Goal: Task Accomplishment & Management: Complete application form

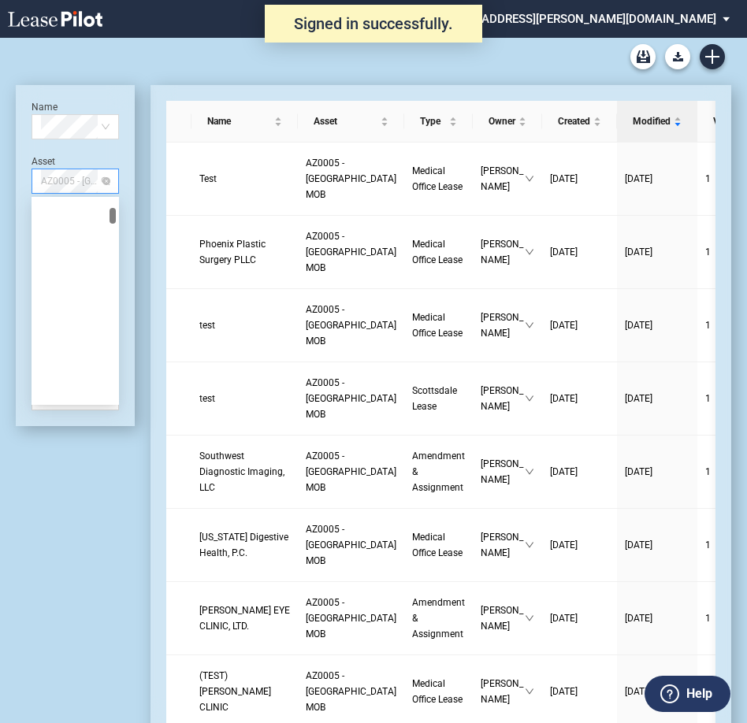
click at [67, 182] on span "AZ0005 - North Mountain MOB" at bounding box center [75, 181] width 69 height 24
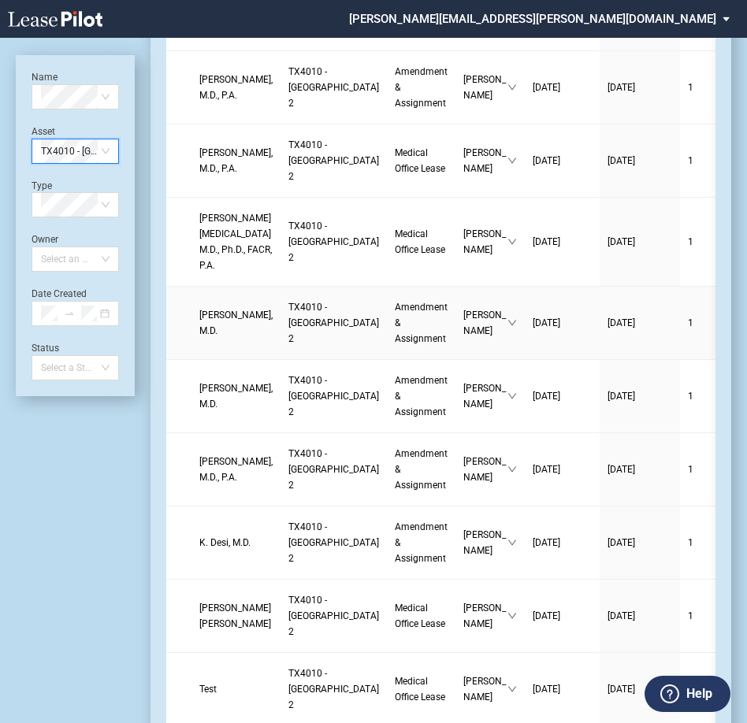
scroll to position [315, 0]
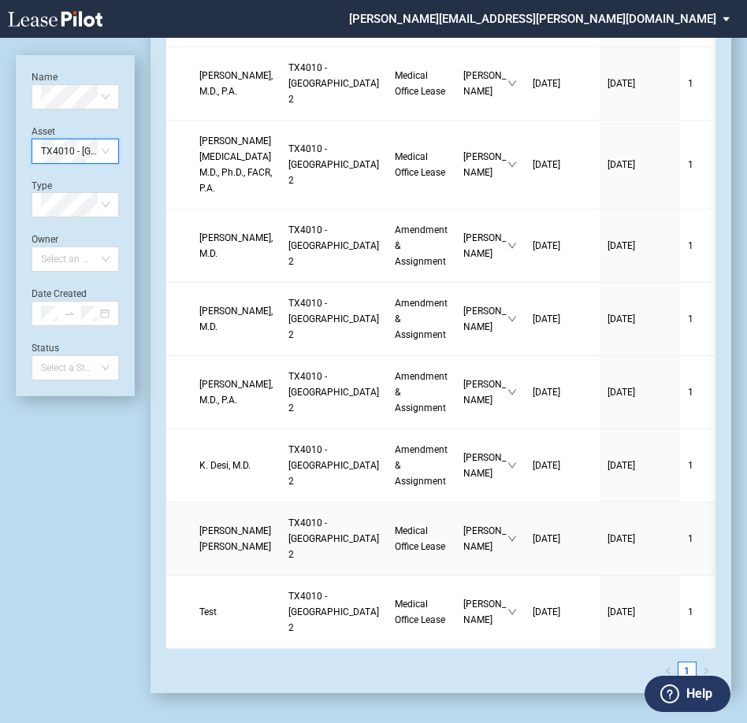
click at [395, 529] on span "Medical Office Lease" at bounding box center [420, 538] width 50 height 27
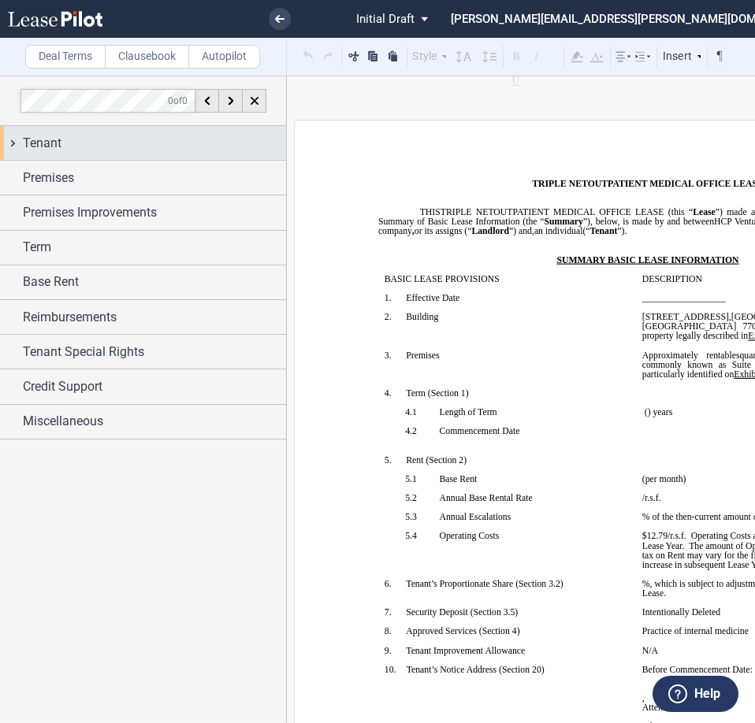
click at [50, 141] on span "Tenant" at bounding box center [42, 143] width 39 height 19
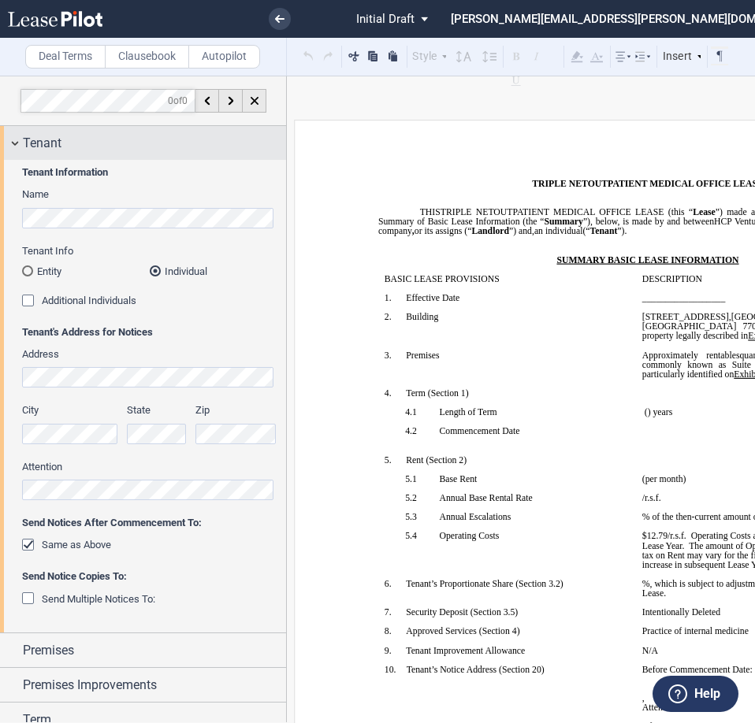
click at [44, 147] on span "Tenant" at bounding box center [42, 143] width 39 height 19
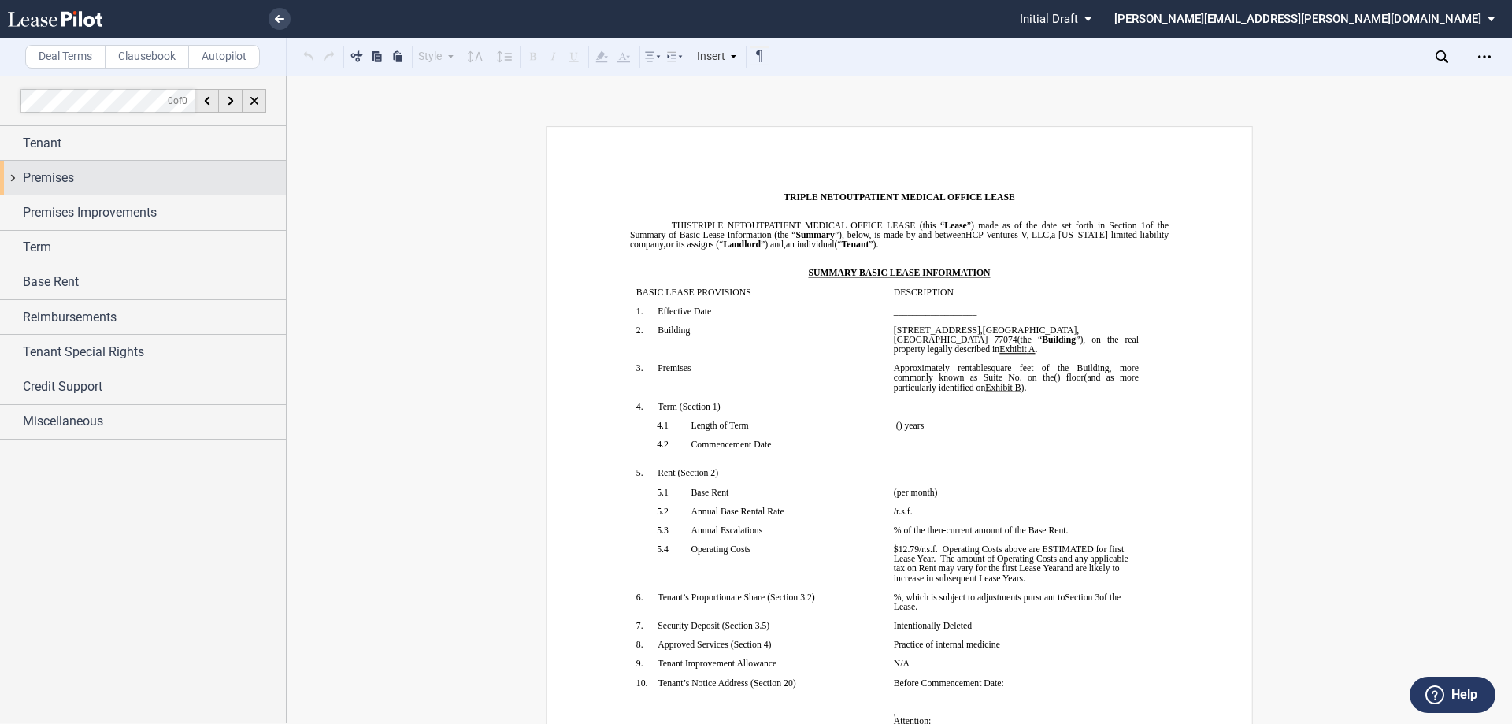
click at [65, 171] on span "Premises" at bounding box center [48, 178] width 51 height 19
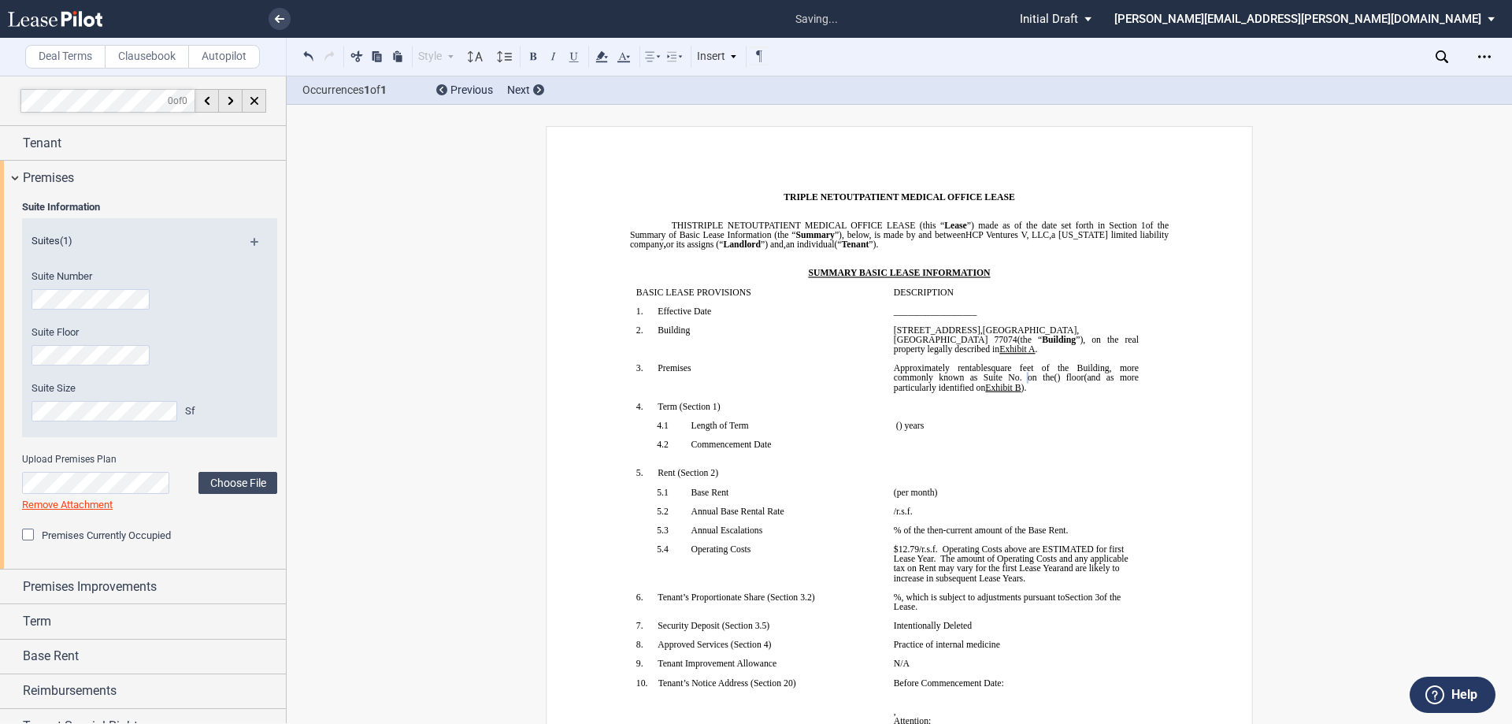
click at [4, 350] on div "Suite Information Suites (1) Suite Number Suite Floor Suite Size Sf Upload Prem…" at bounding box center [143, 382] width 286 height 374
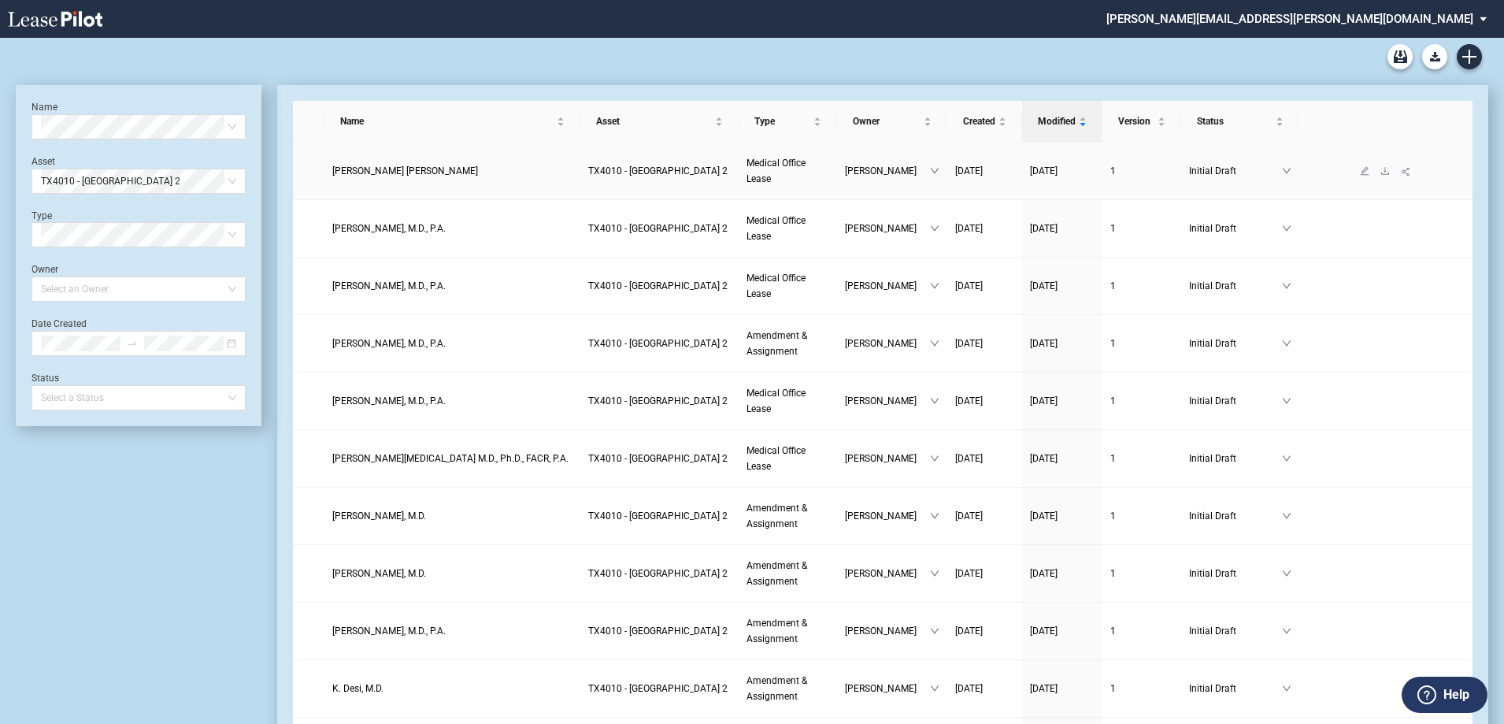
click at [629, 169] on span "TX4010 - [GEOGRAPHIC_DATA] 2" at bounding box center [657, 170] width 139 height 11
click at [395, 172] on span "[PERSON_NAME] [PERSON_NAME]" at bounding box center [405, 170] width 146 height 11
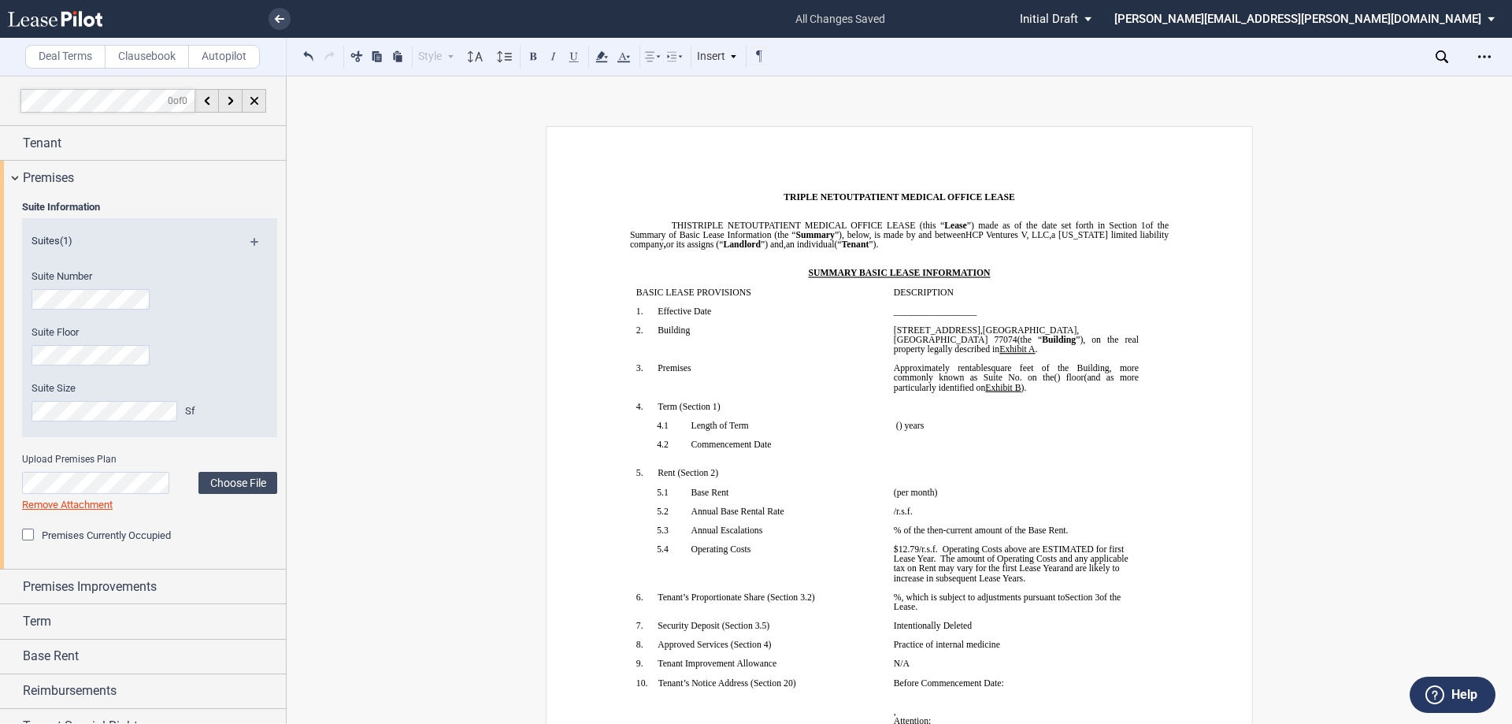
click at [1064, 369] on span "Approximately ﻿ ﻿ rentable square feet of the Building, more commonly known as …" at bounding box center [1017, 372] width 247 height 19
click at [38, 172] on span "Premises" at bounding box center [48, 178] width 51 height 19
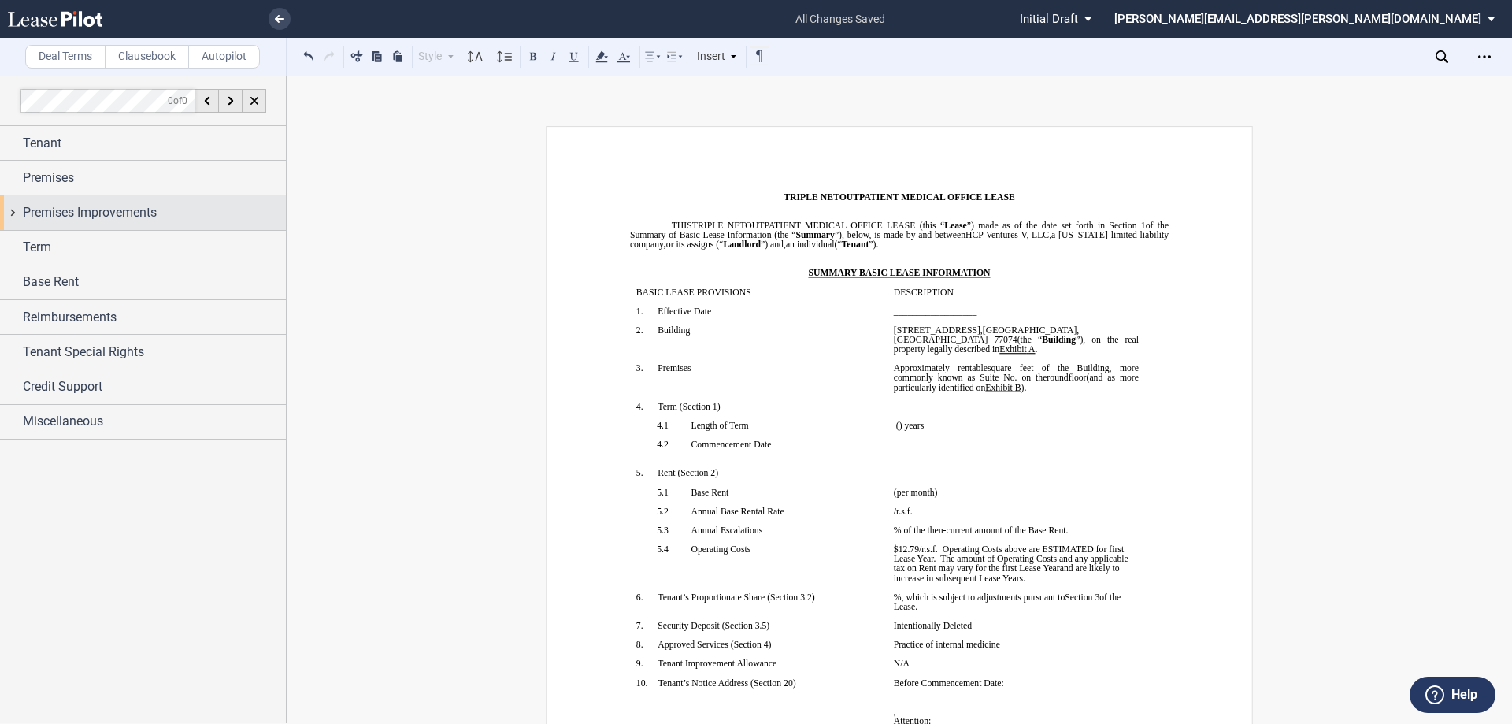
click at [54, 209] on span "Premises Improvements" at bounding box center [90, 212] width 134 height 19
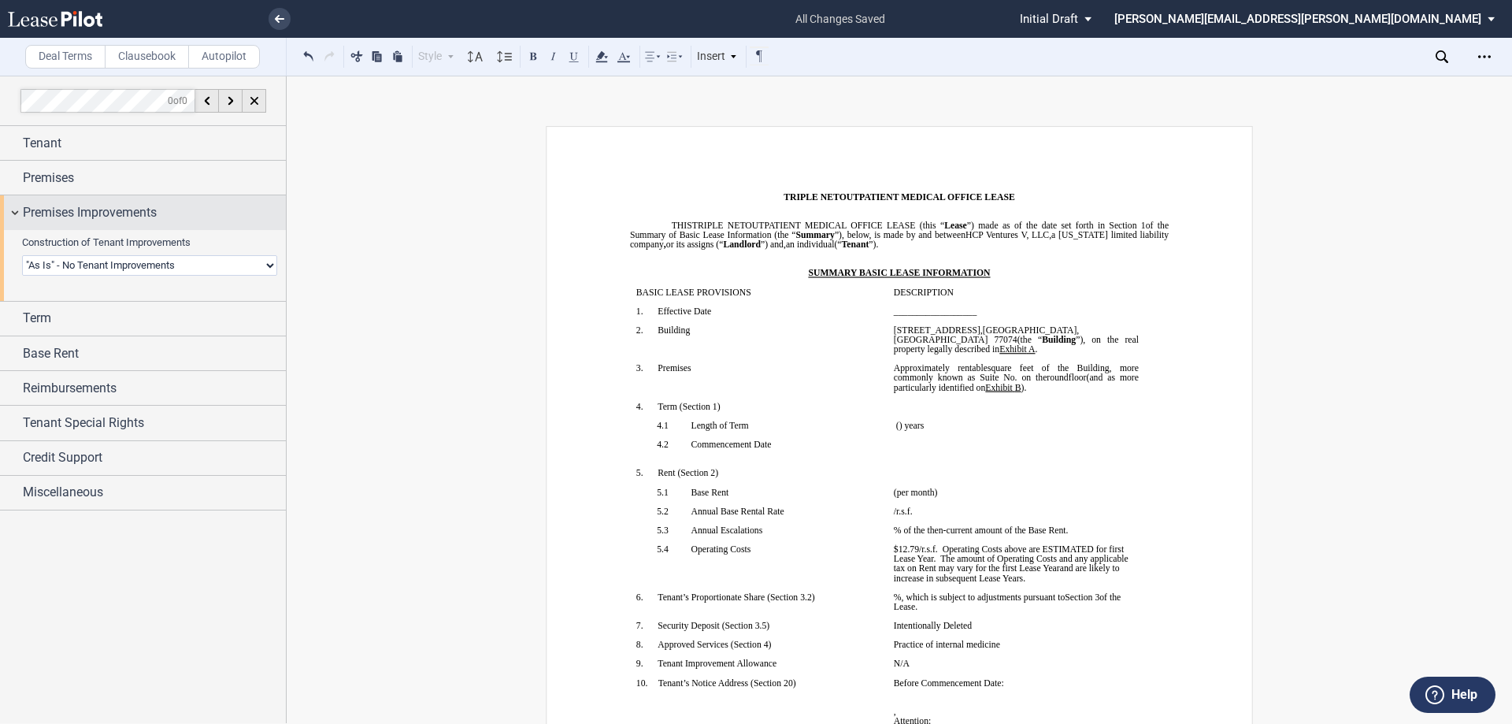
click at [65, 209] on span "Premises Improvements" at bounding box center [90, 212] width 134 height 19
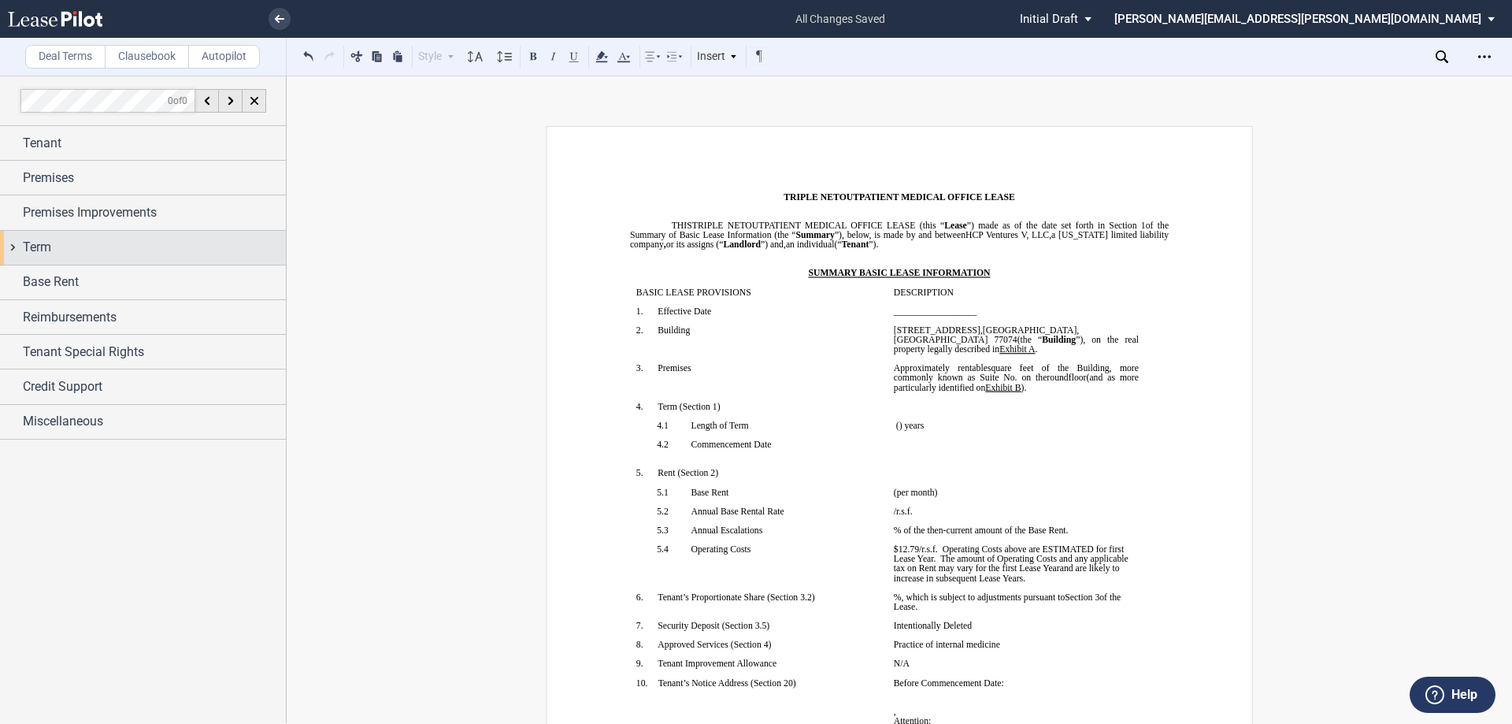
click at [37, 247] on span "Term" at bounding box center [37, 247] width 28 height 19
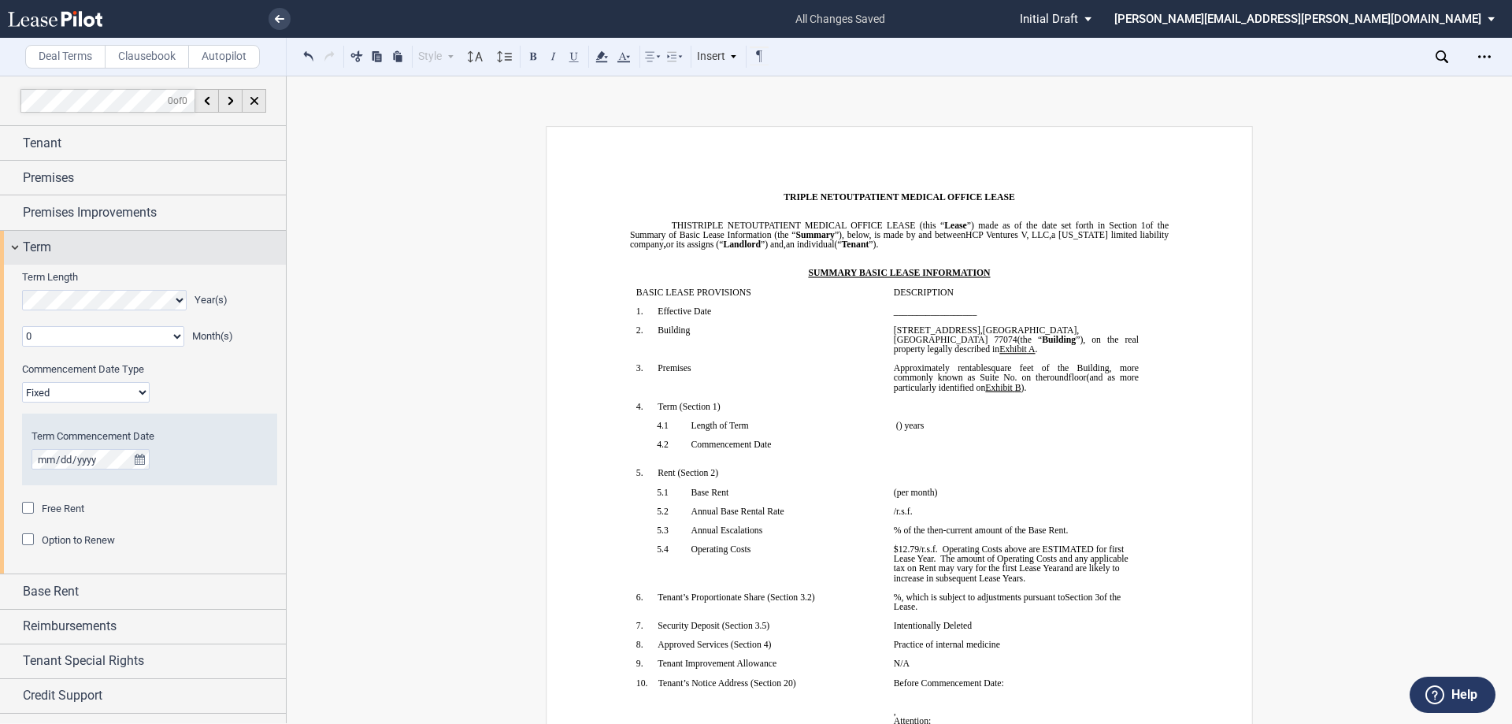
click at [46, 237] on div "Term" at bounding box center [143, 248] width 286 height 34
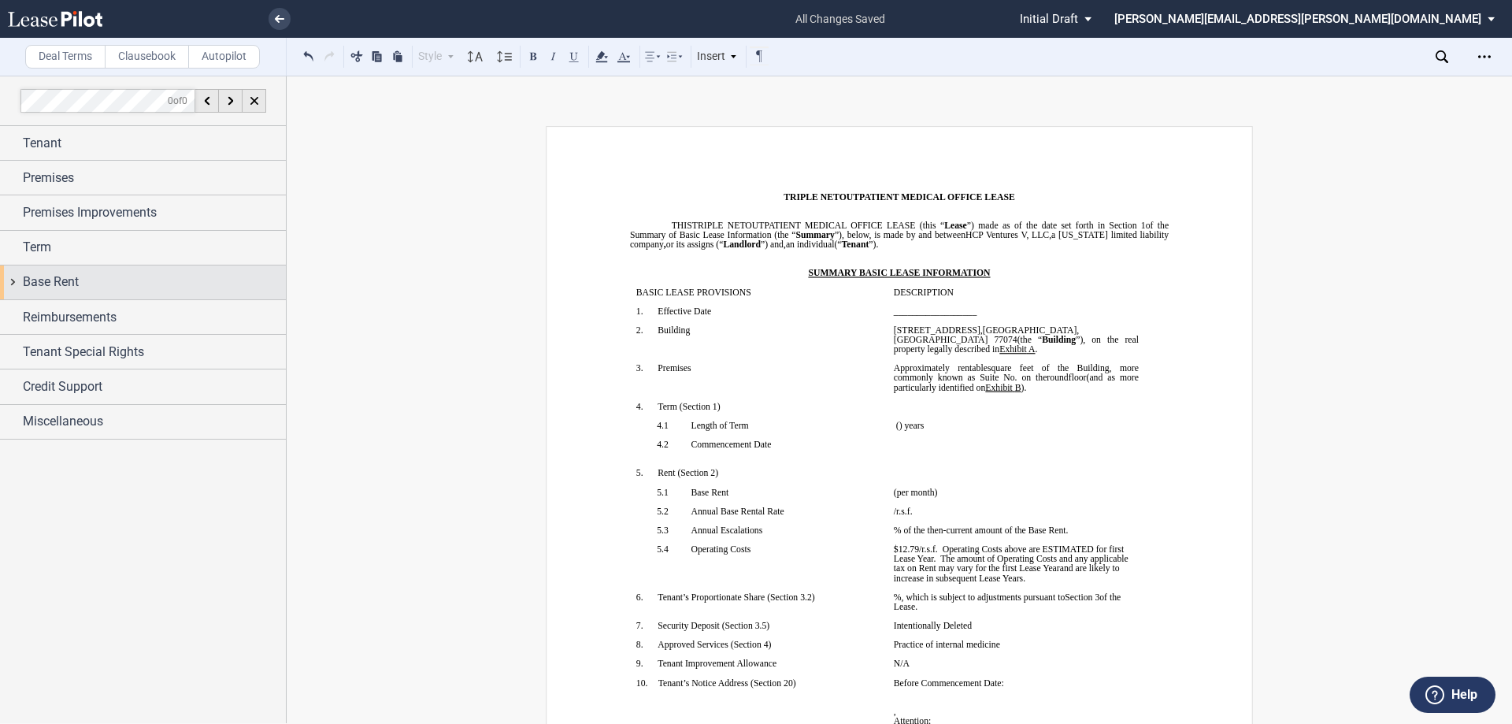
click at [58, 280] on span "Base Rent" at bounding box center [51, 282] width 56 height 19
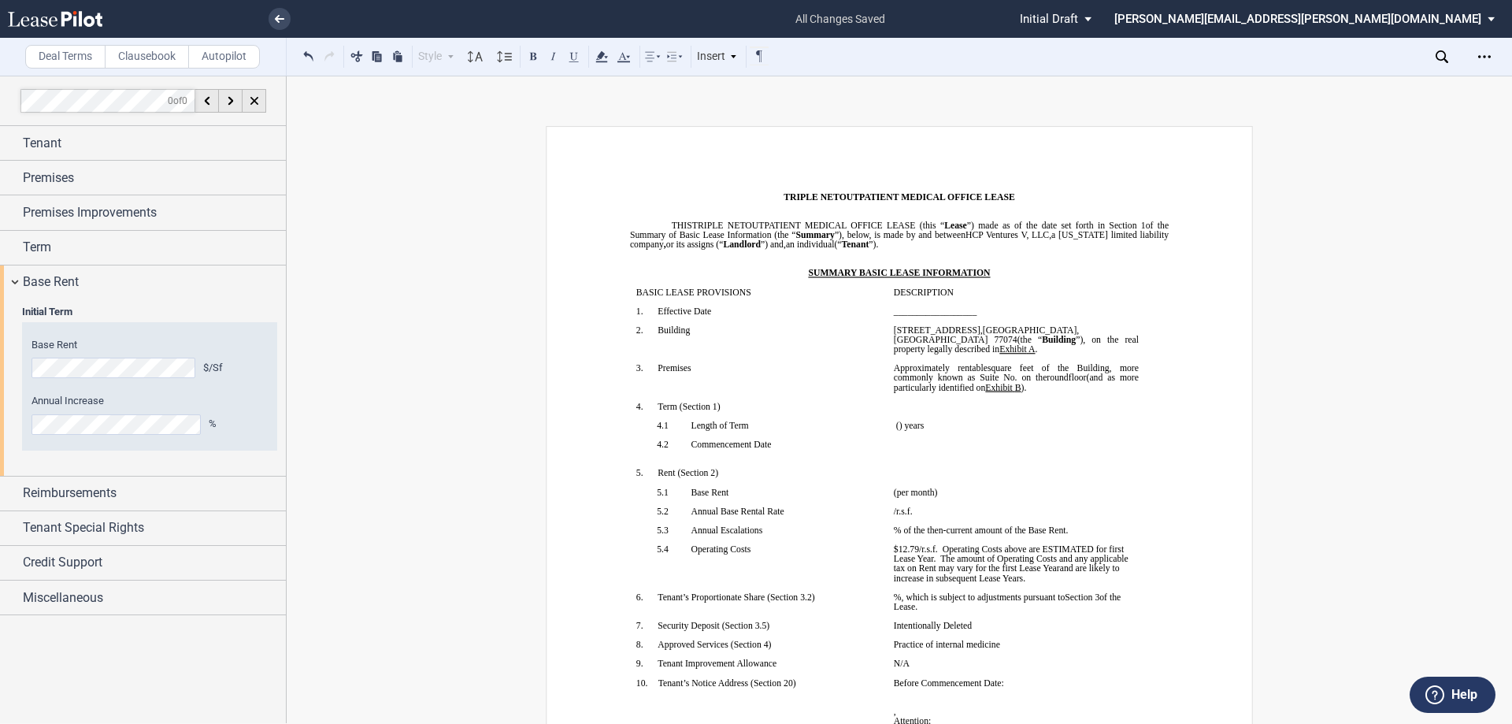
click at [0, 406] on div "Initial Term Year 1 $/Sf Year 2 $/Sf Base Rent $/Sf Annual Increase % Year 1 $/…" at bounding box center [143, 387] width 286 height 176
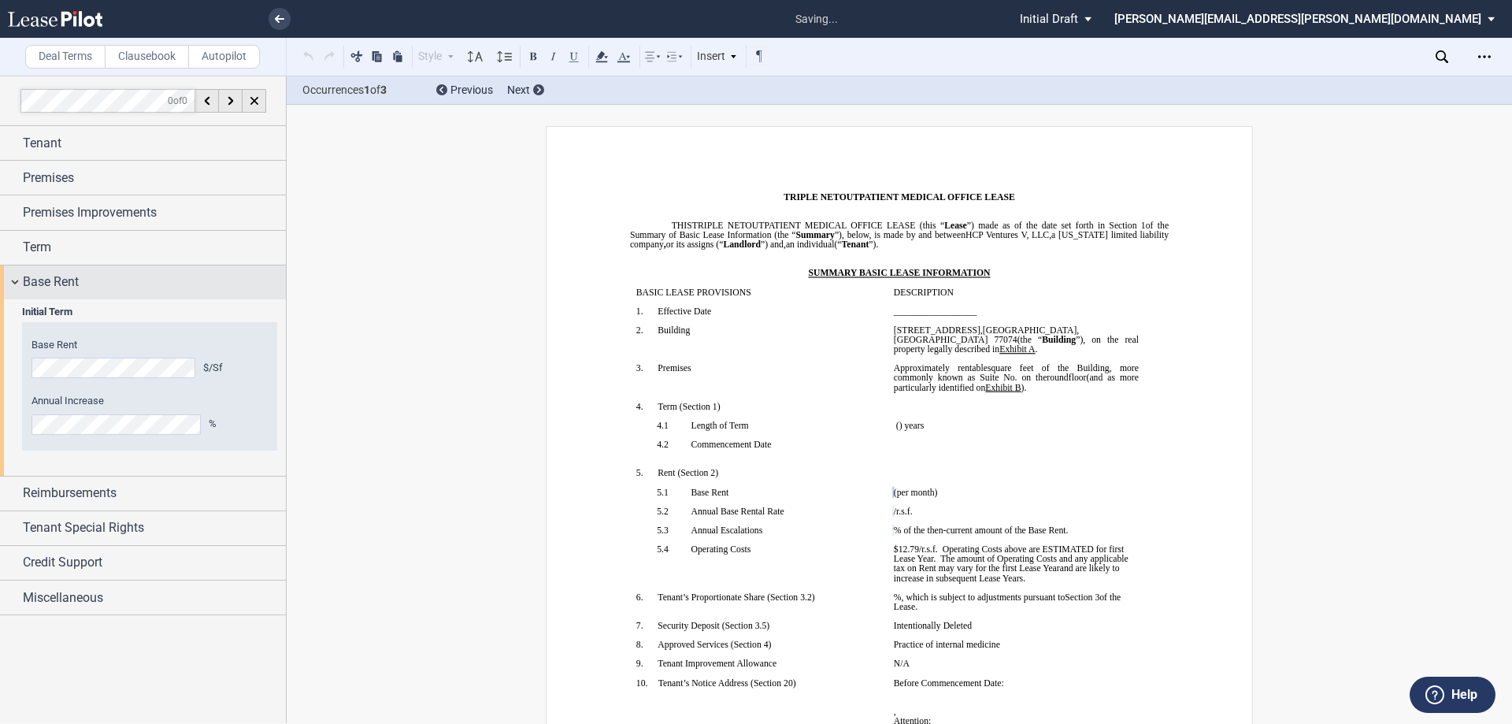
click at [74, 287] on span "Base Rent" at bounding box center [51, 282] width 56 height 19
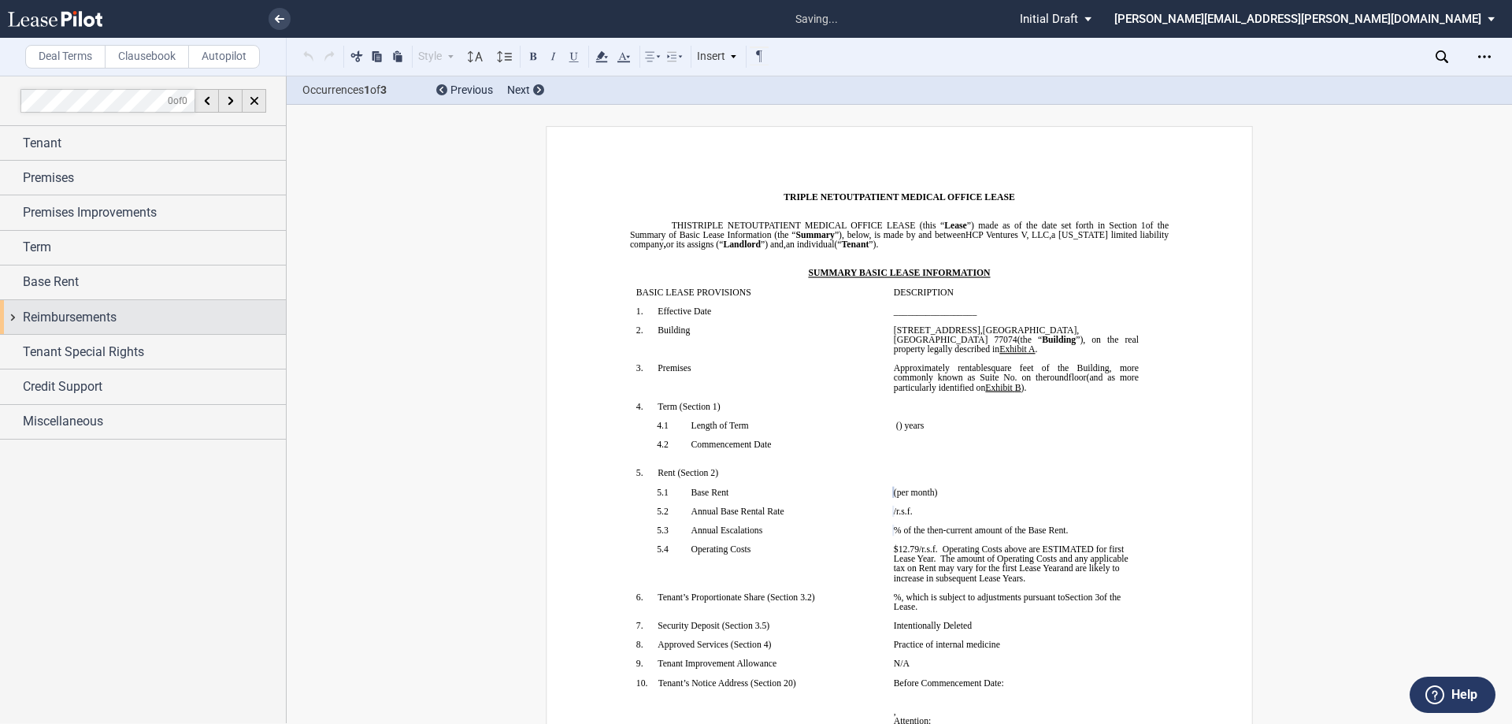
click at [77, 320] on span "Reimbursements" at bounding box center [70, 317] width 94 height 19
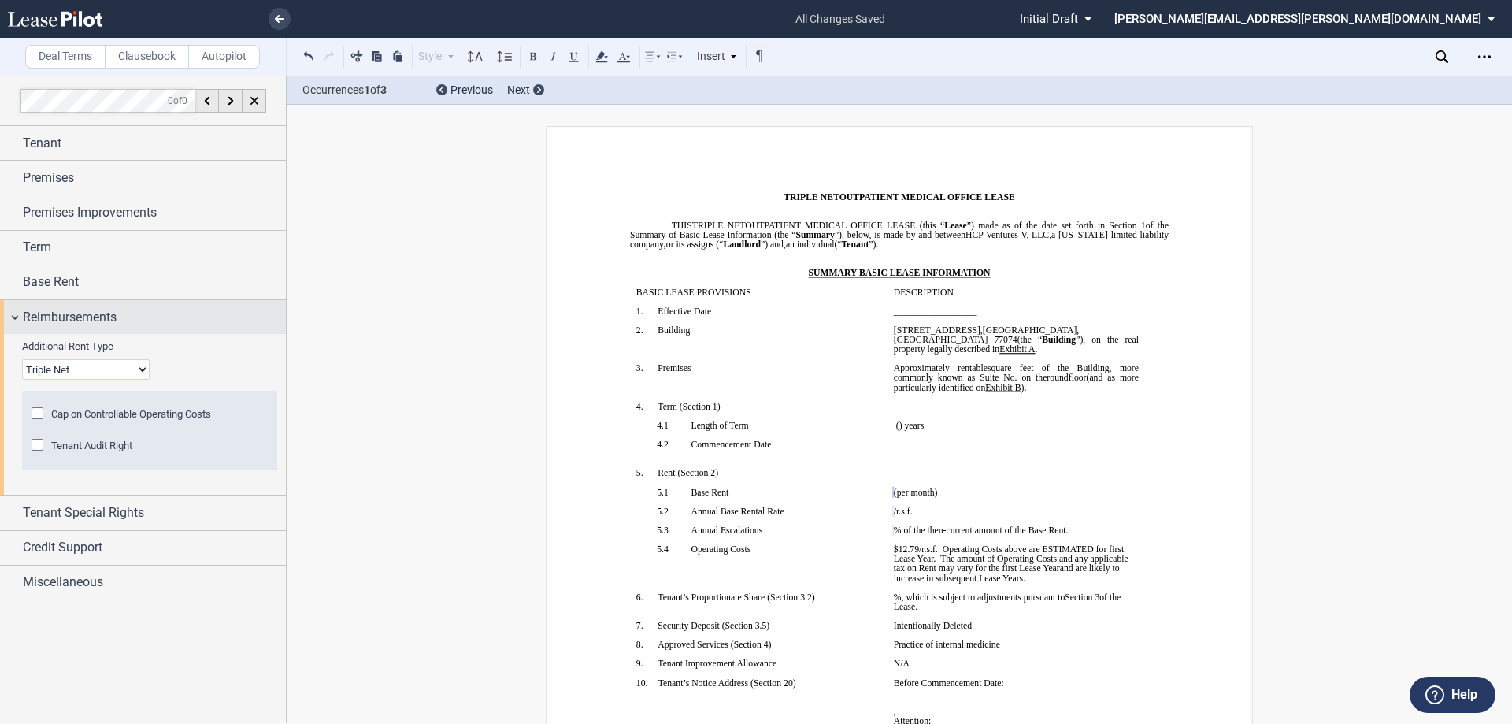
click at [77, 320] on span "Reimbursements" at bounding box center [70, 317] width 94 height 19
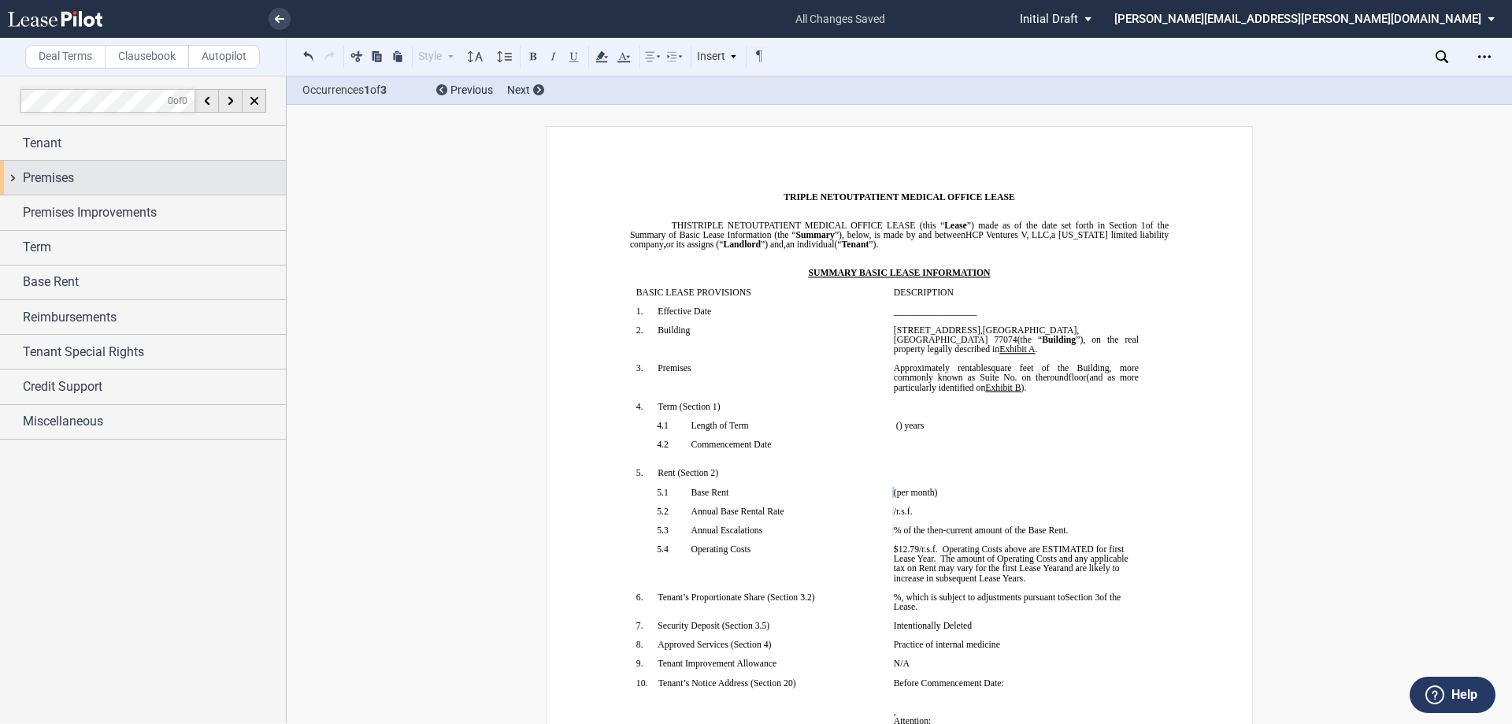
click at [64, 175] on span "Premises" at bounding box center [48, 178] width 51 height 19
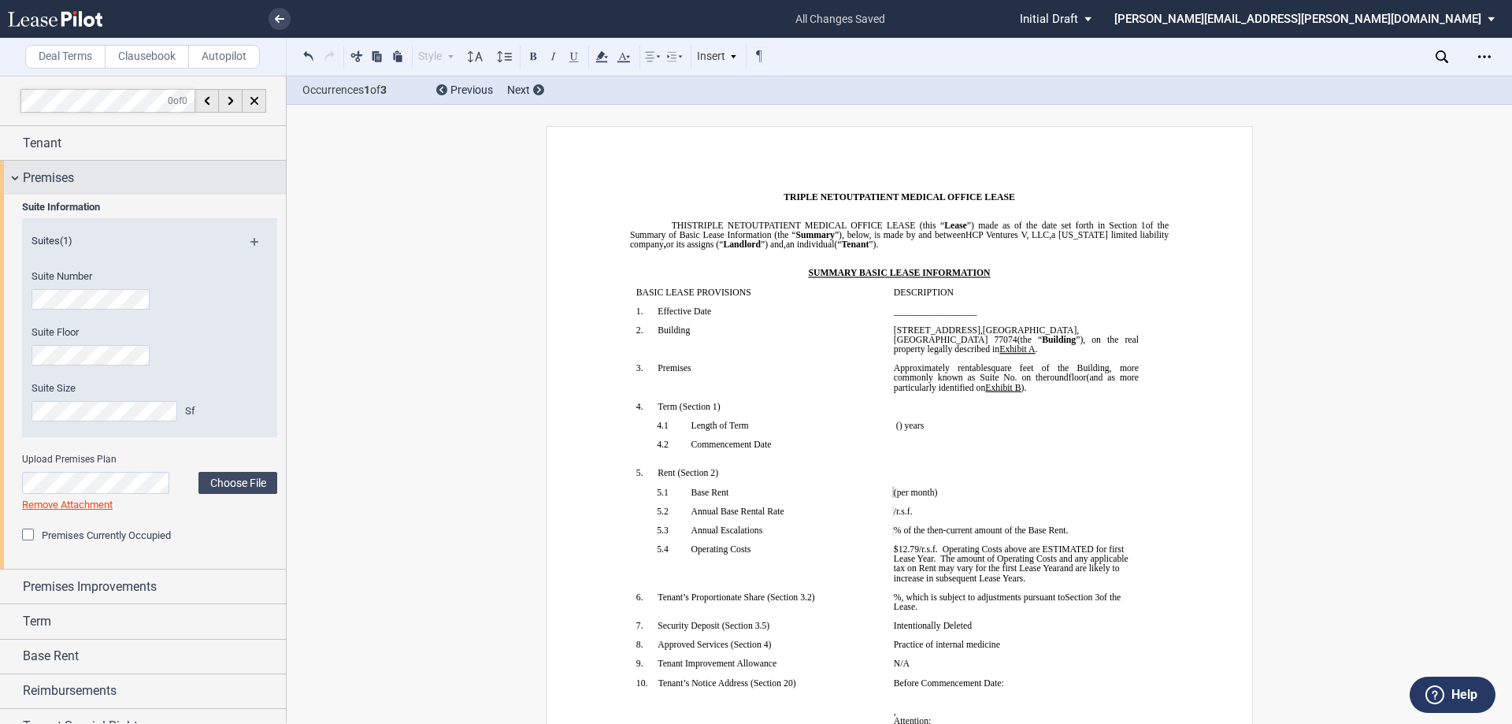
click at [64, 175] on span "Premises" at bounding box center [48, 178] width 51 height 19
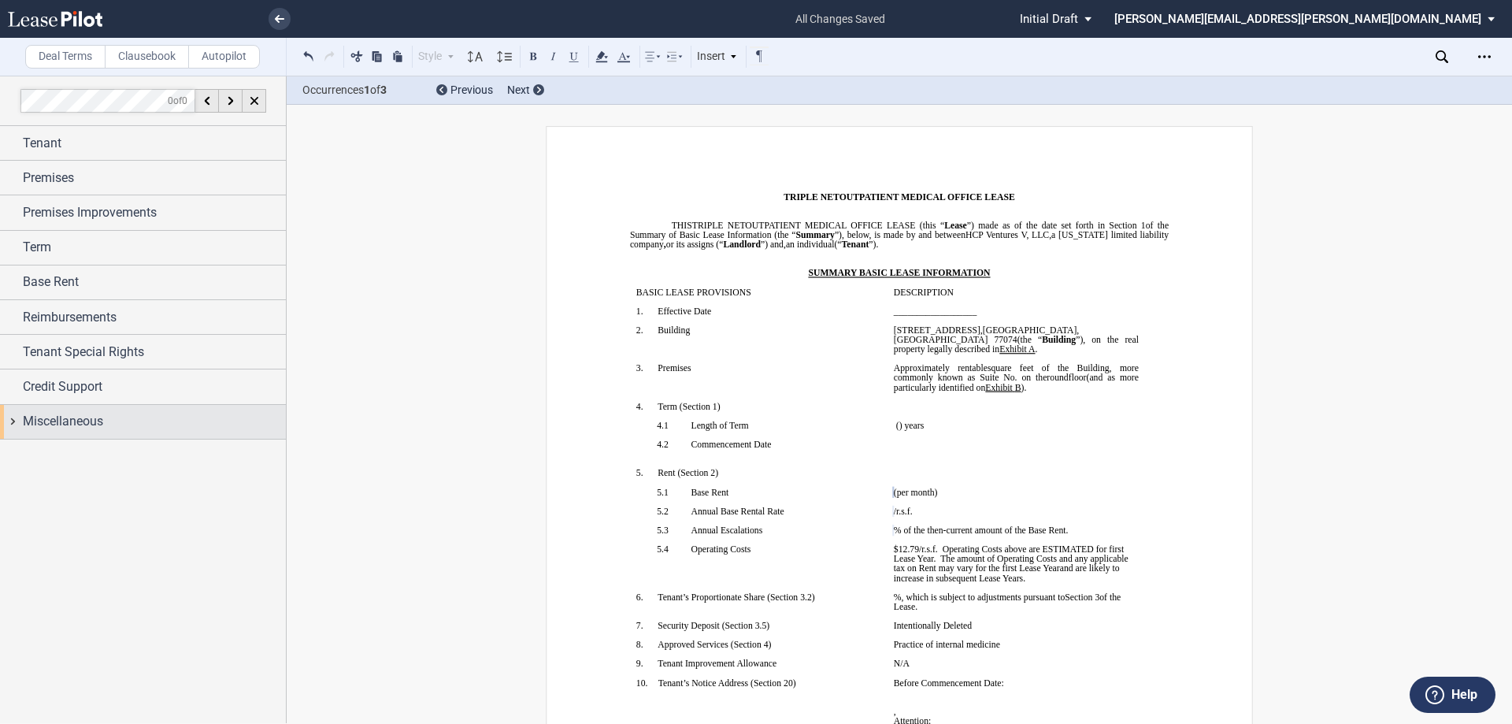
click at [80, 425] on span "Miscellaneous" at bounding box center [63, 421] width 80 height 19
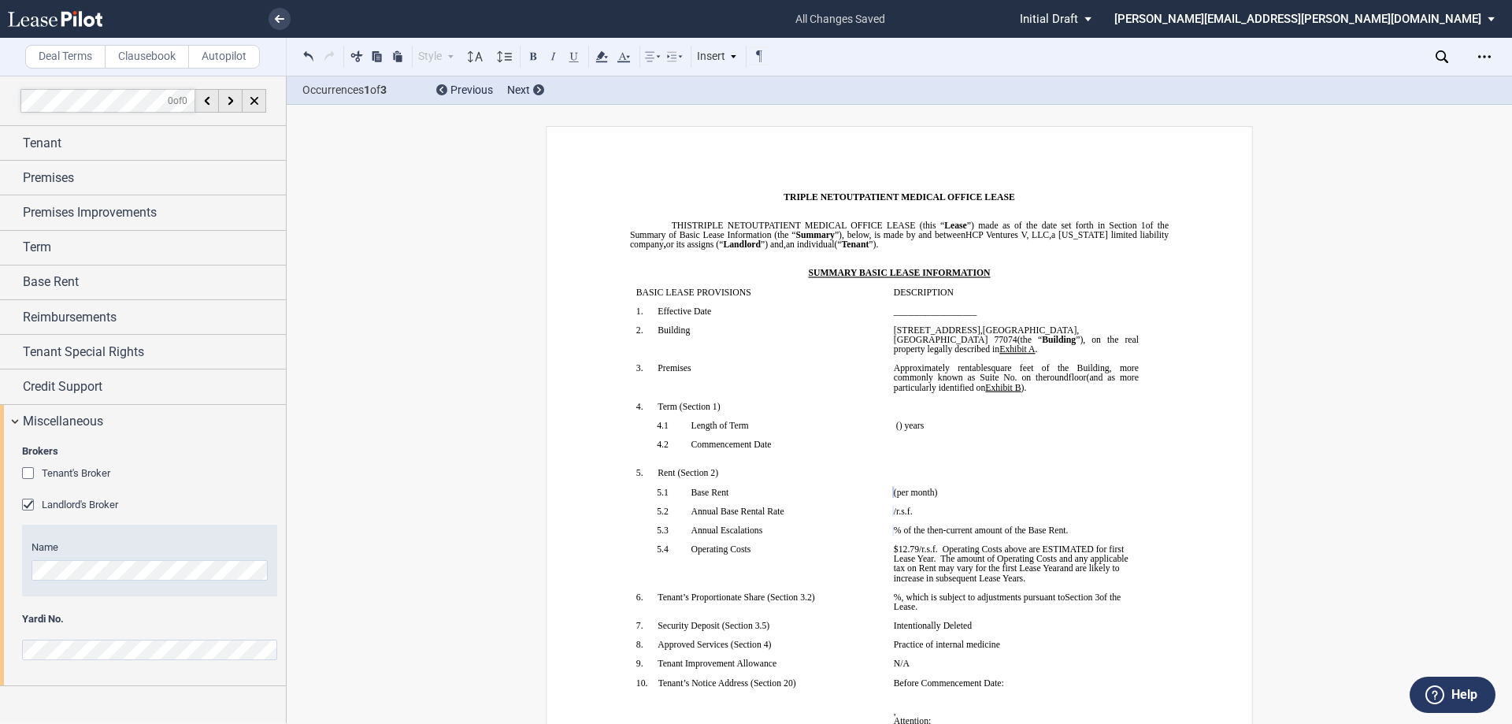
click at [0, 634] on div "Brokers Tenant's Broker Name Landlord's Broker Name Yardi No." at bounding box center [143, 562] width 286 height 247
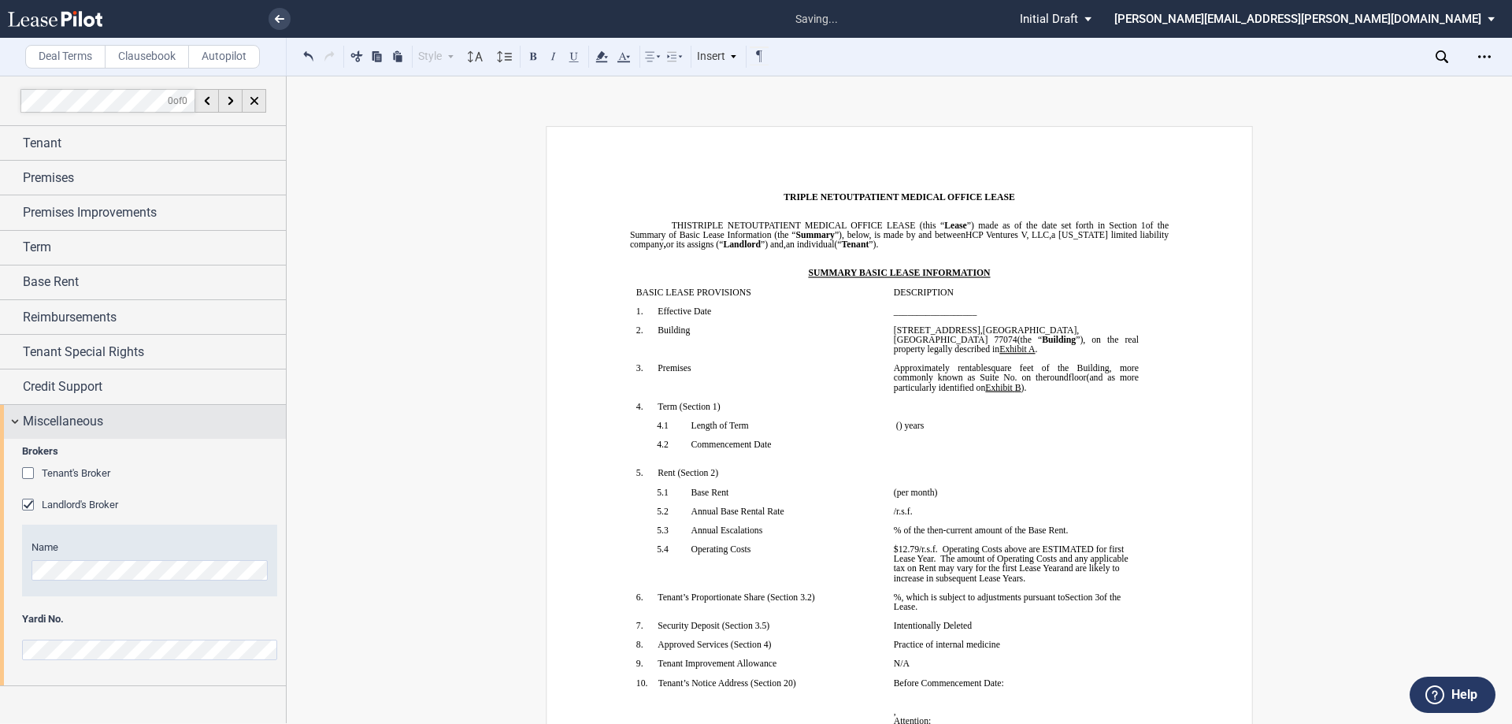
click at [62, 421] on span "Miscellaneous" at bounding box center [63, 421] width 80 height 19
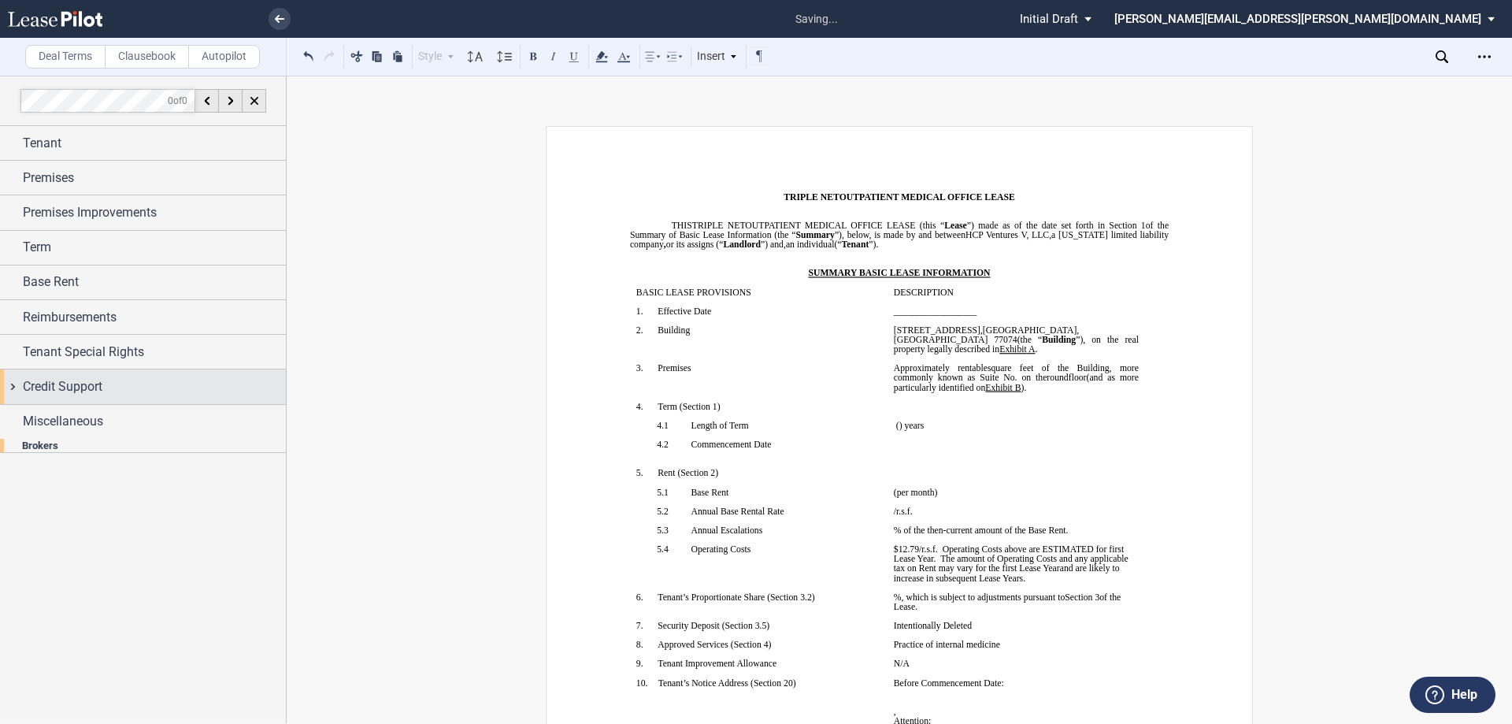
click at [60, 388] on span "Credit Support" at bounding box center [63, 386] width 80 height 19
click at [1076, 335] on span "Building" at bounding box center [1059, 339] width 34 height 9
click at [284, 13] on link at bounding box center [280, 19] width 22 height 22
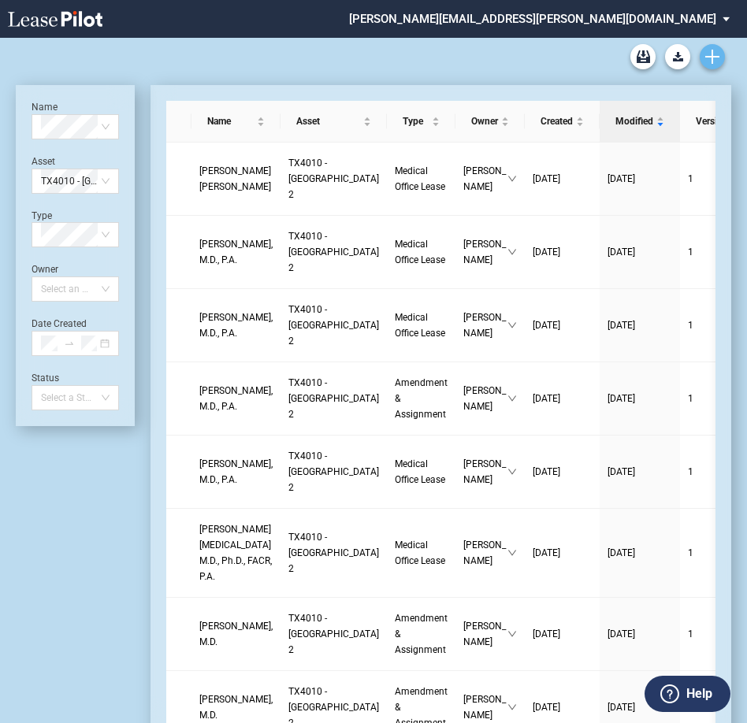
click at [718, 59] on icon "Create new document" at bounding box center [712, 57] width 14 height 14
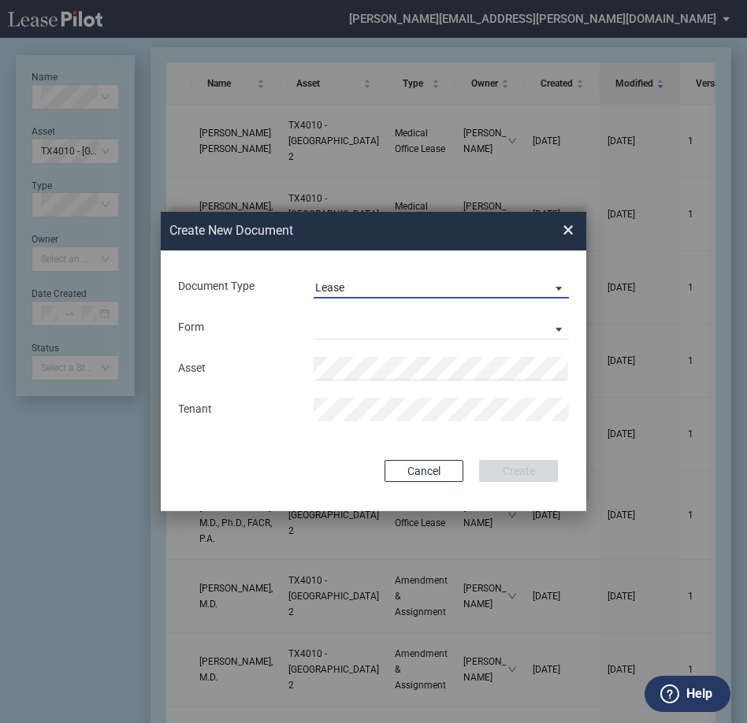
click at [376, 292] on span "Lease" at bounding box center [428, 288] width 227 height 16
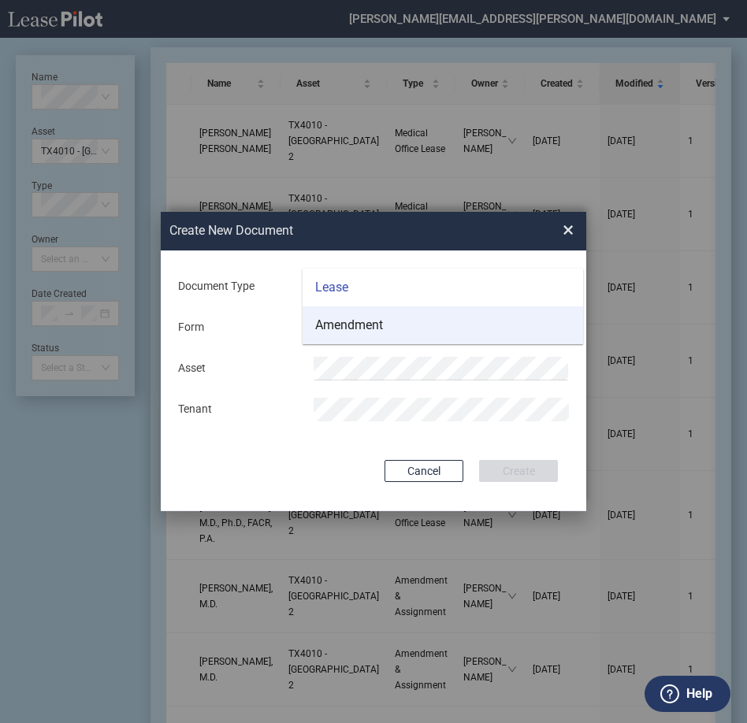
click at [347, 328] on div "Amendment" at bounding box center [349, 325] width 68 height 17
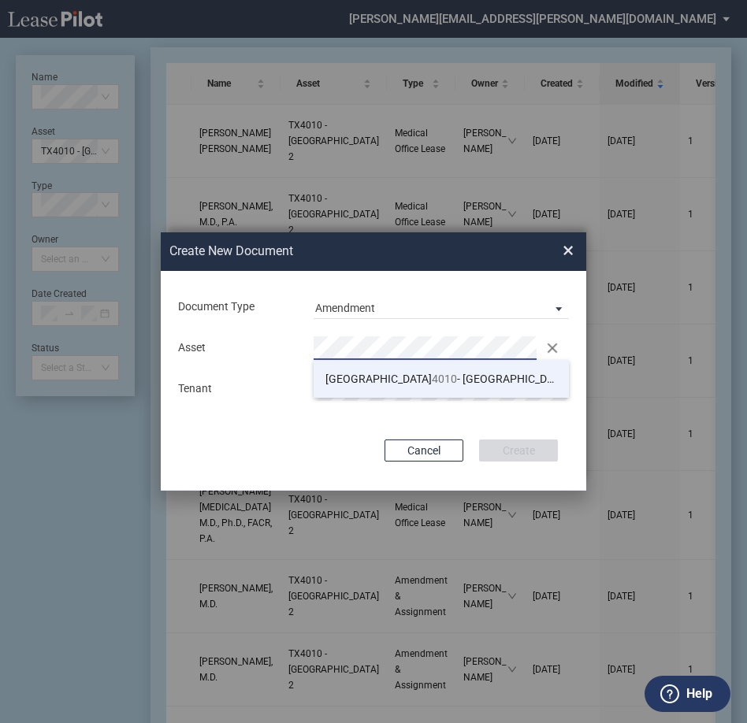
click at [432, 373] on span "4010" at bounding box center [444, 379] width 25 height 13
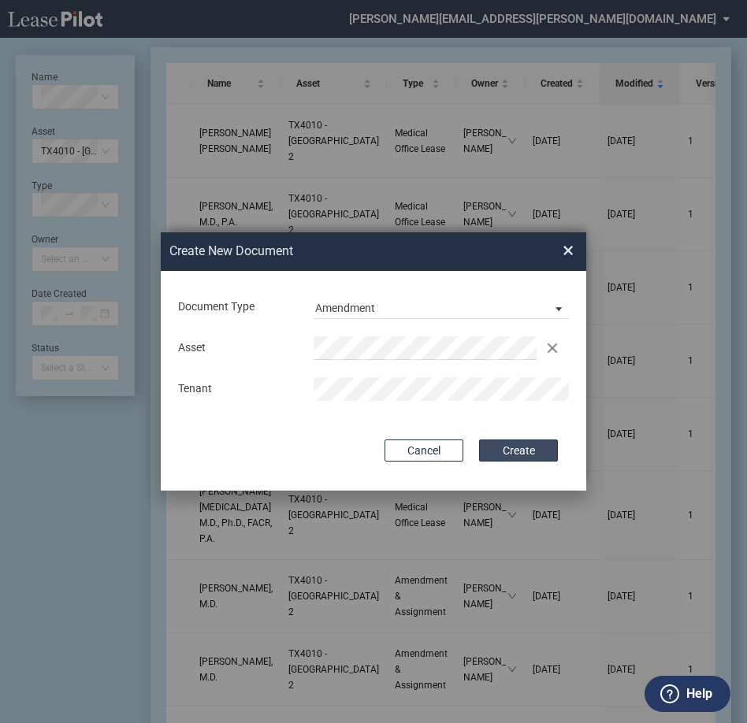
click at [527, 454] on button "Create" at bounding box center [518, 451] width 79 height 22
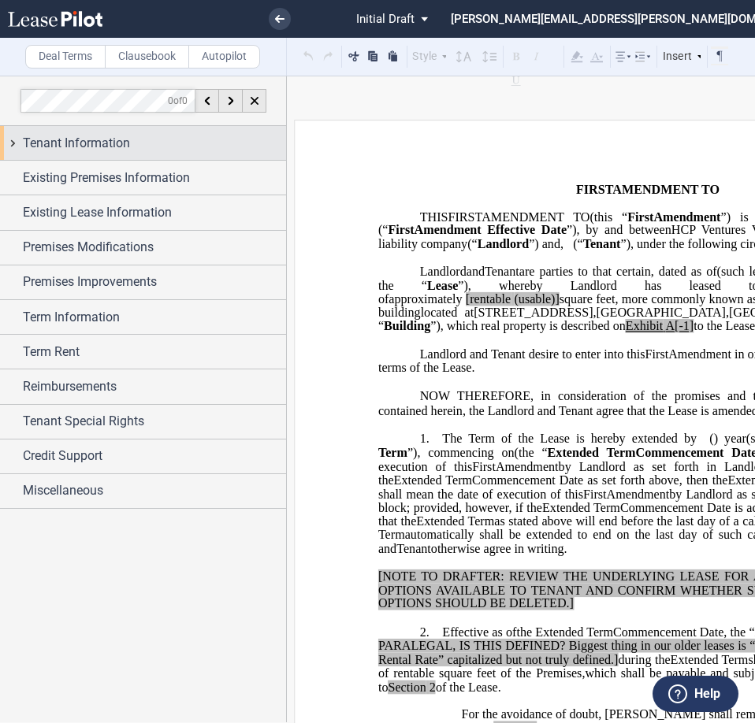
click at [90, 150] on span "Tenant Information" at bounding box center [76, 143] width 107 height 19
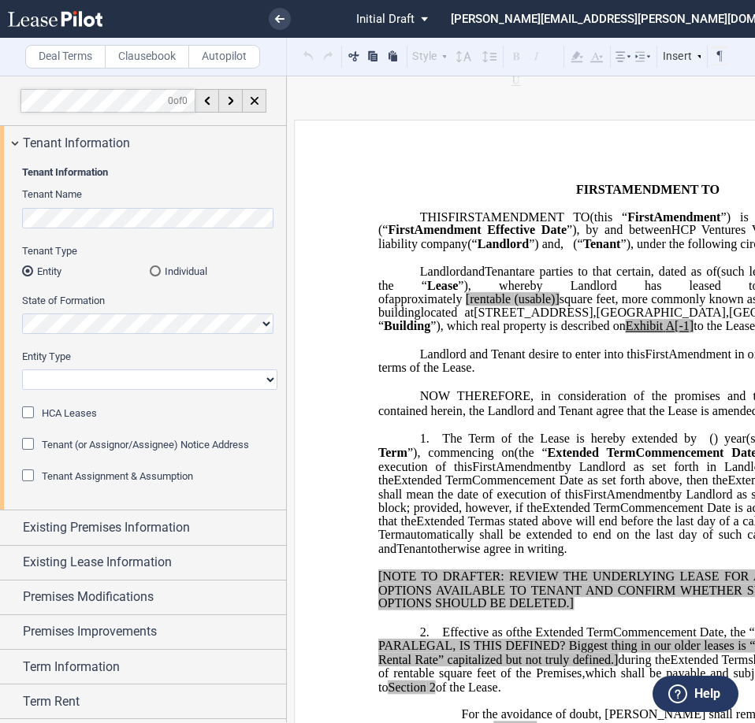
click at [180, 269] on md-radio-button "Individual" at bounding box center [214, 271] width 128 height 14
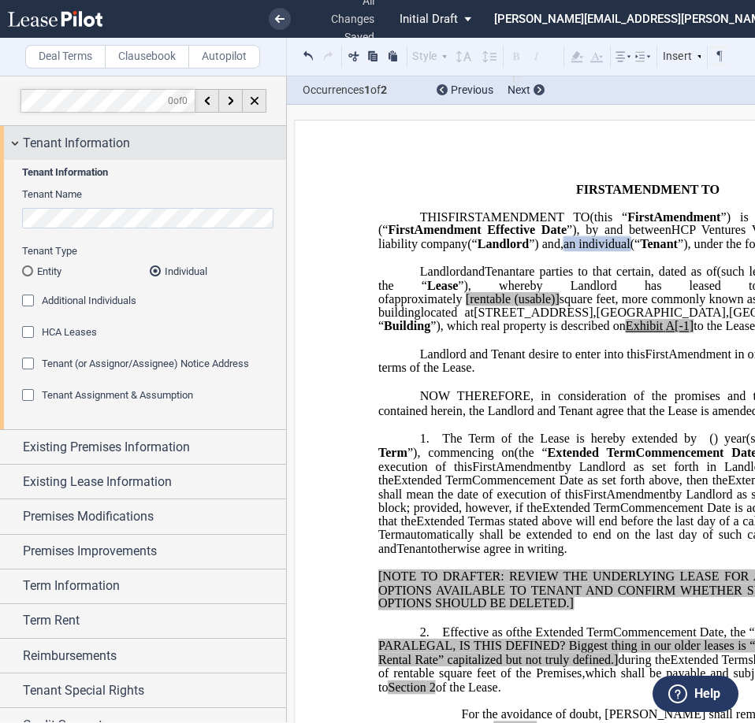
click at [90, 141] on span "Tenant Information" at bounding box center [76, 143] width 107 height 19
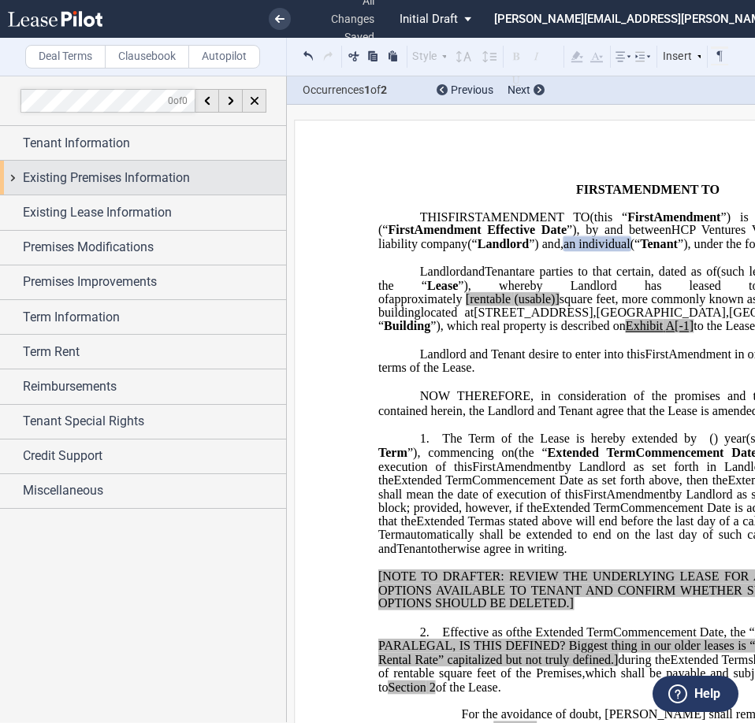
click at [75, 180] on span "Existing Premises Information" at bounding box center [106, 178] width 167 height 19
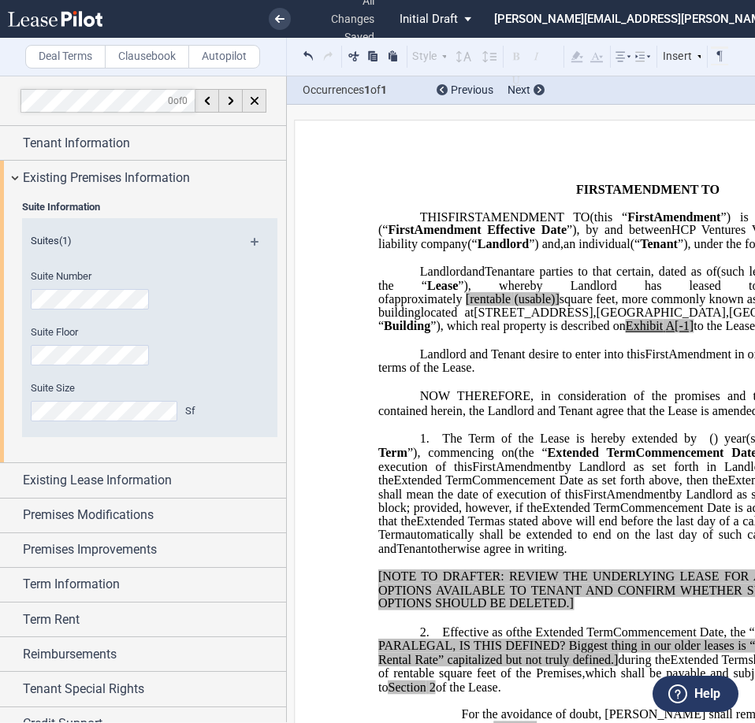
click at [17, 297] on div "Suite Information Suites (1) Suite Number Suite Floor Suite Size Sf" at bounding box center [143, 329] width 286 height 268
click at [72, 366] on div "Suite Floor" at bounding box center [128, 353] width 213 height 56
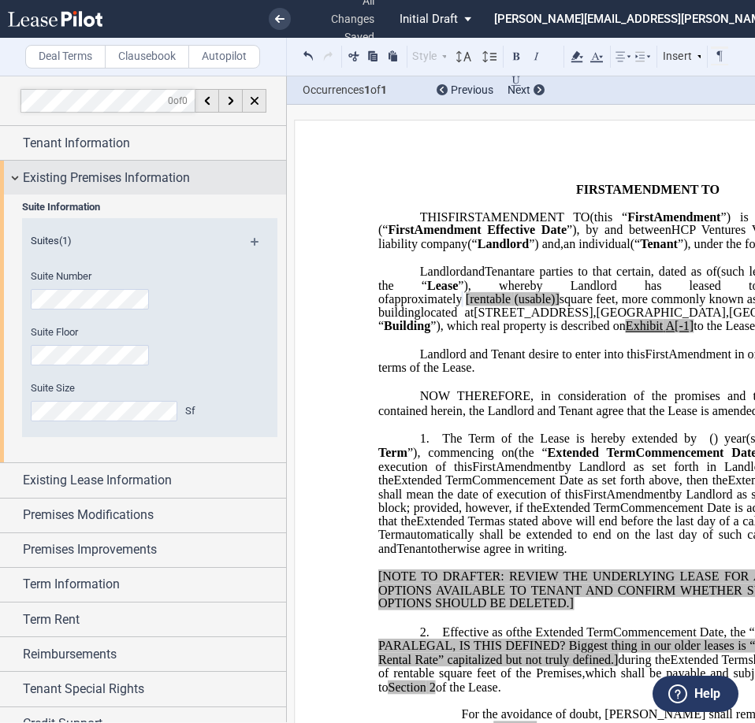
click at [112, 176] on span "Existing Premises Information" at bounding box center [106, 178] width 167 height 19
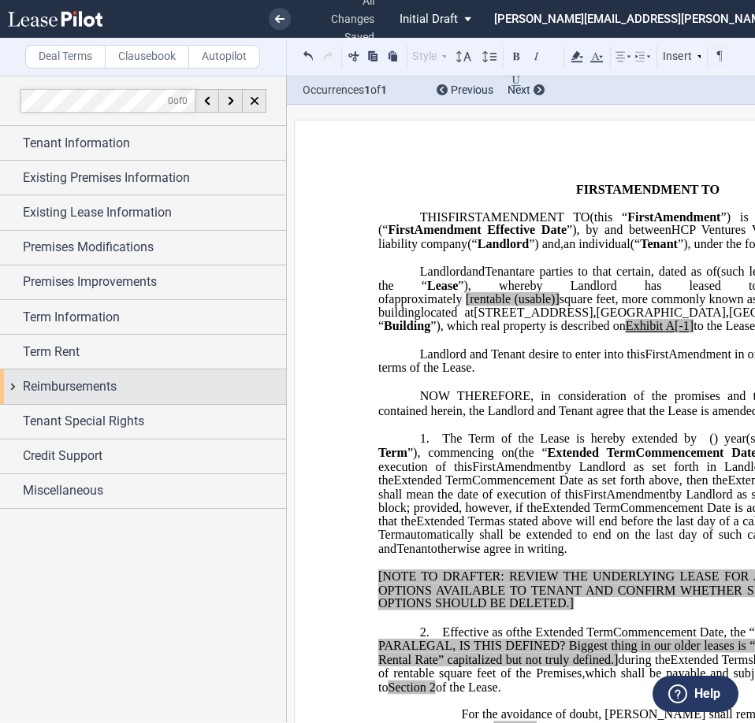
click at [85, 387] on span "Reimbursements" at bounding box center [70, 386] width 94 height 19
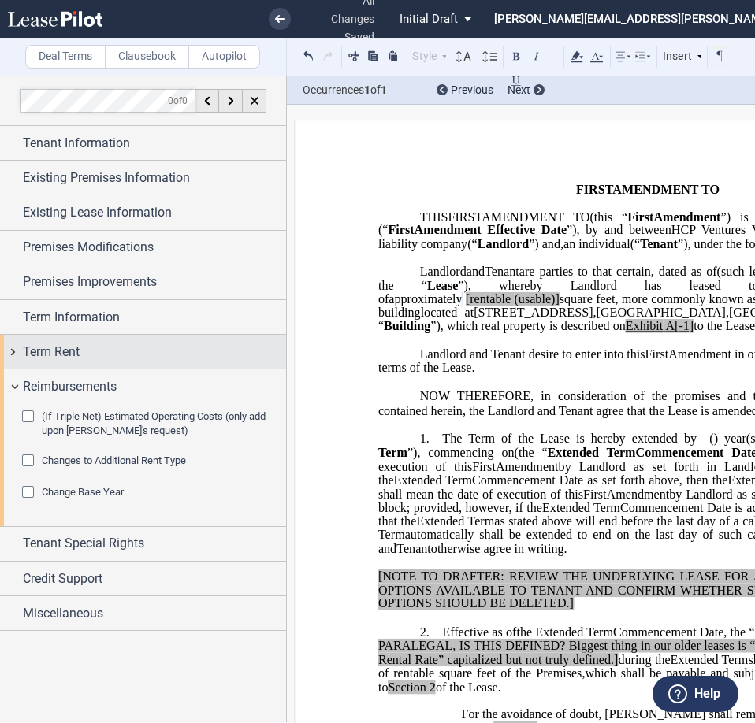
click at [77, 356] on span "Term Rent" at bounding box center [51, 352] width 57 height 19
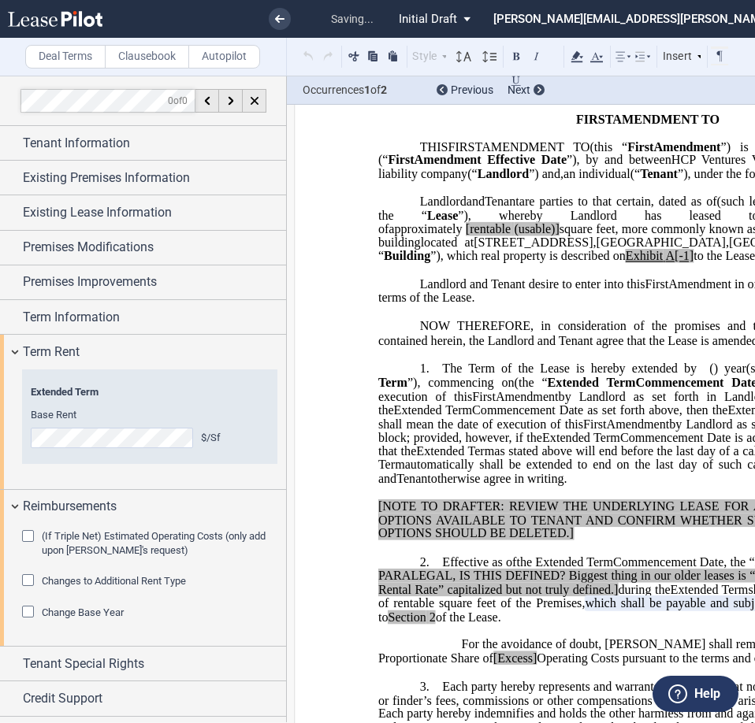
scroll to position [345, 0]
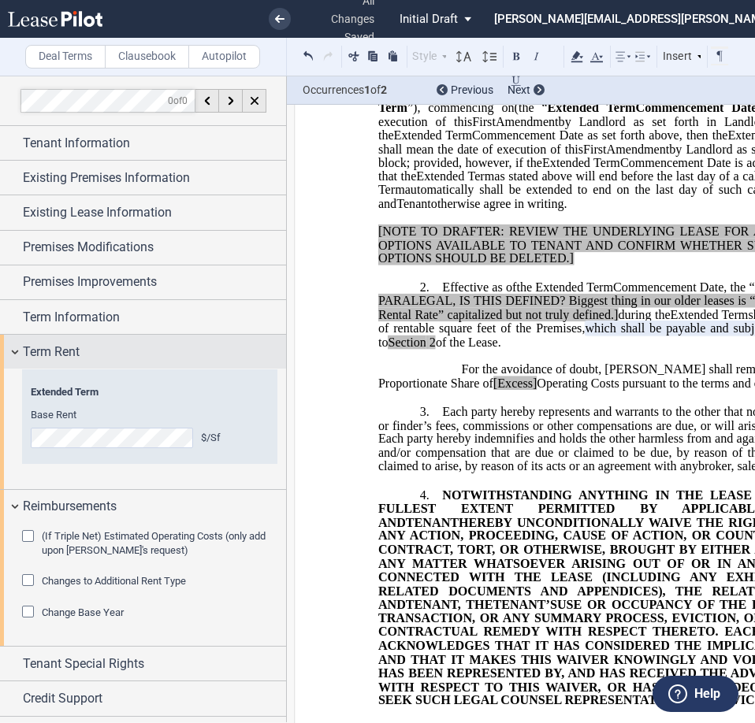
click at [45, 350] on span "Term Rent" at bounding box center [51, 352] width 57 height 19
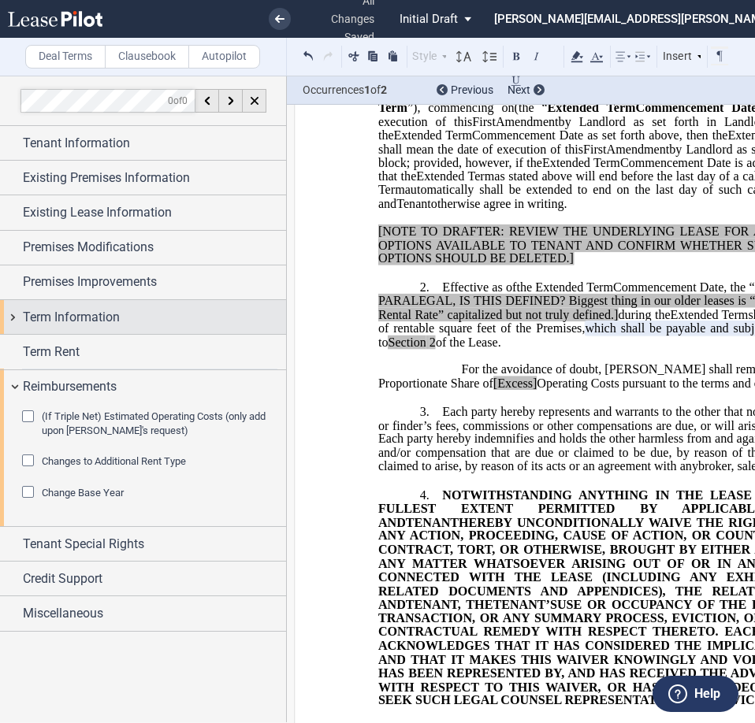
click at [54, 313] on span "Term Information" at bounding box center [71, 317] width 97 height 19
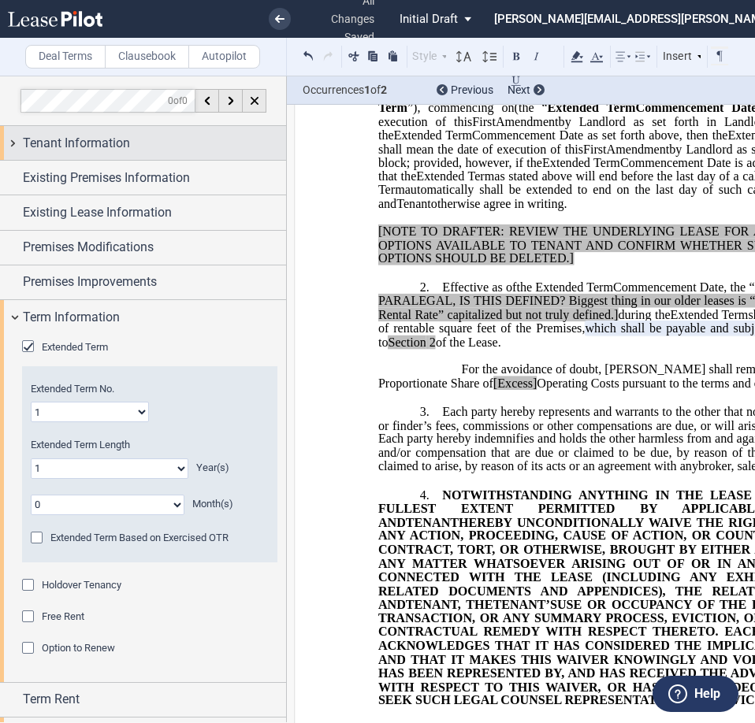
click at [107, 135] on span "Tenant Information" at bounding box center [76, 143] width 107 height 19
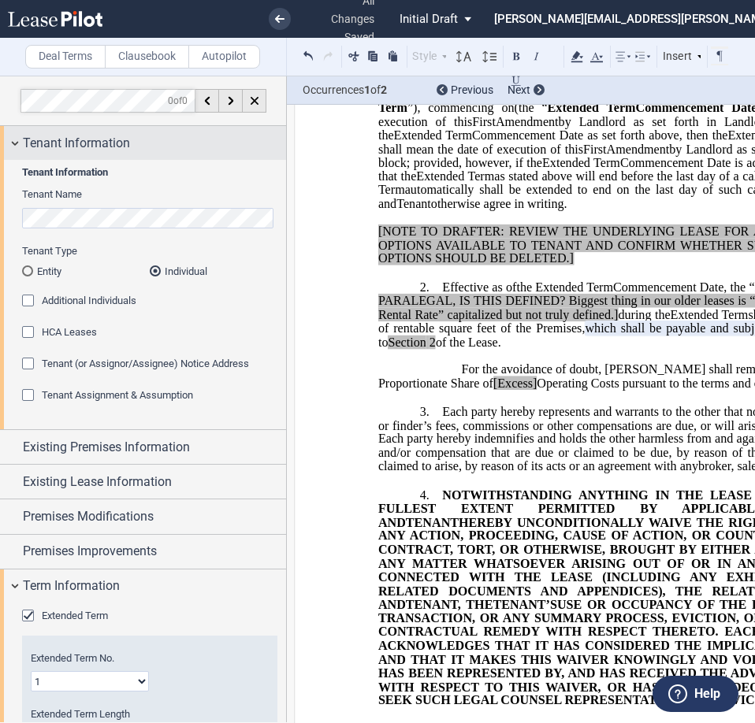
click at [102, 145] on span "Tenant Information" at bounding box center [76, 143] width 107 height 19
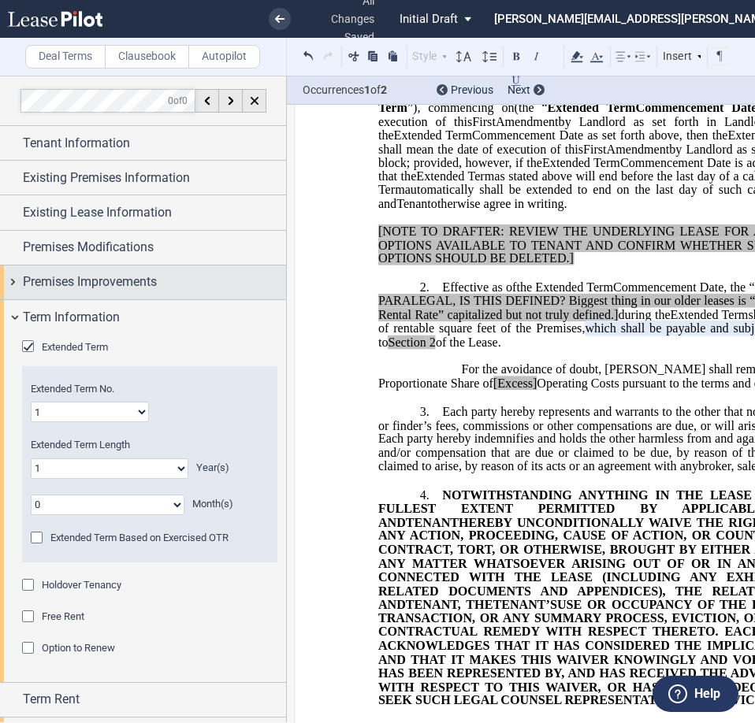
click at [83, 274] on span "Premises Improvements" at bounding box center [90, 282] width 134 height 19
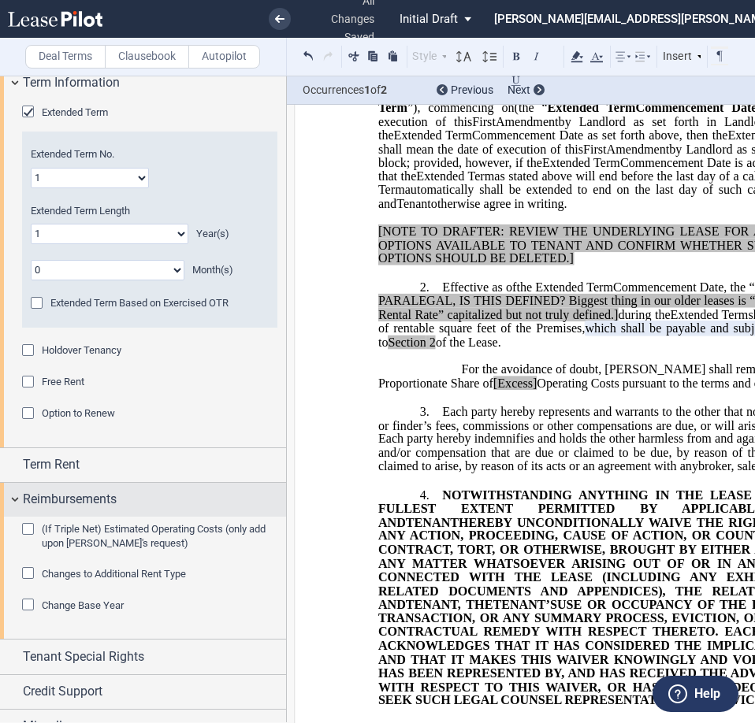
scroll to position [328, 0]
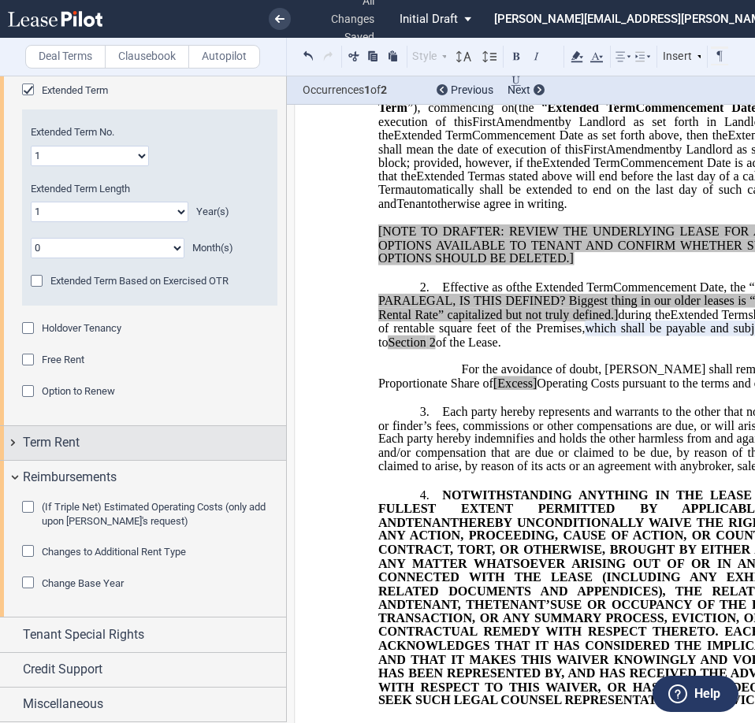
click at [69, 445] on span "Term Rent" at bounding box center [51, 442] width 57 height 19
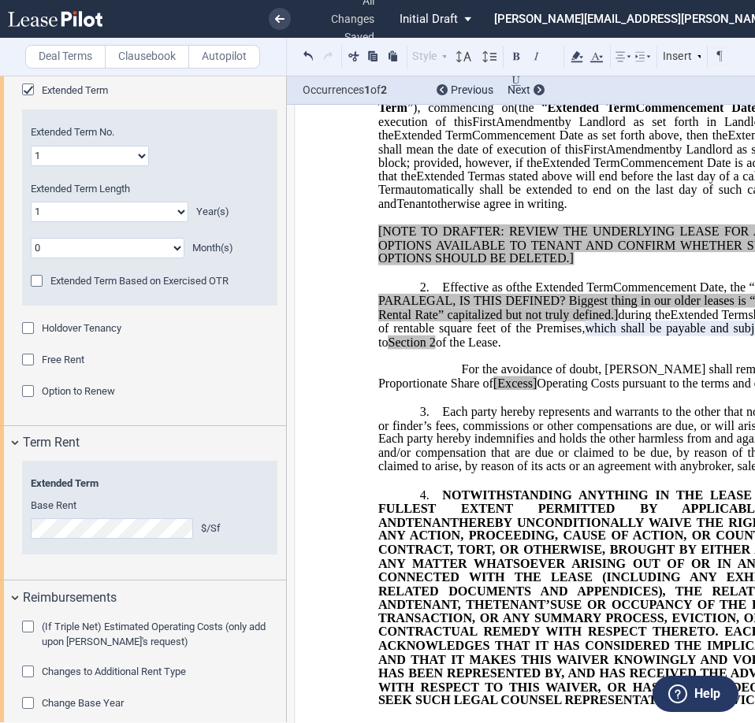
click at [0, 518] on html ".bocls-1{fill:#26354a;fill-rule:evenodd} Loading... × all changes saved Pending…" at bounding box center [377, 361] width 755 height 723
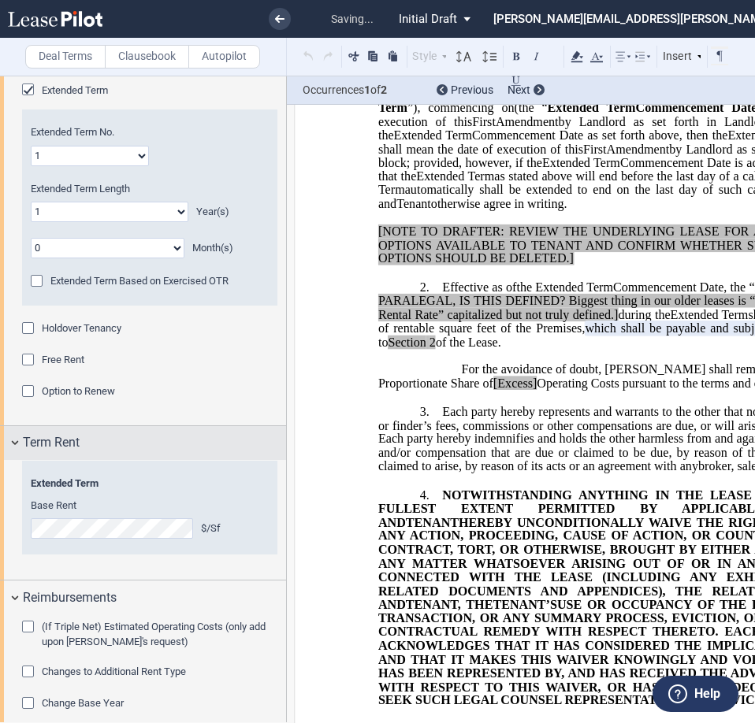
click at [91, 434] on div "Term Rent" at bounding box center [154, 442] width 263 height 19
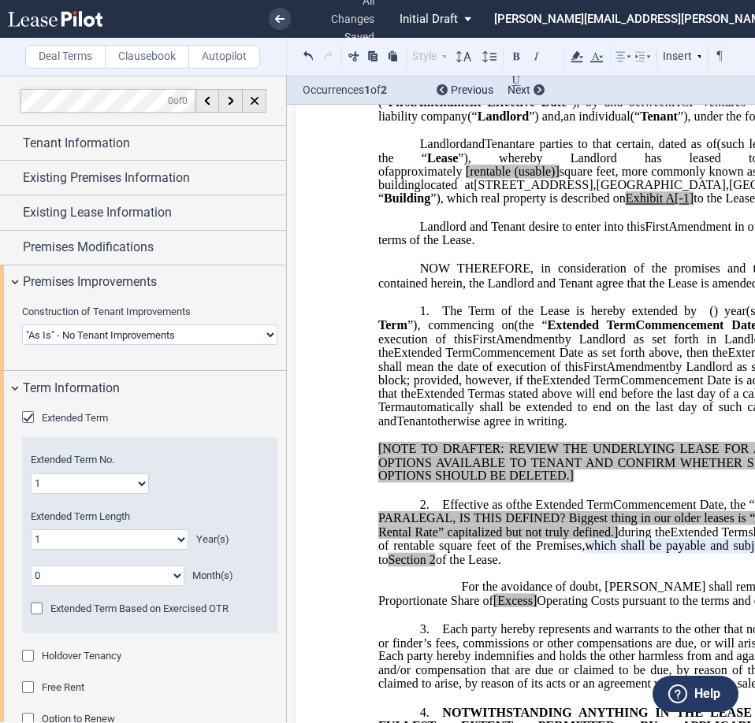
scroll to position [0, 0]
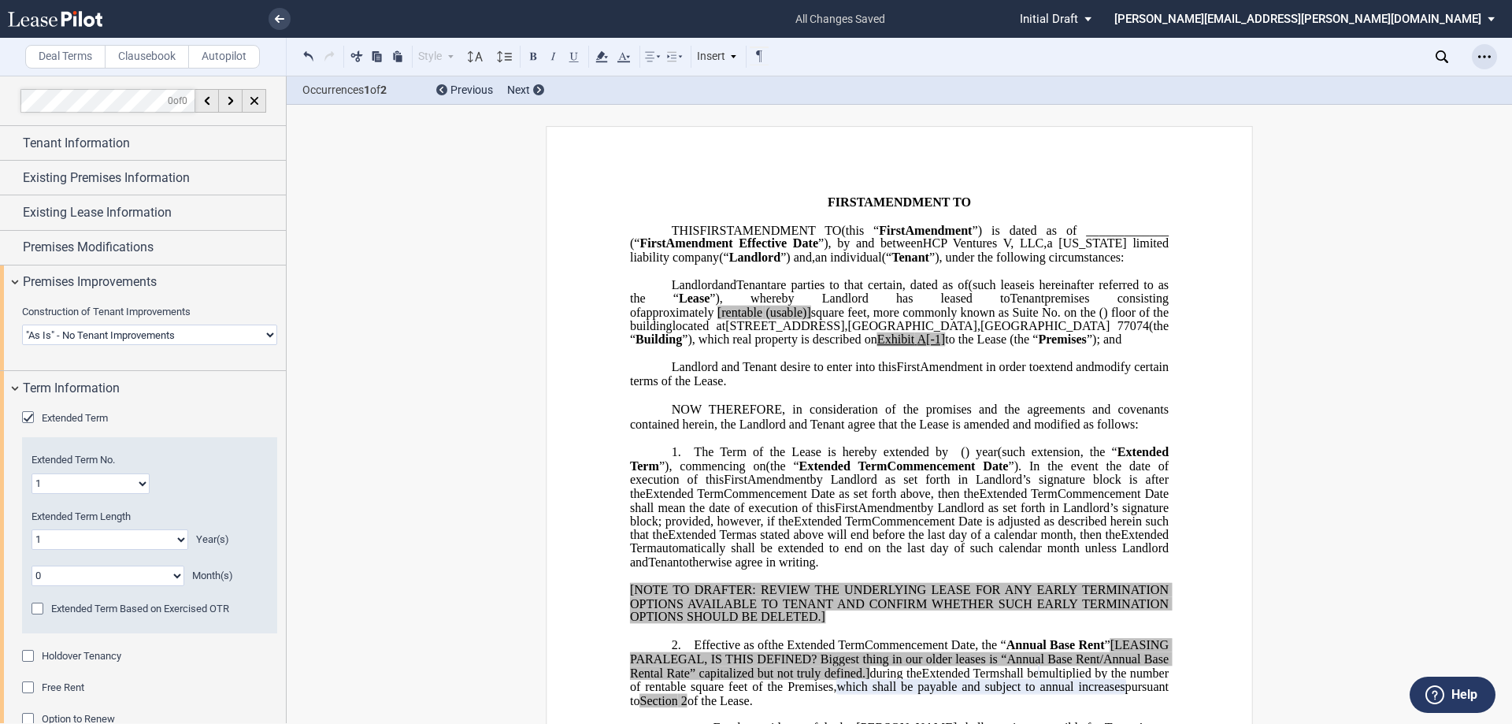
click at [754, 55] on icon "Open Lease options menu" at bounding box center [1484, 56] width 13 height 13
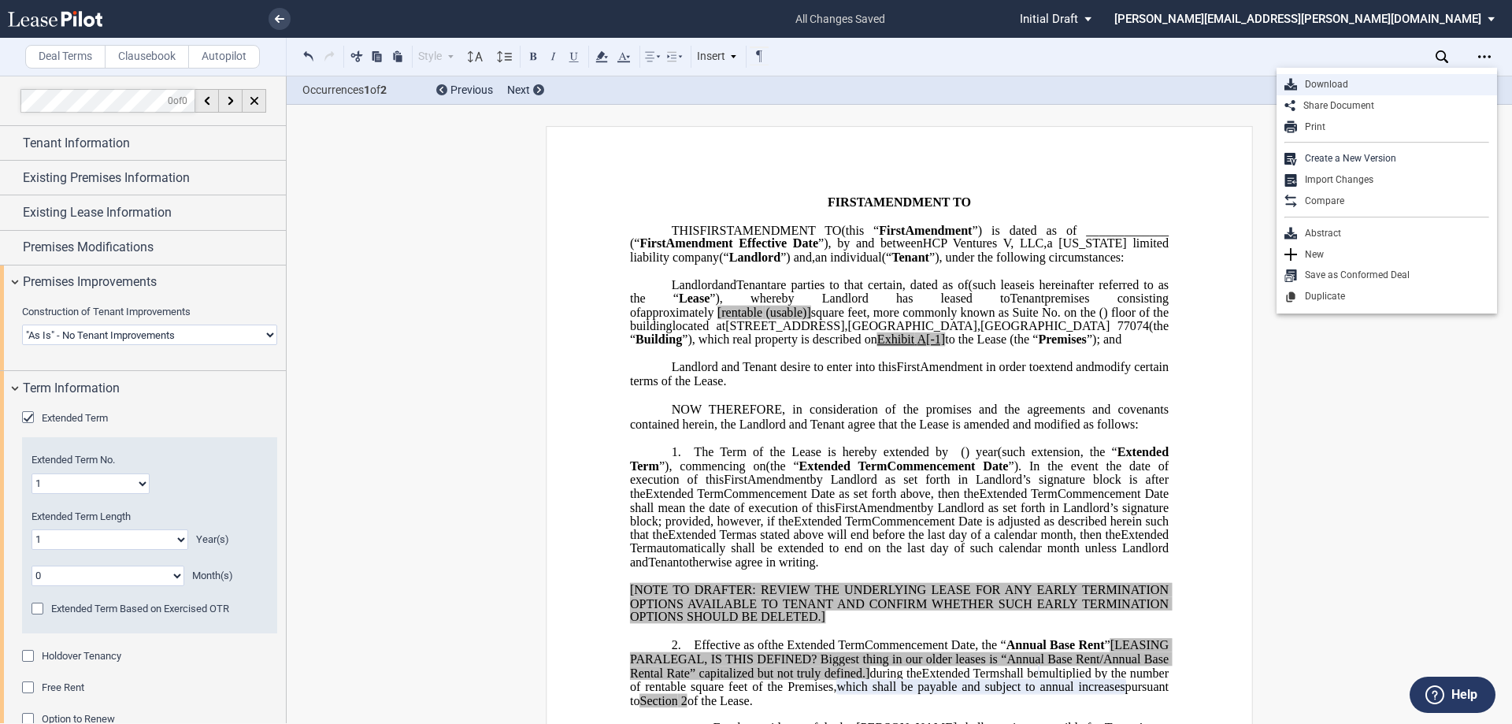
click at [754, 83] on div "Download" at bounding box center [1393, 84] width 192 height 13
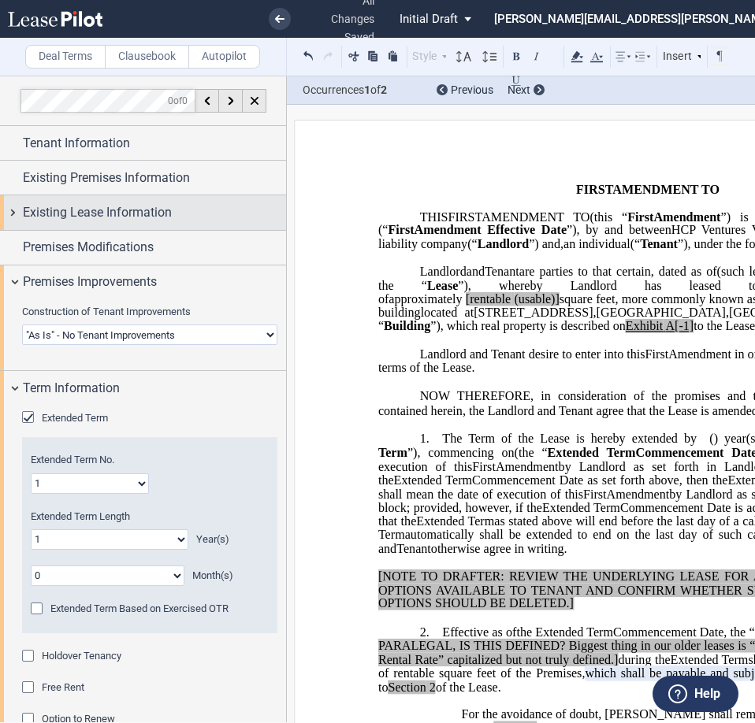
click at [98, 211] on span "Existing Lease Information" at bounding box center [97, 212] width 149 height 19
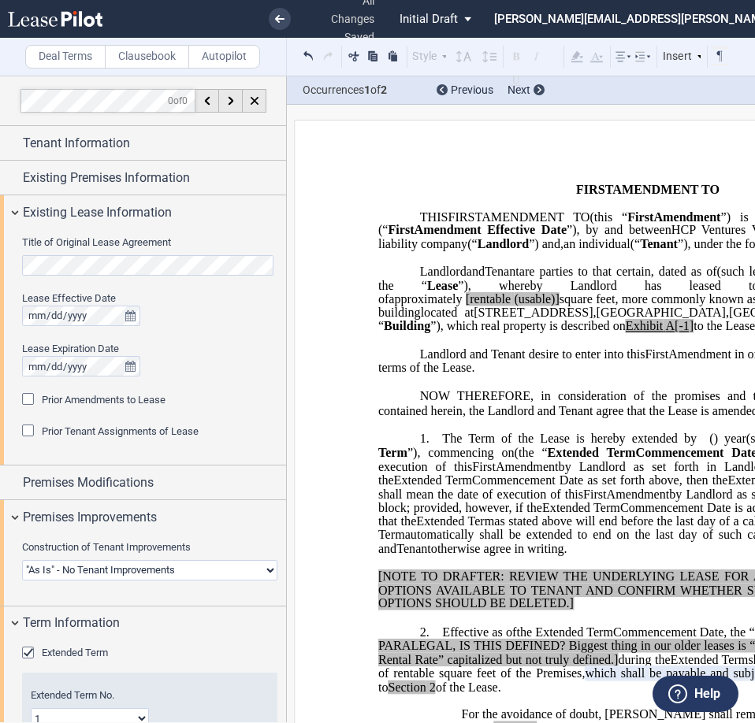
click at [15, 270] on div "Title of Original Lease Agreement Lease Effective Date Lease Expiration Date Pr…" at bounding box center [143, 348] width 286 height 236
click at [72, 396] on span "Prior Amendments to Lease" at bounding box center [104, 400] width 124 height 12
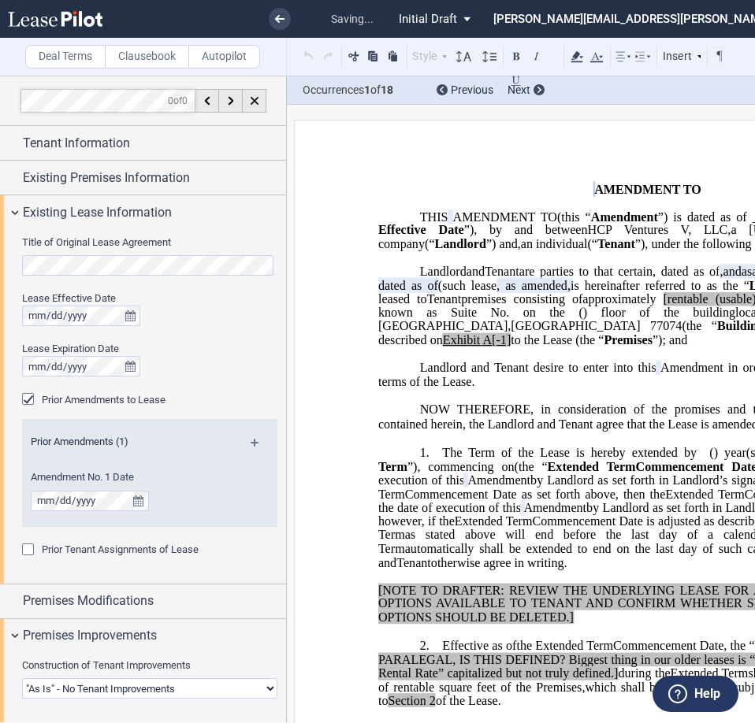
click at [250, 442] on md-icon at bounding box center [260, 448] width 21 height 19
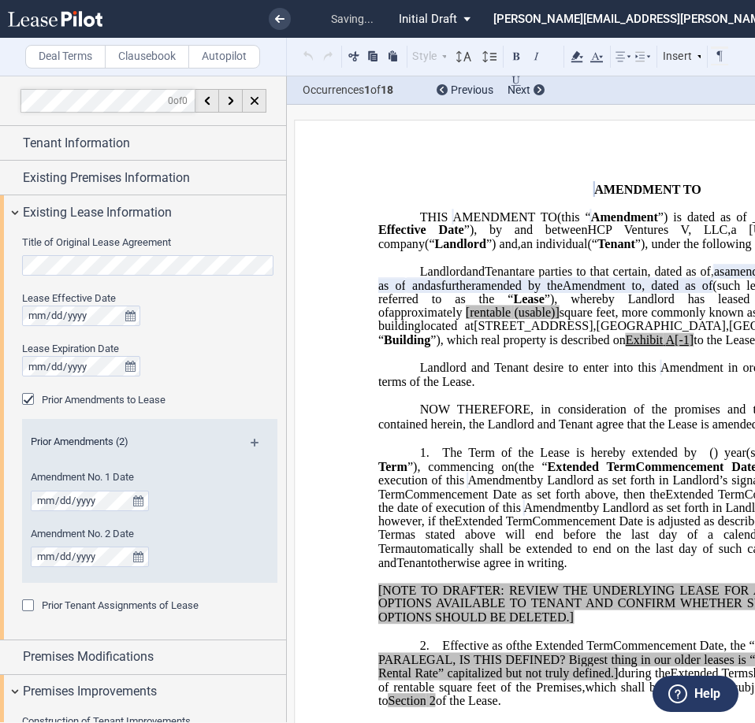
click at [250, 442] on md-icon at bounding box center [260, 448] width 21 height 19
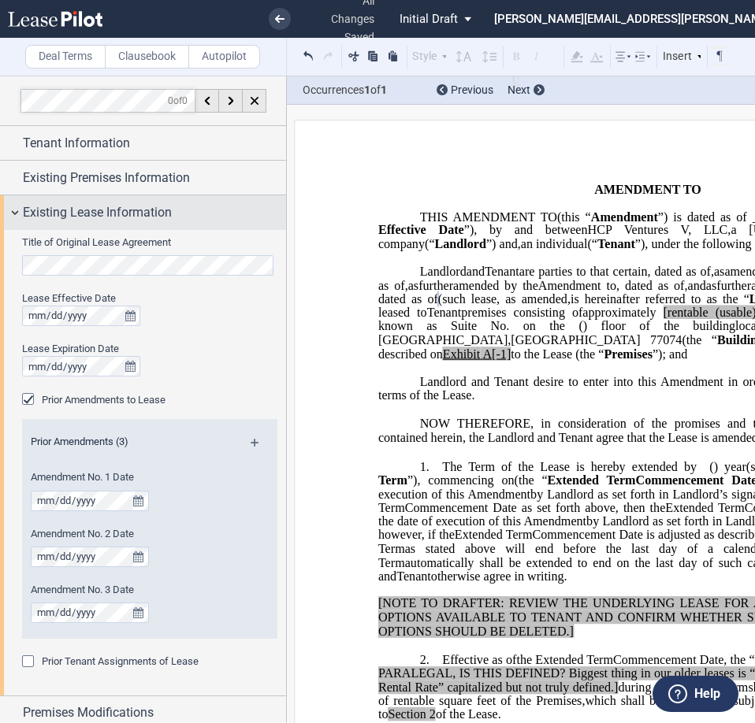
click at [138, 207] on span "Existing Lease Information" at bounding box center [97, 212] width 149 height 19
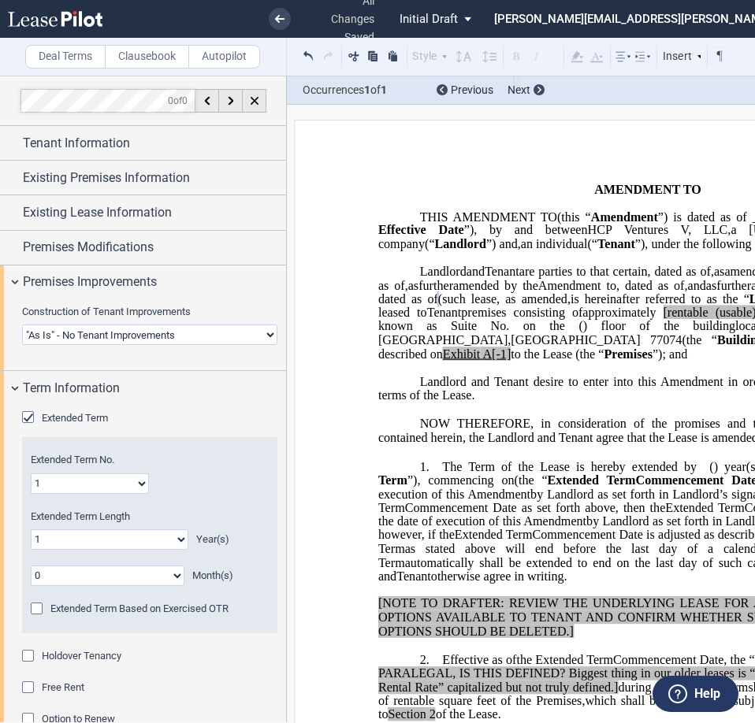
click at [662, 320] on span "[rentable" at bounding box center [684, 313] width 45 height 14
drag, startPoint x: 658, startPoint y: 354, endPoint x: 607, endPoint y: 352, distance: 50.5
click at [607, 333] on span "approximately ﻿ ﻿ rentable (usable)] square feet, more commonly known as Suite …" at bounding box center [649, 320] width 542 height 28
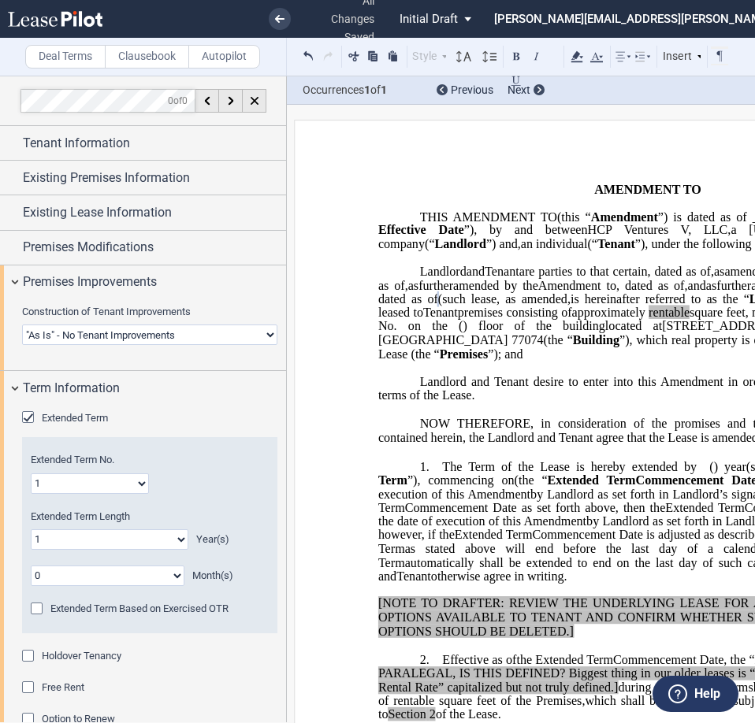
click at [619, 347] on span "”), which real property is described on" at bounding box center [718, 340] width 199 height 14
drag, startPoint x: 705, startPoint y: 383, endPoint x: 592, endPoint y: 380, distance: 113.5
click at [592, 360] on span "located at [STREET_ADDRESS] (the “ Building ”), which real property is describe…" at bounding box center [649, 339] width 542 height 41
drag, startPoint x: 450, startPoint y: 383, endPoint x: 749, endPoint y: 381, distance: 299.3
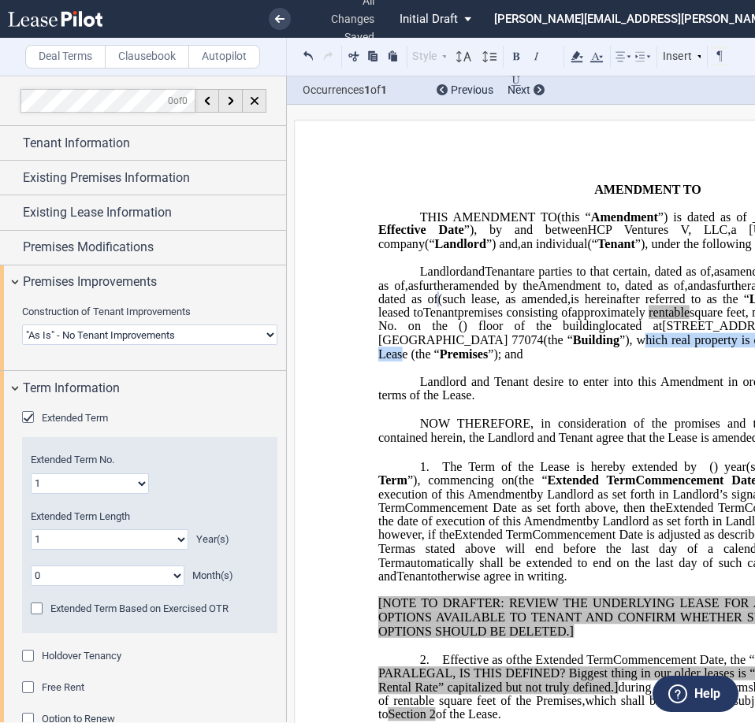
click at [749, 360] on span "located at [STREET_ADDRESS] (the “ Building ”), which real property is describe…" at bounding box center [649, 339] width 542 height 41
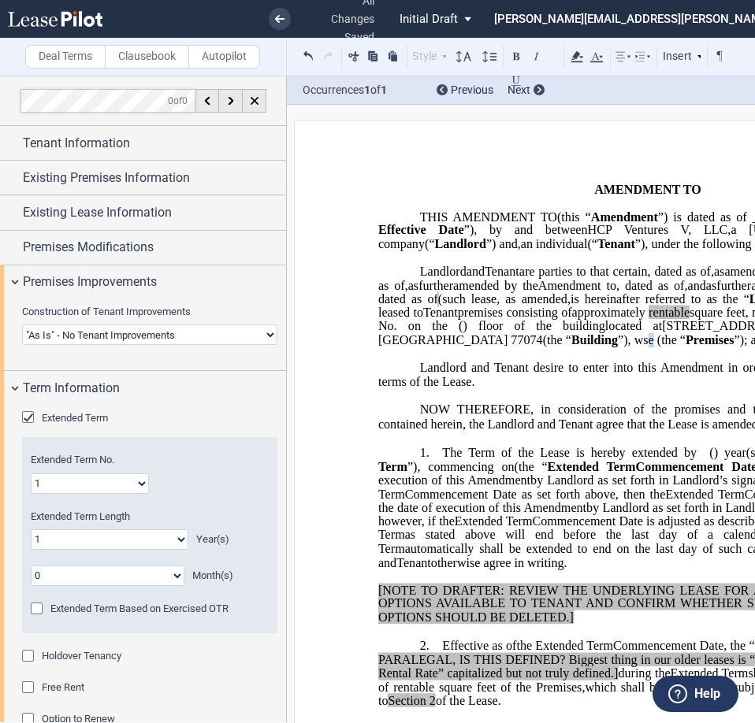
click at [643, 347] on span "se (the “" at bounding box center [664, 340] width 43 height 14
click at [308, 57] on button at bounding box center [308, 55] width 18 height 19
click at [308, 57] on div "Style Normal 8pt 9pt 10pt 10.5pt 11pt 12pt 14pt 16pt Normal 1 1.15 1.5 2 3 No C…" at bounding box center [514, 56] width 430 height 20
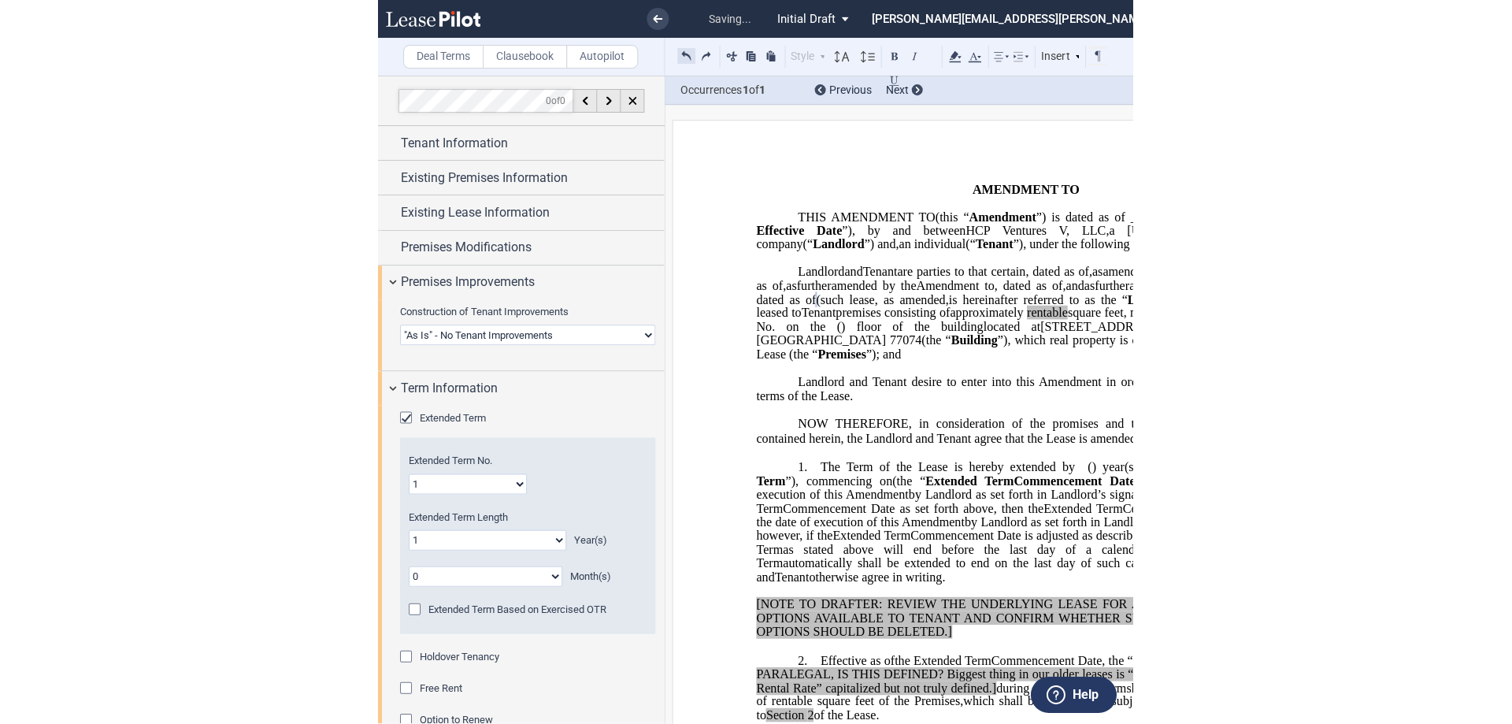
scroll to position [0, 35]
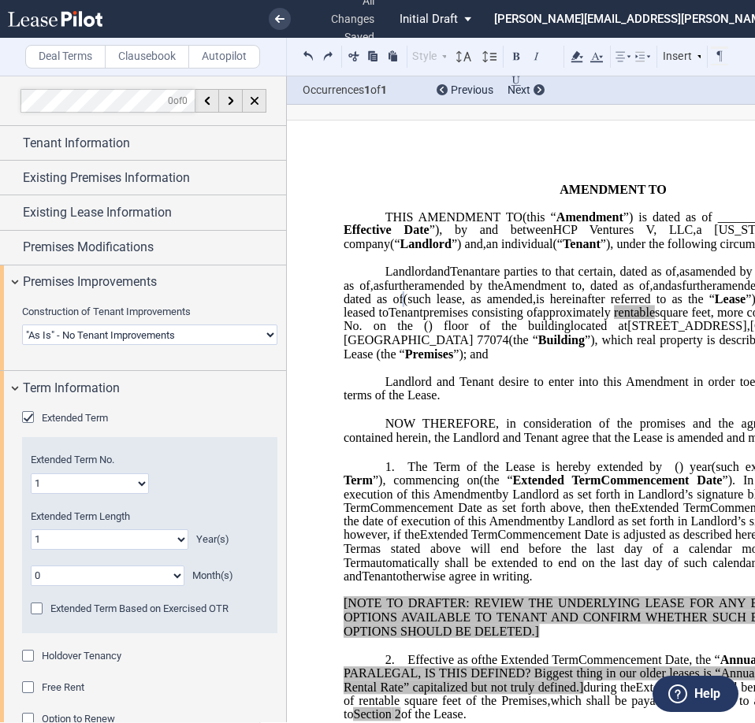
click at [692, 375] on p "﻿" at bounding box center [612, 368] width 539 height 13
drag, startPoint x: 670, startPoint y: 381, endPoint x: 575, endPoint y: 381, distance: 95.3
click at [575, 360] on span "located at [STREET_ADDRESS] (the “ Building ”), which real property is describe…" at bounding box center [614, 339] width 542 height 41
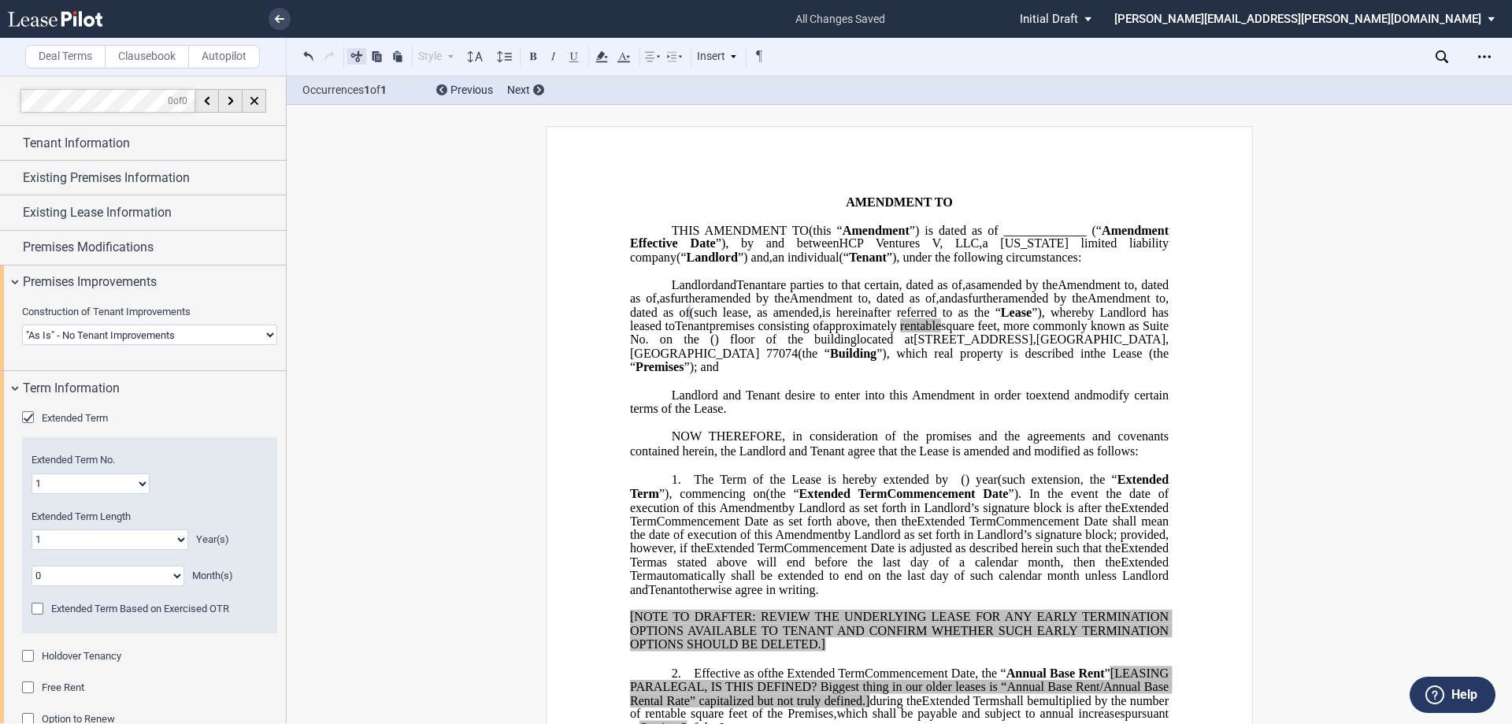
scroll to position [0, 0]
click at [754, 333] on span "rentable" at bounding box center [920, 326] width 41 height 14
click at [599, 54] on icon at bounding box center [601, 56] width 19 height 19
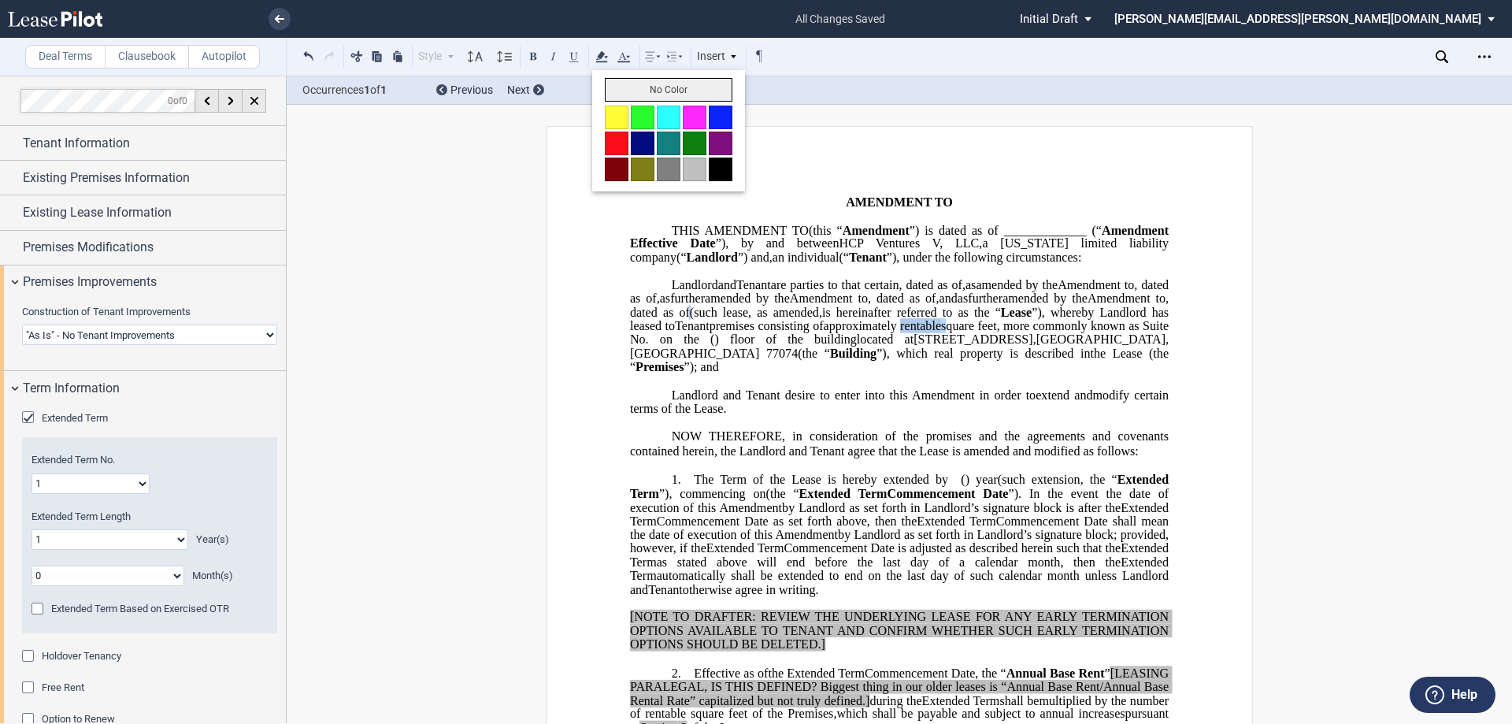
click at [631, 97] on button "No Color" at bounding box center [669, 90] width 128 height 24
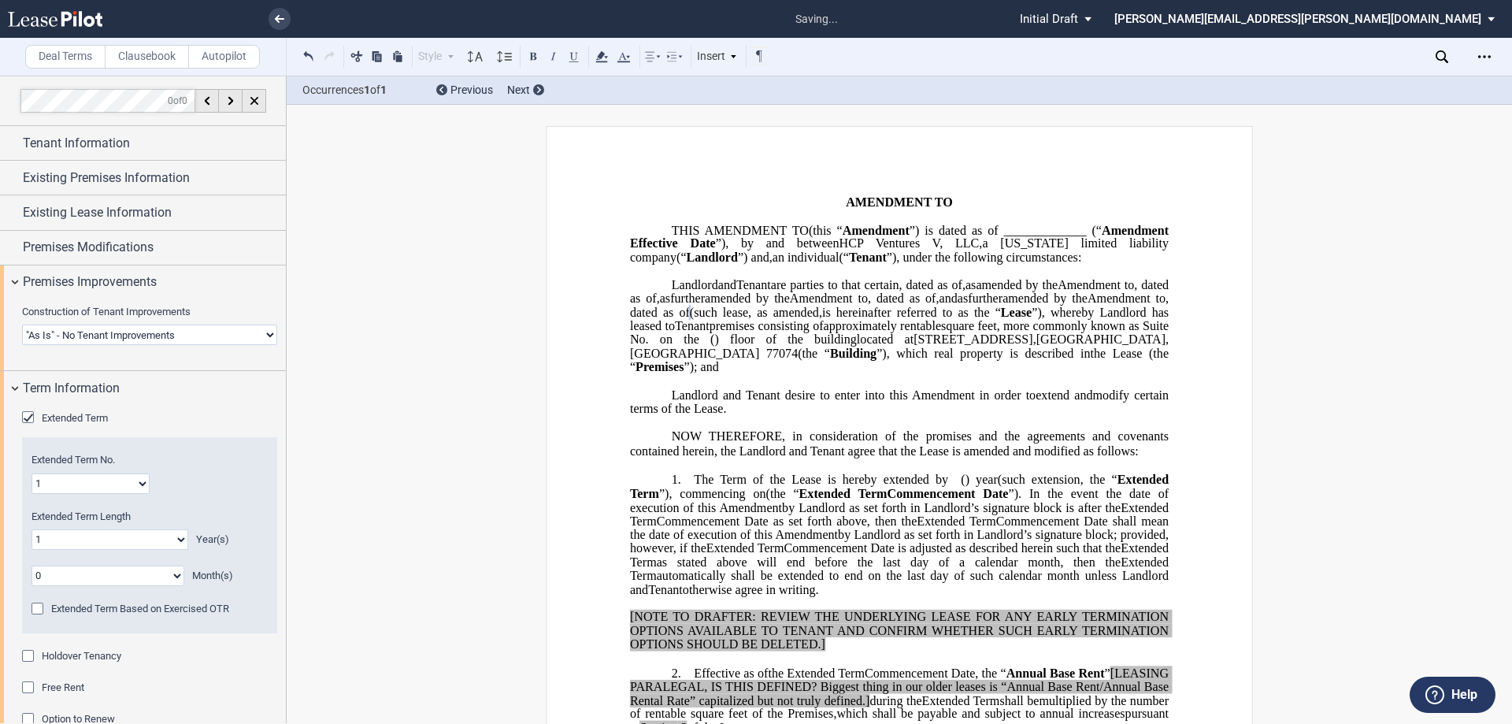
click at [754, 458] on span "NOW THEREFORE, in consideration of the promises and the agreements and covenant…" at bounding box center [901, 443] width 542 height 28
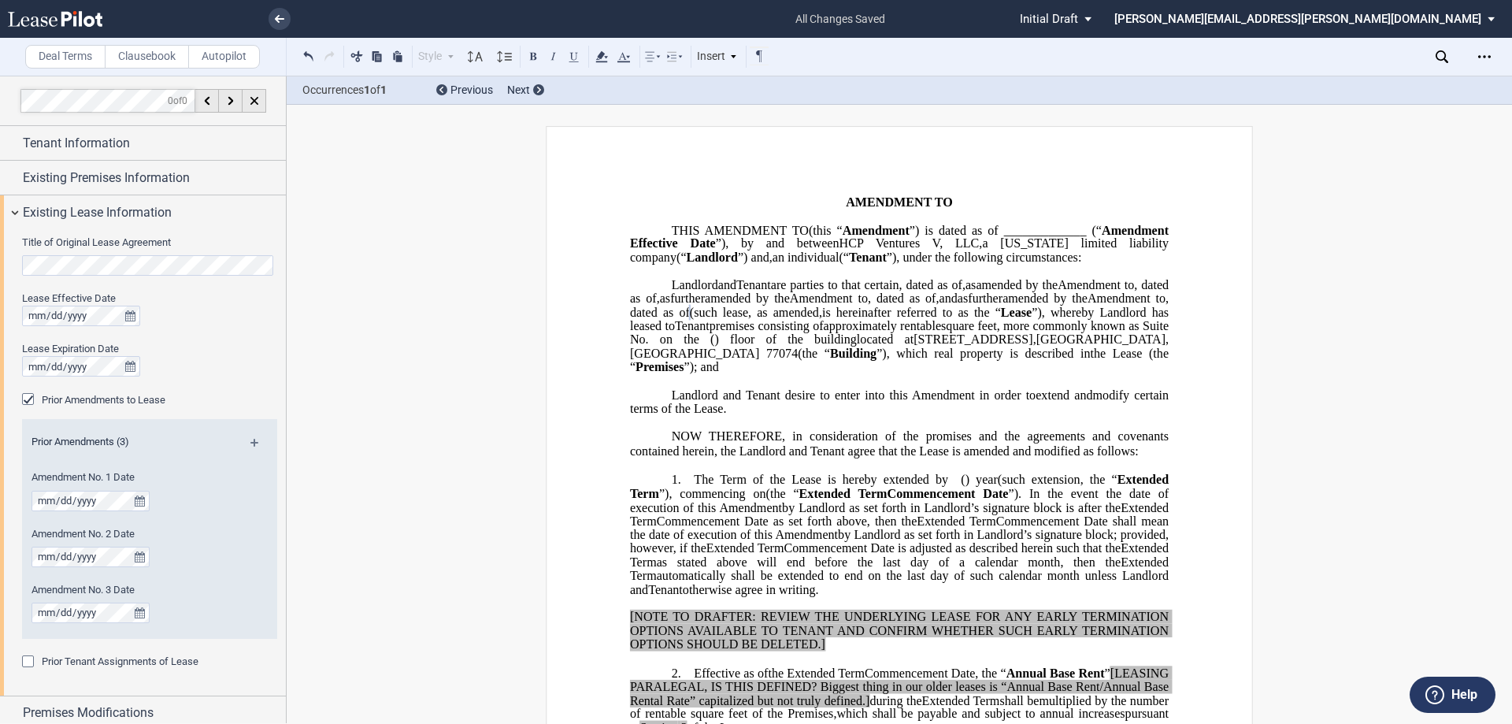
click at [754, 306] on span ", dated as of" at bounding box center [902, 298] width 69 height 14
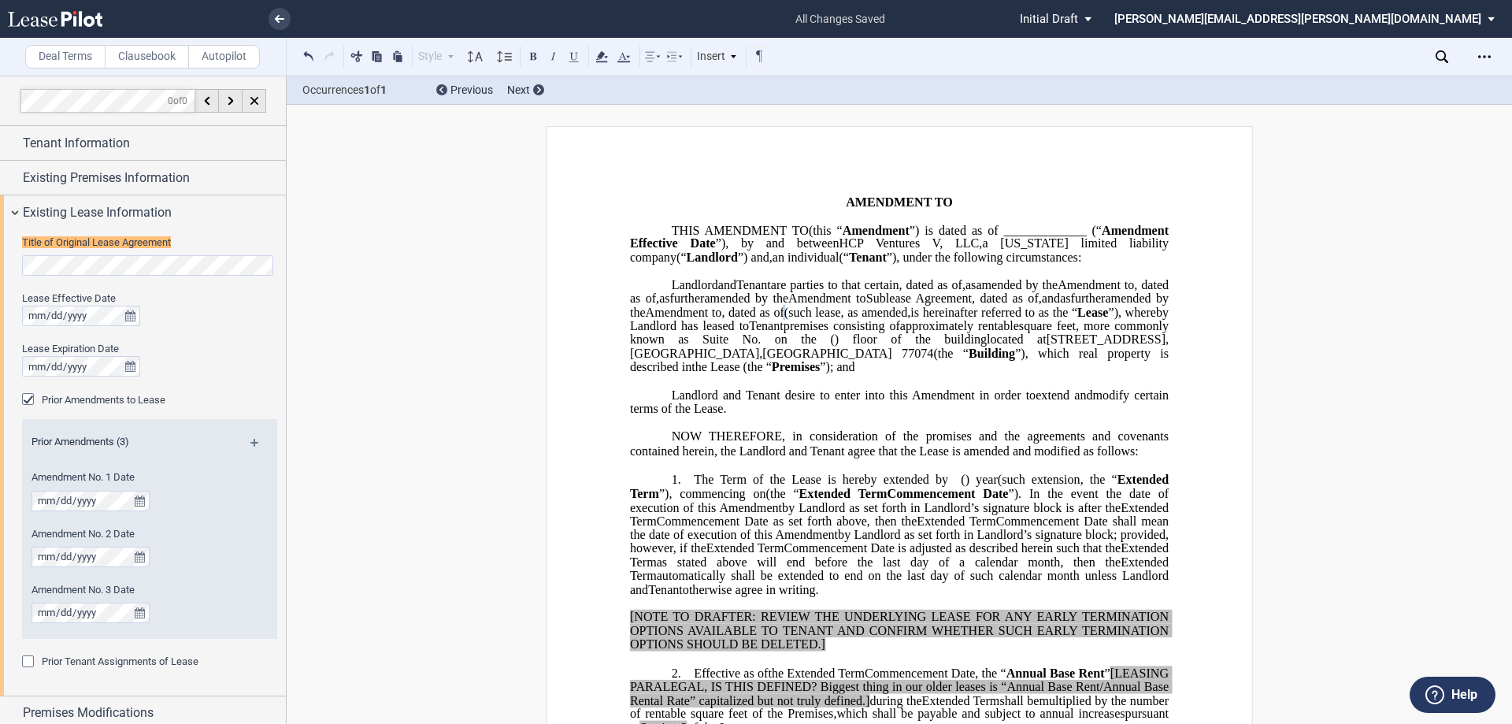
click at [754, 319] on span ", dated as of" at bounding box center [752, 312] width 62 height 14
click at [729, 319] on span "﻿u" at bounding box center [725, 312] width 6 height 14
click at [754, 333] on span "”), whereby Landlord has leased to" at bounding box center [777, 326] width 182 height 14
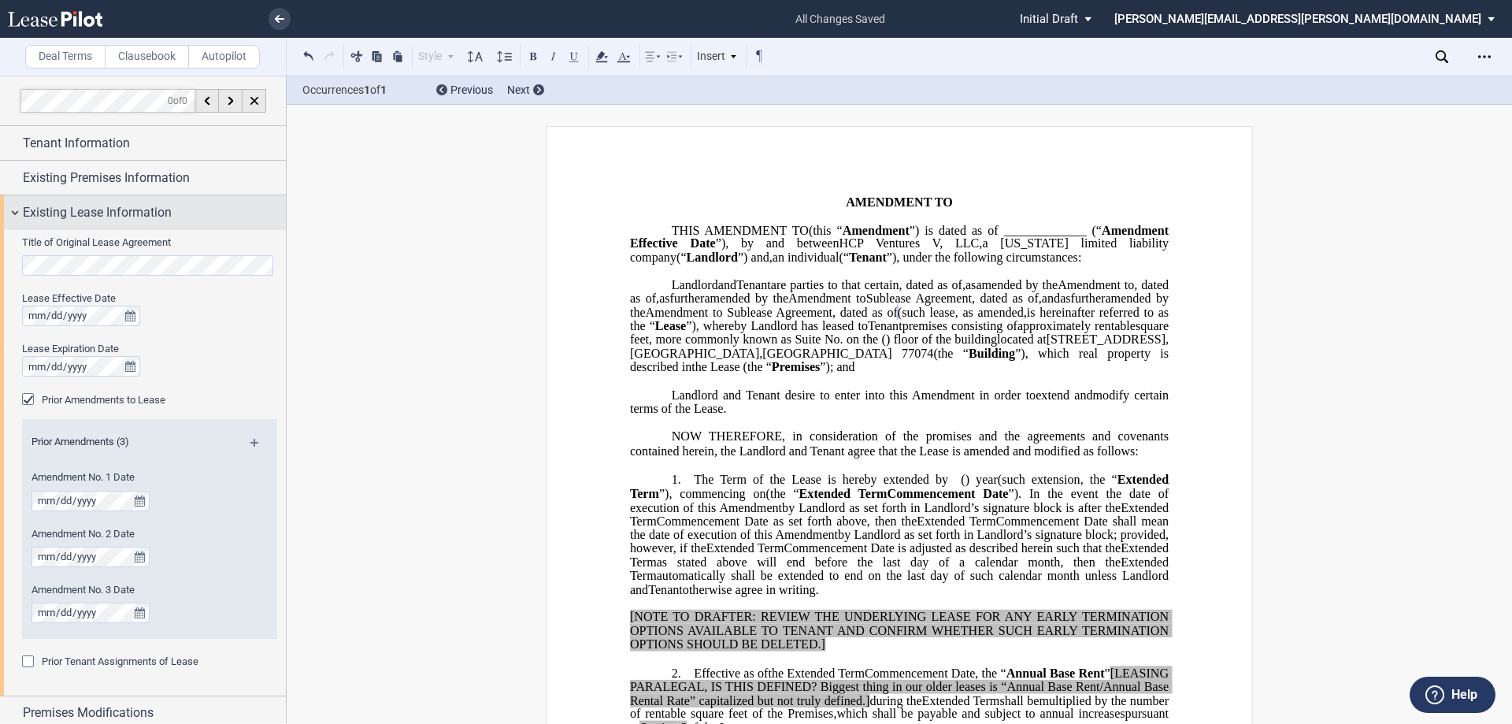
click at [129, 216] on span "Existing Lease Information" at bounding box center [97, 212] width 149 height 19
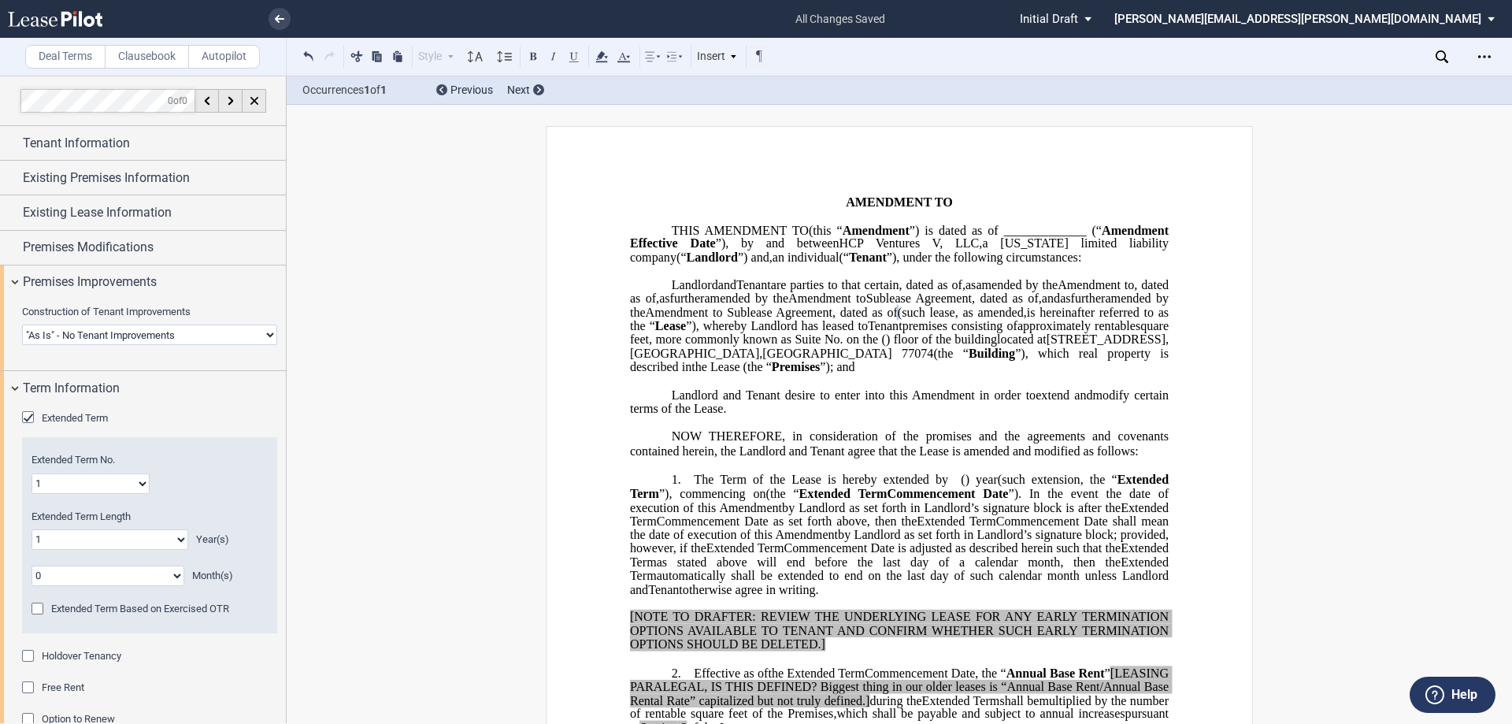
click at [718, 291] on span "and" at bounding box center [727, 284] width 18 height 14
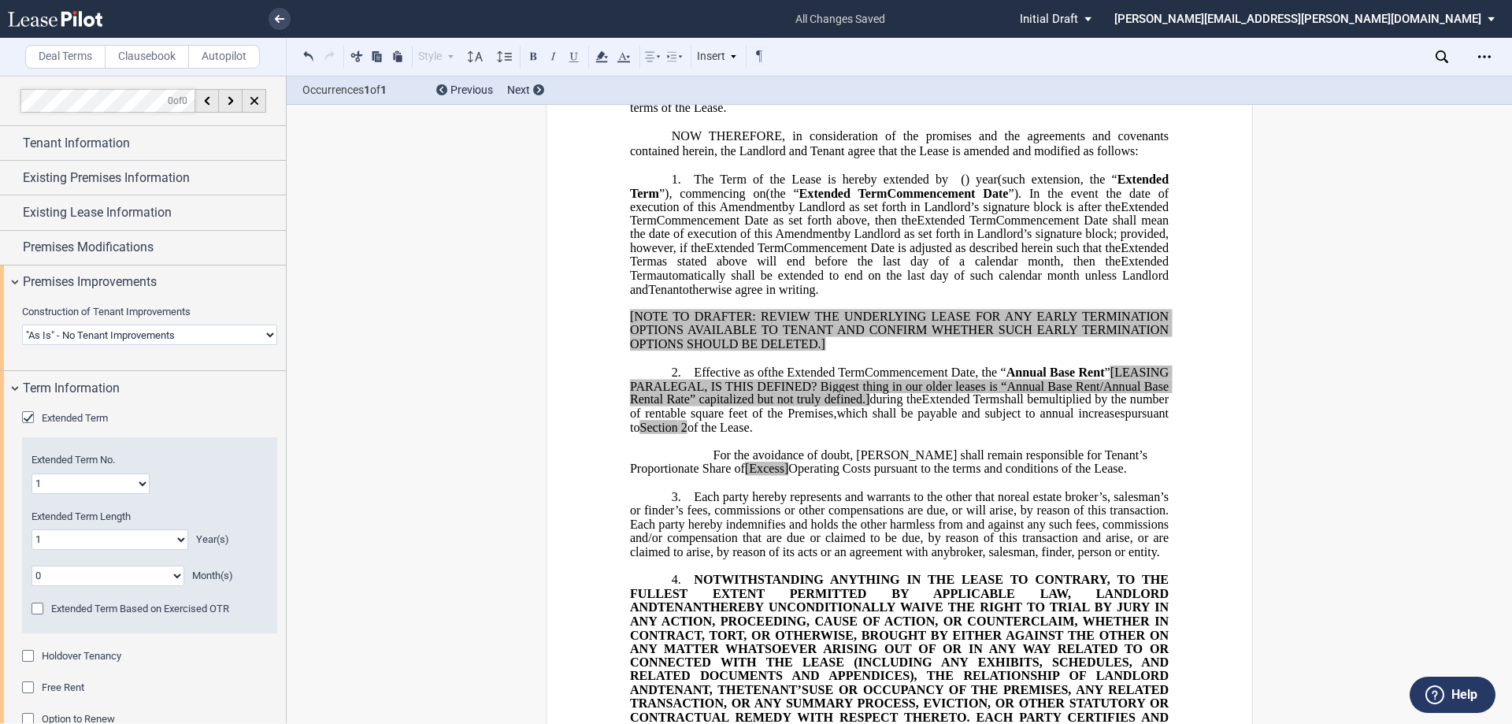
scroll to position [315, 0]
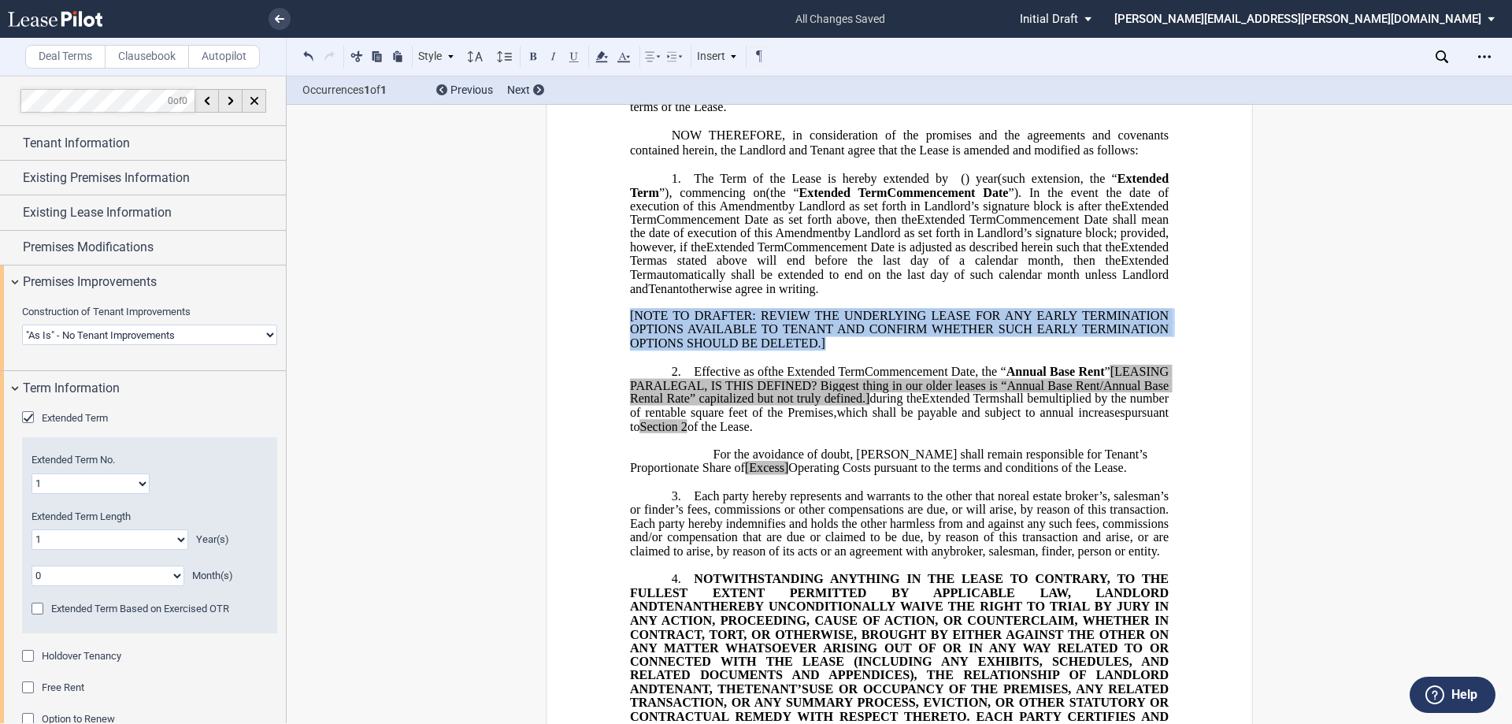
drag, startPoint x: 826, startPoint y: 371, endPoint x: 623, endPoint y: 334, distance: 206.6
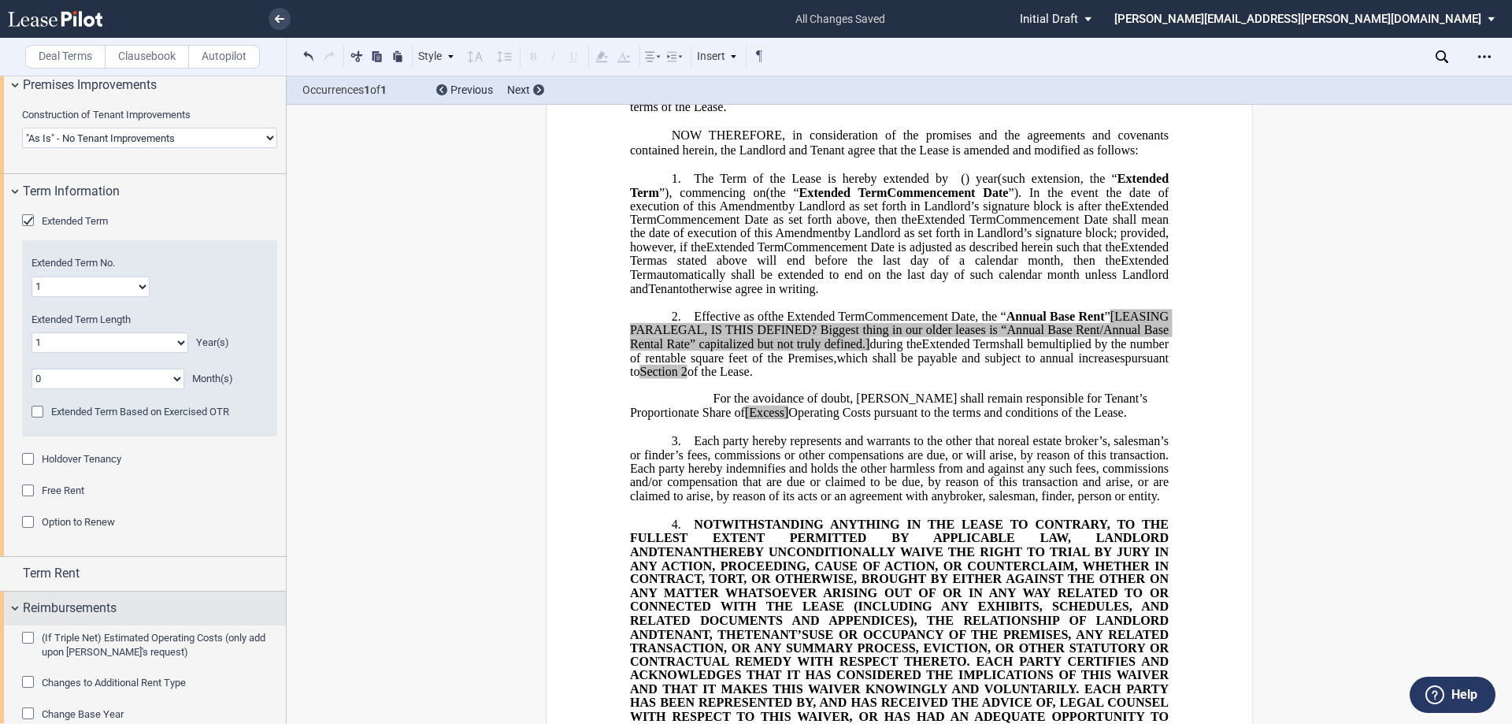
scroll to position [236, 0]
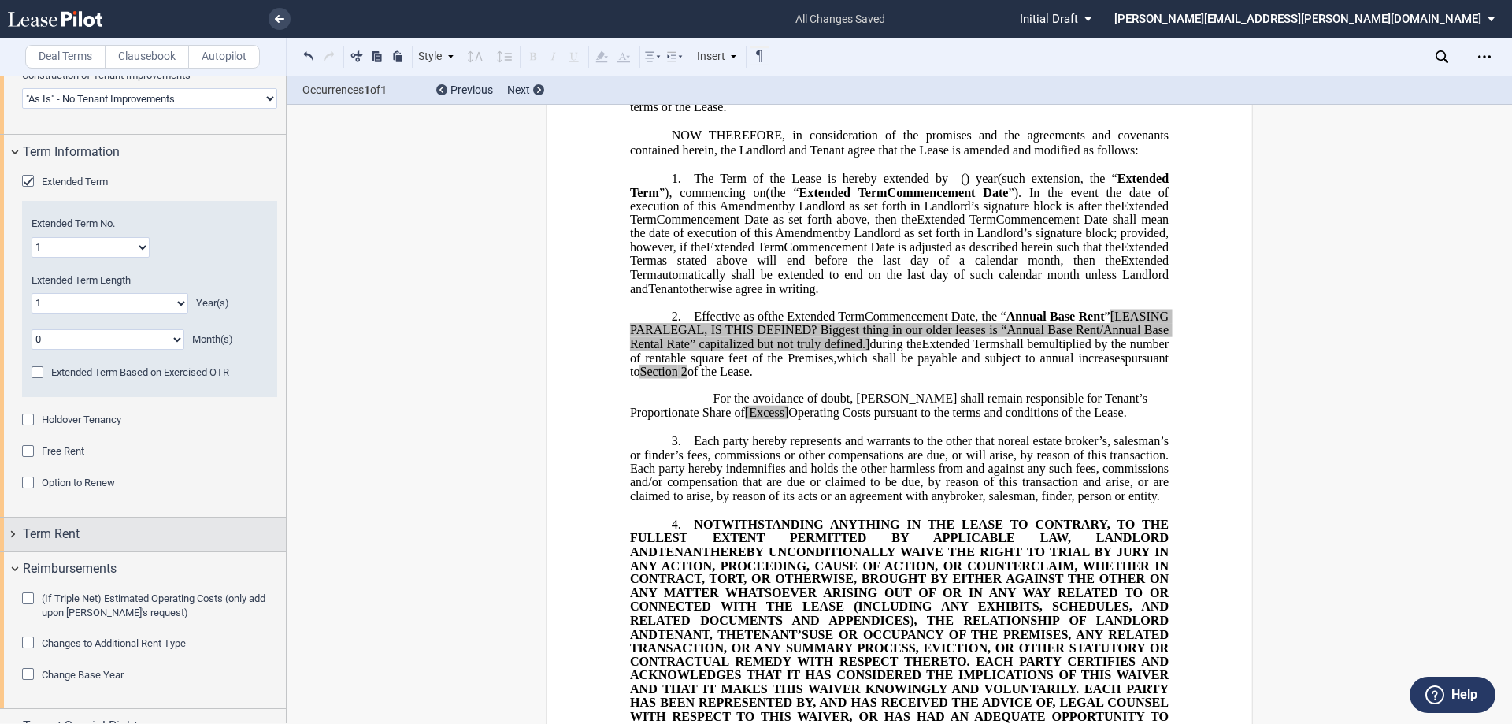
click at [177, 529] on div "Term Rent" at bounding box center [154, 534] width 263 height 19
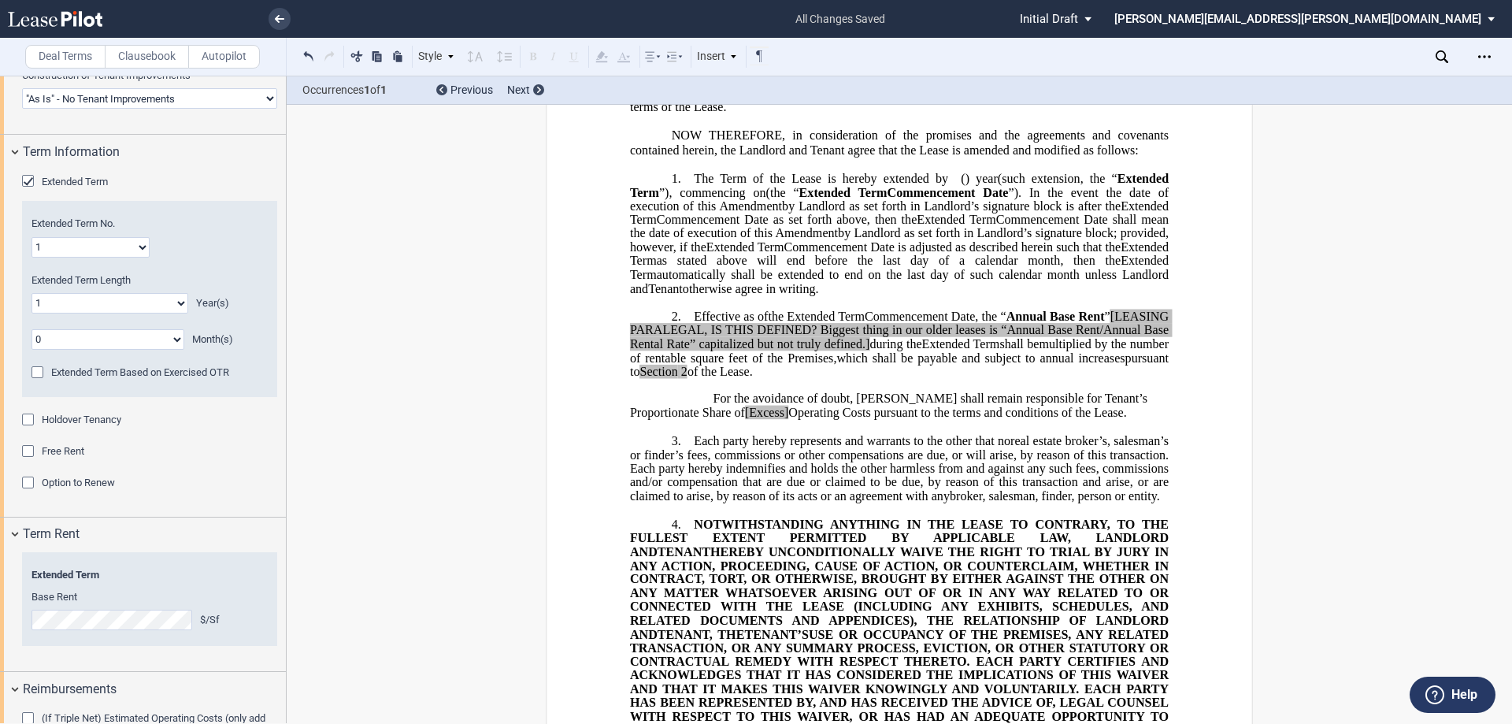
scroll to position [394, 0]
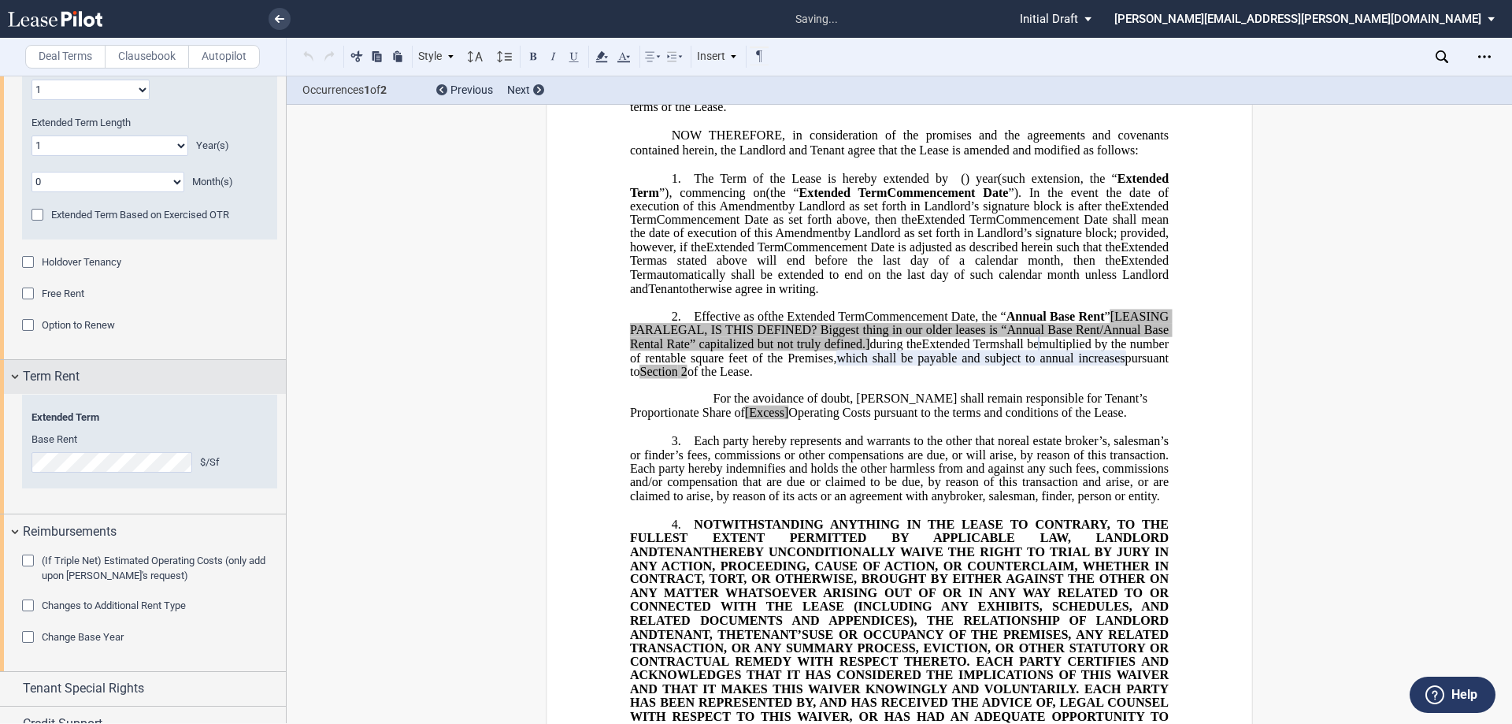
click at [72, 376] on span "Term Rent" at bounding box center [51, 376] width 57 height 19
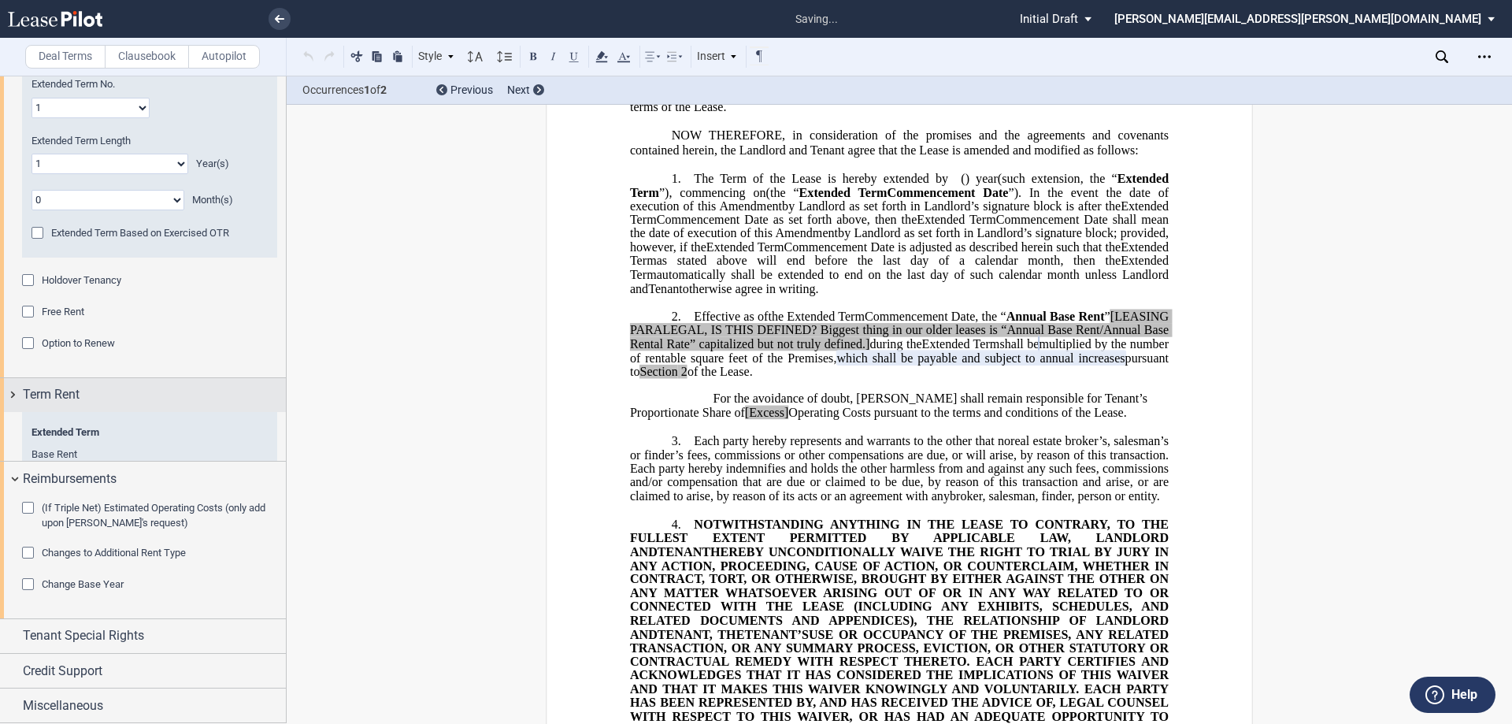
scroll to position [327, 0]
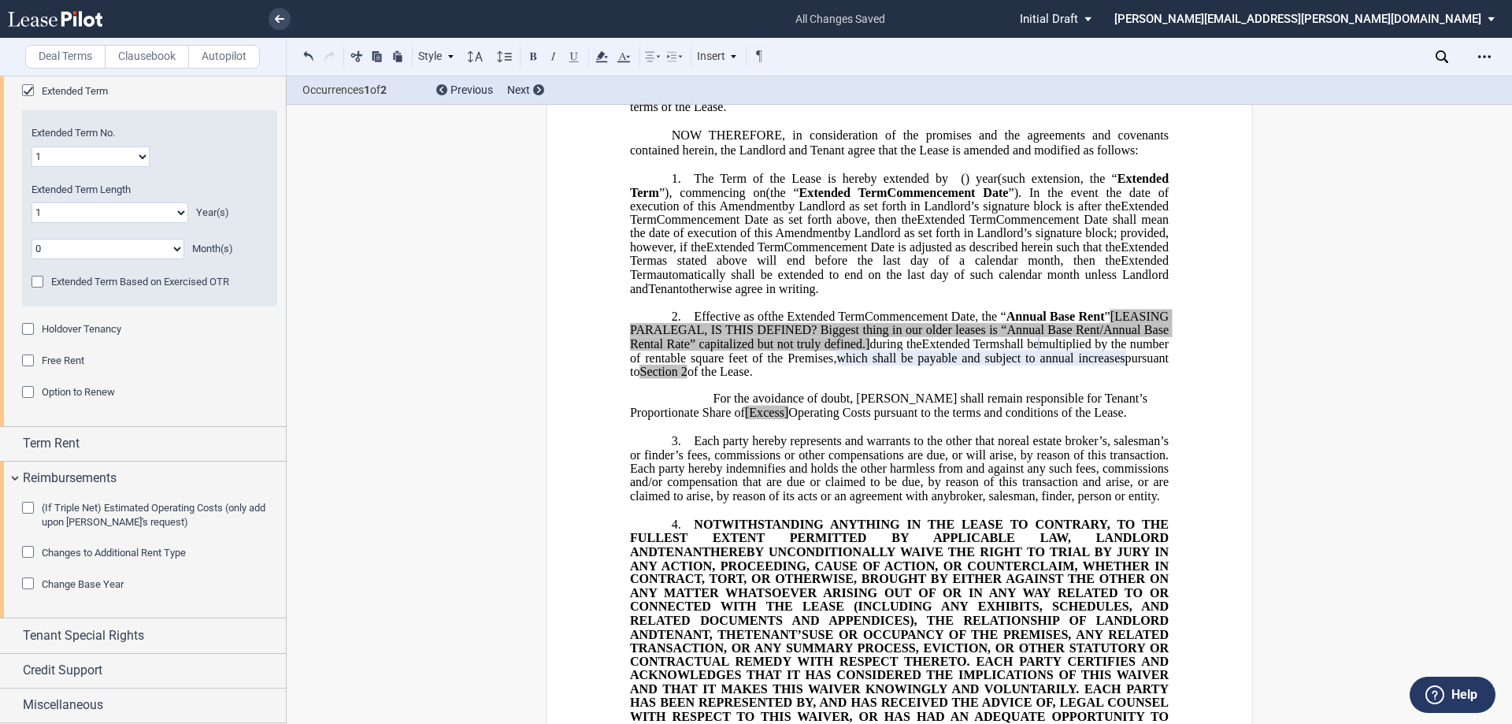
drag, startPoint x: 136, startPoint y: 145, endPoint x: 135, endPoint y: 153, distance: 8.0
click at [136, 148] on div "Extended Term No. 1 2 3 4 5 6 7 8 9 10 11 12 13 14 15 16 17 18 19 20" at bounding box center [150, 146] width 236 height 40
click at [135, 153] on select "1 2 3 4 5 6 7 8 9 10 11 12 13 14 15 16 17 18 19 20" at bounding box center [91, 157] width 118 height 20
select select "number:3"
click at [32, 147] on select "1 2 3 4 5 6 7 8 9 10 11 12 13 14 15 16 17 18 19 20" at bounding box center [91, 157] width 118 height 20
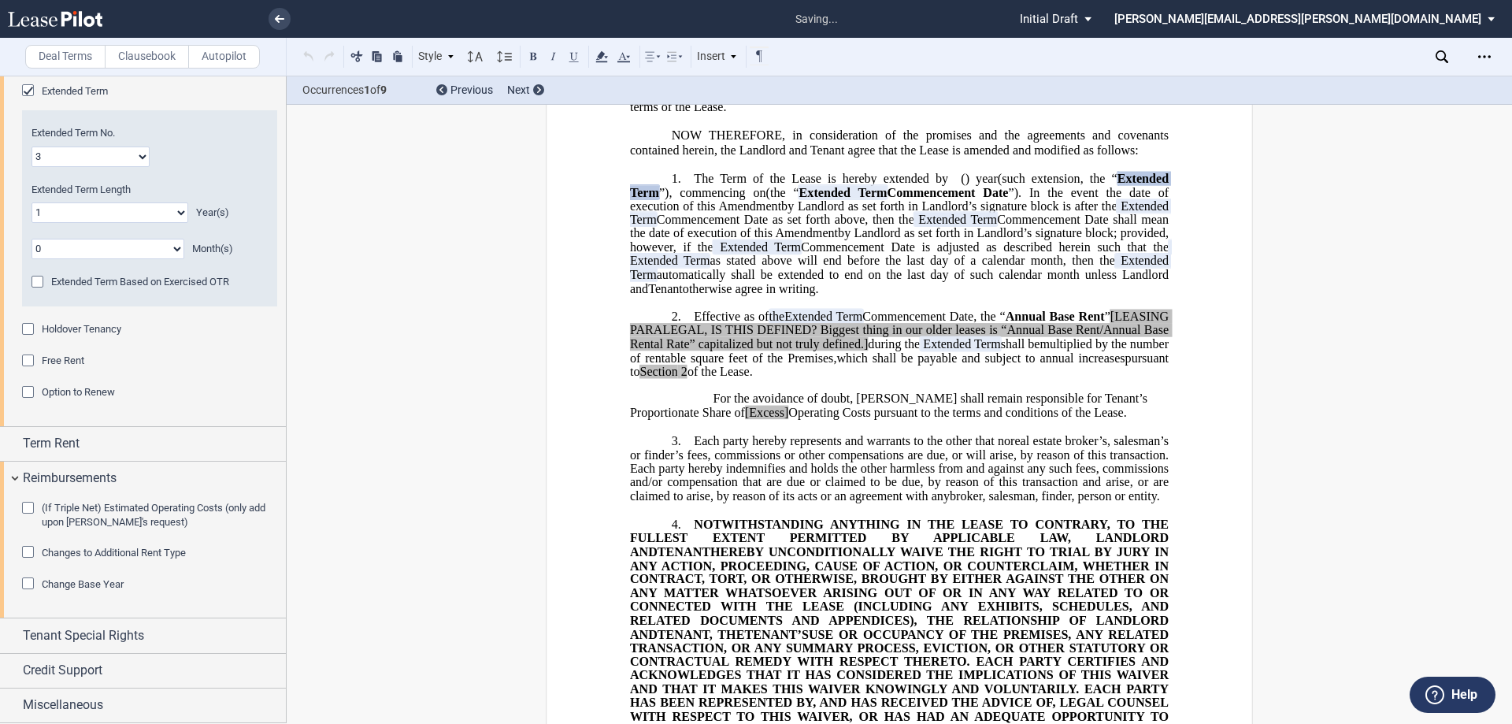
click at [120, 215] on select "0 1 2 3 4 5 6 7 8 9 10 11 12 13 14 15 16 17 18 19 20" at bounding box center [110, 212] width 157 height 20
select select "number:2"
click at [32, 202] on select "0 1 2 3 4 5 6 7 8 9 10 11 12 13 14 15 16 17 18 19 20" at bounding box center [110, 212] width 157 height 20
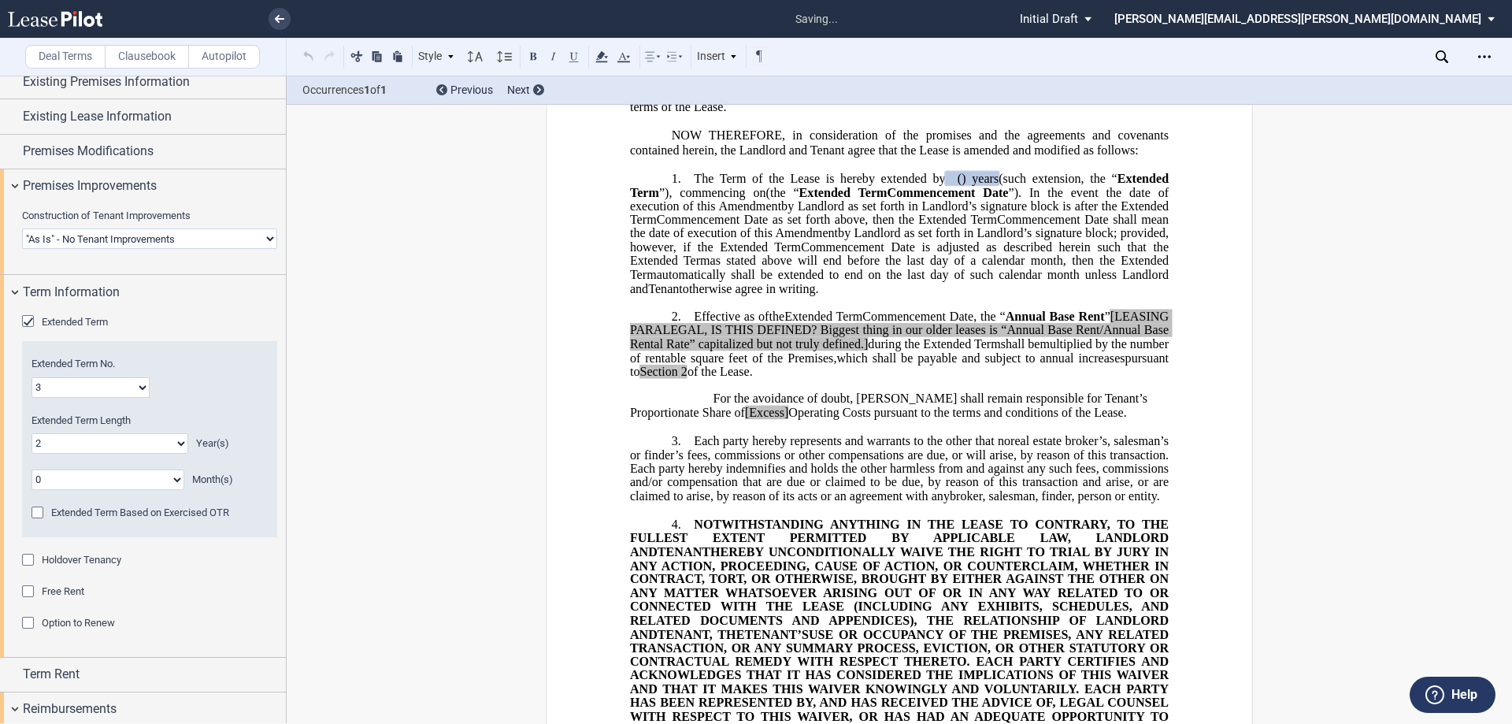
scroll to position [91, 0]
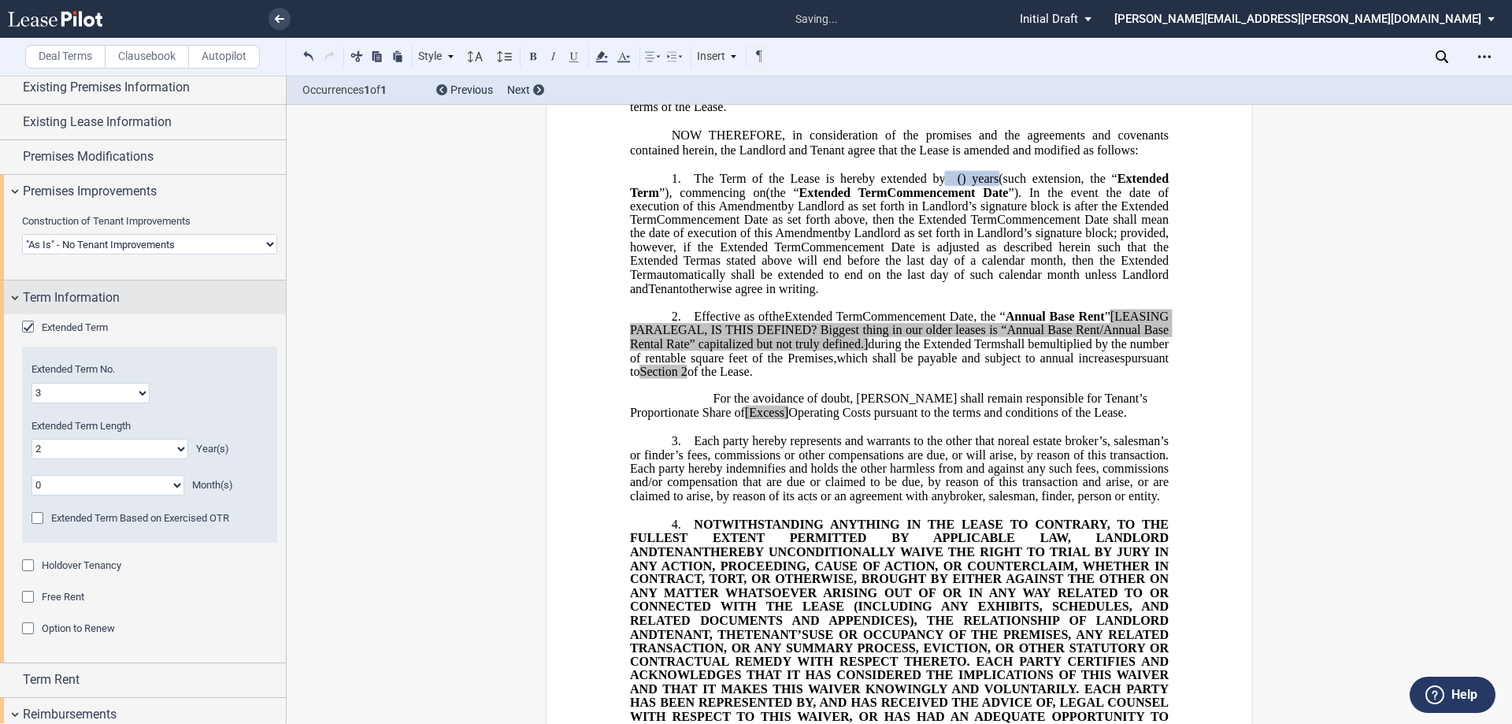
click at [83, 293] on span "Term Information" at bounding box center [71, 297] width 97 height 19
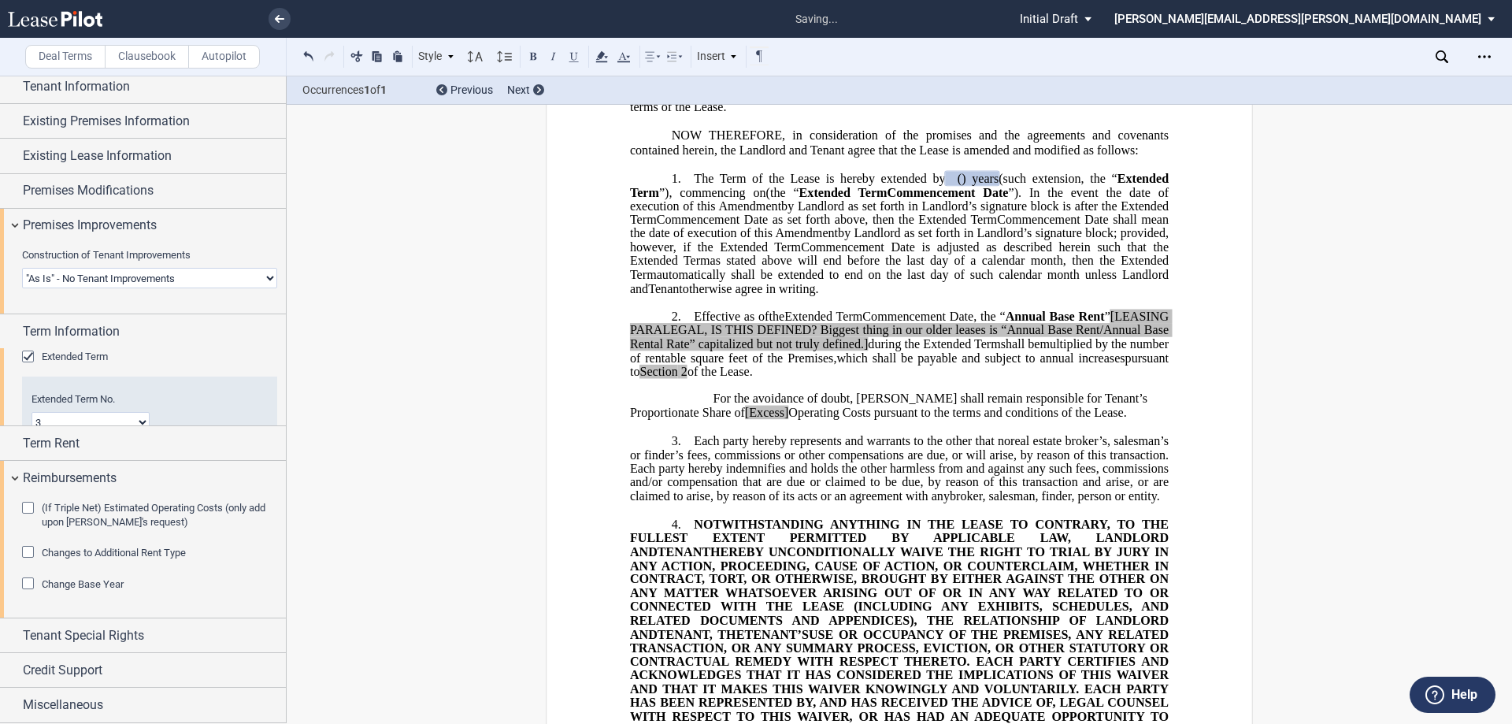
scroll to position [0, 0]
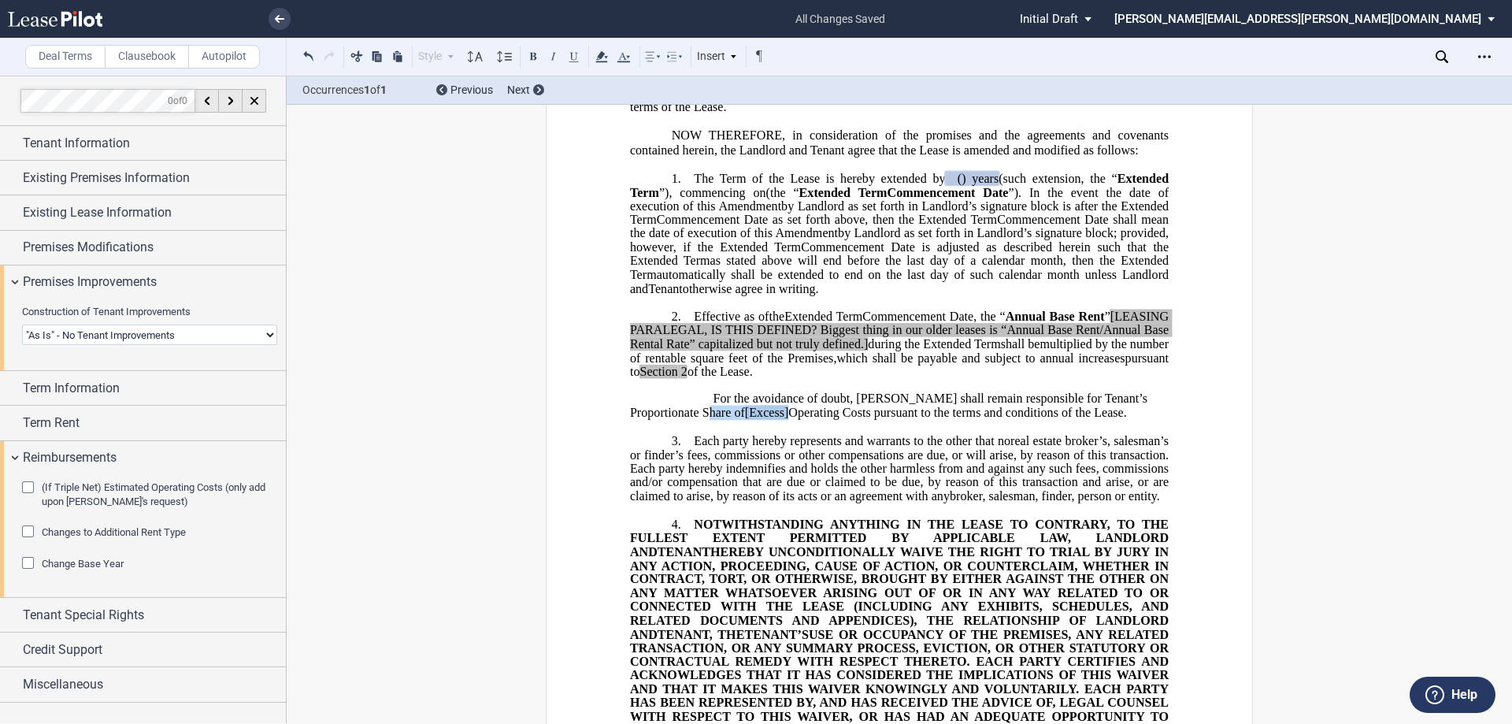
drag, startPoint x: 716, startPoint y: 454, endPoint x: 670, endPoint y: 449, distance: 45.9
click at [670, 419] on span "For the avoidance of doubt, [PERSON_NAME] shall remain responsible for Tenant’s…" at bounding box center [890, 405] width 521 height 28
click at [745, 420] on span "Operating Costs pursuant to the terms and conditions of the Lease." at bounding box center [914, 413] width 338 height 14
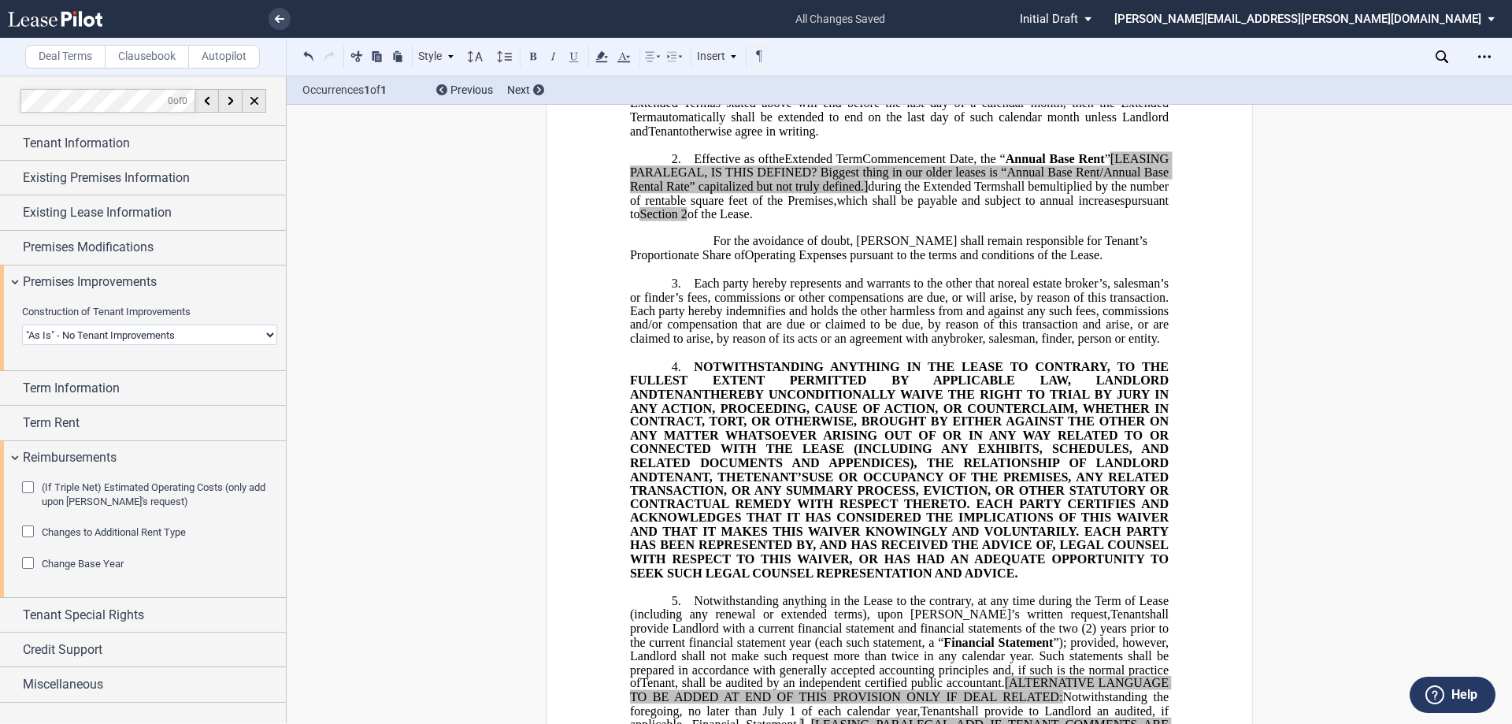
scroll to position [315, 0]
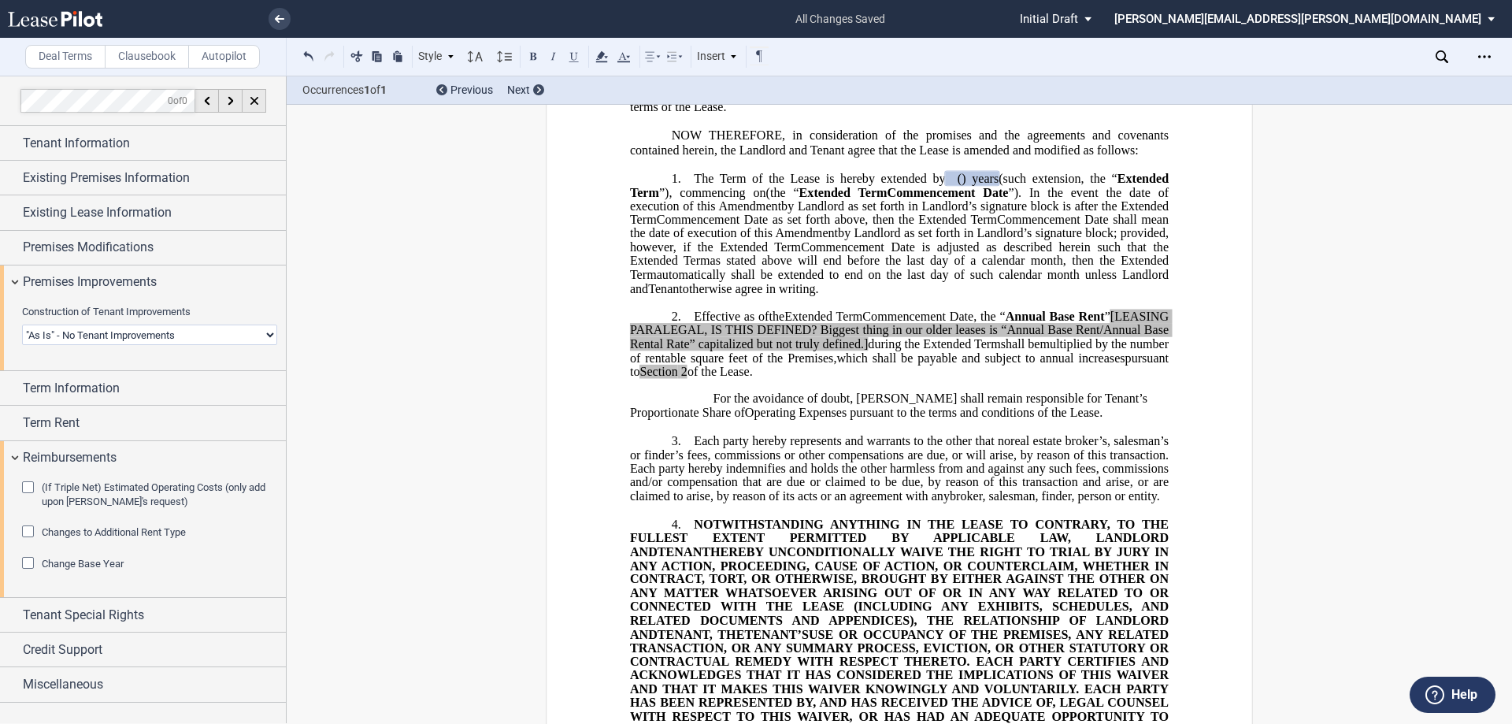
click at [754, 324] on span "Annual Base Rent" at bounding box center [1055, 317] width 99 height 14
click at [754, 324] on span ", the “" at bounding box center [1021, 317] width 44 height 14
click at [754, 324] on span "”" at bounding box center [1108, 317] width 6 height 14
drag, startPoint x: 1158, startPoint y: 359, endPoint x: 1111, endPoint y: 357, distance: 47.3
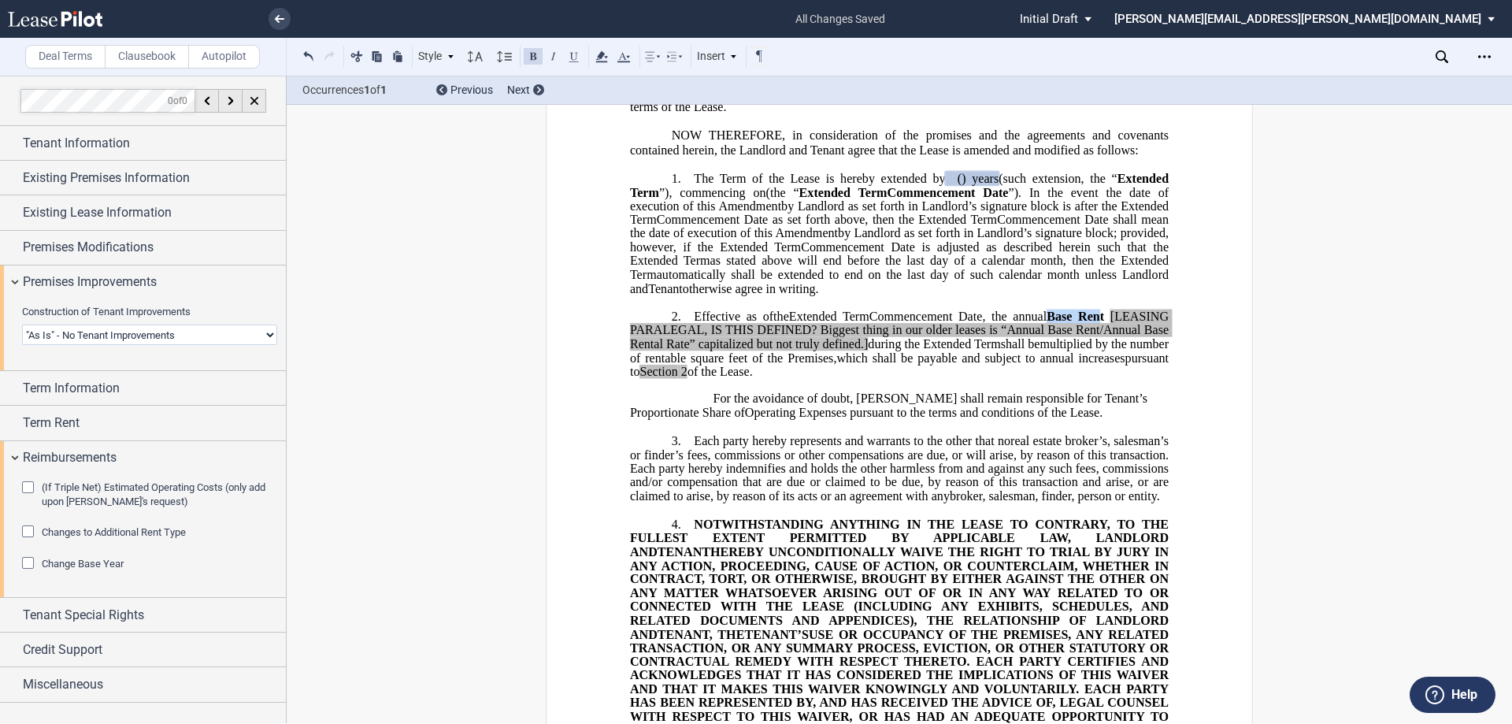
click at [754, 324] on span "Base Rent" at bounding box center [1075, 317] width 57 height 14
drag, startPoint x: 1167, startPoint y: 357, endPoint x: 1107, endPoint y: 354, distance: 60.7
click at [754, 350] on span ", the annual Base Rent [LEASING PARALEGAL, IS THIS DEFINED? Biggest thing in ou…" at bounding box center [901, 330] width 542 height 41
click at [531, 53] on button at bounding box center [533, 55] width 19 height 19
drag, startPoint x: 1148, startPoint y: 373, endPoint x: 1155, endPoint y: 355, distance: 18.7
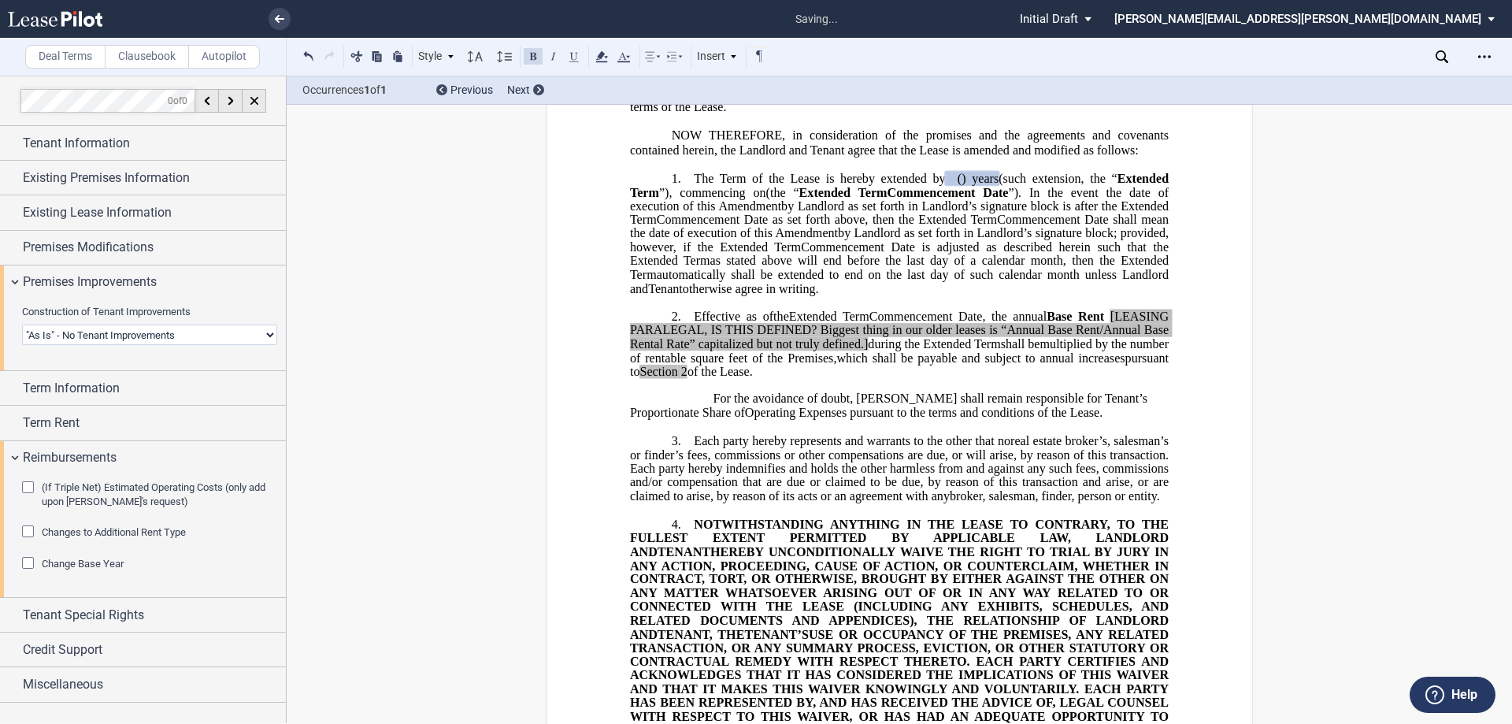
click at [754, 350] on span "[LEASING PARALEGAL, IS THIS DEFINED? Biggest thing in our older leases is “Annu…" at bounding box center [901, 330] width 542 height 41
drag, startPoint x: 1155, startPoint y: 355, endPoint x: 1107, endPoint y: 351, distance: 48.2
click at [754, 324] on span "Base Rent" at bounding box center [1075, 317] width 57 height 14
click at [532, 55] on button at bounding box center [533, 55] width 19 height 19
click at [754, 350] on span "[LEASING PARALEGAL, IS THIS DEFINED? Biggest thing in our older leases is “Annu…" at bounding box center [901, 330] width 542 height 41
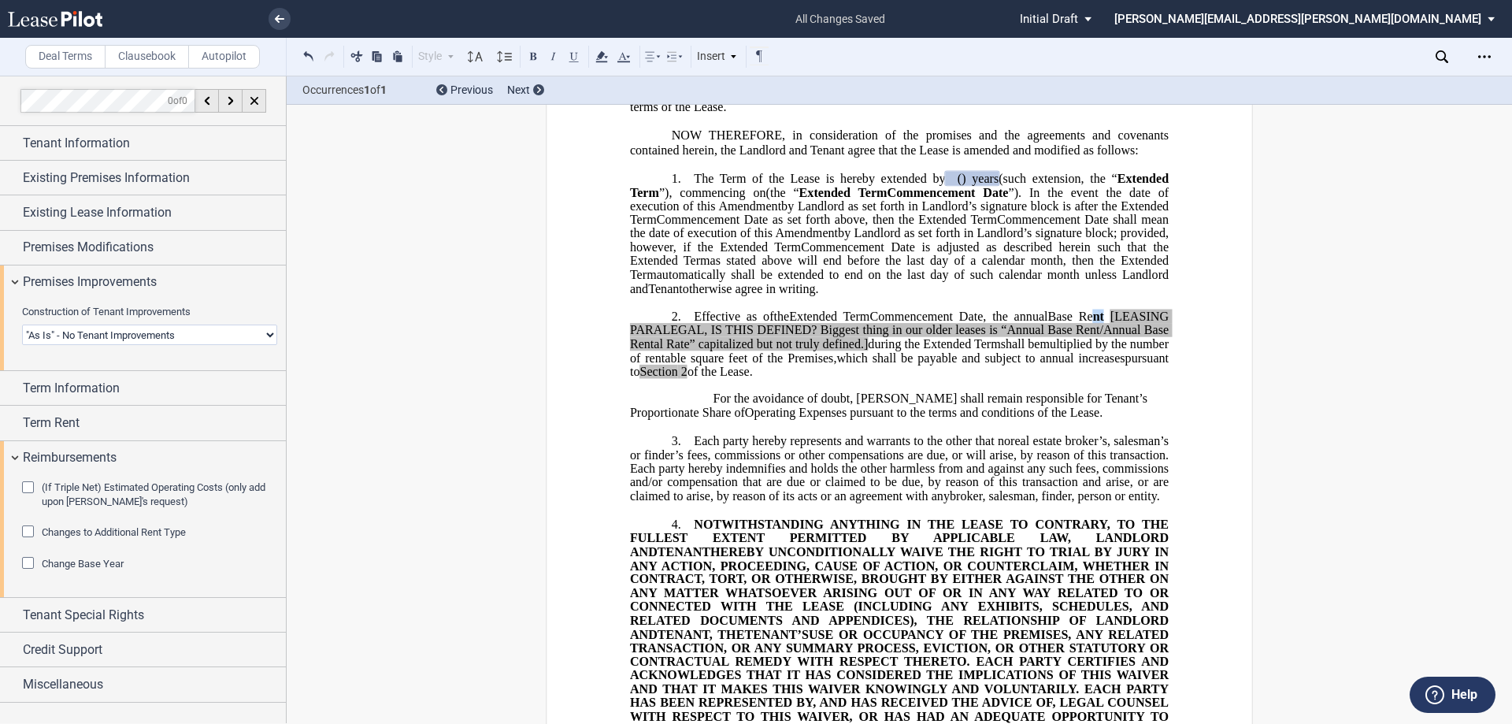
drag, startPoint x: 1155, startPoint y: 358, endPoint x: 1165, endPoint y: 358, distance: 10.3
click at [754, 350] on span ", the annual Base Re nt [LEASING PARALEGAL, IS THIS DEFINED? Biggest thing in o…" at bounding box center [901, 330] width 542 height 41
click at [535, 57] on button at bounding box center [533, 55] width 19 height 19
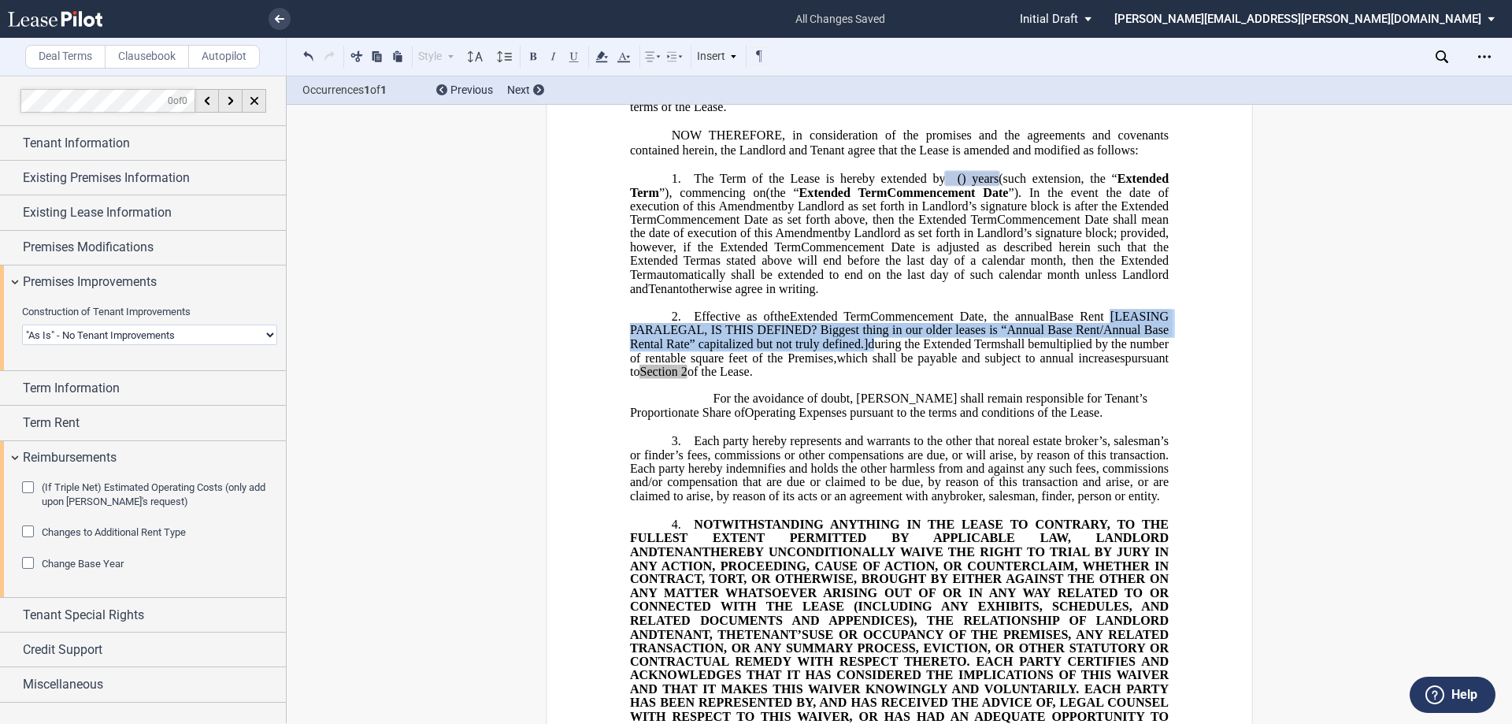
drag, startPoint x: 628, startPoint y: 370, endPoint x: 969, endPoint y: 382, distance: 341.3
click at [754, 350] on span ", the annual Base Re nt [LEASING PARALEGAL, IS THIS DEFINED? Biggest thing in o…" at bounding box center [901, 330] width 542 height 41
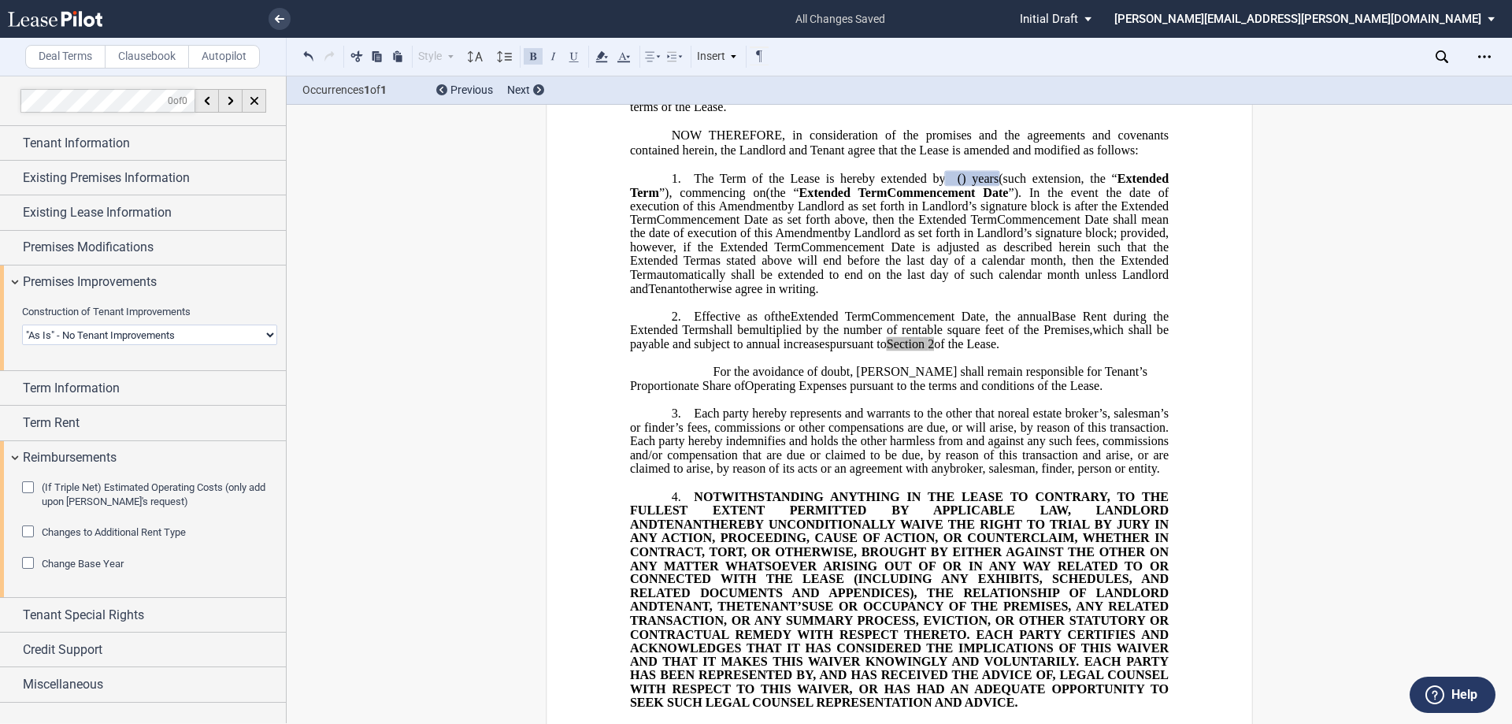
click at [754, 351] on span "Section" at bounding box center [906, 344] width 38 height 14
drag, startPoint x: 1019, startPoint y: 385, endPoint x: 753, endPoint y: 147, distance: 357.0
click at [754, 351] on span "pursuant to Article 2 of the Lease." at bounding box center [912, 344] width 164 height 14
click at [596, 57] on icon at bounding box center [601, 56] width 19 height 19
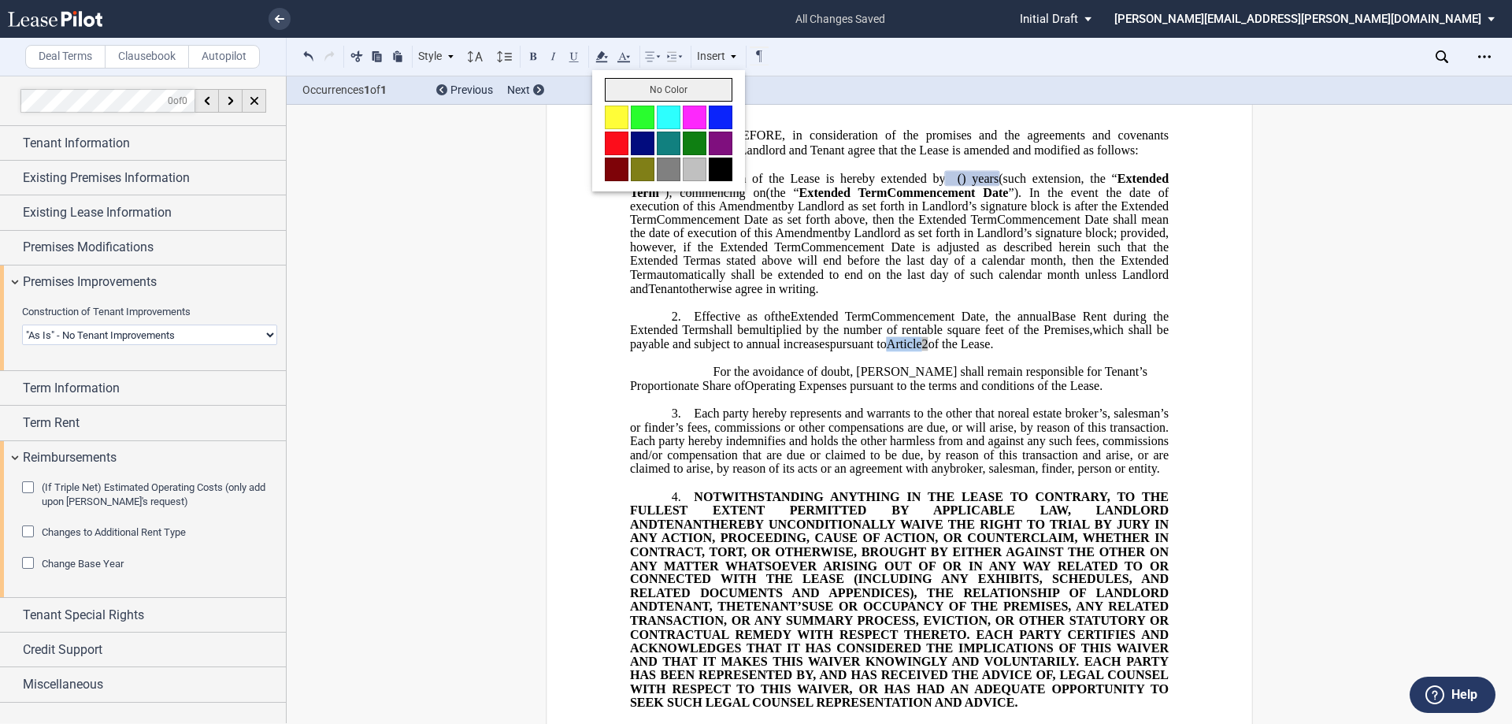
click at [611, 83] on button "No Color" at bounding box center [669, 90] width 128 height 24
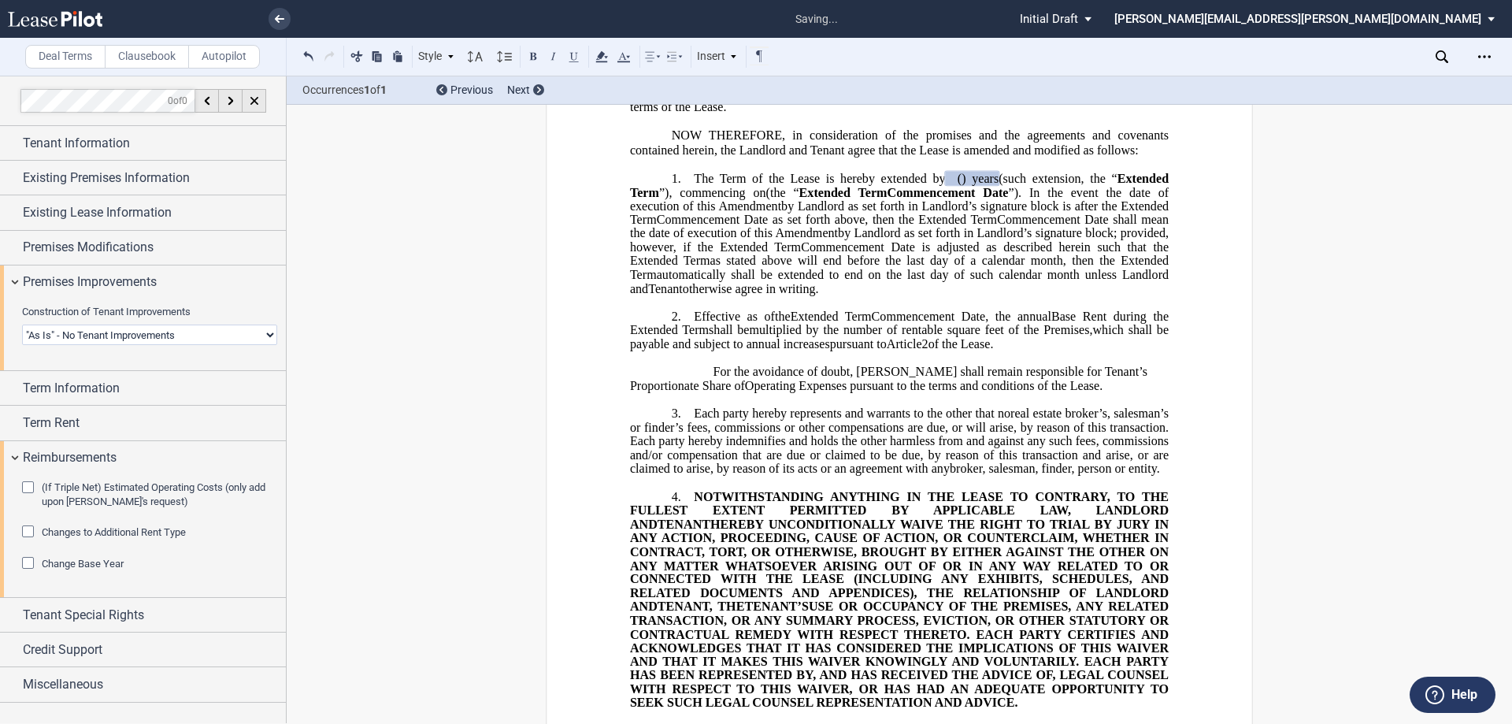
click at [754, 337] on span "multiplied by the number of rentable square feet of the Premises," at bounding box center [920, 330] width 343 height 14
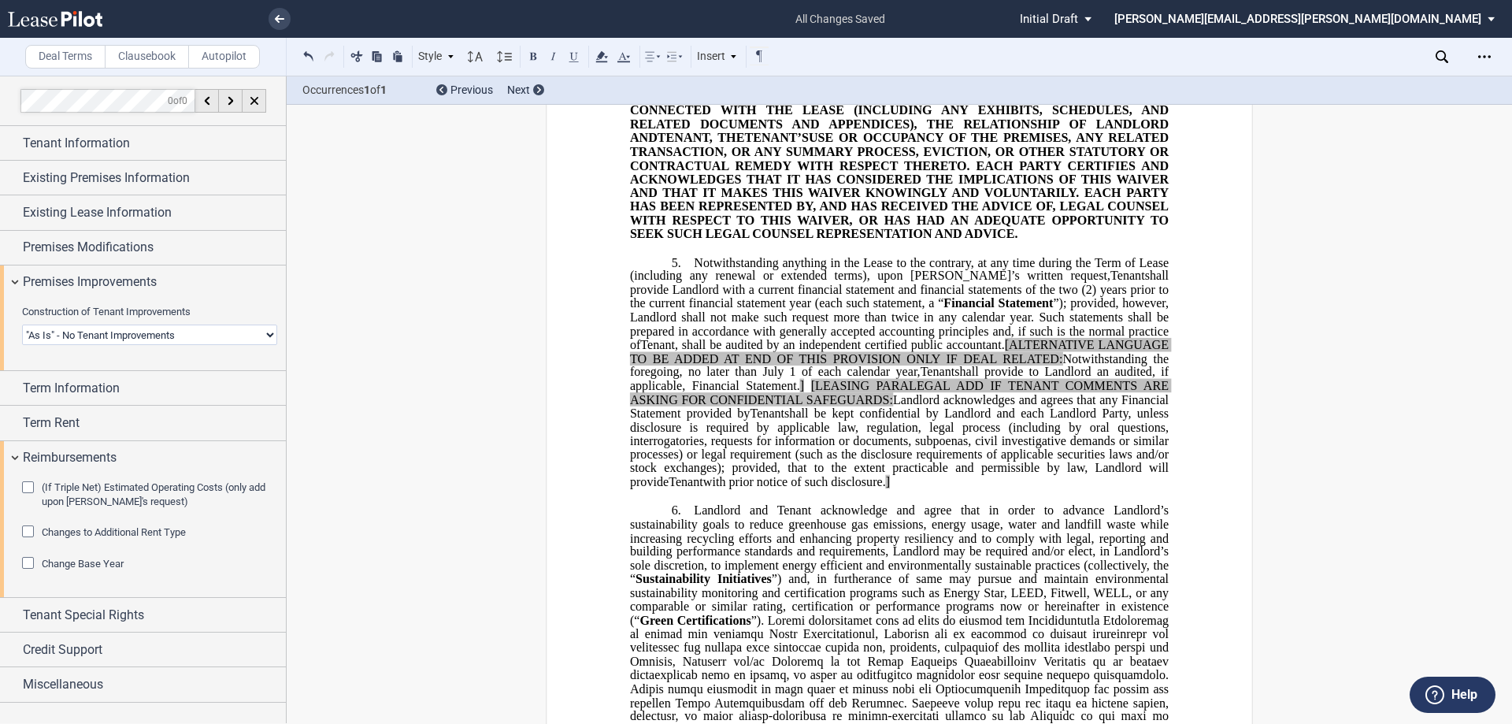
scroll to position [788, 0]
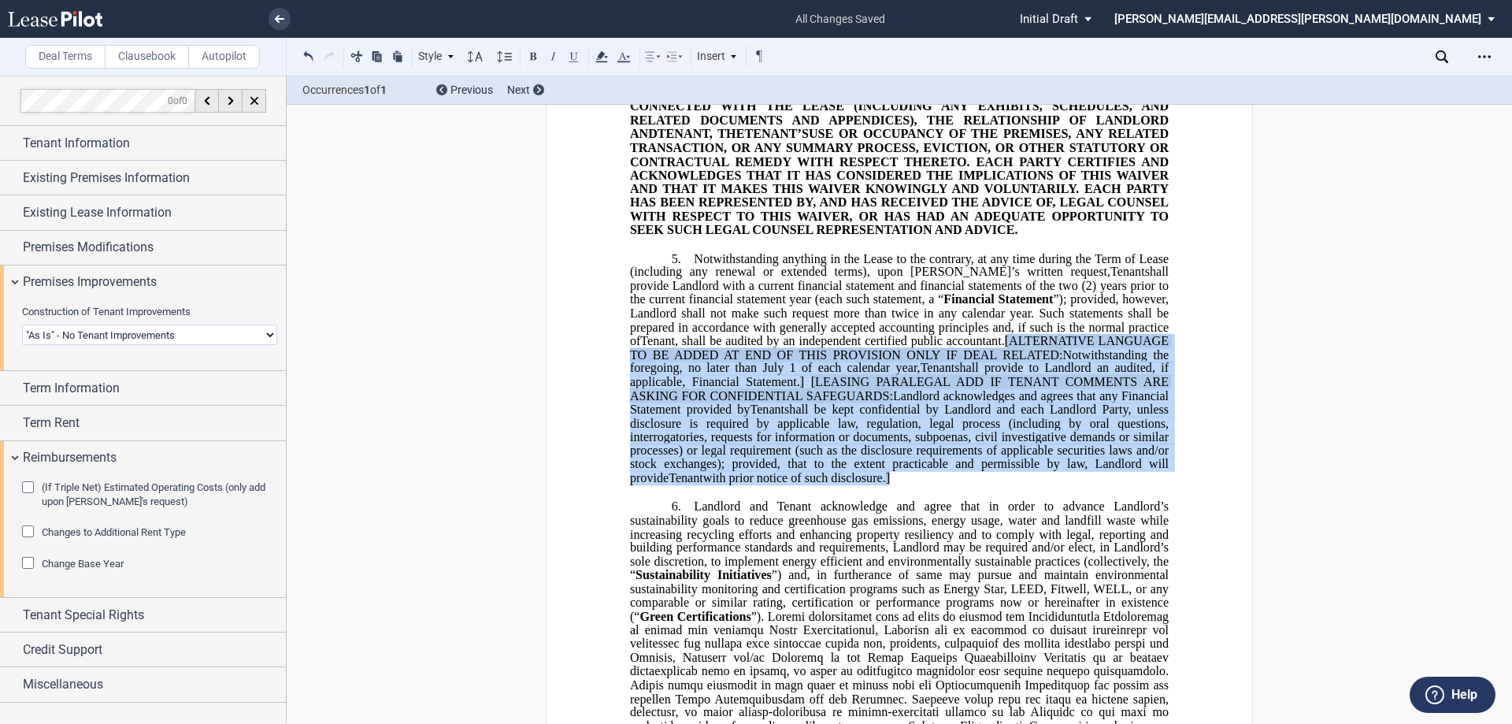
drag, startPoint x: 1000, startPoint y: 393, endPoint x: 853, endPoint y: 531, distance: 201.7
click at [754, 485] on p "5. Notwithstanding anything in the Lease to the contrary, at any time during th…" at bounding box center [899, 368] width 539 height 234
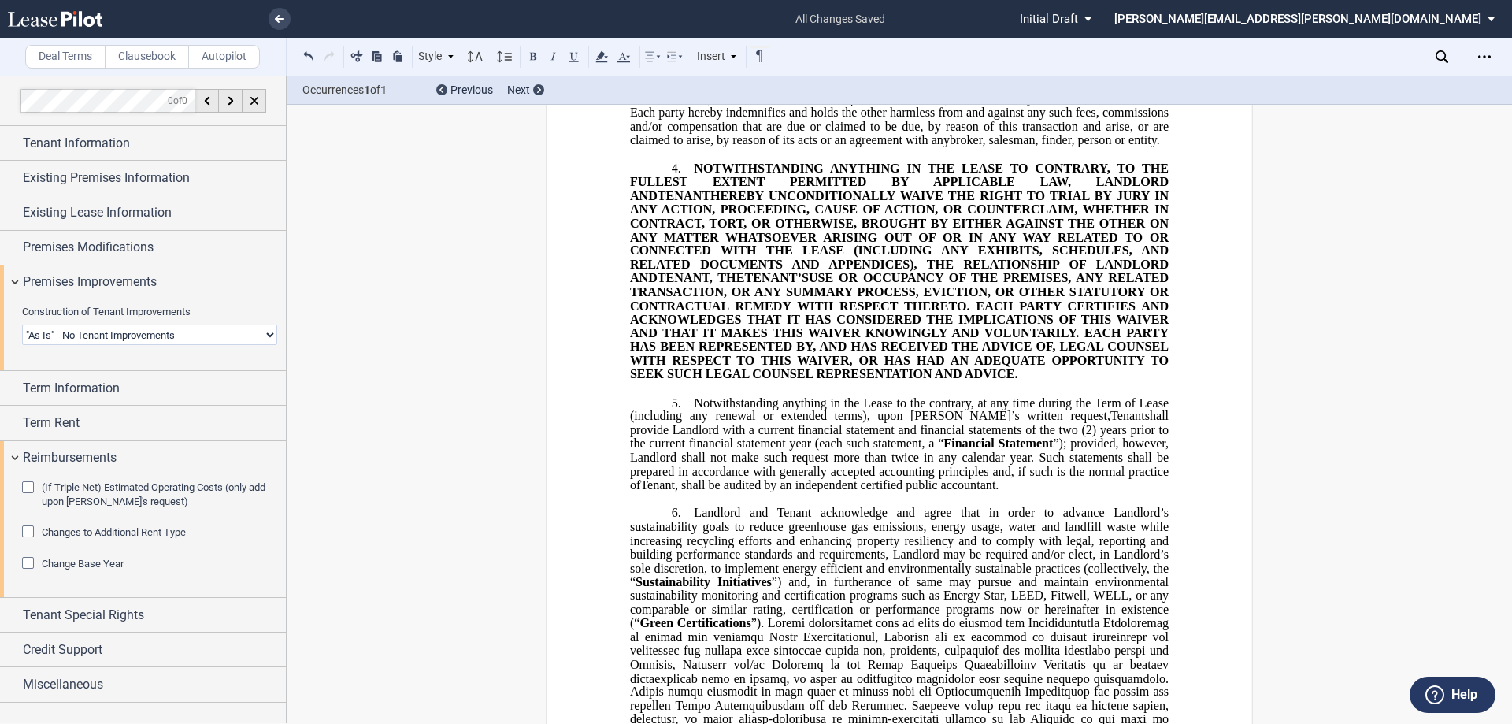
scroll to position [630, 0]
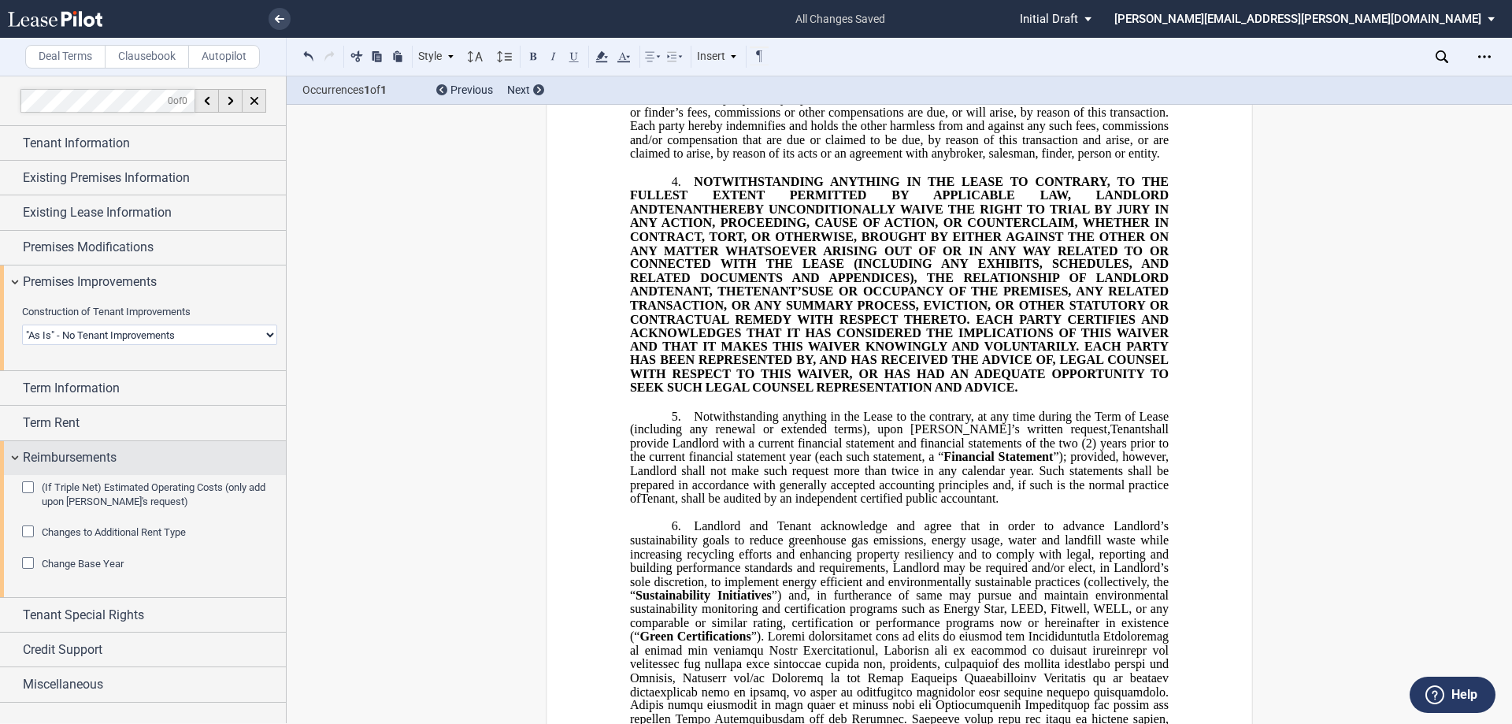
click at [102, 458] on span "Reimbursements" at bounding box center [70, 457] width 94 height 19
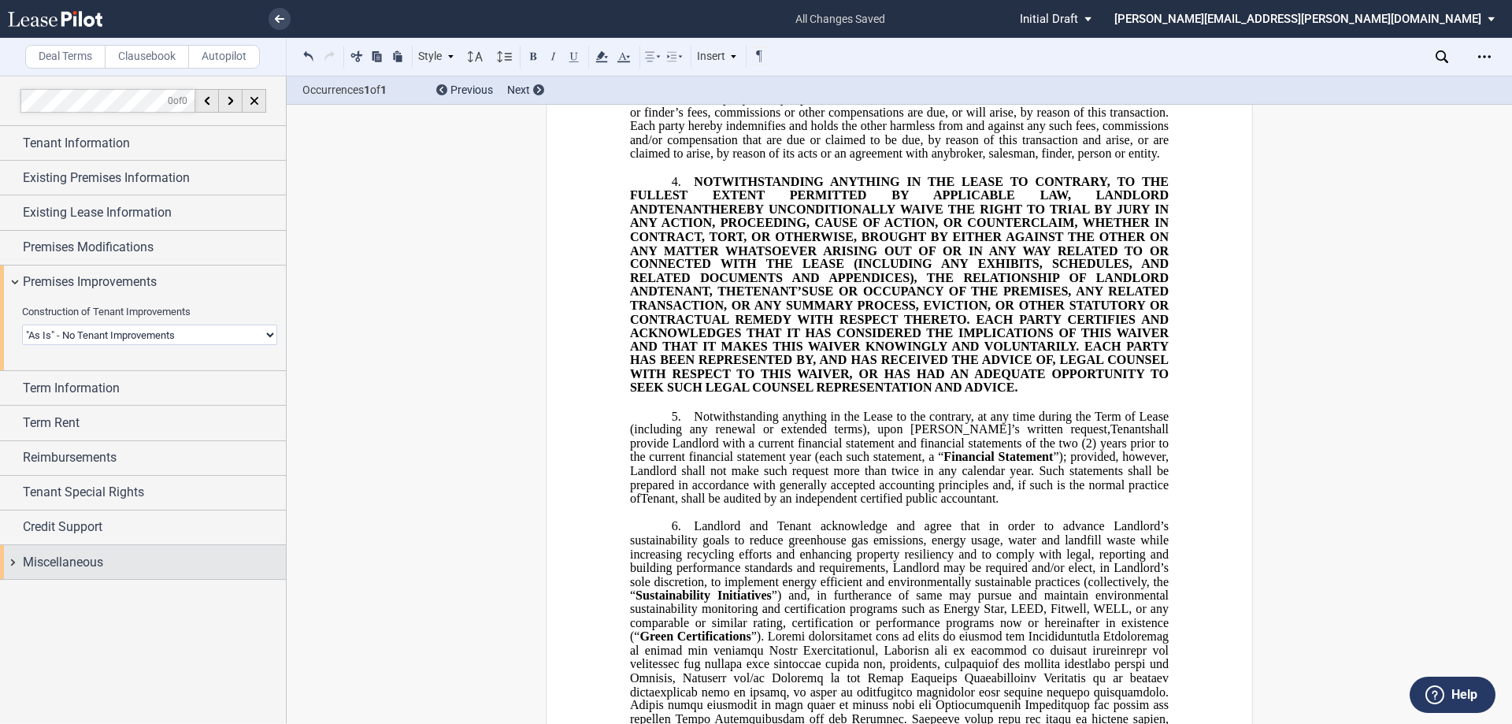
click at [87, 567] on span "Miscellaneous" at bounding box center [63, 562] width 80 height 19
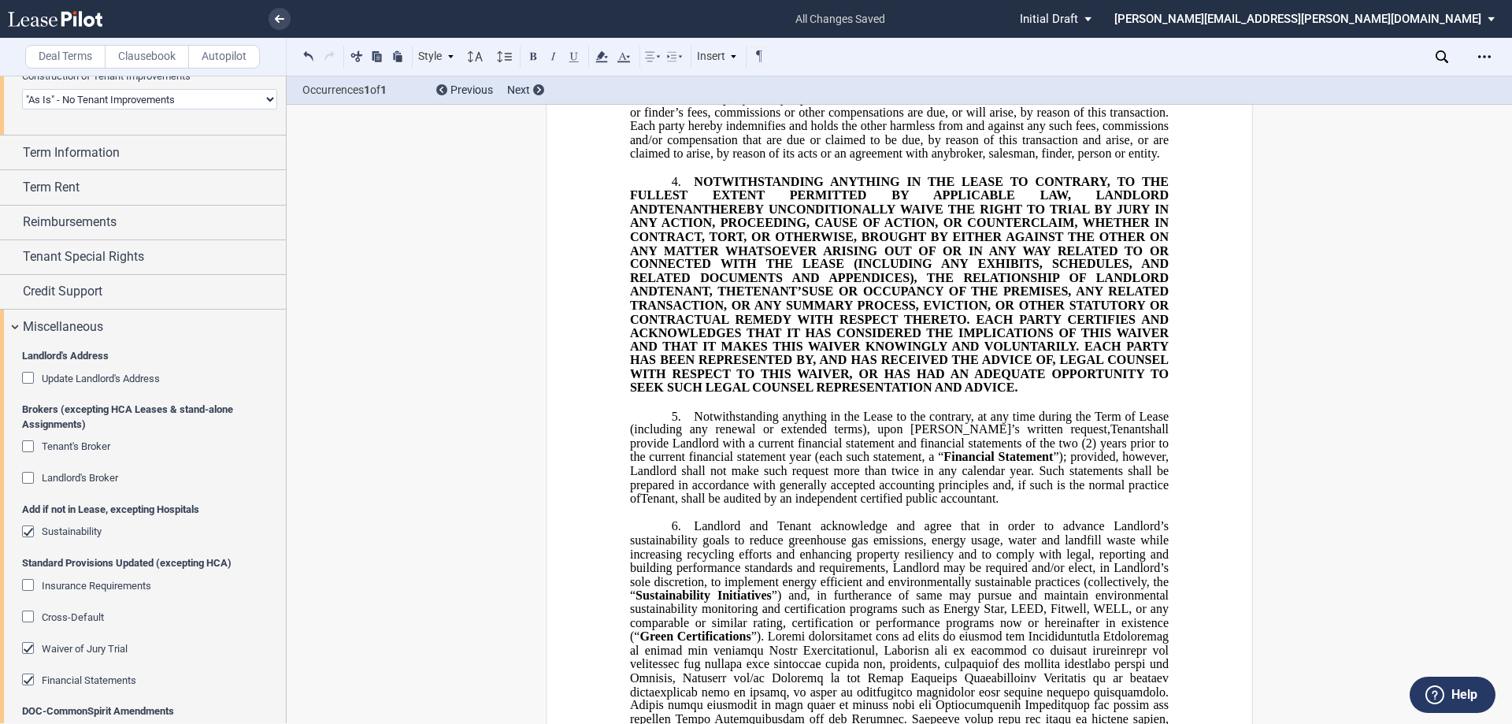
scroll to position [236, 0]
click at [91, 480] on span "Landlord's Broker" at bounding box center [80, 477] width 76 height 12
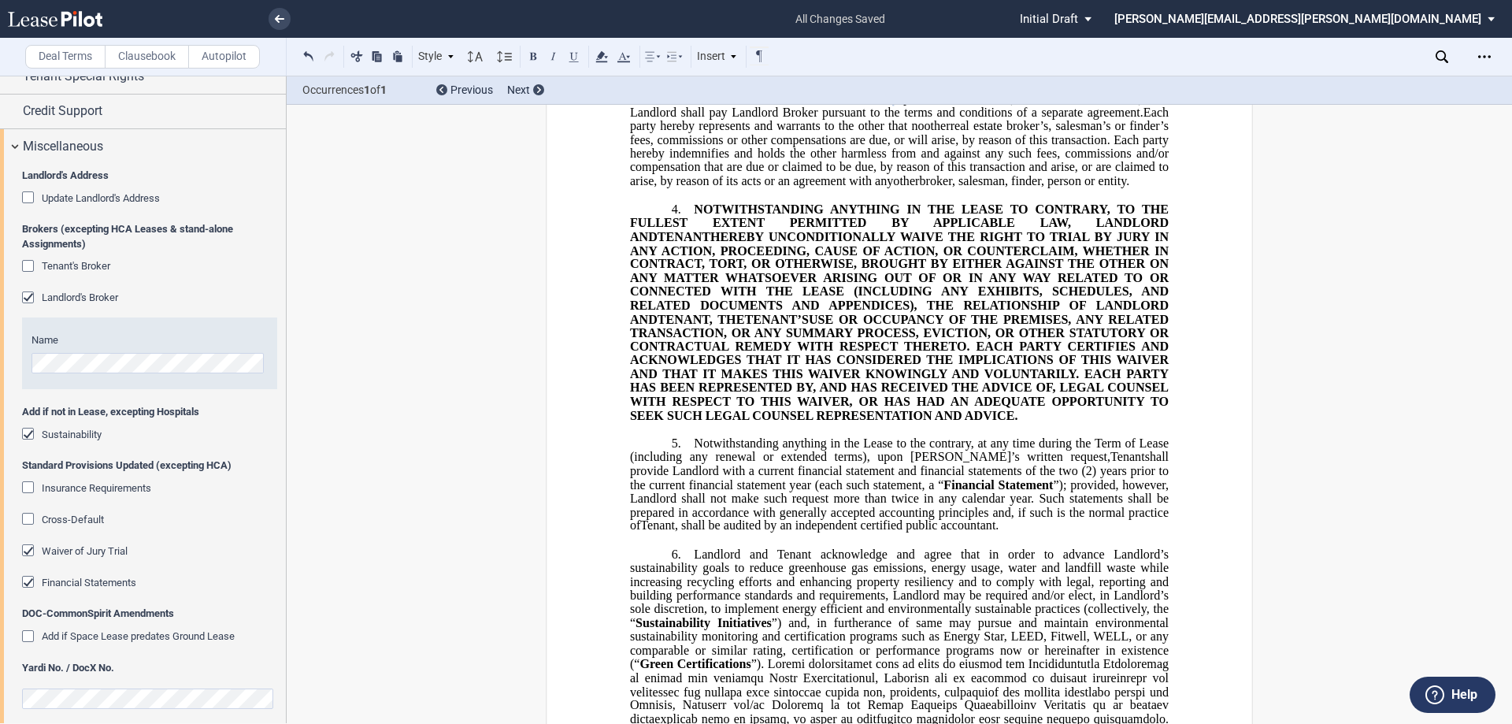
scroll to position [428, 0]
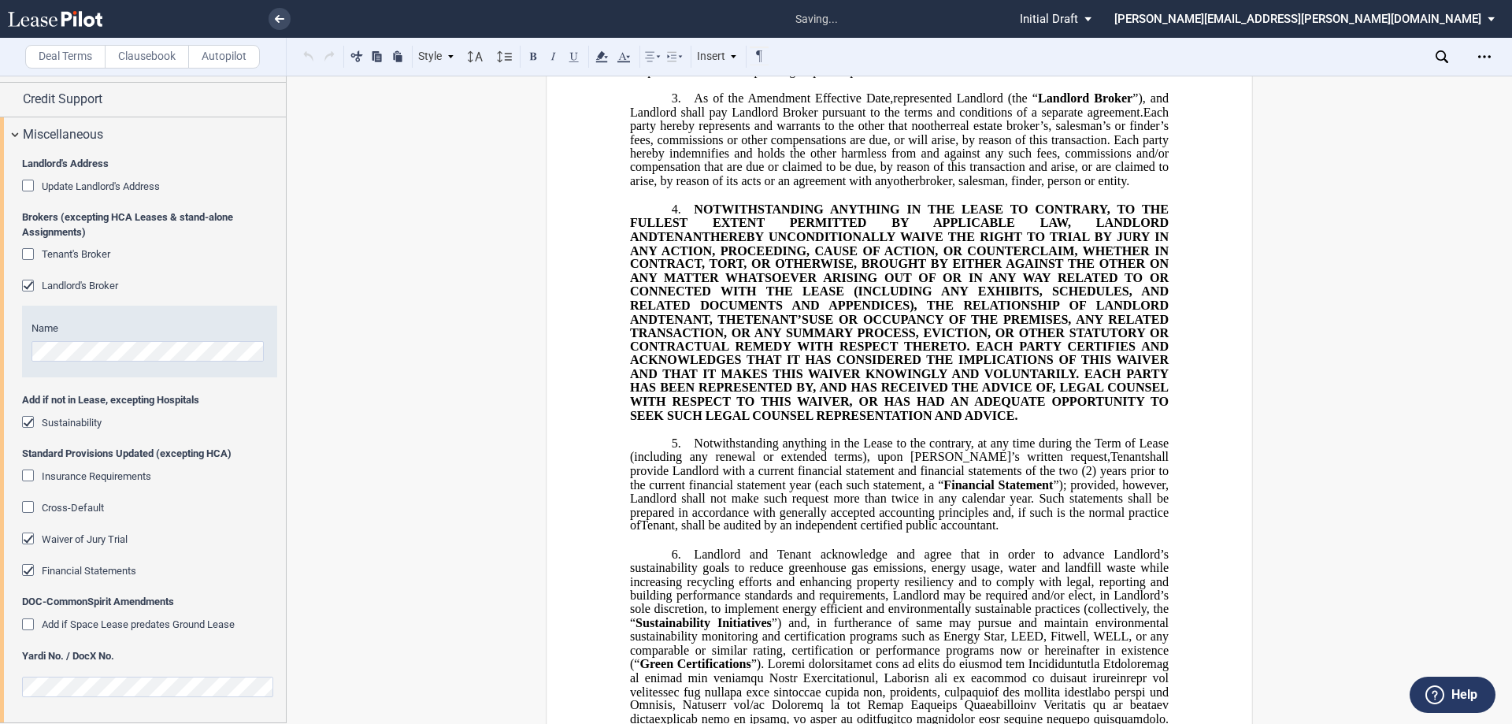
click at [754, 436] on p "﻿" at bounding box center [899, 428] width 539 height 13
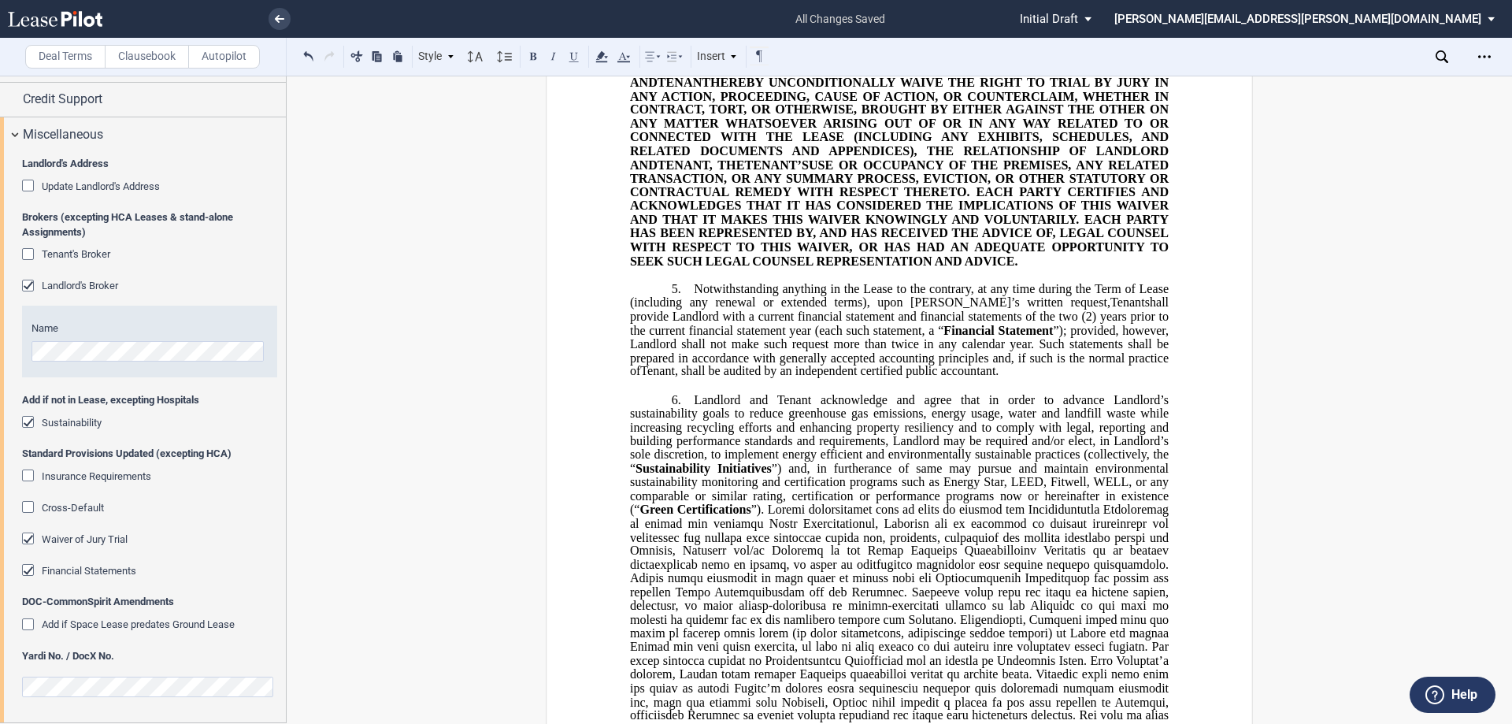
scroll to position [709, 0]
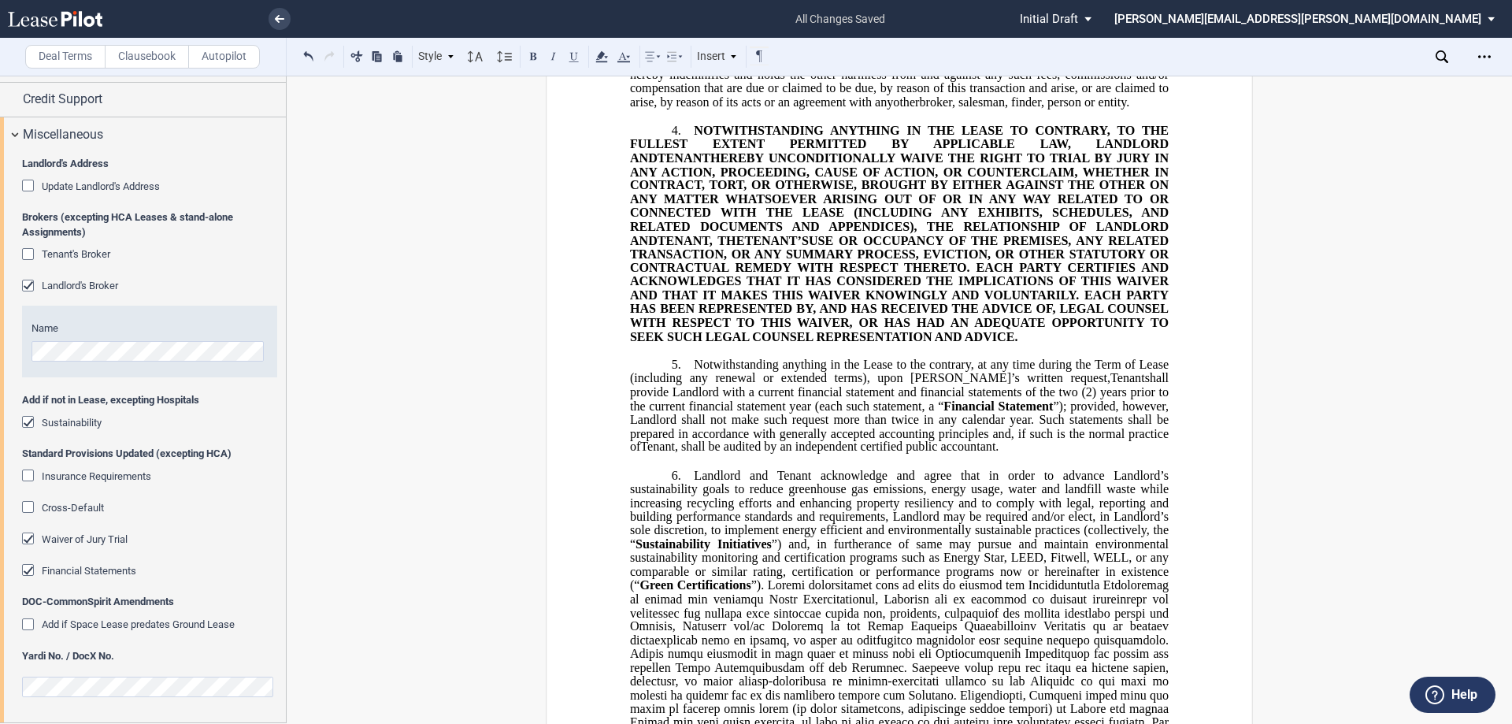
click at [91, 506] on span "Cross-Default" at bounding box center [73, 508] width 62 height 12
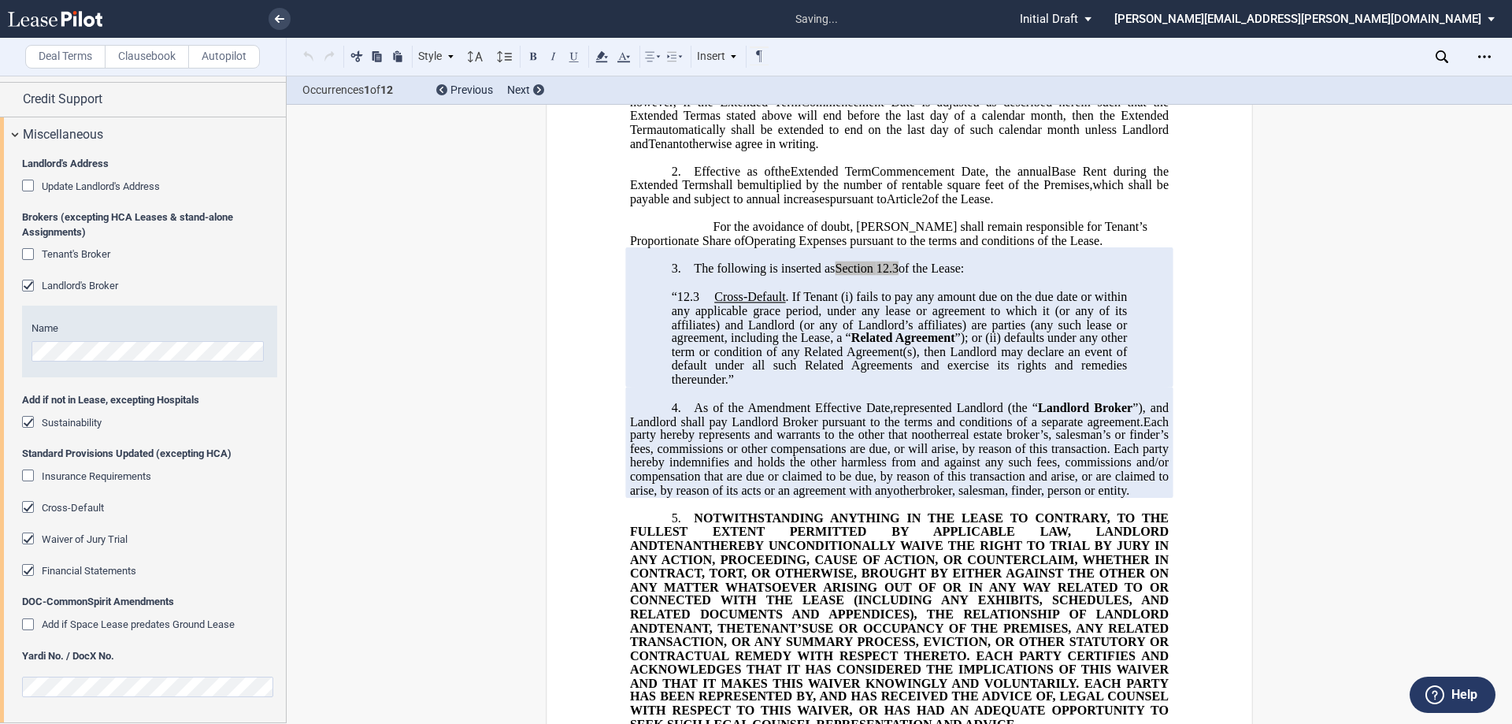
scroll to position [473, 0]
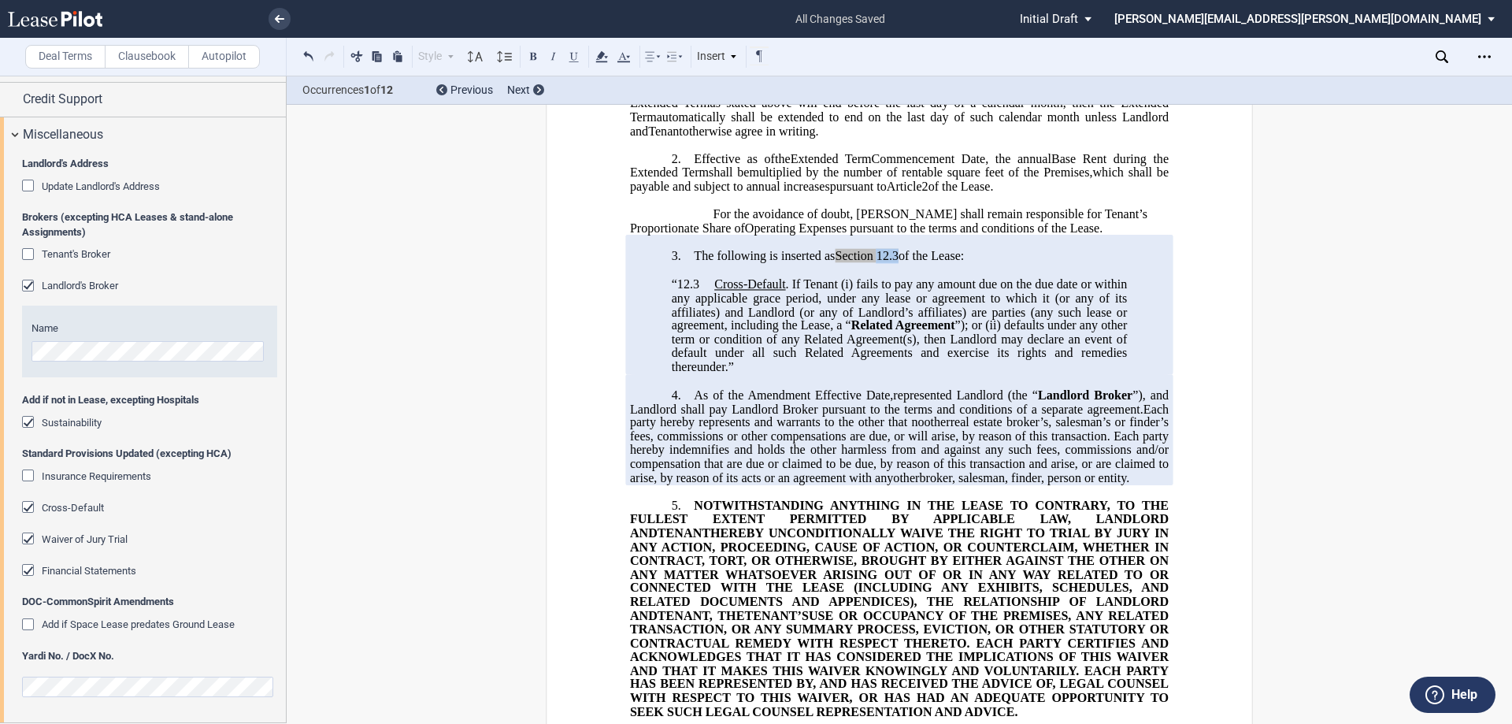
drag, startPoint x: 897, startPoint y: 295, endPoint x: 877, endPoint y: 295, distance: 19.7
click at [754, 263] on span "12.3" at bounding box center [888, 256] width 22 height 14
drag, startPoint x: 836, startPoint y: 297, endPoint x: 896, endPoint y: 292, distance: 60.0
click at [754, 263] on span "The following is inserted as Section ﻿8.18 of the Lease:" at bounding box center [829, 256] width 270 height 14
click at [596, 54] on icon at bounding box center [601, 56] width 19 height 19
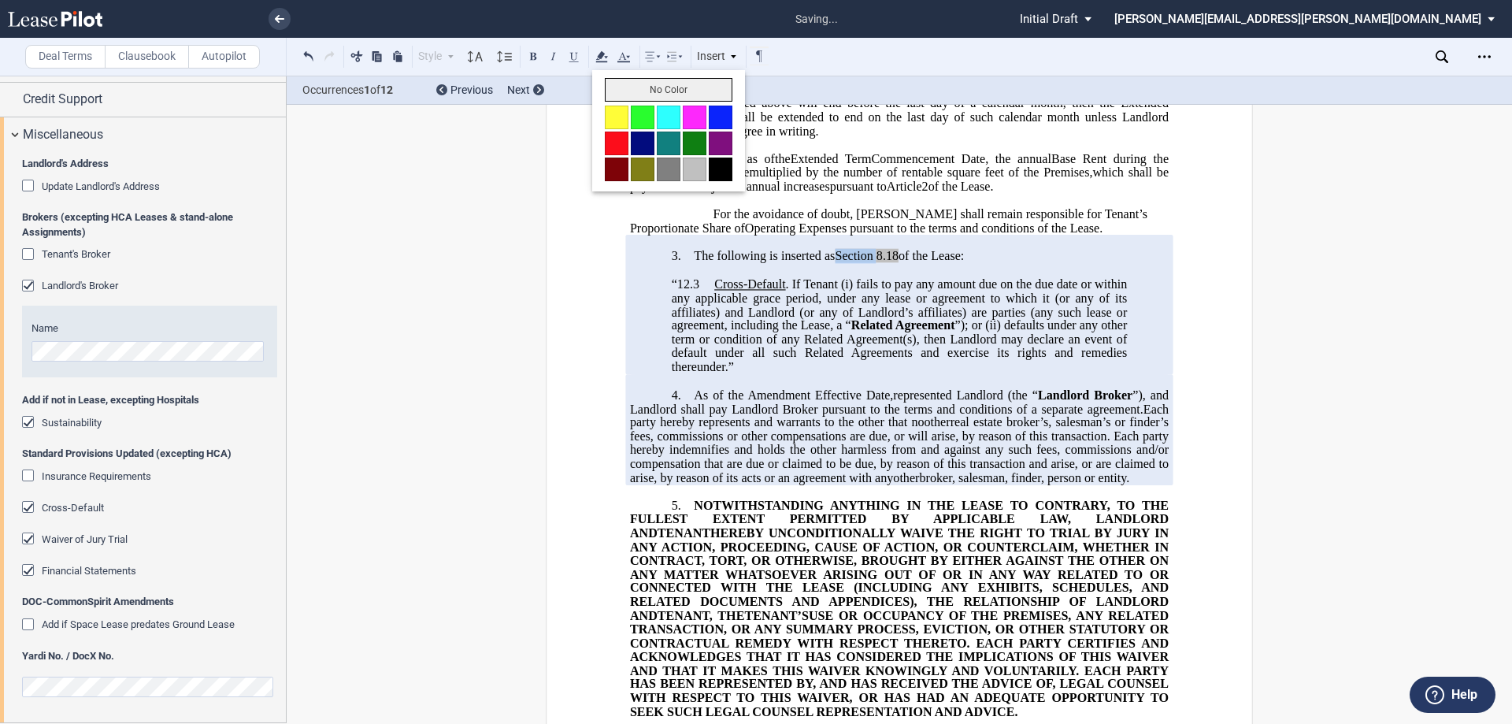
click at [621, 89] on button "No Color" at bounding box center [669, 90] width 128 height 24
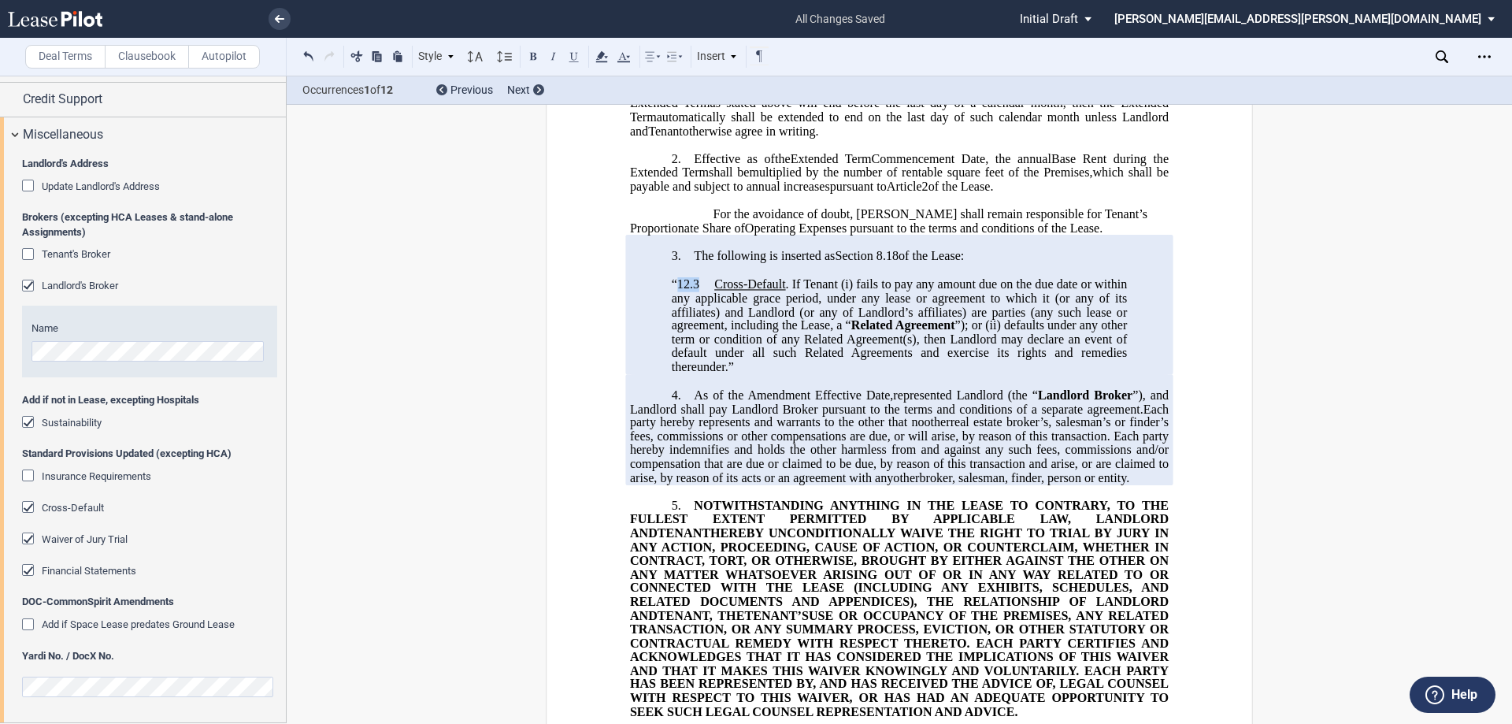
drag, startPoint x: 694, startPoint y: 321, endPoint x: 674, endPoint y: 318, distance: 19.8
click at [674, 291] on span "“12.3" at bounding box center [686, 284] width 28 height 14
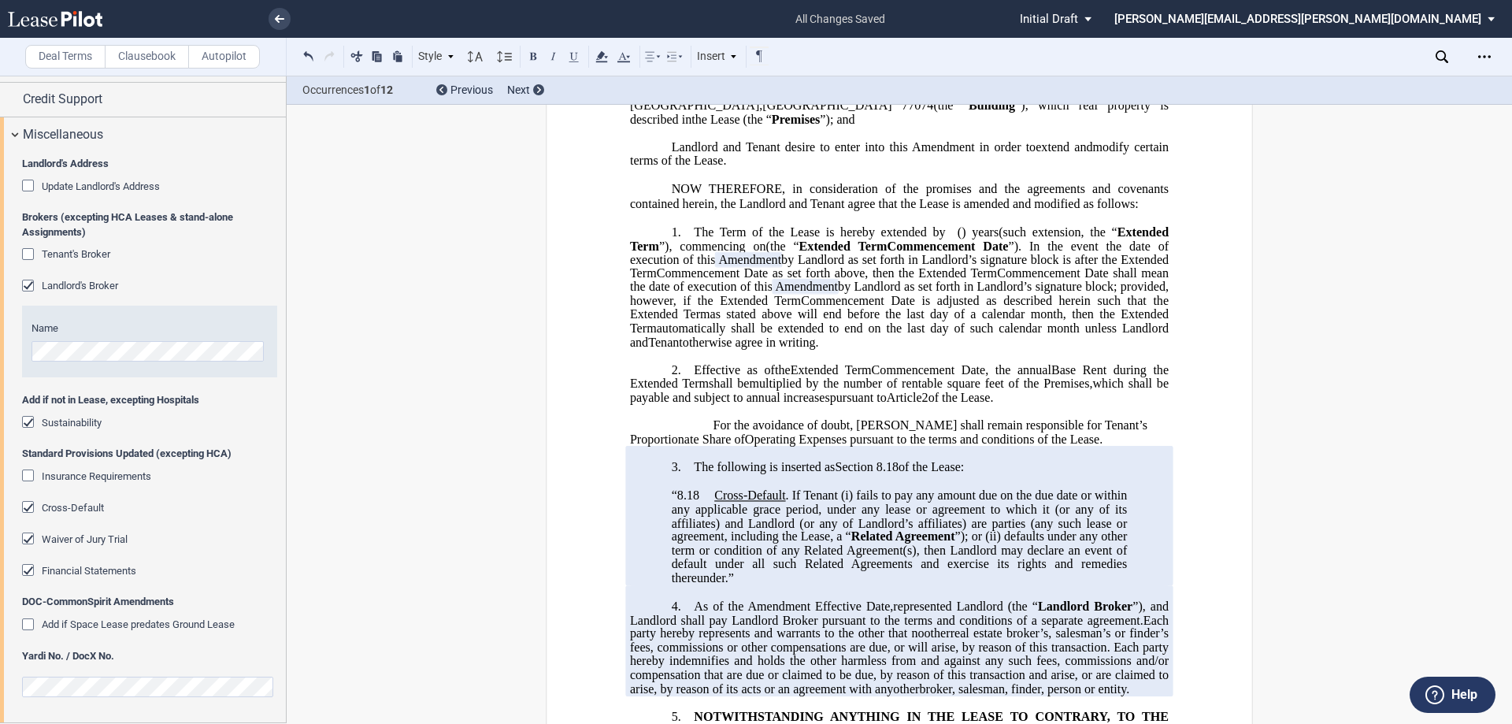
scroll to position [315, 0]
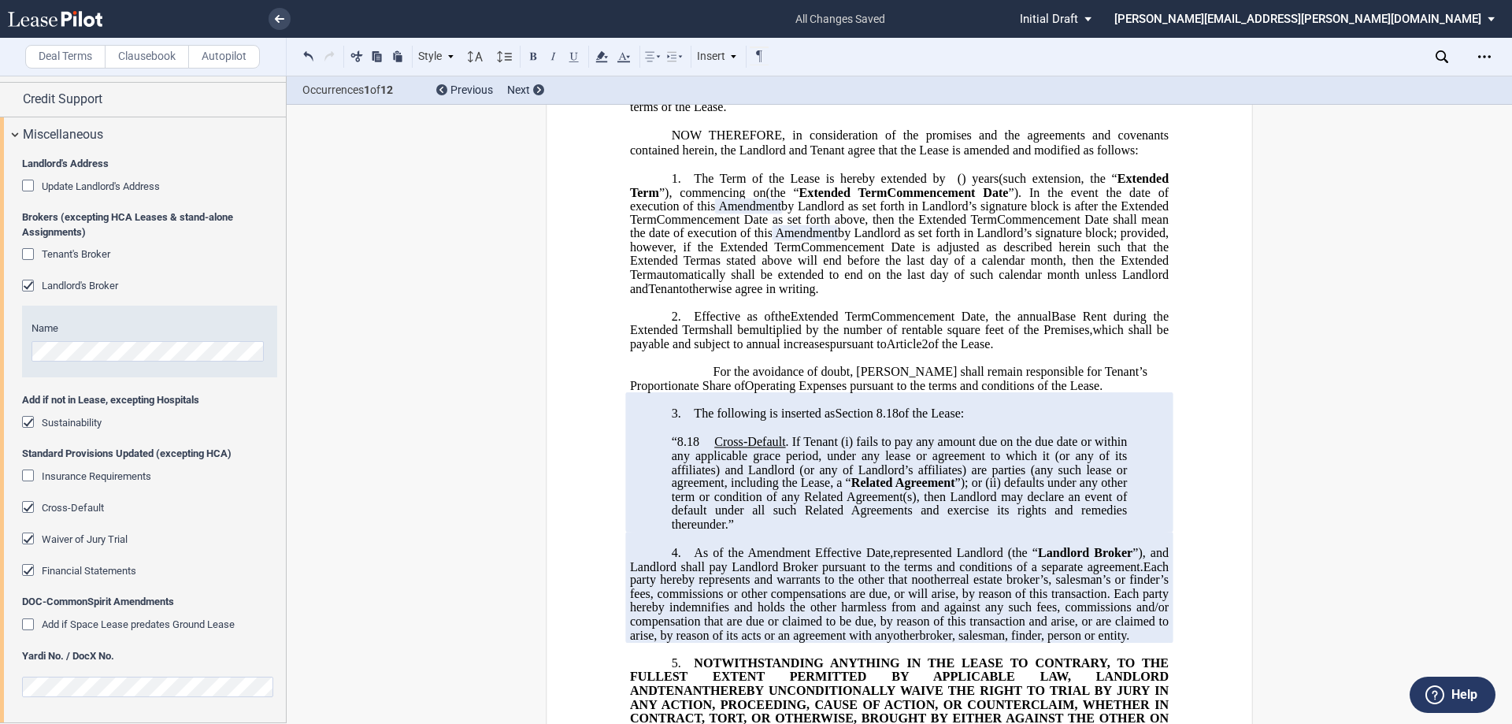
click at [754, 449] on span ". If Tenant (i)" at bounding box center [820, 442] width 68 height 14
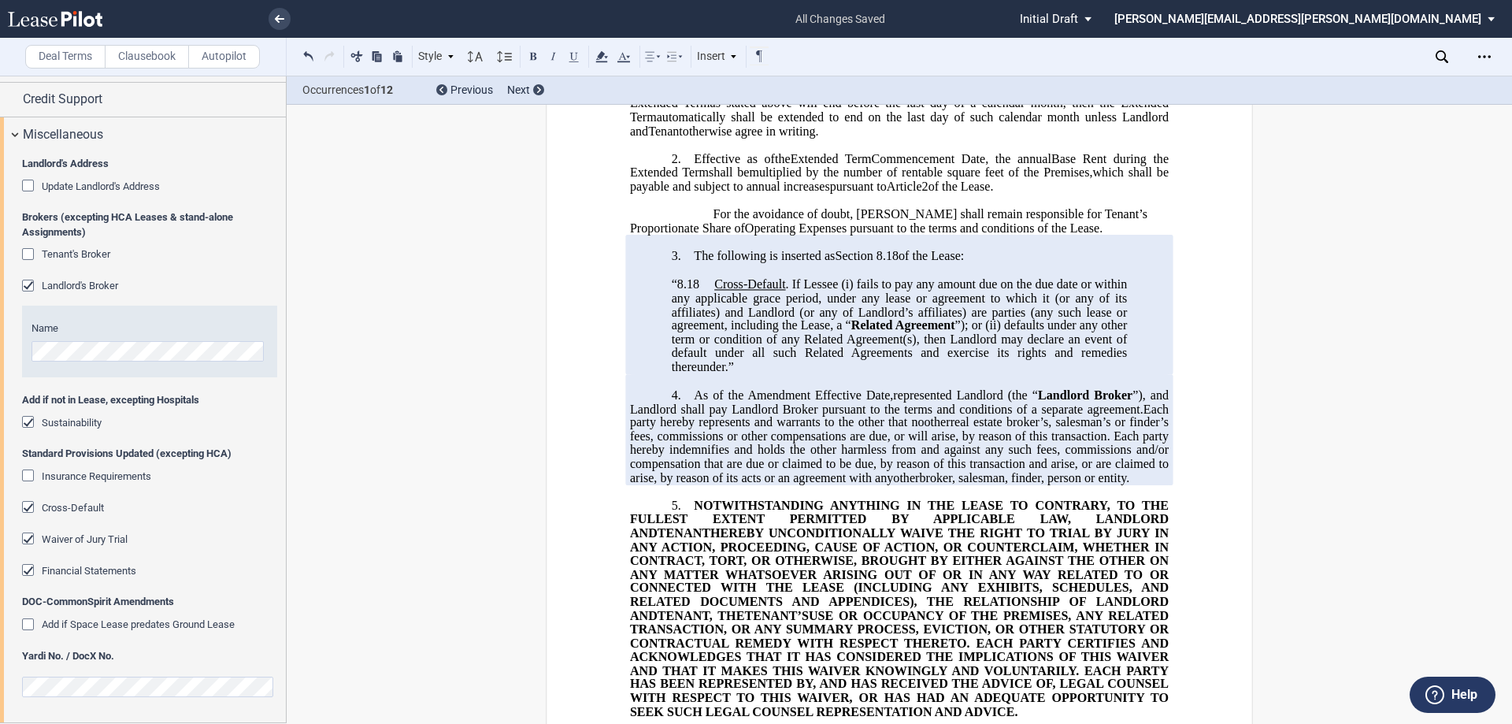
click at [754, 332] on span "fails to pay any amount due on the due date or within any applicable grace peri…" at bounding box center [901, 304] width 459 height 55
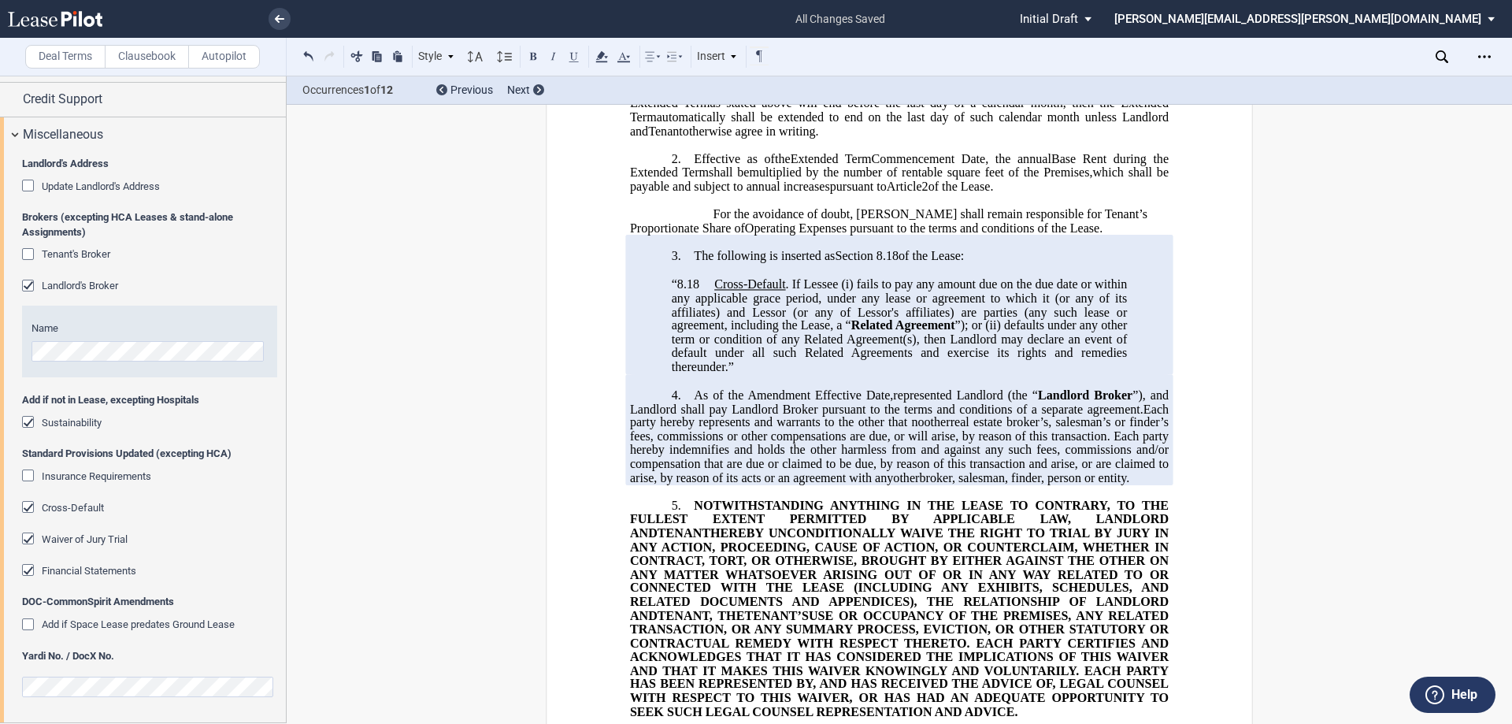
click at [754, 373] on span "defaults under any other term or condition of any Related Agreement(s), then La…" at bounding box center [901, 345] width 459 height 55
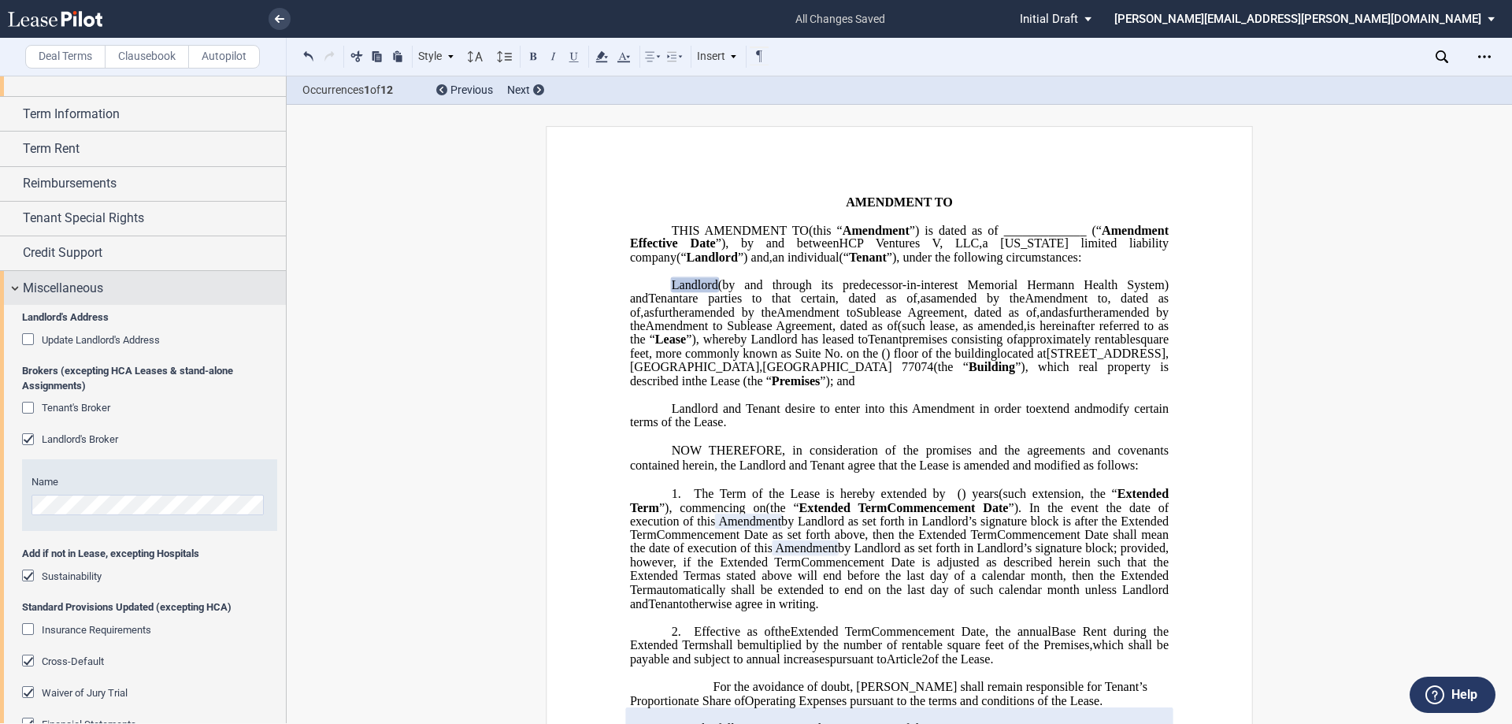
scroll to position [270, 0]
click at [50, 284] on span "Miscellaneous" at bounding box center [63, 292] width 80 height 19
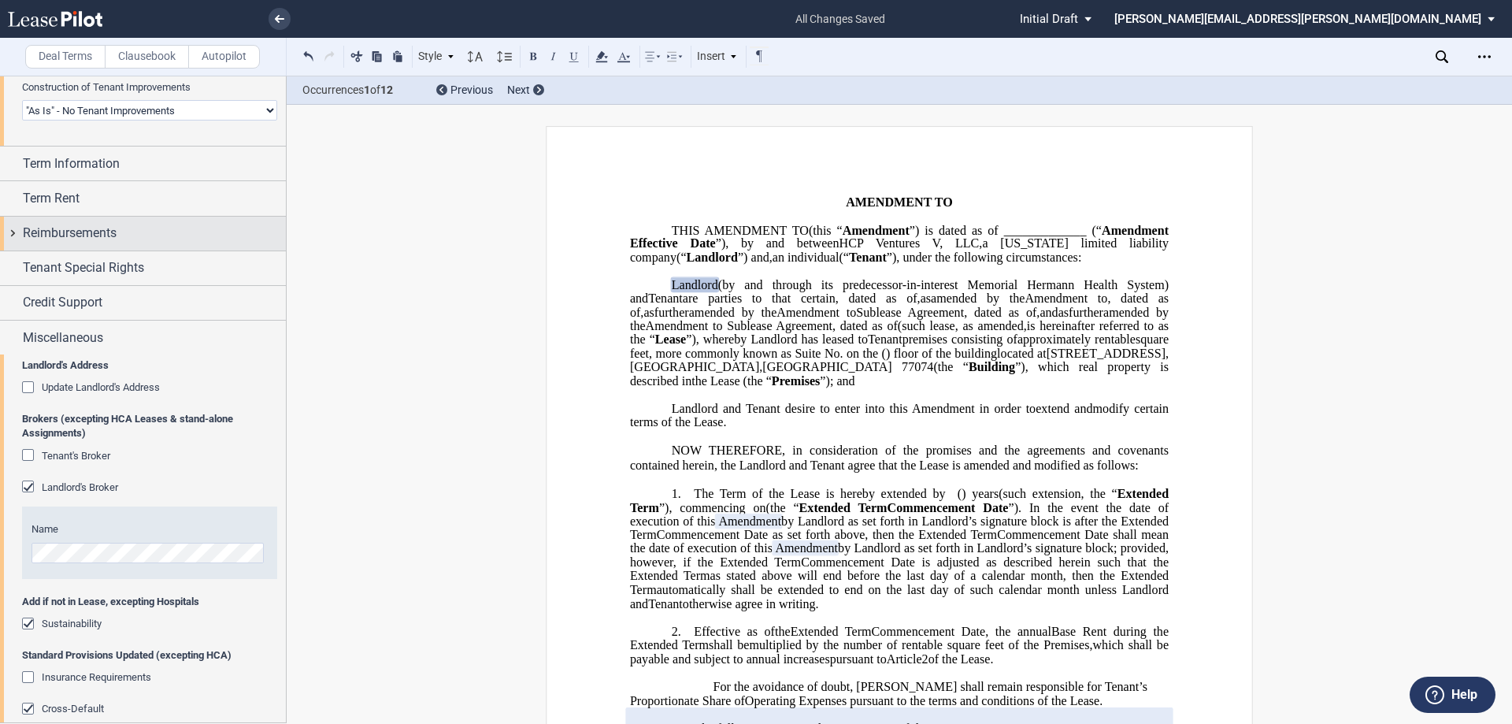
scroll to position [0, 0]
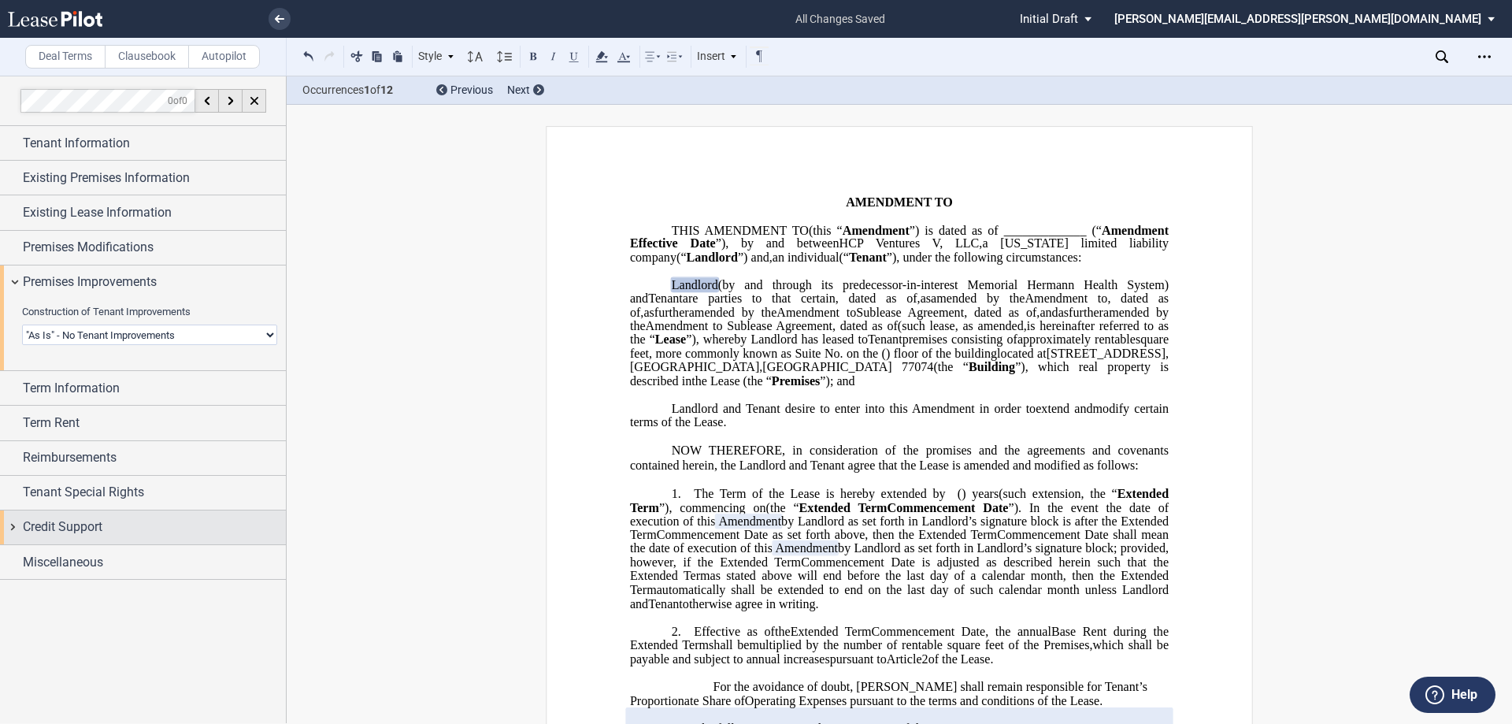
click at [76, 529] on span "Credit Support" at bounding box center [63, 526] width 80 height 19
click at [74, 529] on span "Credit Support" at bounding box center [63, 526] width 80 height 19
click at [72, 492] on span "Tenant Special Rights" at bounding box center [83, 492] width 121 height 19
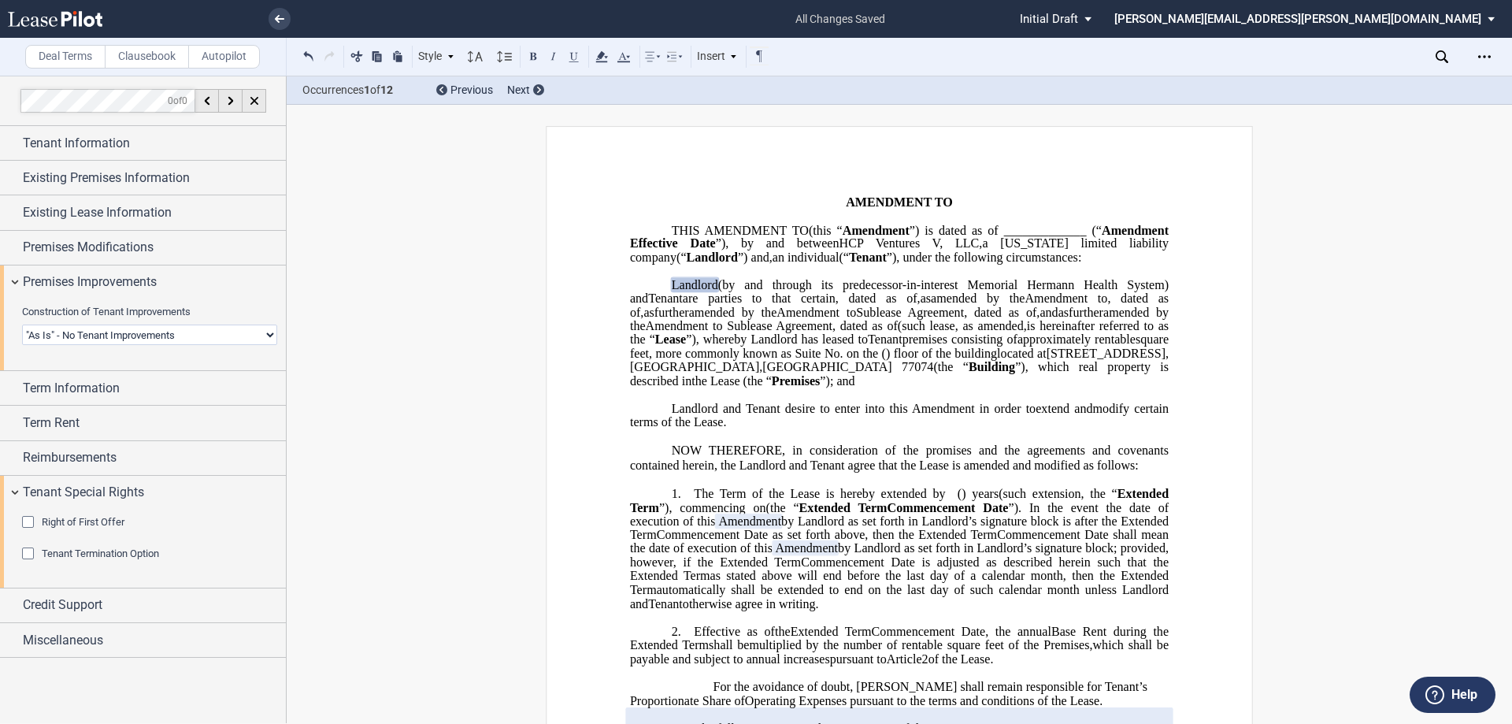
click at [154, 66] on label "Clausebook" at bounding box center [147, 57] width 84 height 24
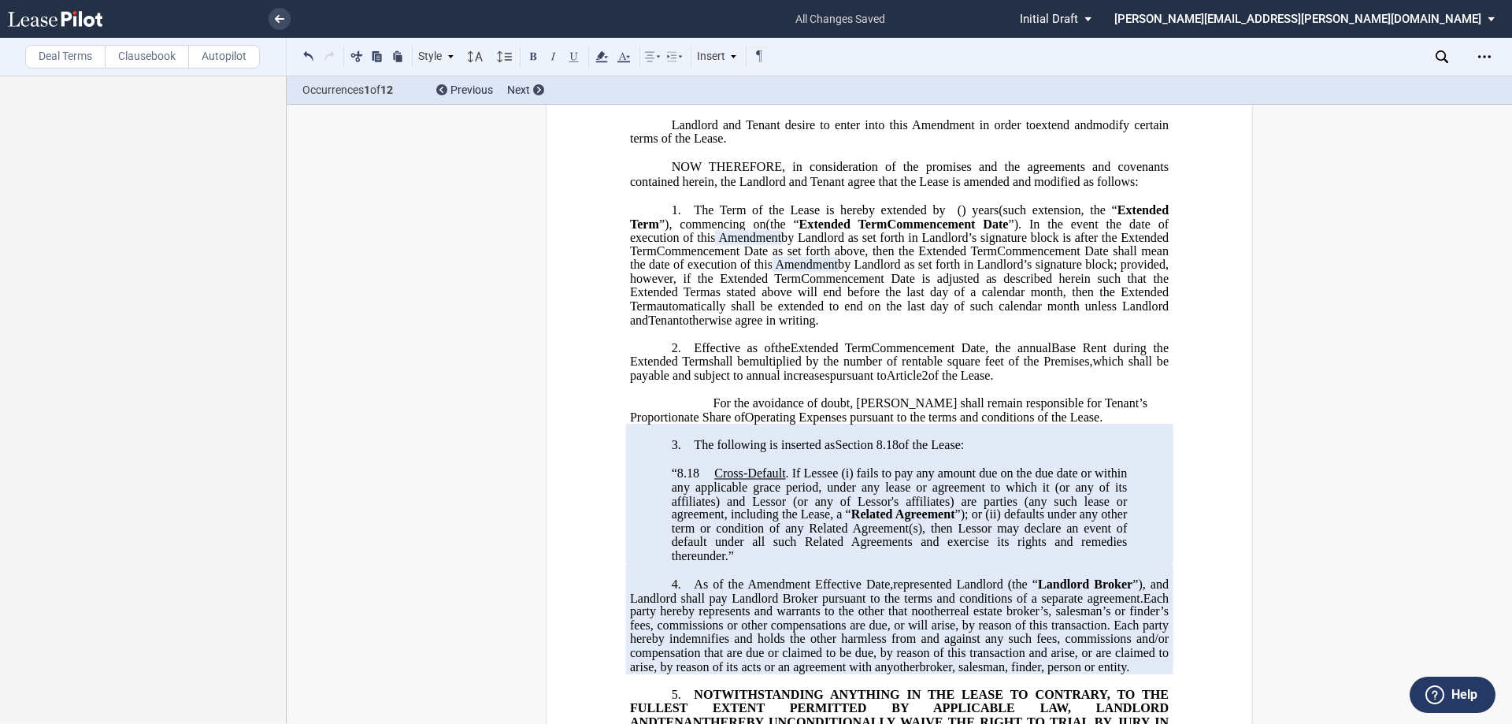
scroll to position [394, 0]
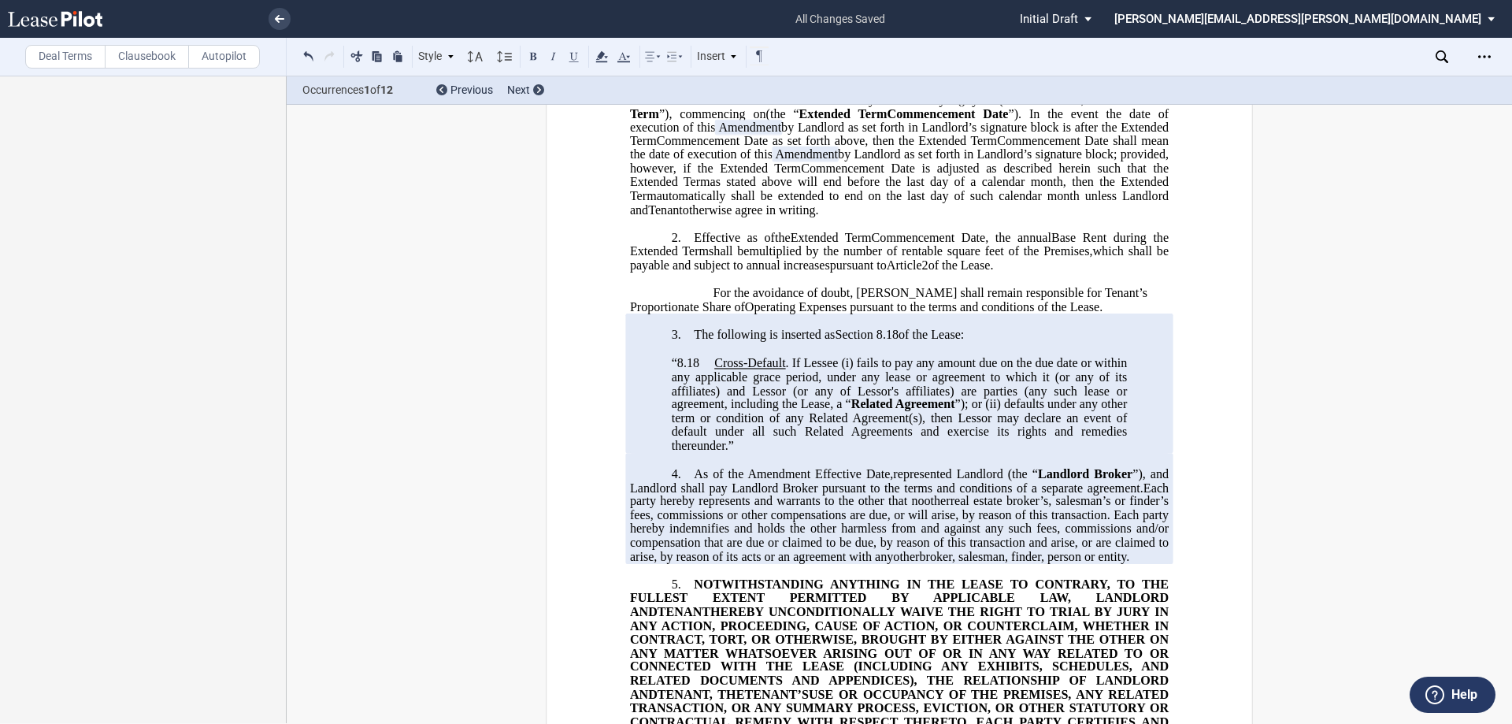
click at [694, 342] on span "The following is inserted as" at bounding box center [764, 335] width 141 height 14
click at [694, 480] on span "As of the" at bounding box center [719, 473] width 50 height 14
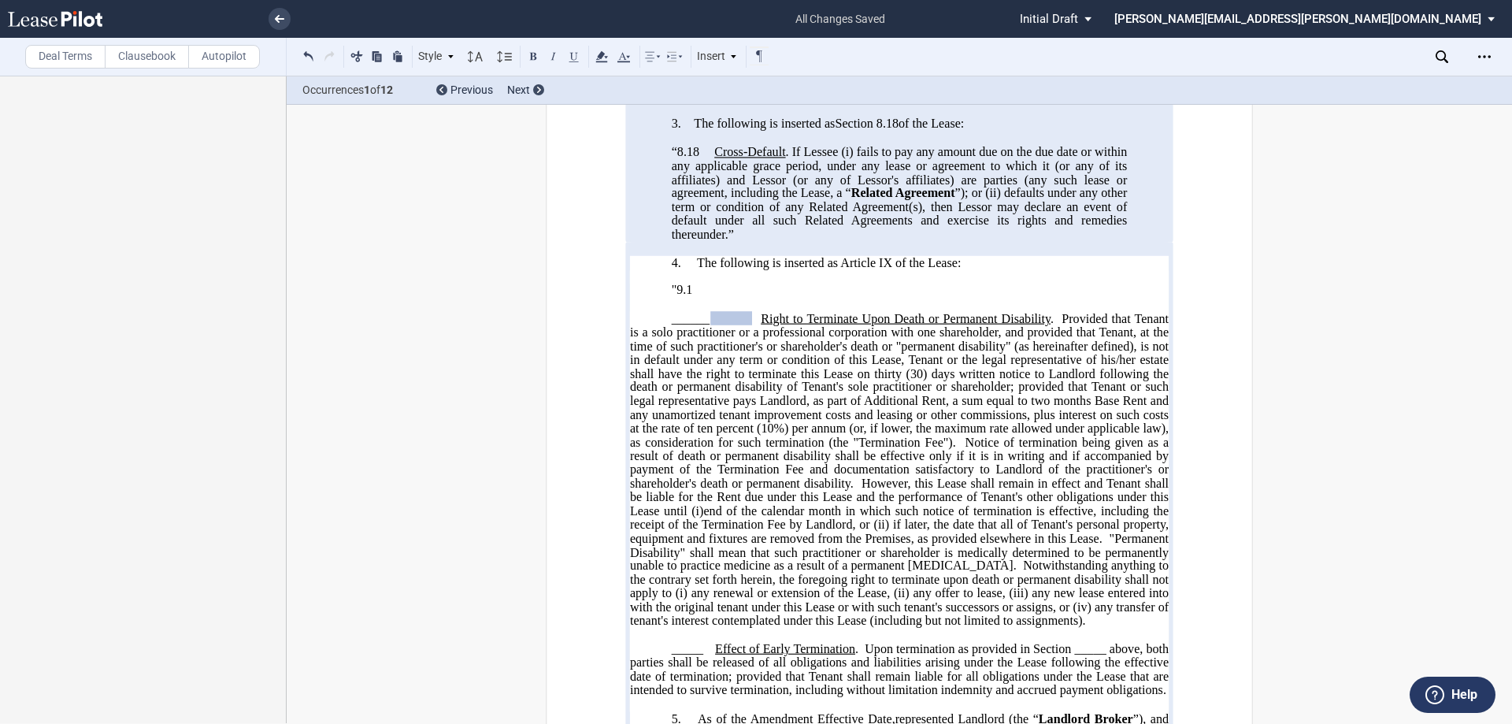
scroll to position [630, 0]
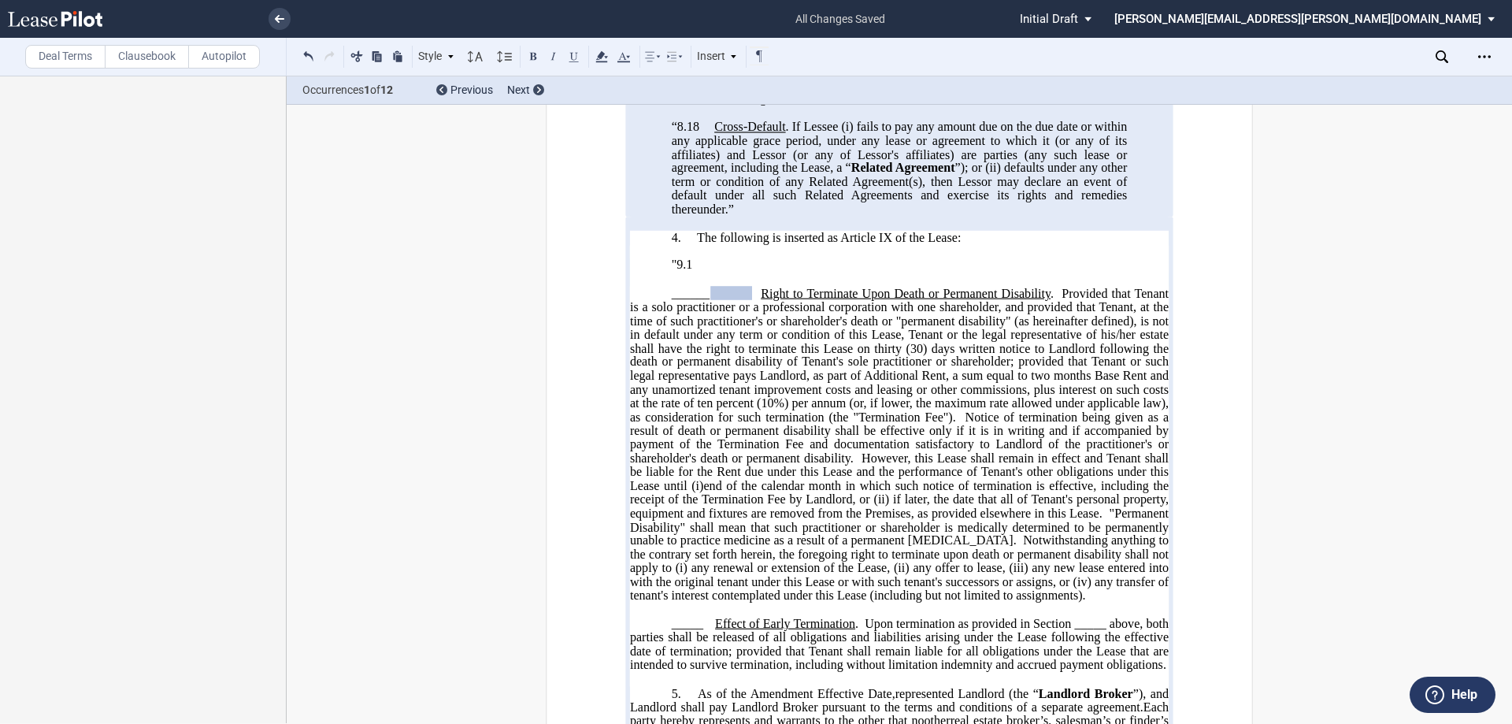
click at [747, 299] on span at bounding box center [731, 292] width 42 height 13
click at [754, 300] on span at bounding box center [757, 293] width 8 height 14
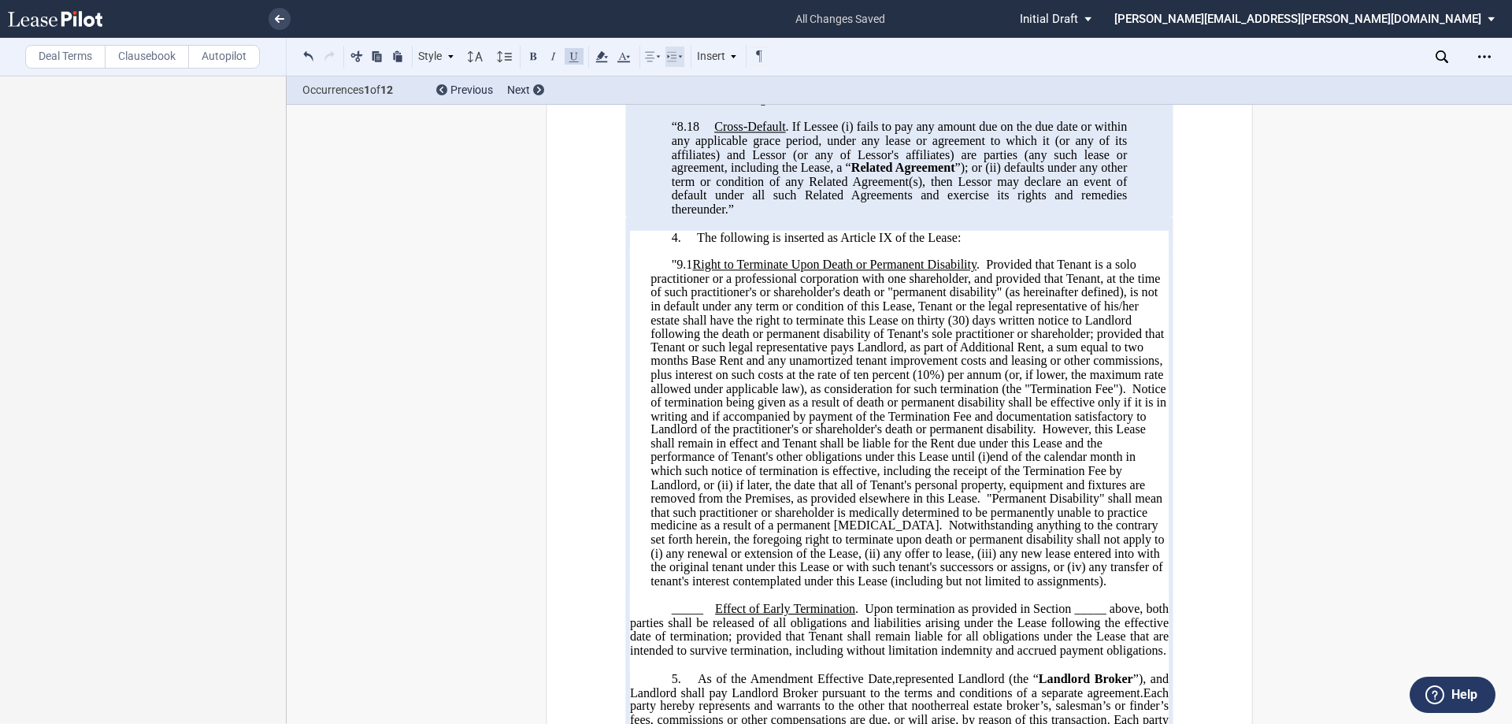
click at [677, 54] on icon at bounding box center [675, 56] width 19 height 19
click at [710, 372] on span "Provided that Tenant is a solo practitioner or a professional corporation with …" at bounding box center [909, 326] width 517 height 137
click at [687, 272] on span "﻿"9.1" at bounding box center [682, 265] width 21 height 14
click at [705, 133] on span at bounding box center [706, 126] width 13 height 13
click at [754, 393] on span "Provided that Tenant is a solo practitioner or a professional corporation with …" at bounding box center [909, 326] width 517 height 137
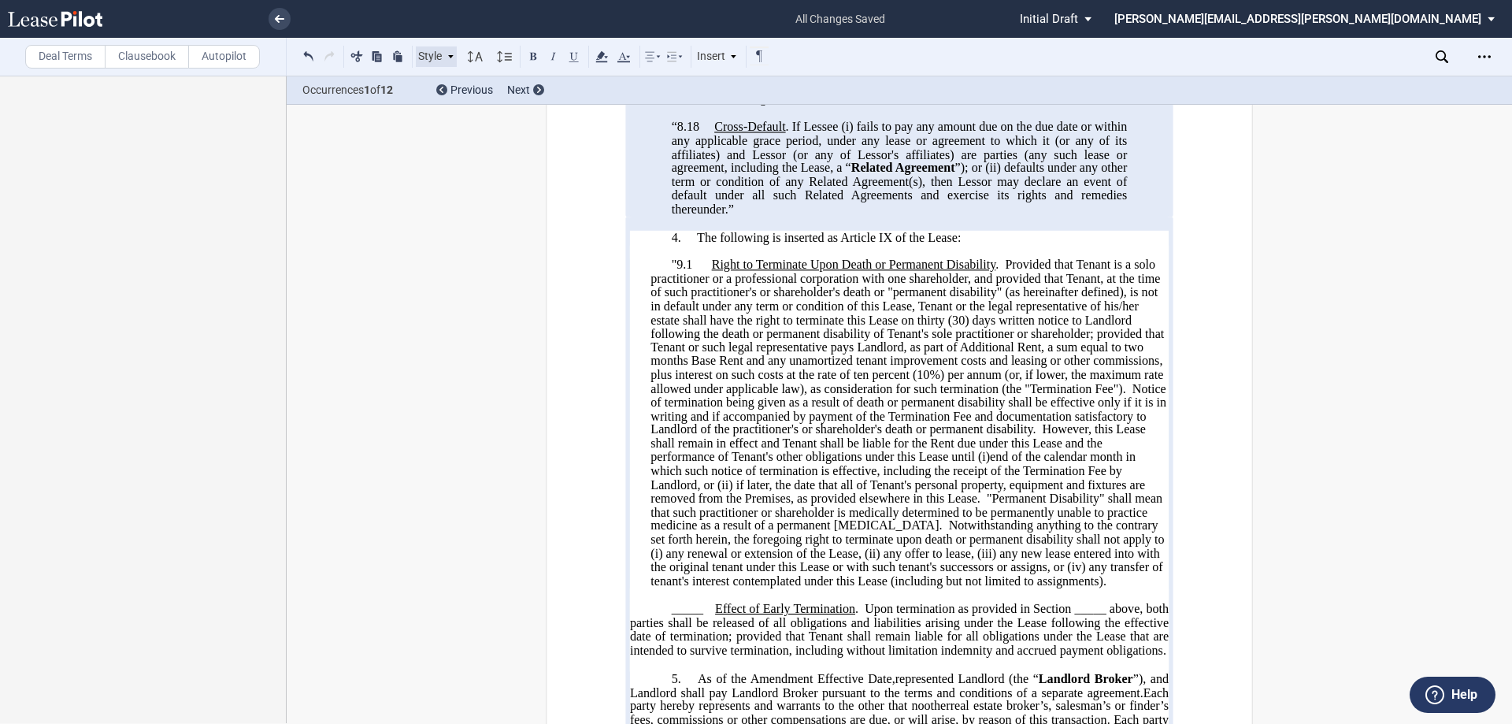
click at [435, 61] on div "Style" at bounding box center [436, 56] width 41 height 20
click at [512, 57] on icon at bounding box center [504, 56] width 19 height 19
click at [434, 58] on div "Style" at bounding box center [436, 56] width 41 height 20
click at [754, 395] on span "Provided that Tenant is a solo practitioner or a professional corporation with …" at bounding box center [909, 326] width 517 height 137
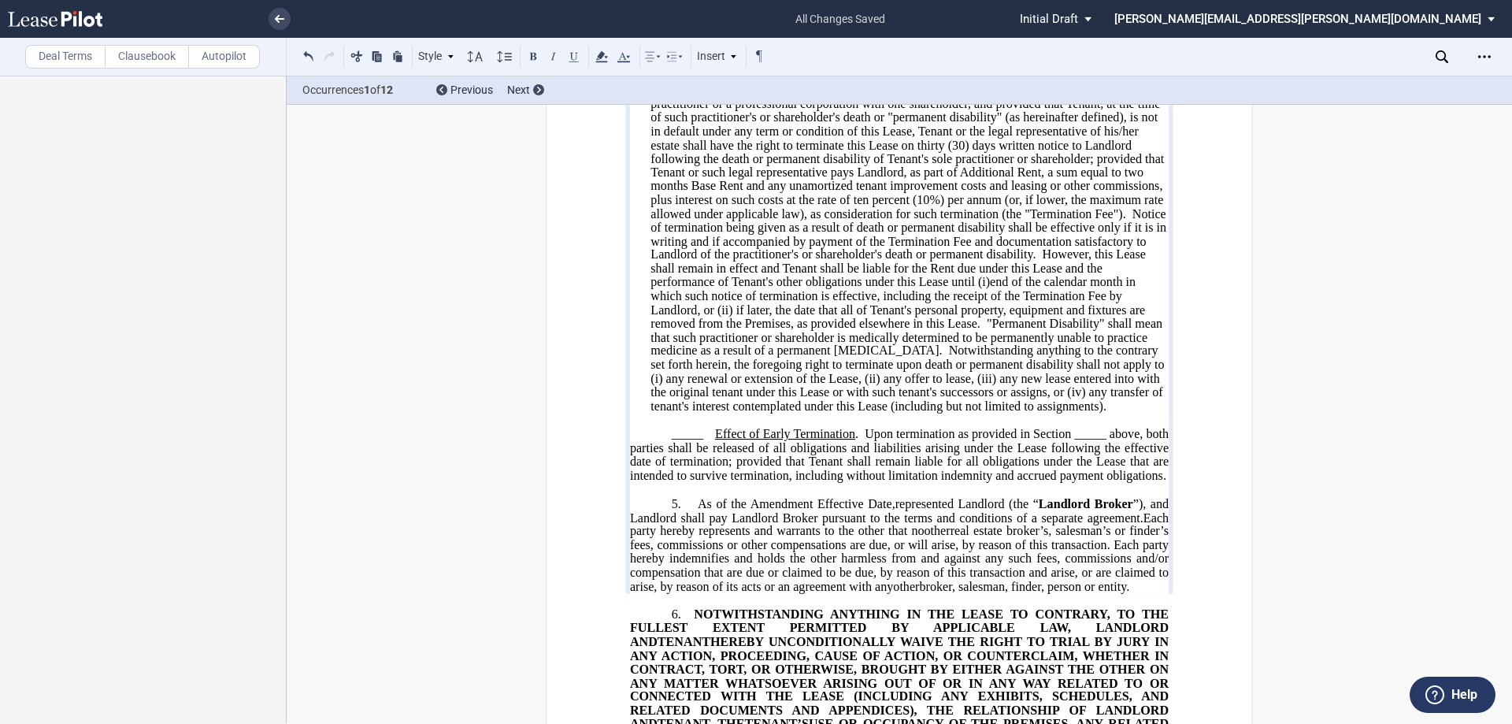
scroll to position [866, 0]
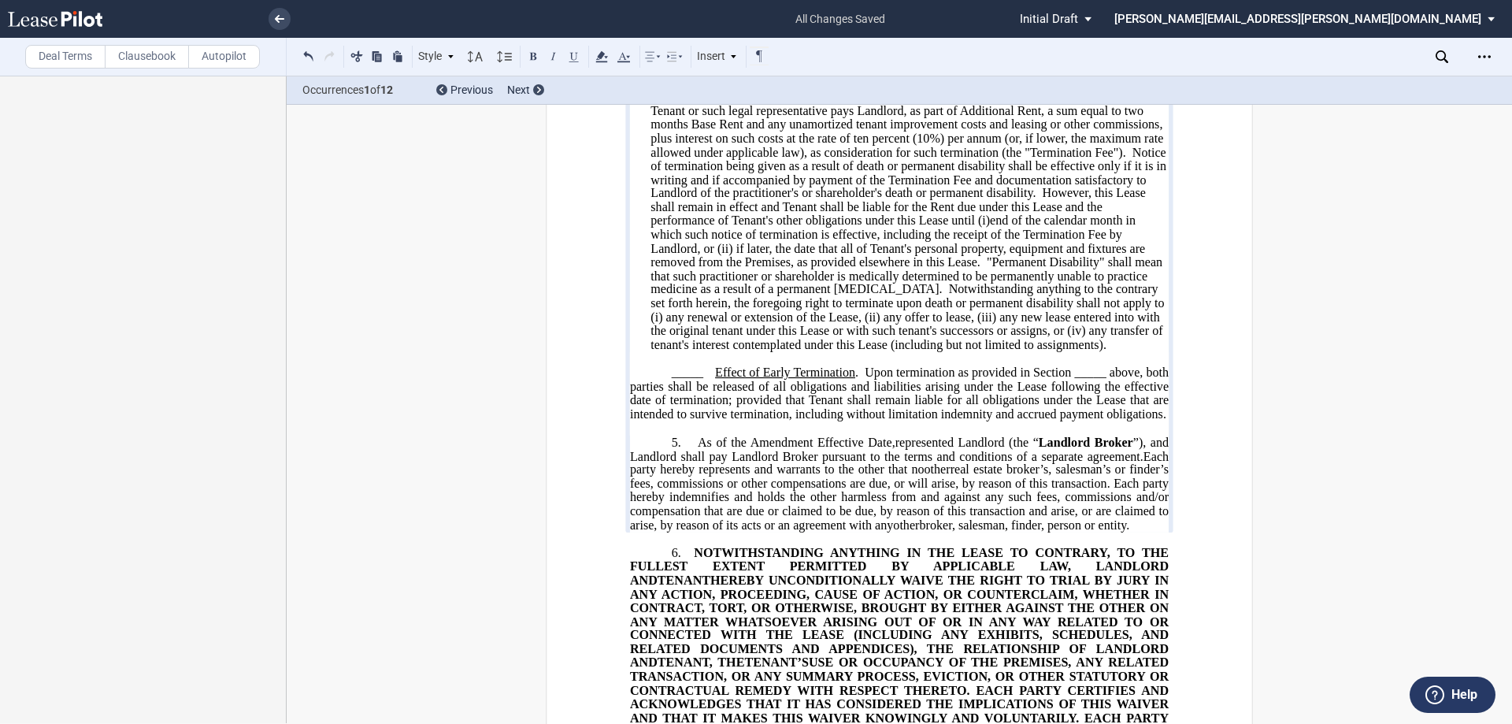
click at [712, 380] on span at bounding box center [713, 372] width 3 height 14
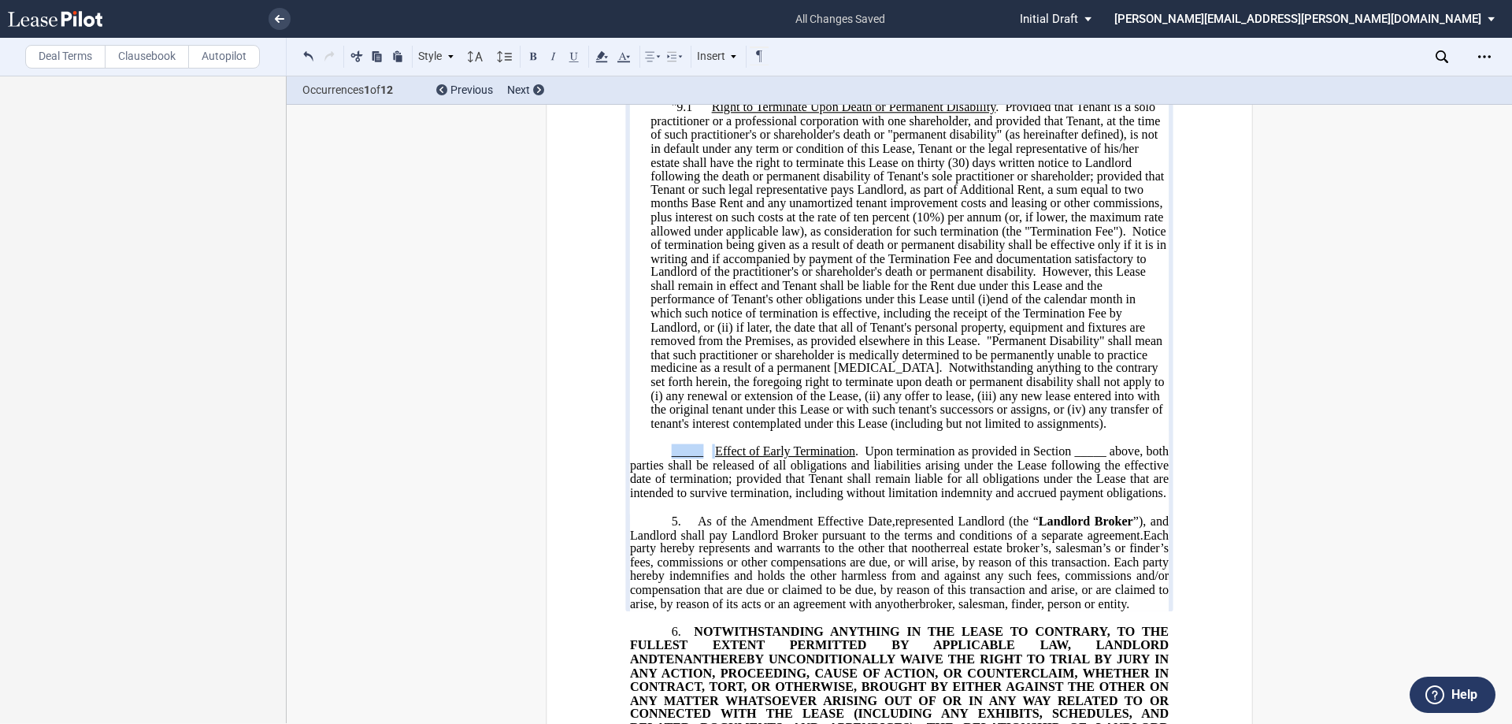
drag, startPoint x: 712, startPoint y: 492, endPoint x: 669, endPoint y: 491, distance: 43.3
click at [669, 491] on span "_____ Effect of Early Termination . Upon termination as provided in Section ___…" at bounding box center [901, 471] width 542 height 55
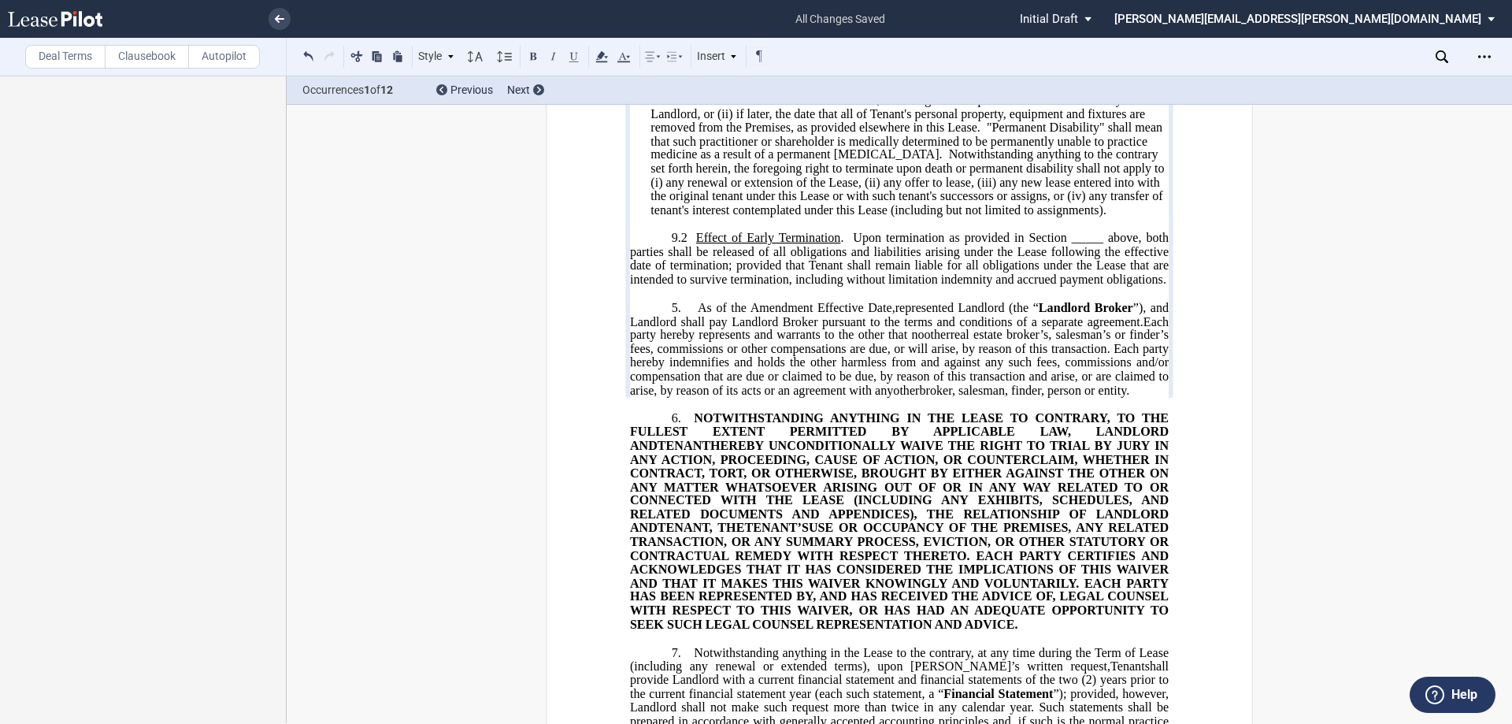
scroll to position [1024, 0]
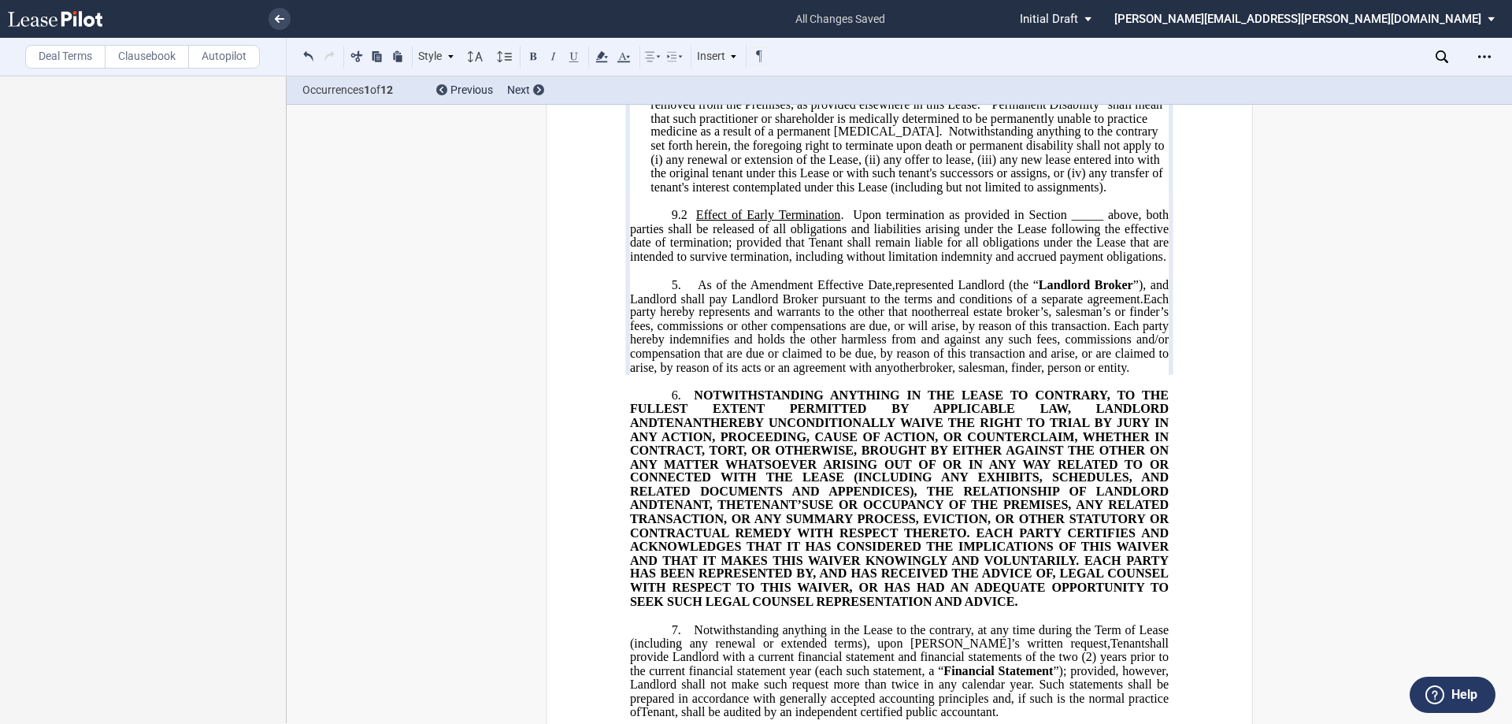
click at [754, 264] on p "﻿9.2 Effect of Early Termination . Upon termination as provided in Section ____…" at bounding box center [899, 236] width 539 height 56
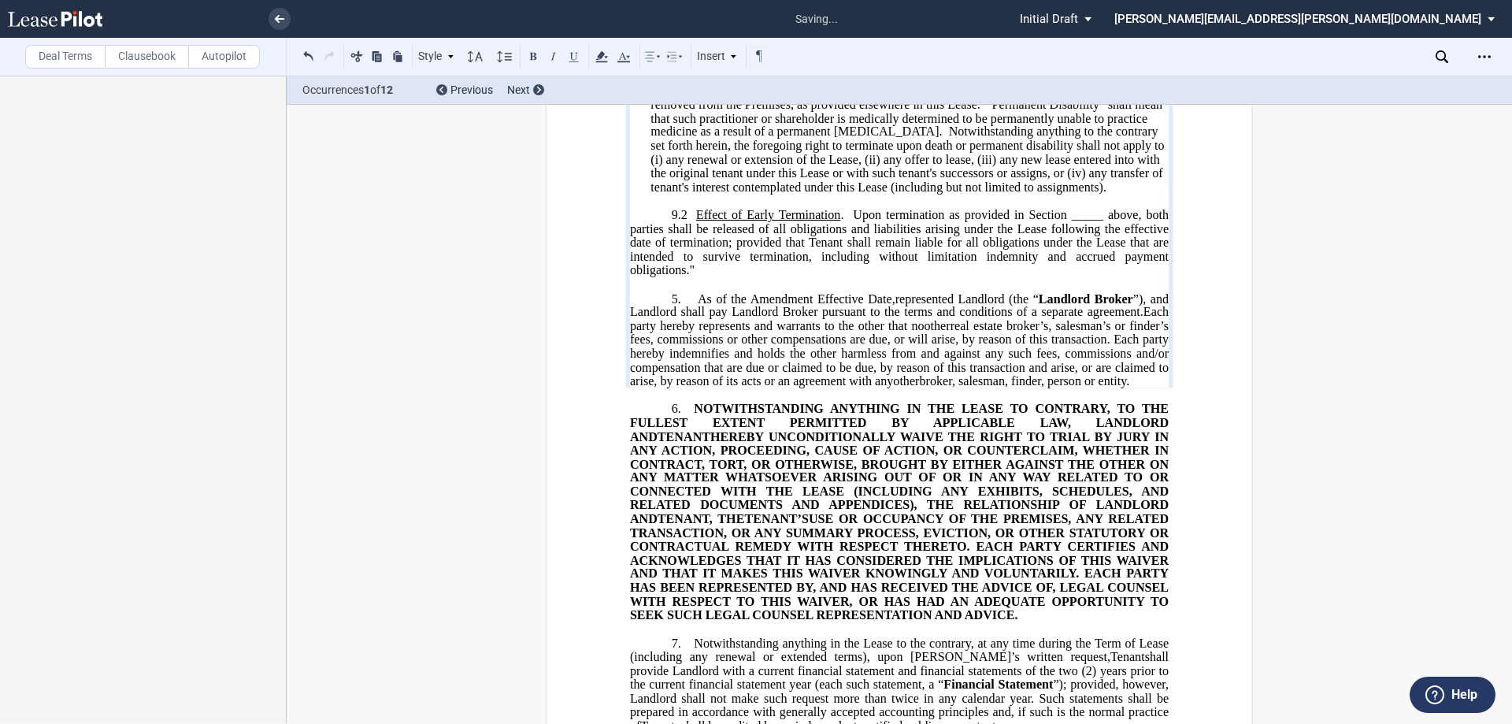
scroll to position [866, 0]
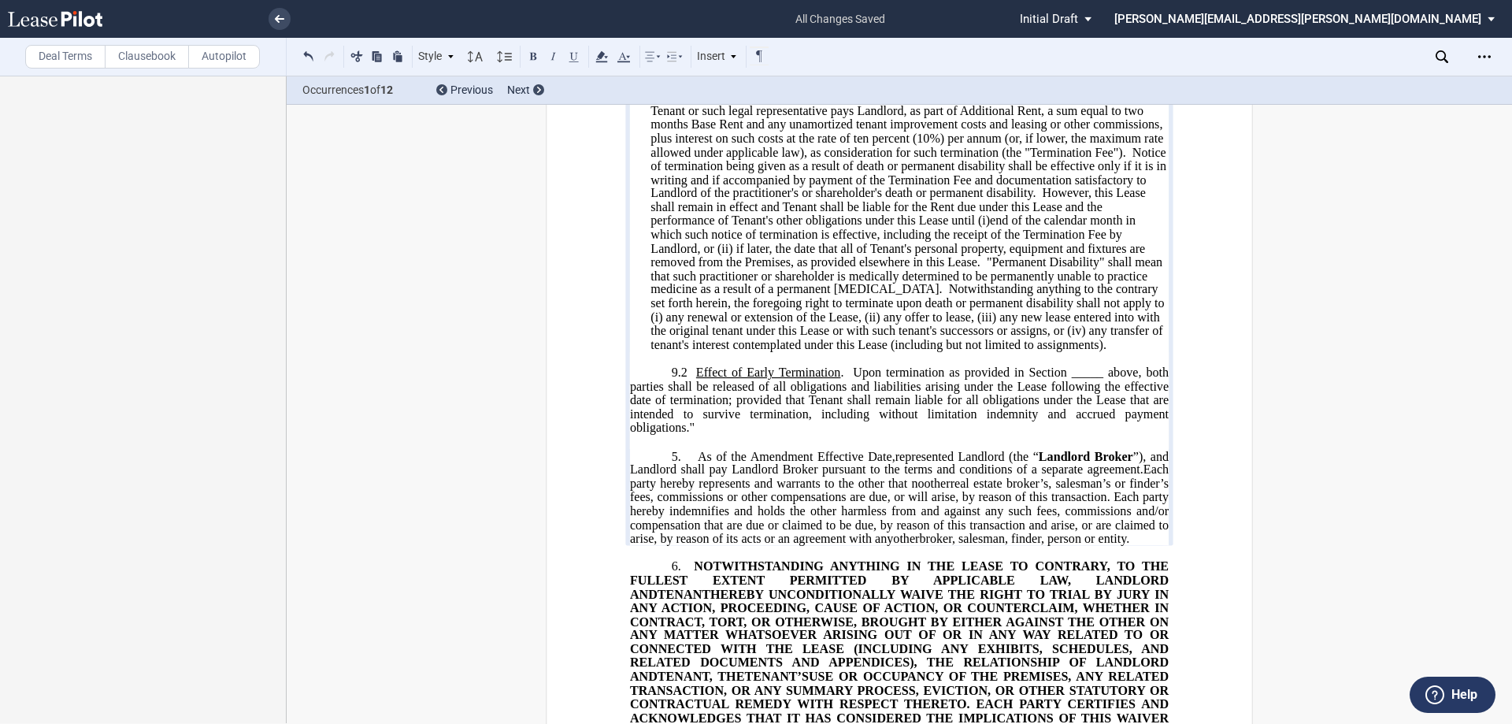
click at [754, 416] on span "Upon termination as provided in Section _____ above, both parties shall be rele…" at bounding box center [901, 399] width 542 height 69
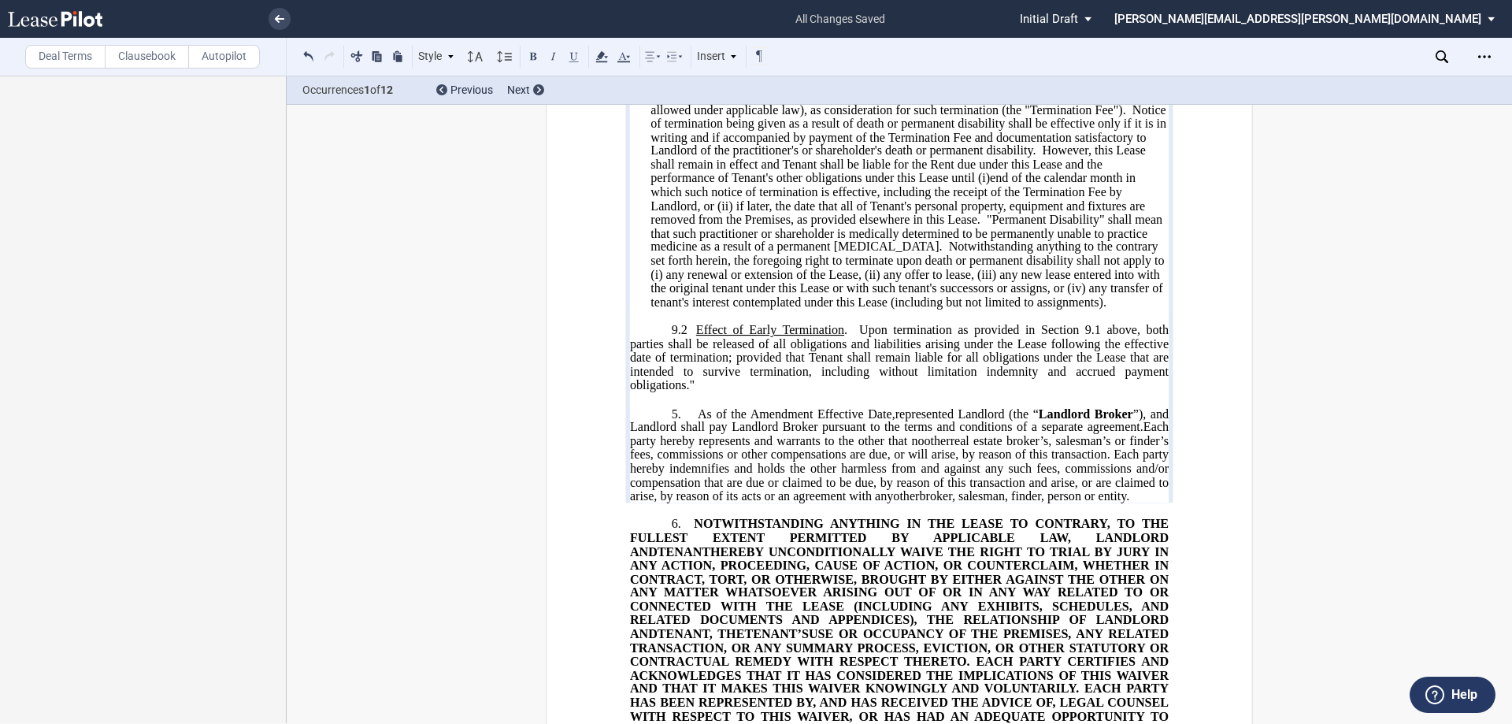
scroll to position [945, 0]
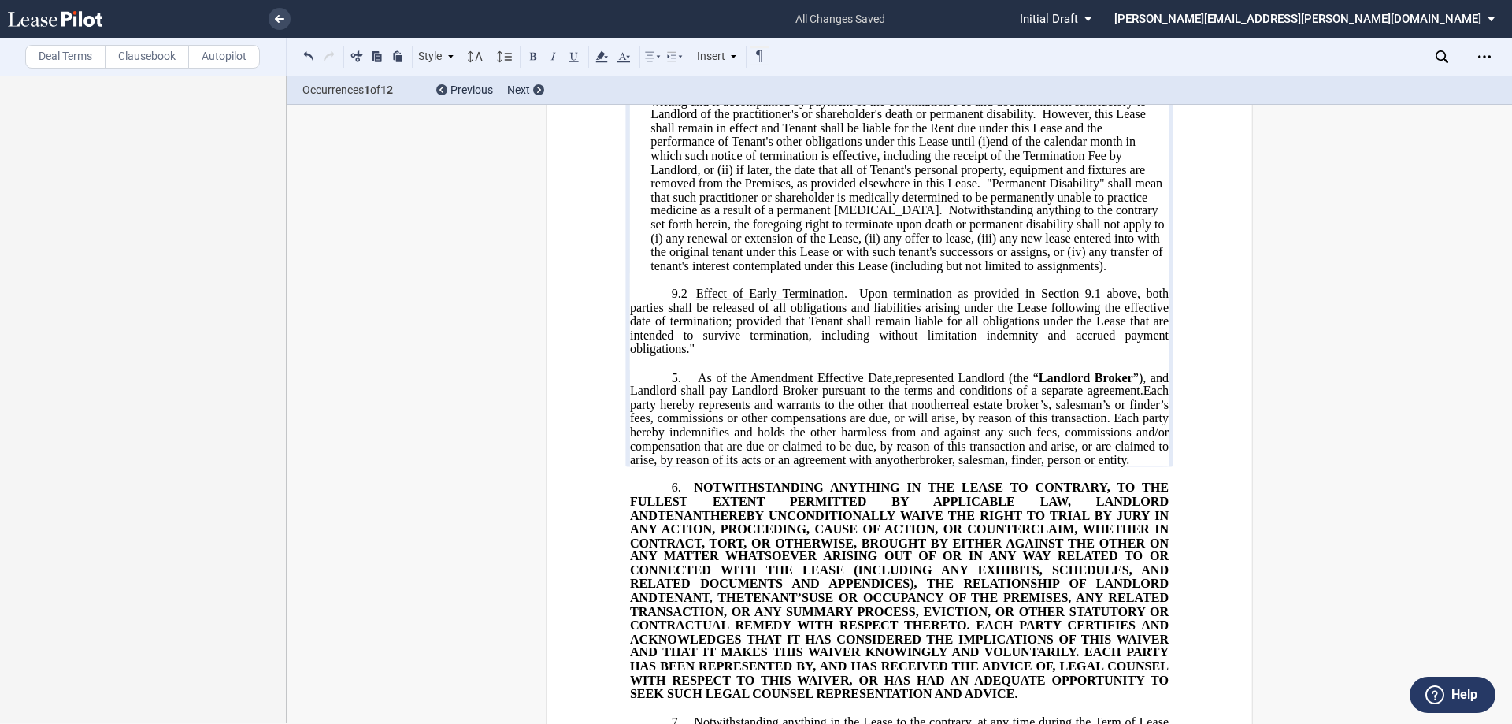
click at [754, 355] on span "Upon termination as provided in Section 9.1 above, both parties shall be releas…" at bounding box center [901, 321] width 542 height 69
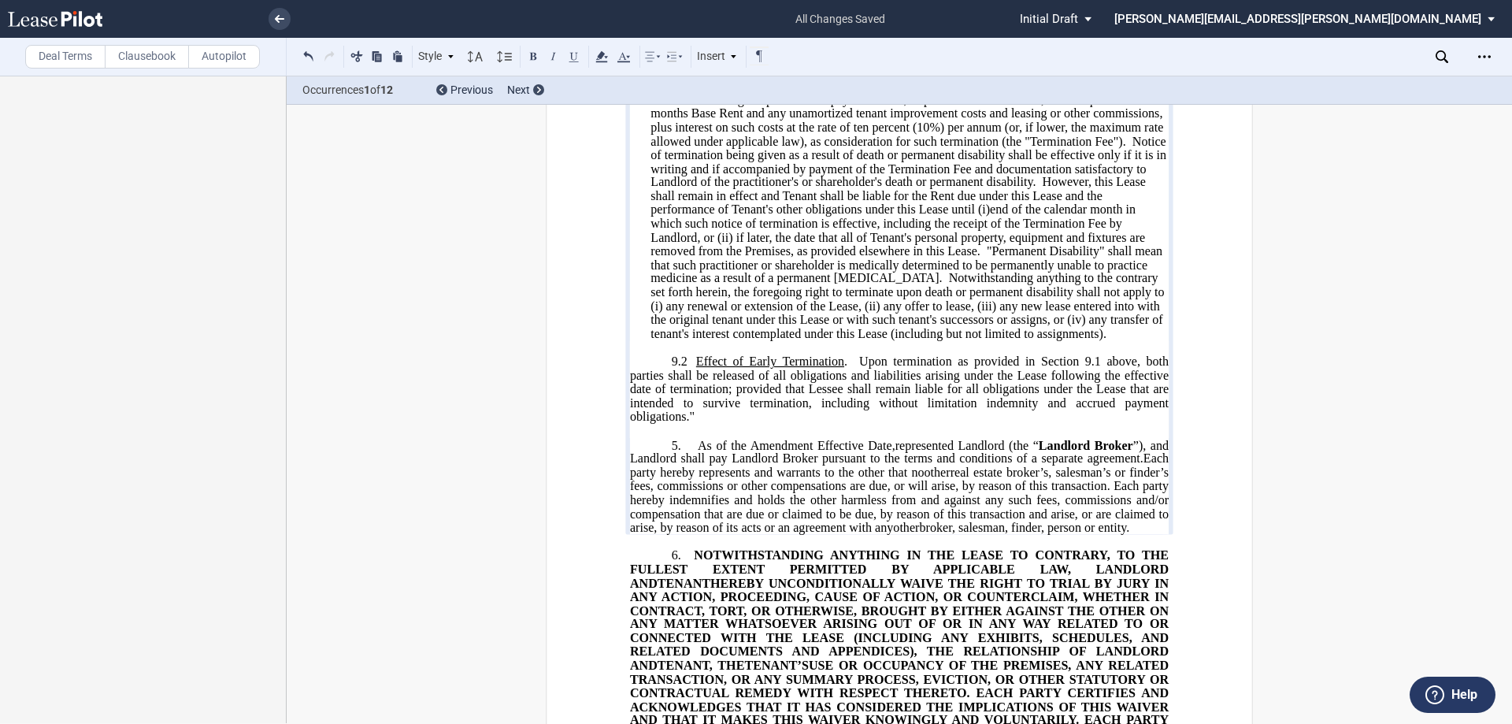
scroll to position [788, 0]
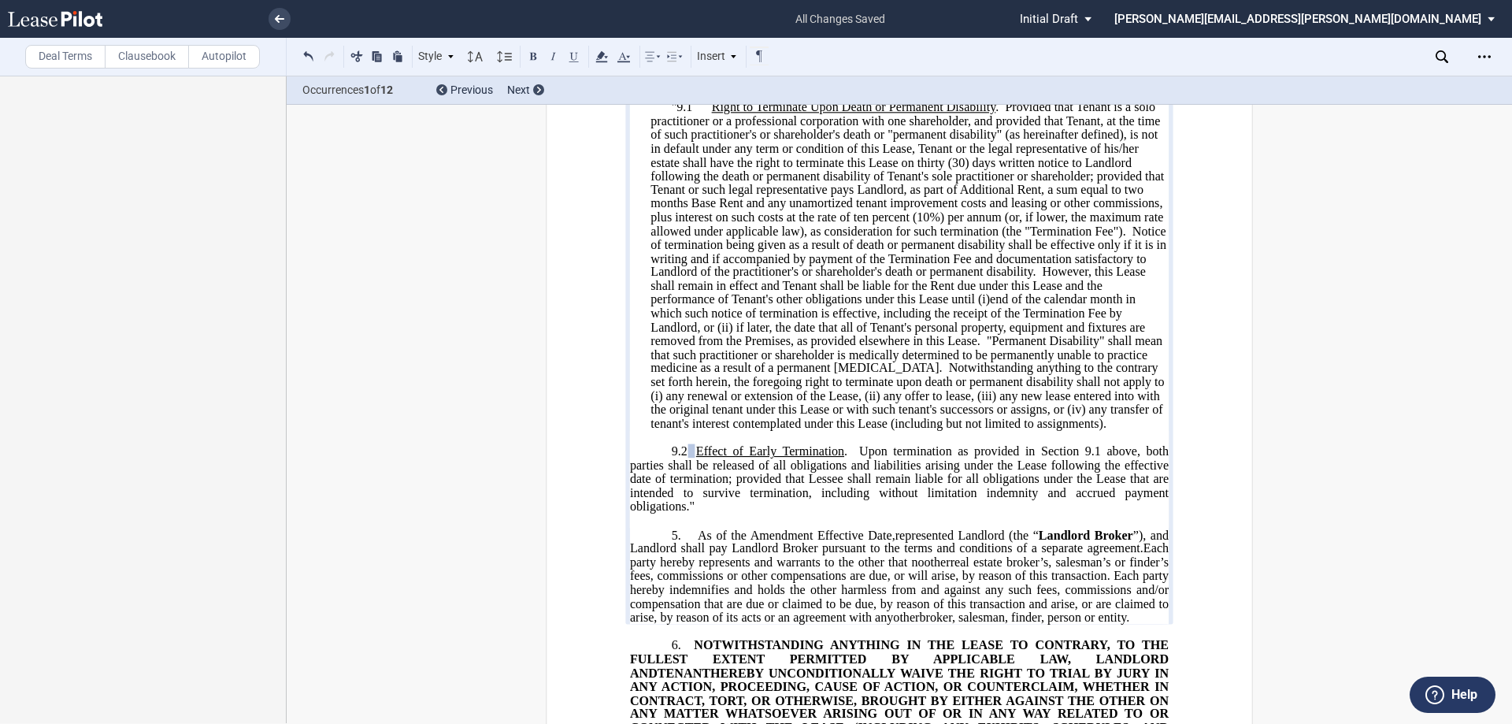
click at [688, 458] on span at bounding box center [691, 450] width 7 height 13
click at [696, 458] on span "Effect of Early Termination" at bounding box center [770, 451] width 148 height 14
click at [754, 347] on span ", or (ii) if later, the date that all of Tenant's personal property, equipment …" at bounding box center [900, 334] width 498 height 28
click at [440, 57] on div "Style" at bounding box center [436, 56] width 41 height 20
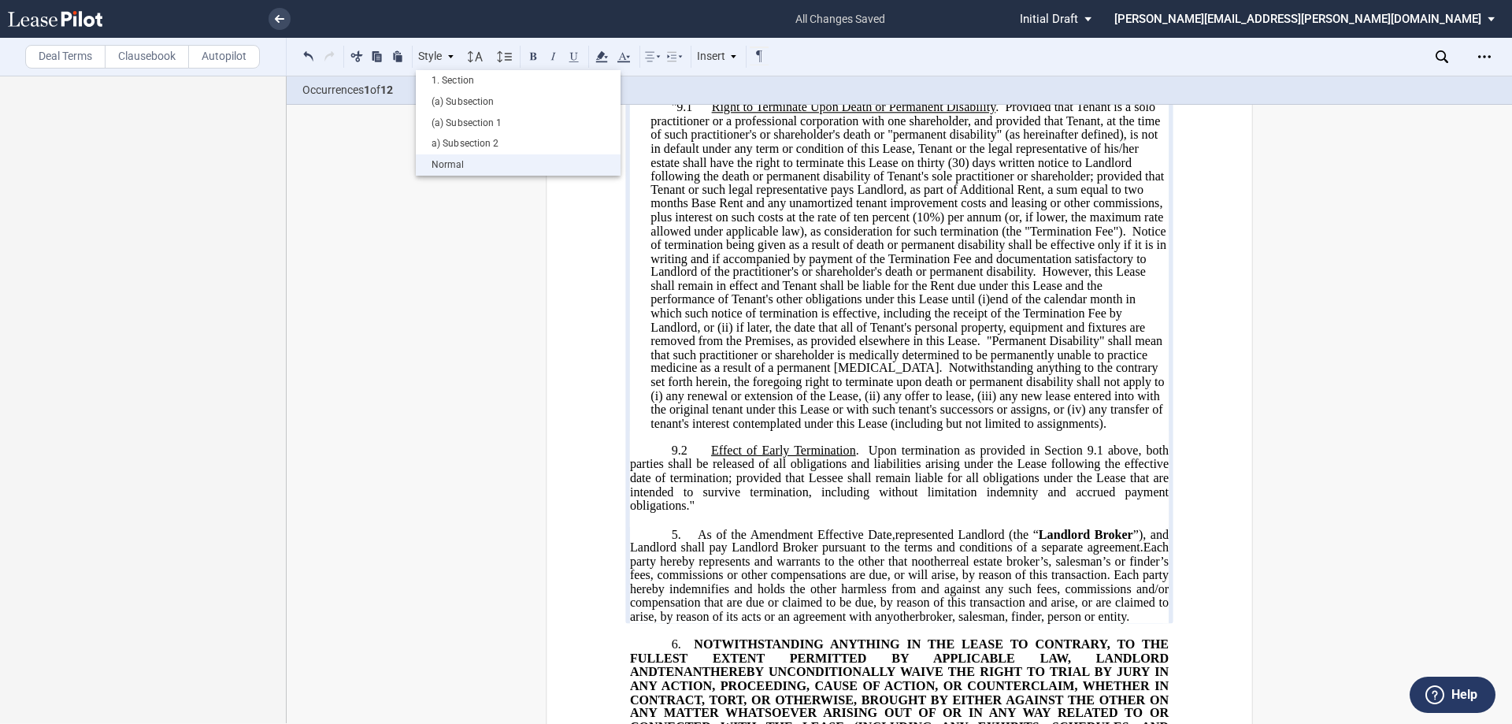
click at [465, 160] on div "Normal" at bounding box center [518, 164] width 189 height 13
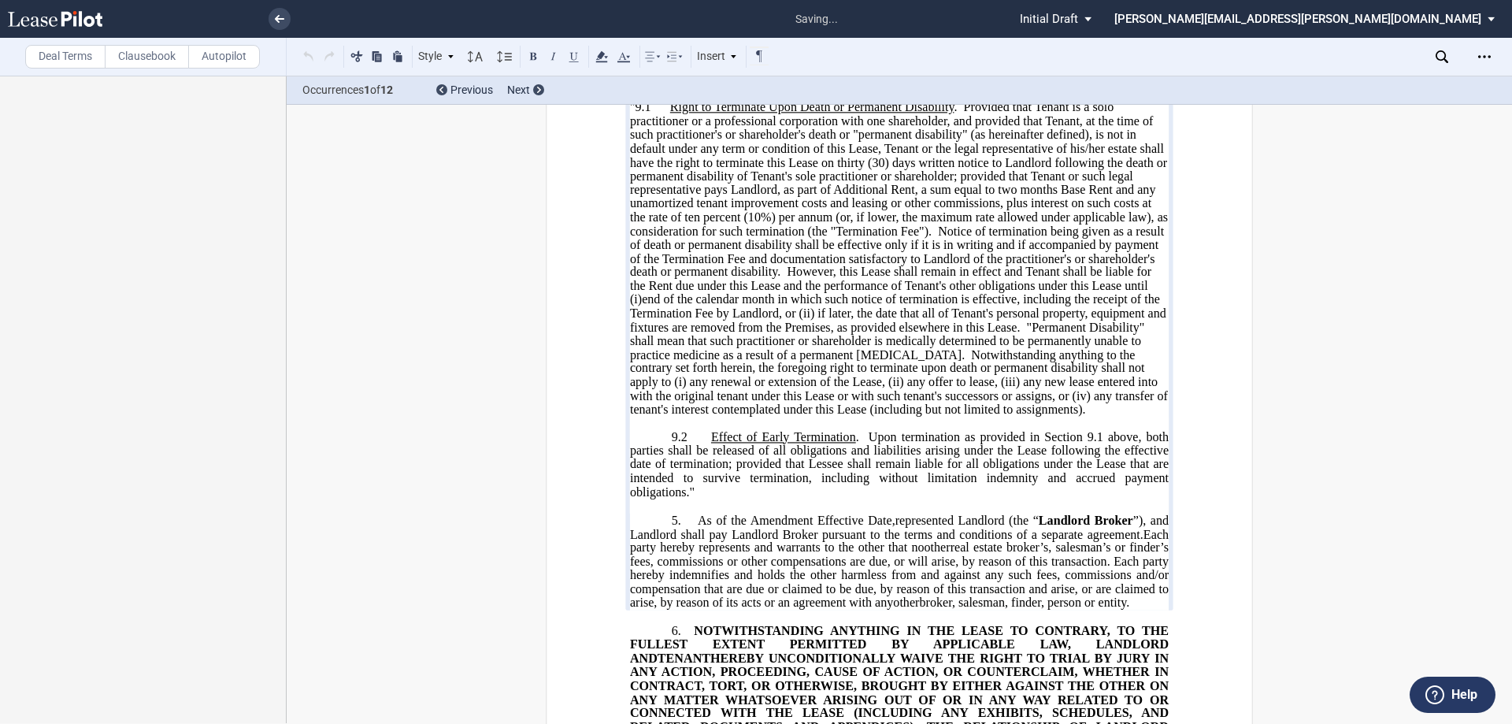
click at [714, 237] on span "Provided that Tenant is a solo practitioner or a professional corporation with …" at bounding box center [900, 168] width 541 height 137
click at [440, 56] on div "Style" at bounding box center [436, 56] width 41 height 20
click at [459, 101] on div "(a) Subsection" at bounding box center [518, 101] width 189 height 13
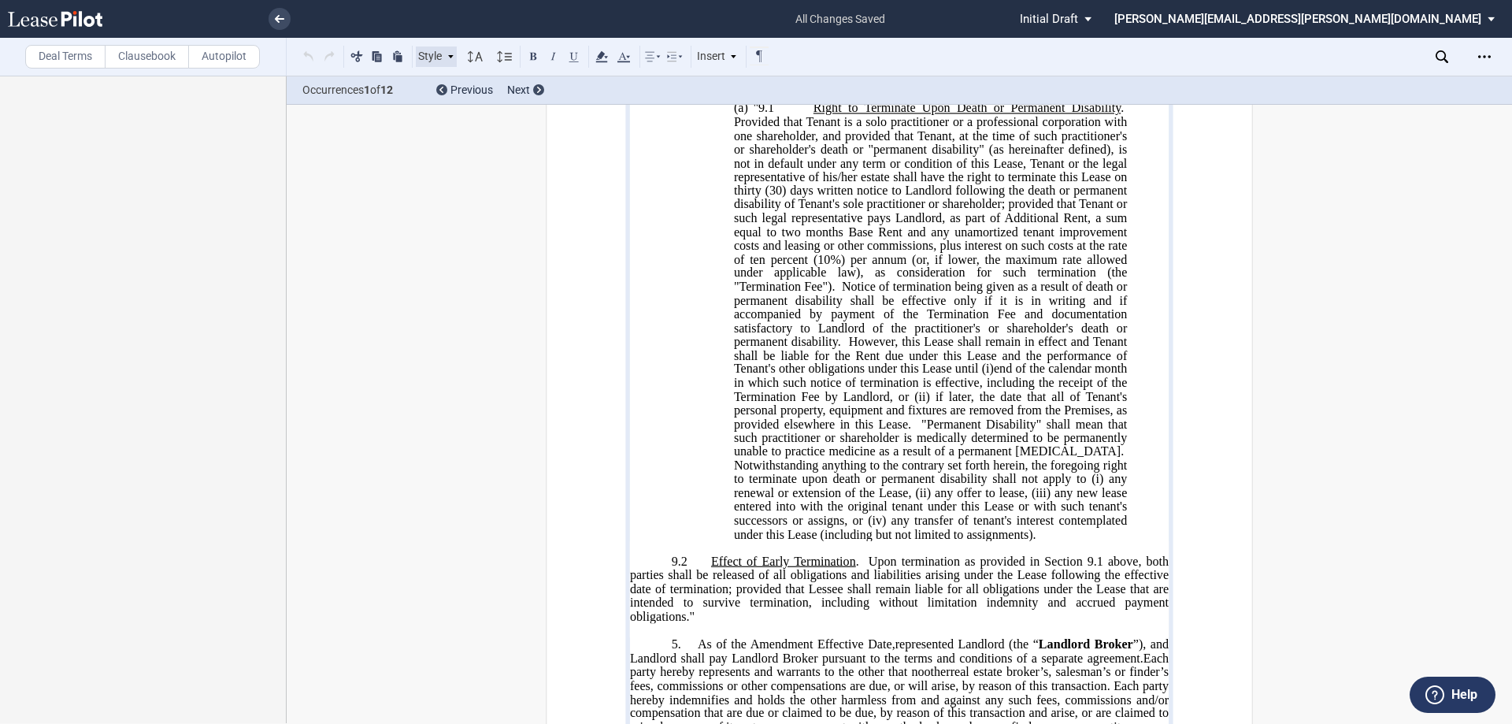
click at [443, 61] on div "Style" at bounding box center [436, 56] width 41 height 20
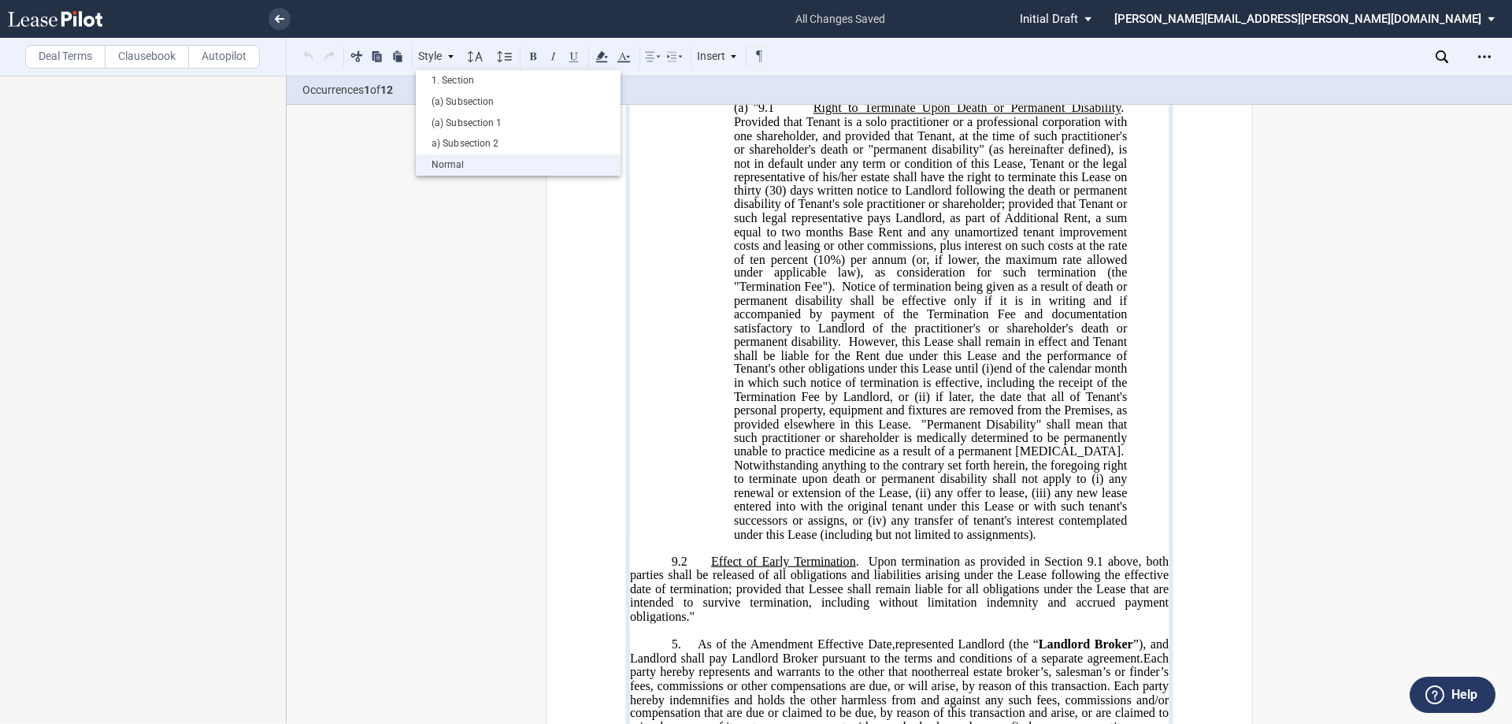
click at [452, 165] on div "Normal" at bounding box center [518, 164] width 189 height 13
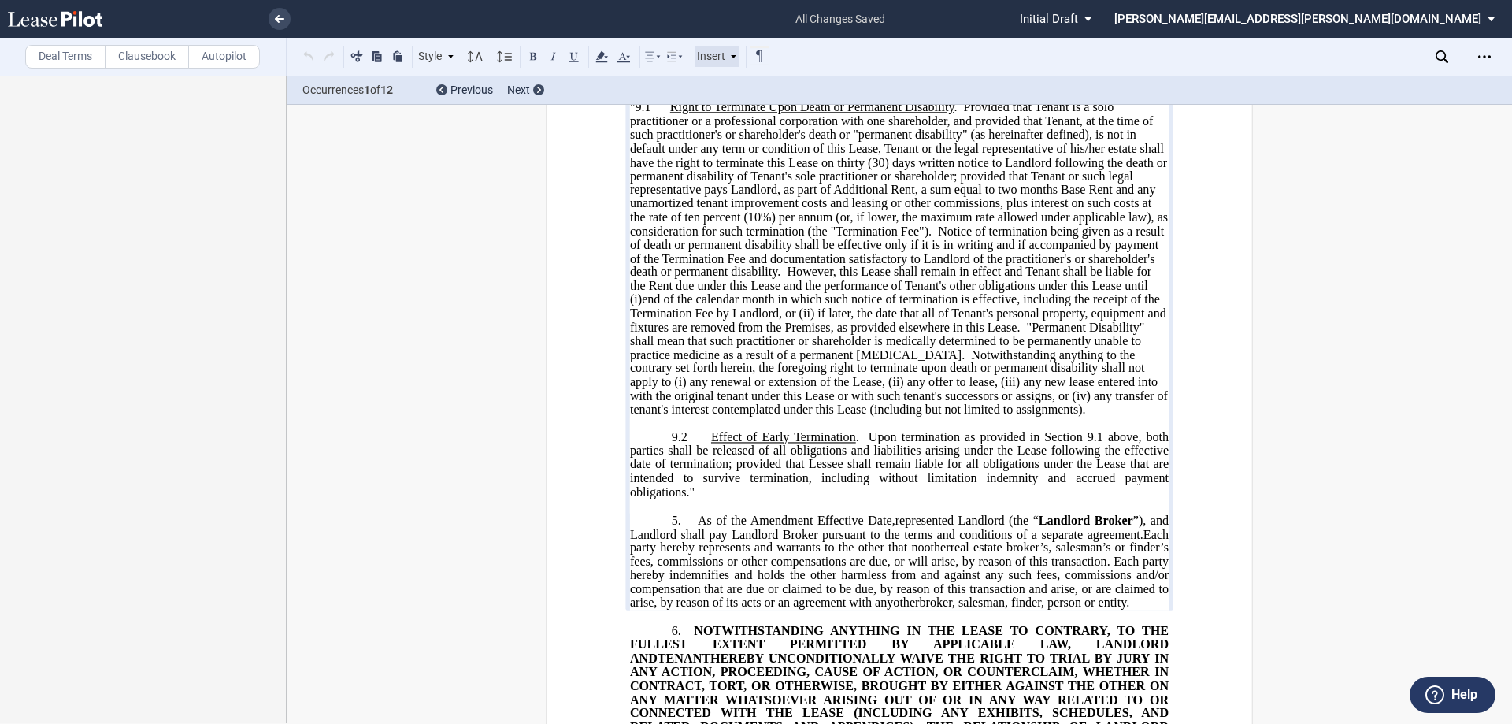
click at [728, 55] on div "Insert" at bounding box center [718, 56] width 46 height 20
click at [754, 43] on div "Style 1. Section (a) Subsection (a) Subsection 1 a) Subsection 2 Normal Normal …" at bounding box center [760, 57] width 946 height 38
click at [680, 59] on icon at bounding box center [675, 56] width 19 height 19
click at [651, 58] on use at bounding box center [652, 56] width 15 height 9
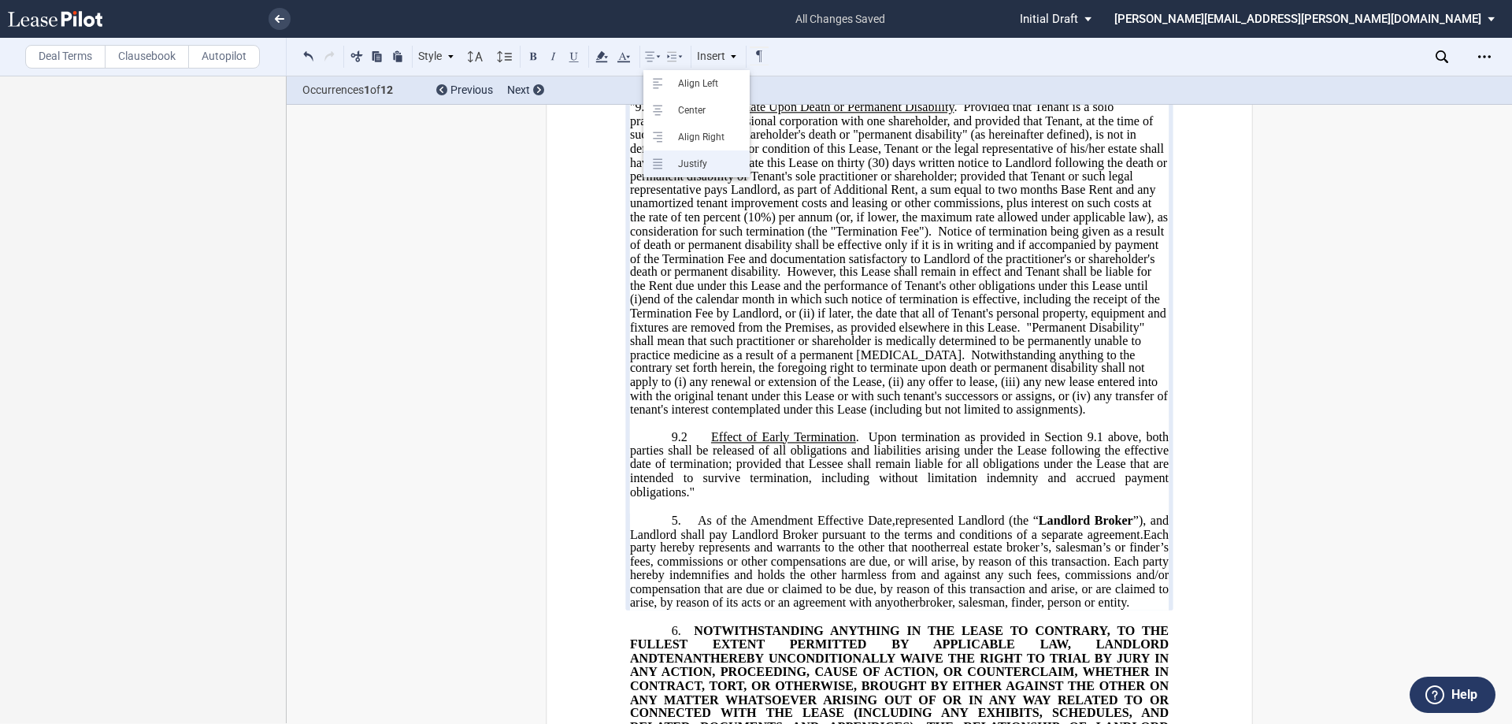
click at [687, 165] on div "Justify" at bounding box center [706, 164] width 72 height 13
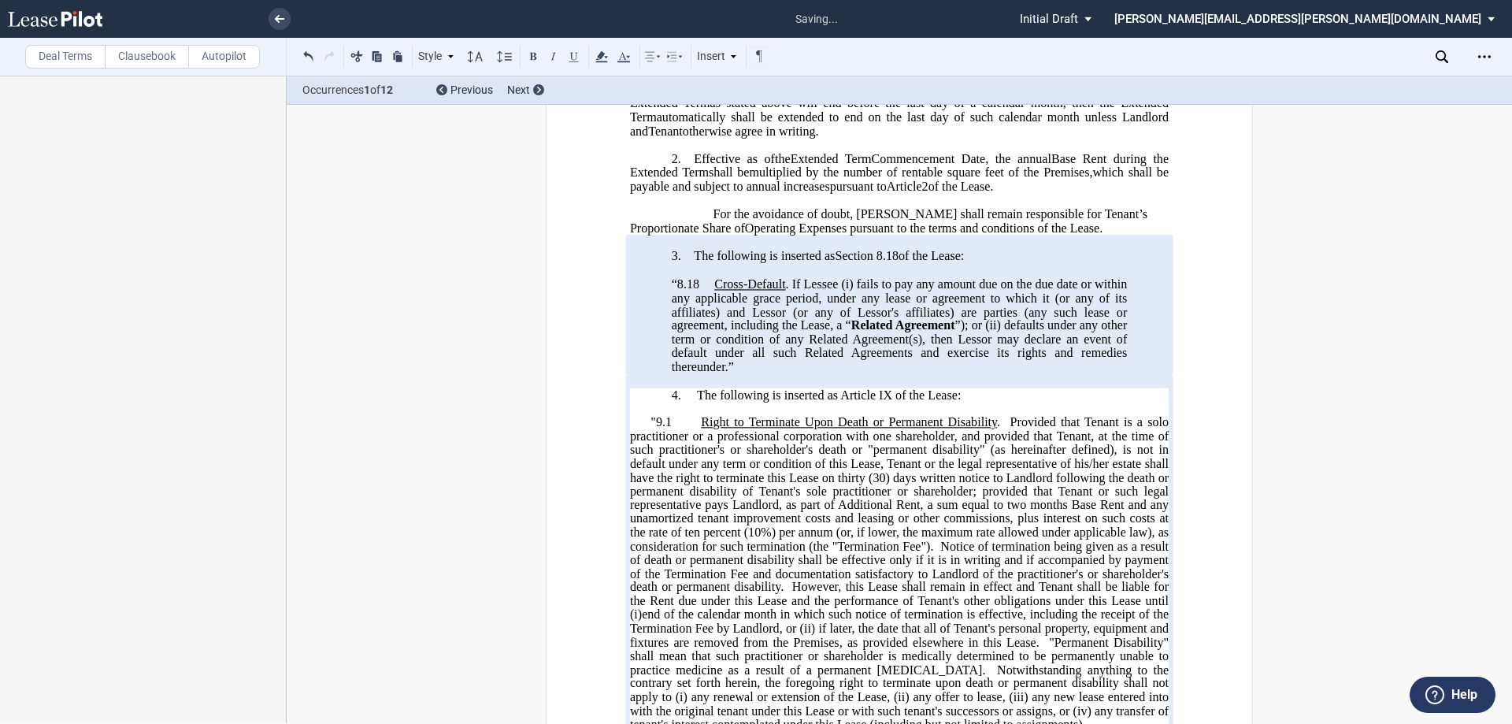
scroll to position [551, 0]
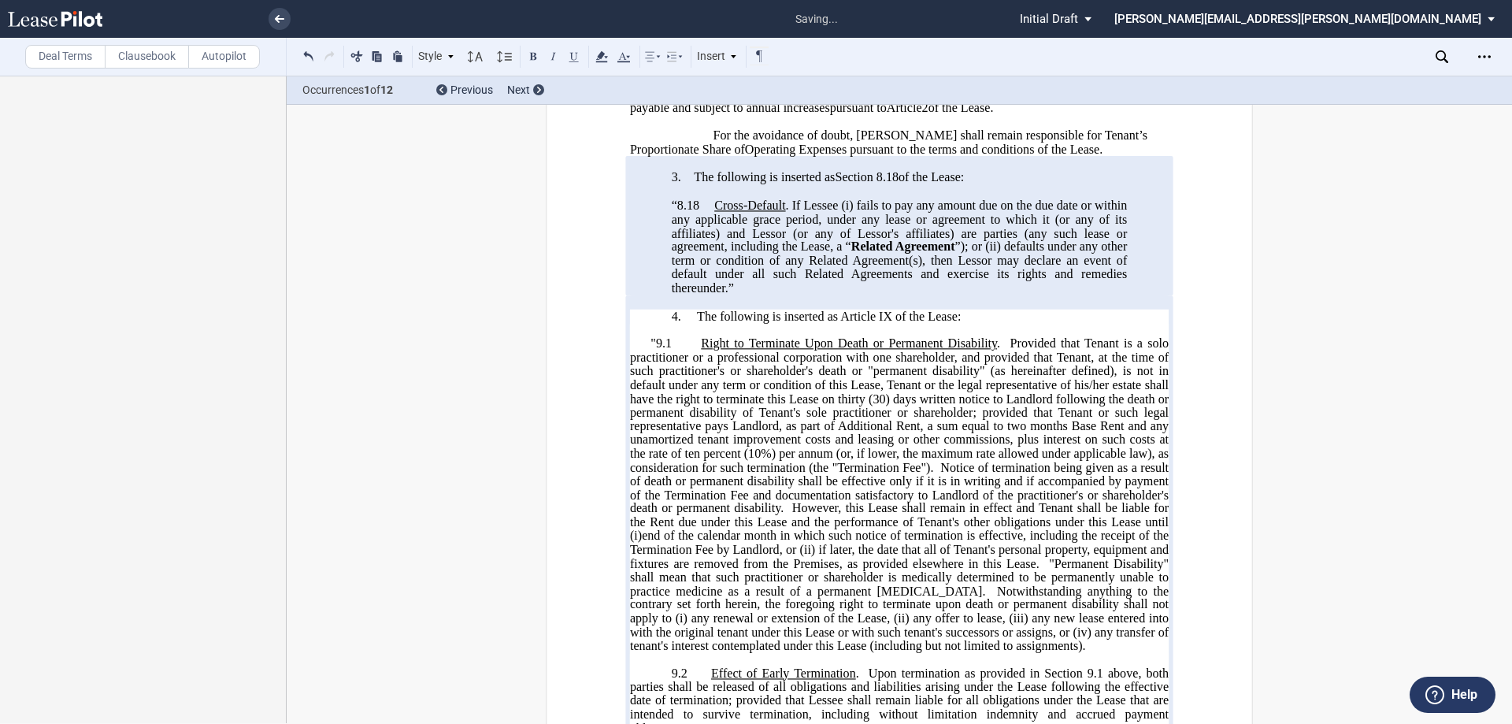
click at [701, 350] on span "Right to Terminate Upon Death or Permanent Disability" at bounding box center [849, 343] width 296 height 14
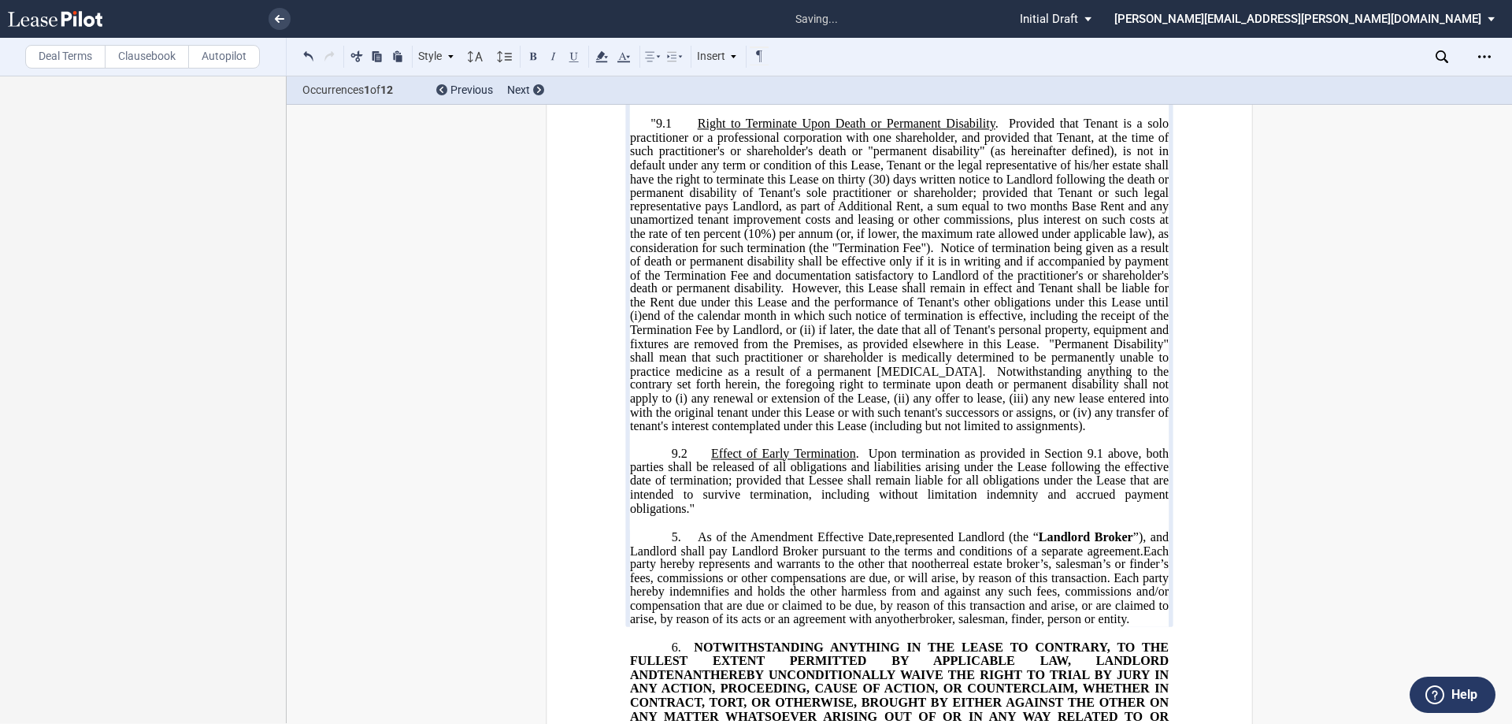
scroll to position [788, 0]
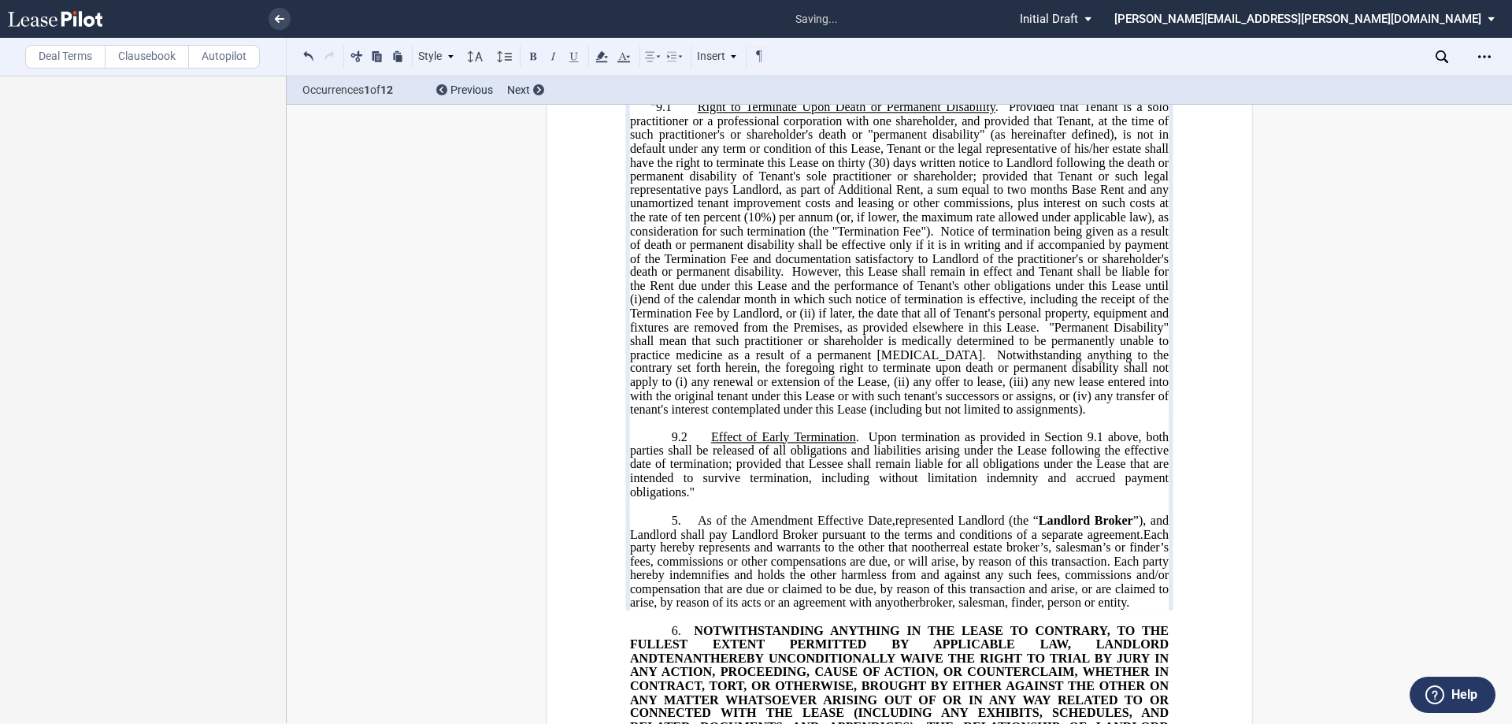
click at [704, 444] on span "﻿9.2" at bounding box center [691, 437] width 39 height 14
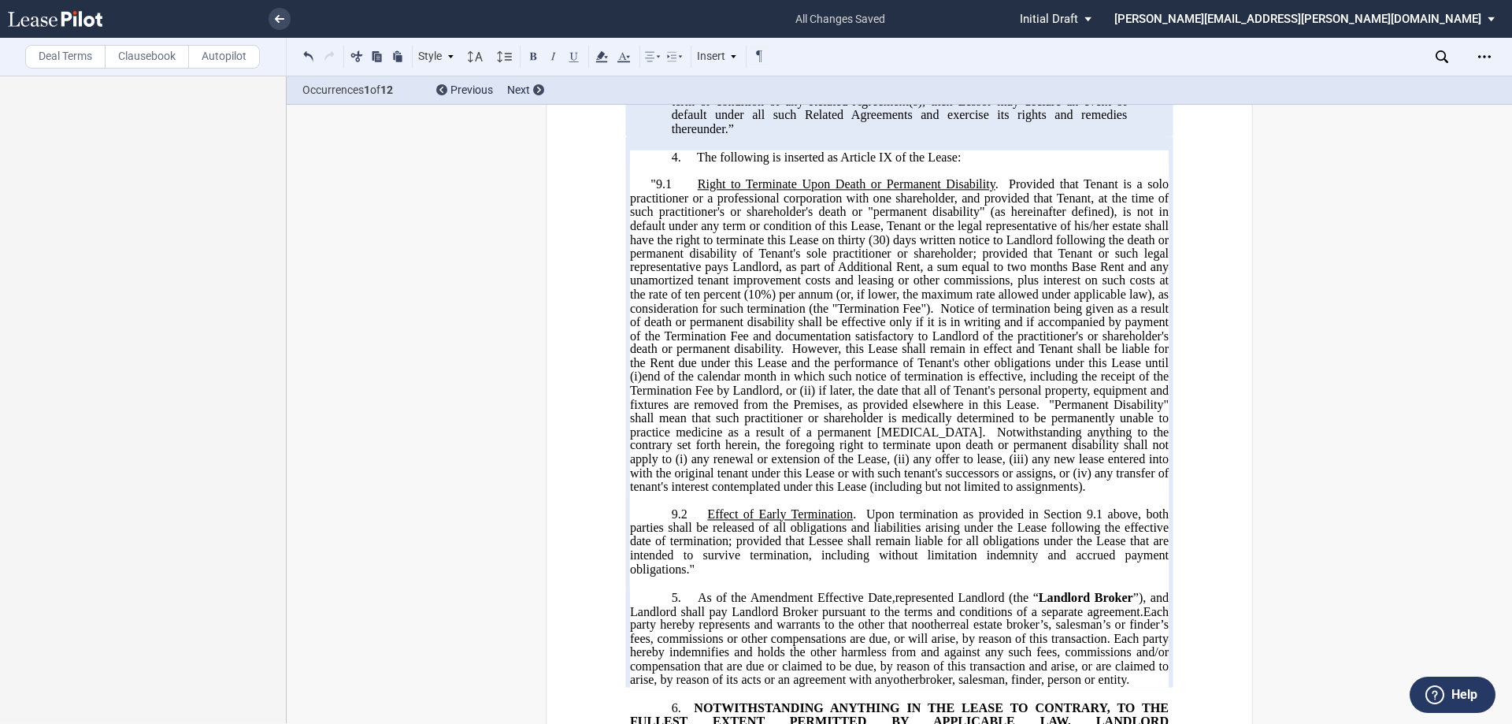
scroll to position [709, 0]
click at [754, 358] on span "Notice of termination being given as a result of death or permanent disability …" at bounding box center [901, 329] width 542 height 55
drag, startPoint x: 849, startPoint y: 350, endPoint x: 920, endPoint y: 346, distance: 71.0
click at [754, 316] on span "Provided that Tenant is a solo practitioner or a professional corporation with …" at bounding box center [901, 247] width 542 height 137
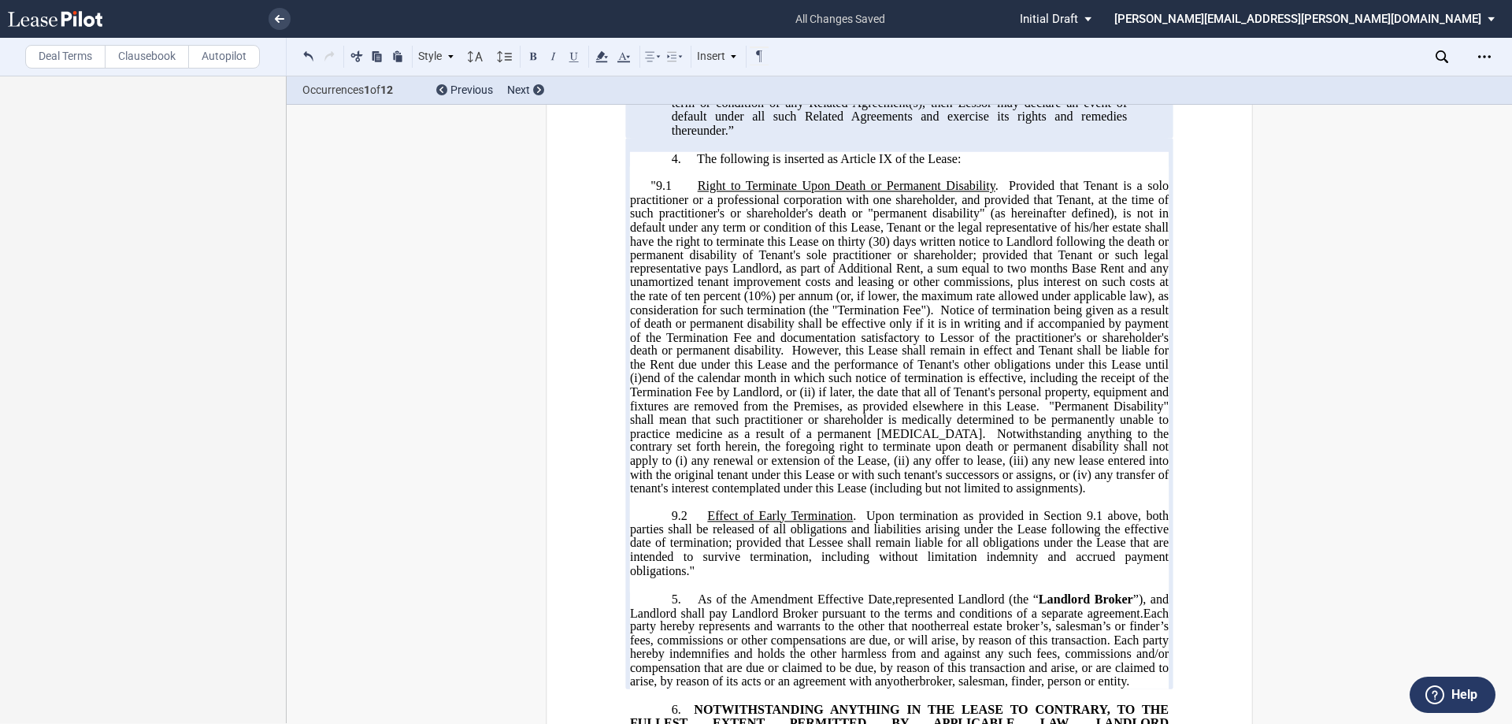
drag, startPoint x: 835, startPoint y: 353, endPoint x: 904, endPoint y: 349, distance: 69.4
click at [754, 316] on span "Provided that Tenant is a solo practitioner or a professional corporation with …" at bounding box center [901, 247] width 542 height 137
drag, startPoint x: 918, startPoint y: 350, endPoint x: 834, endPoint y: 348, distance: 84.3
click at [754, 316] on span "Provided that Tenant is a solo practitioner or a professional corporation with …" at bounding box center [901, 247] width 542 height 137
click at [532, 58] on button at bounding box center [533, 55] width 19 height 19
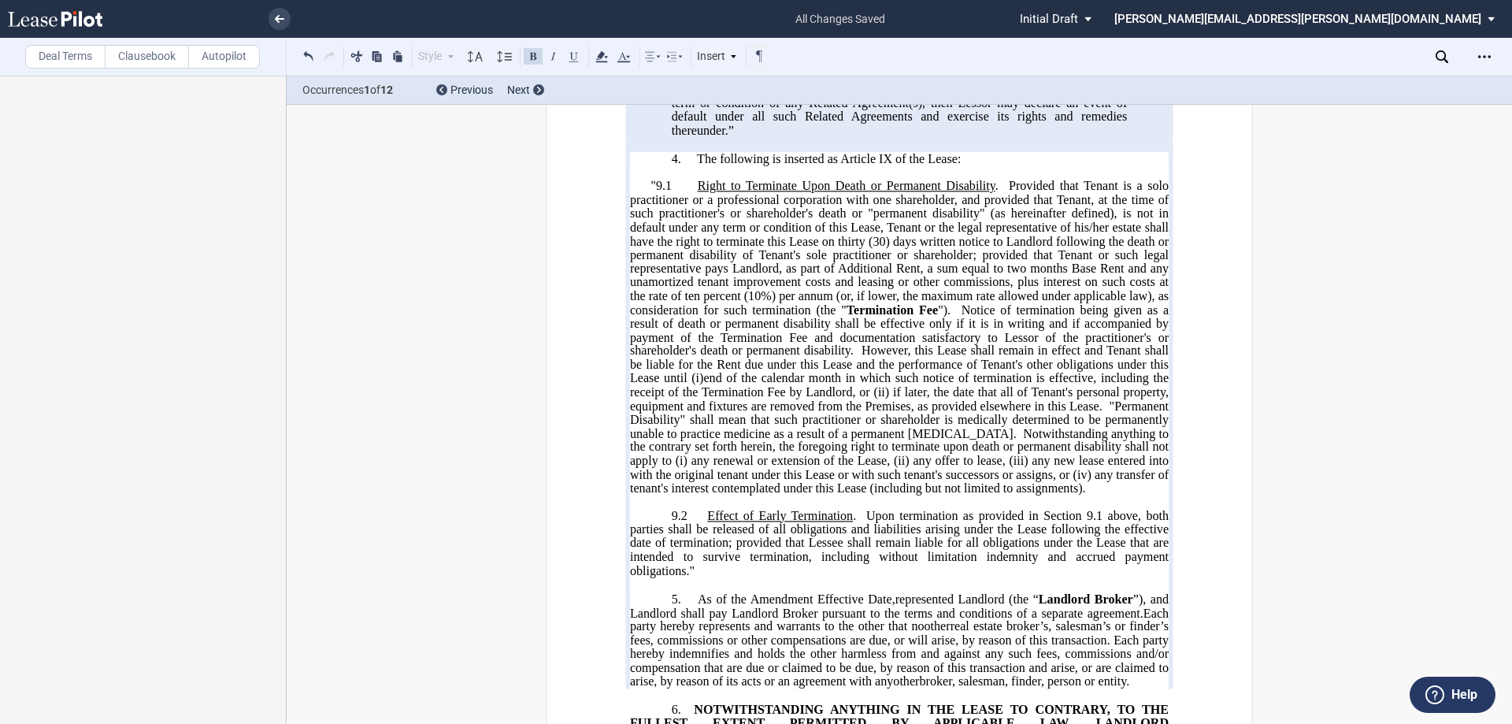
click at [754, 224] on span "Provided that Tenant is a solo practitioner or a professional corporation with …" at bounding box center [901, 247] width 542 height 137
click at [754, 242] on span "Provided that Lessee is a solo practitioner or a professional corporation with …" at bounding box center [901, 247] width 542 height 137
click at [754, 269] on span "Provided that Lessee is a solo practitioner or a professional corporation with …" at bounding box center [901, 247] width 542 height 137
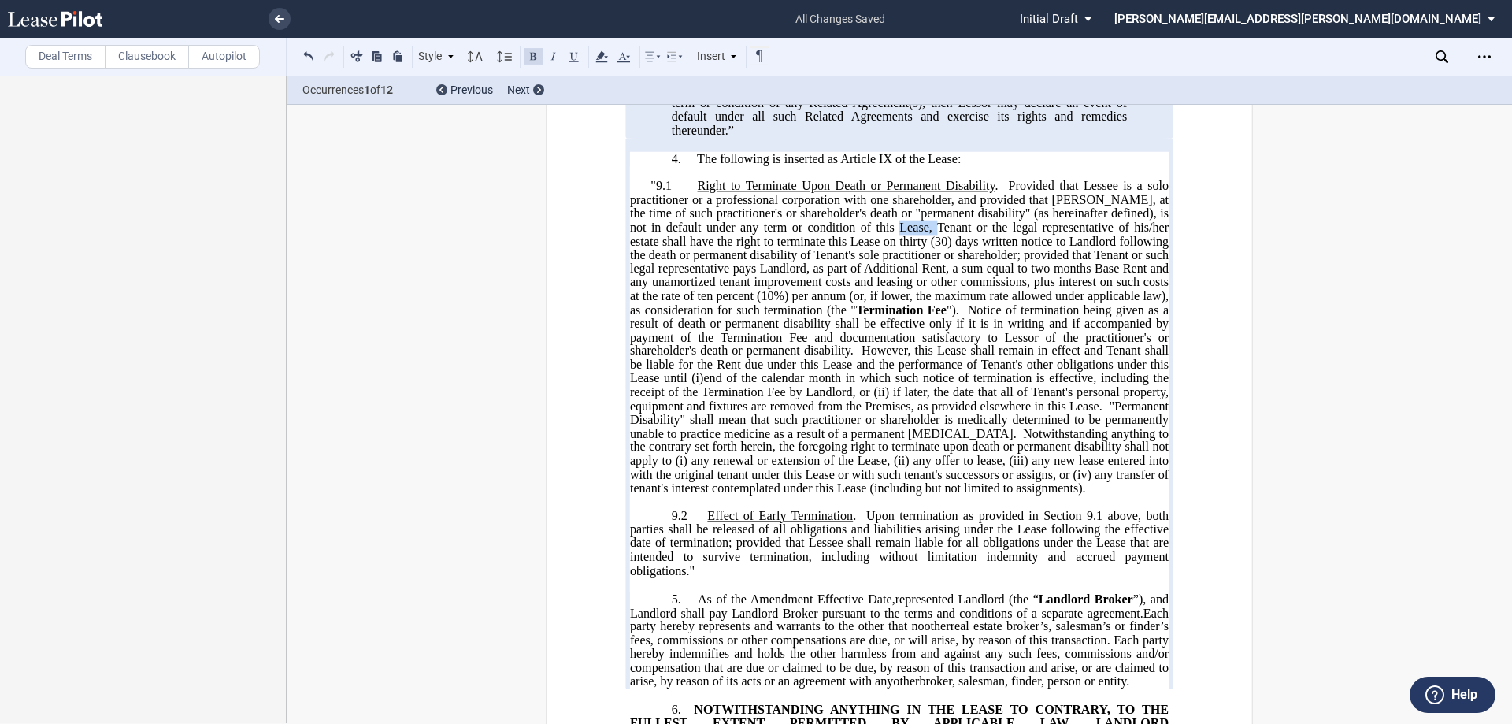
click at [754, 269] on span "Provided that Lessee is a solo practitioner or a professional corporation with …" at bounding box center [901, 247] width 542 height 137
click at [754, 280] on span "Provided that Lessee is a solo practitioner or a professional corporation with …" at bounding box center [901, 247] width 542 height 137
click at [754, 289] on span "Provided that Lessee is a solo practitioner or a professional corporation with …" at bounding box center [901, 247] width 542 height 137
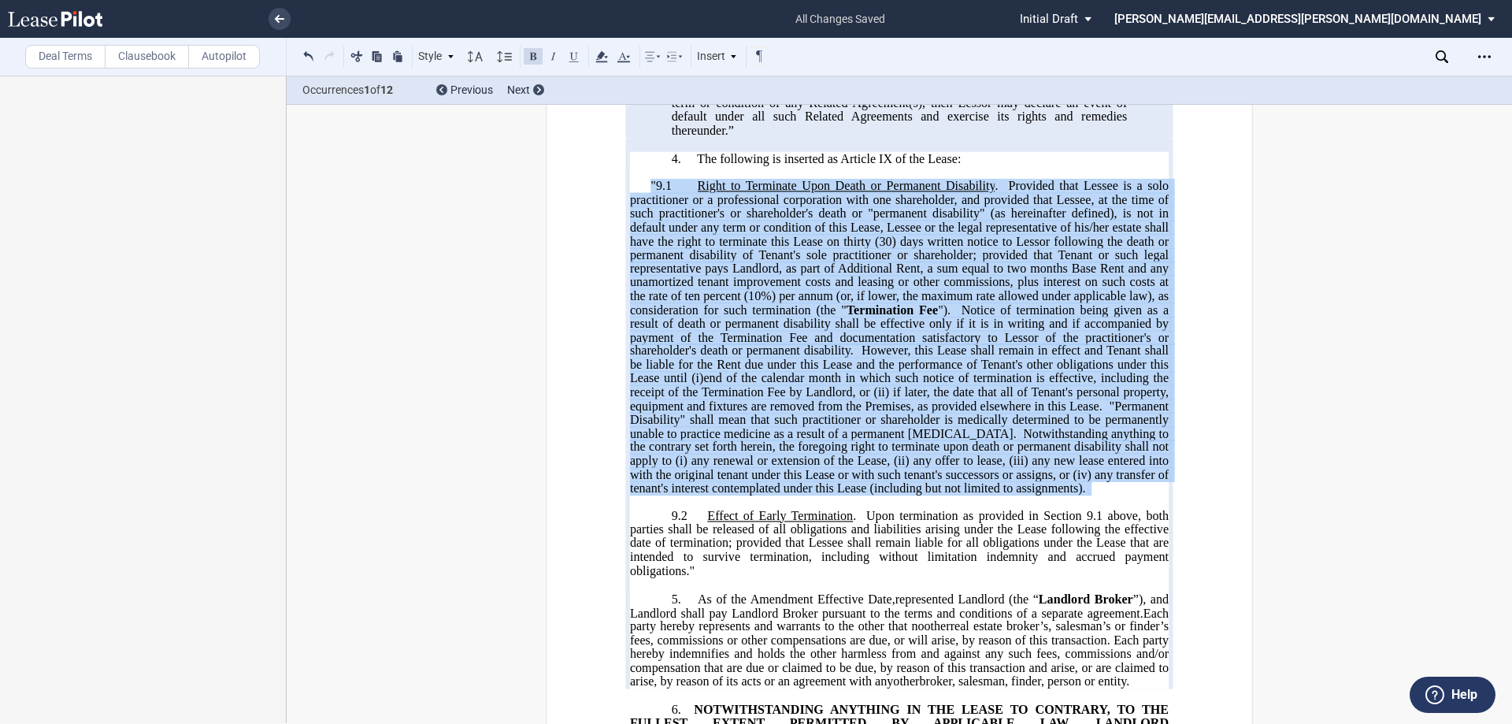
click at [754, 289] on span "Provided that Lessee is a solo practitioner or a professional corporation with …" at bounding box center [901, 247] width 542 height 137
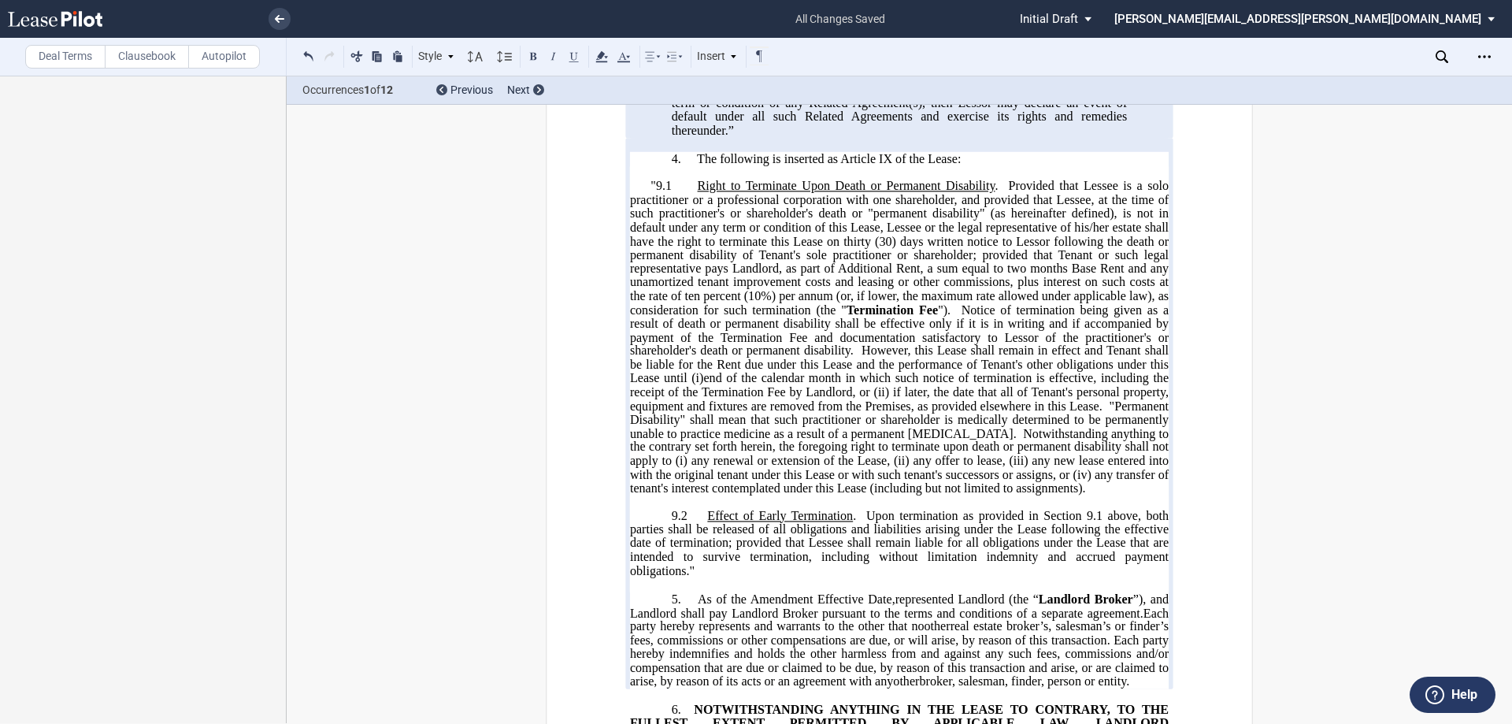
click at [754, 295] on span "Provided that Lessee is a solo practitioner or a professional corporation with …" at bounding box center [901, 247] width 542 height 137
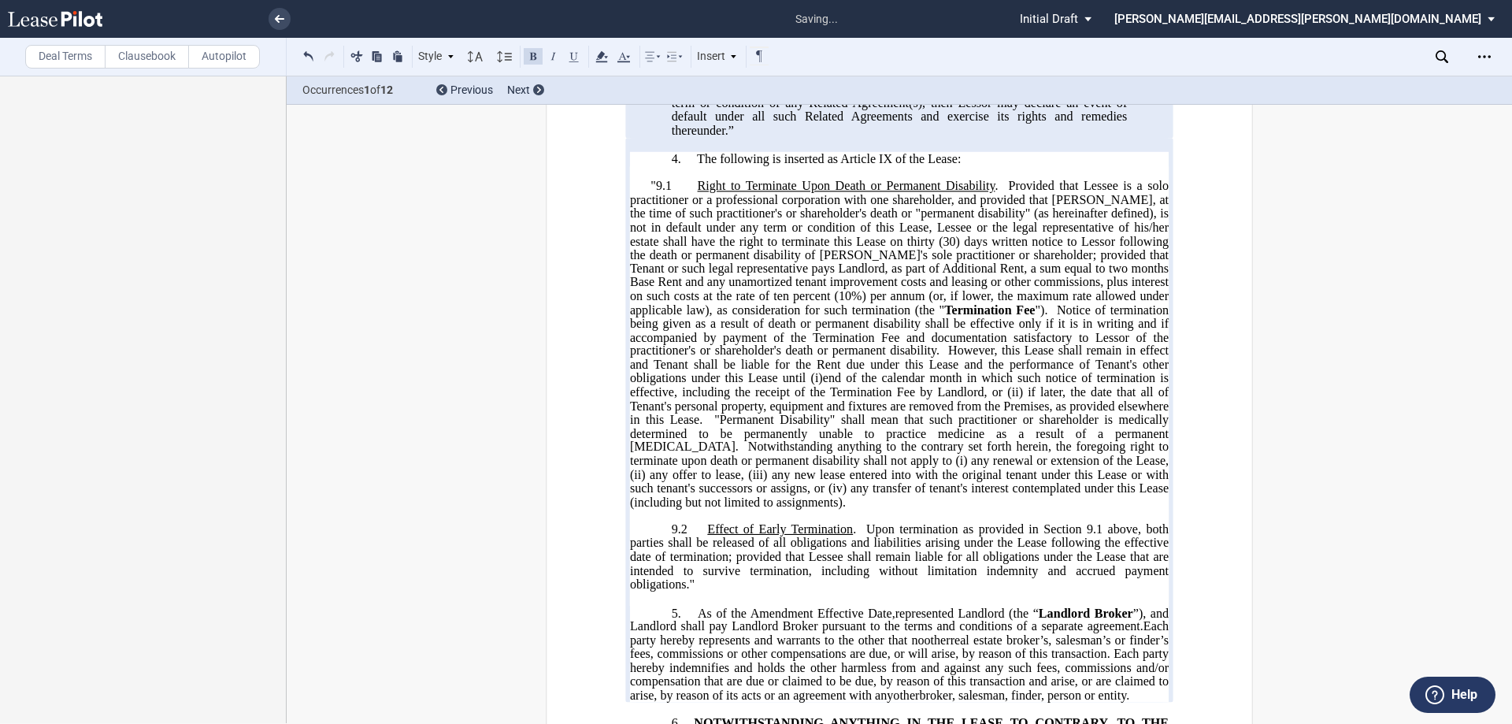
click at [754, 295] on span "Provided that Lessee is a solo practitioner or a professional corporation with …" at bounding box center [901, 247] width 542 height 137
click at [754, 307] on span "Provided that Lessee is a solo practitioner or a professional corporation with …" at bounding box center [901, 247] width 542 height 137
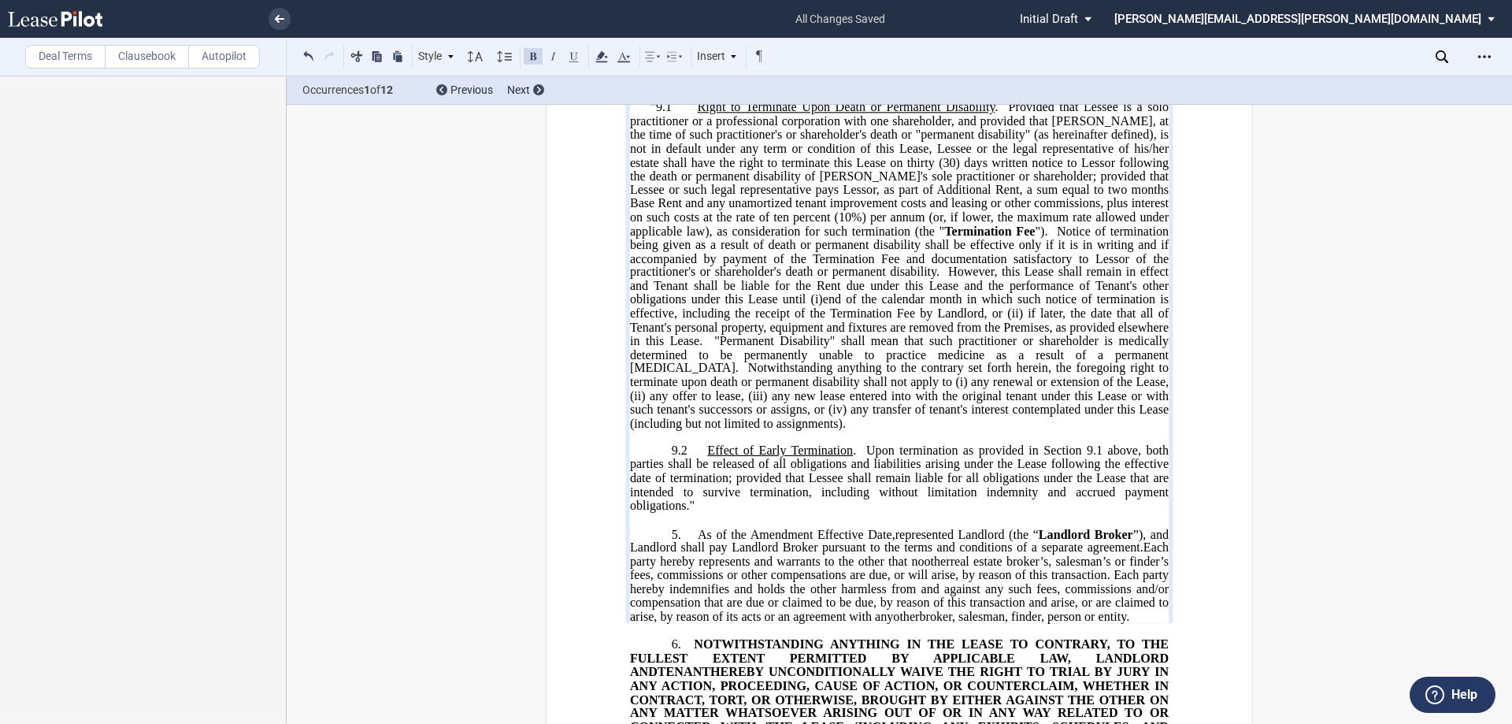
click at [754, 306] on span "However, this Lease shall remain in effect and Tenant shall be liable for the R…" at bounding box center [901, 285] width 542 height 41
click at [754, 306] on span "However, this Lease shall remain in effect and Lessee shall be liable for the R…" at bounding box center [901, 285] width 542 height 41
click at [754, 320] on span "end of the calendar month in which such notice of termination is effective, inc…" at bounding box center [901, 306] width 542 height 28
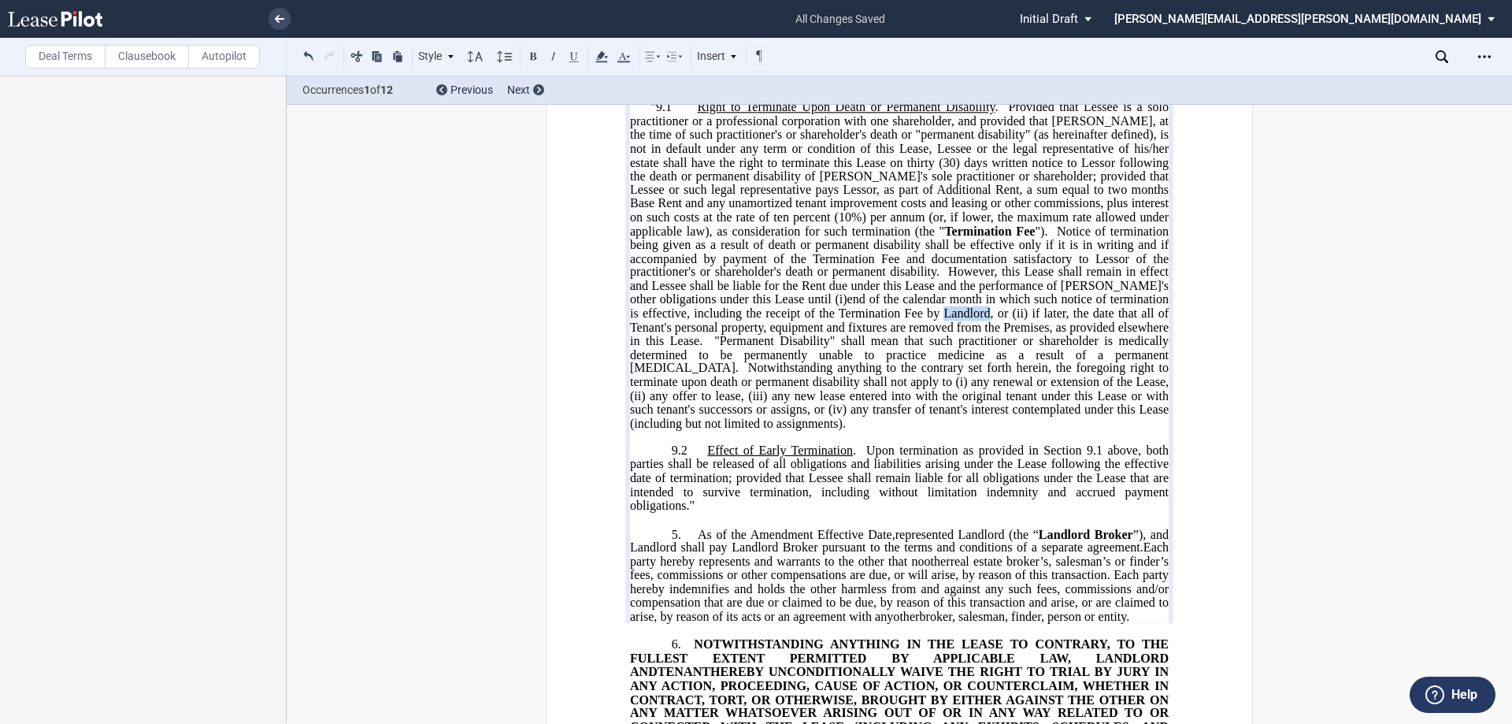
click at [754, 320] on span "end of the calendar month in which such notice of termination is effective, inc…" at bounding box center [901, 306] width 542 height 28
click at [754, 347] on span ", or (ii) if later, the date that all of Tenant's personal property, equipment …" at bounding box center [901, 326] width 542 height 41
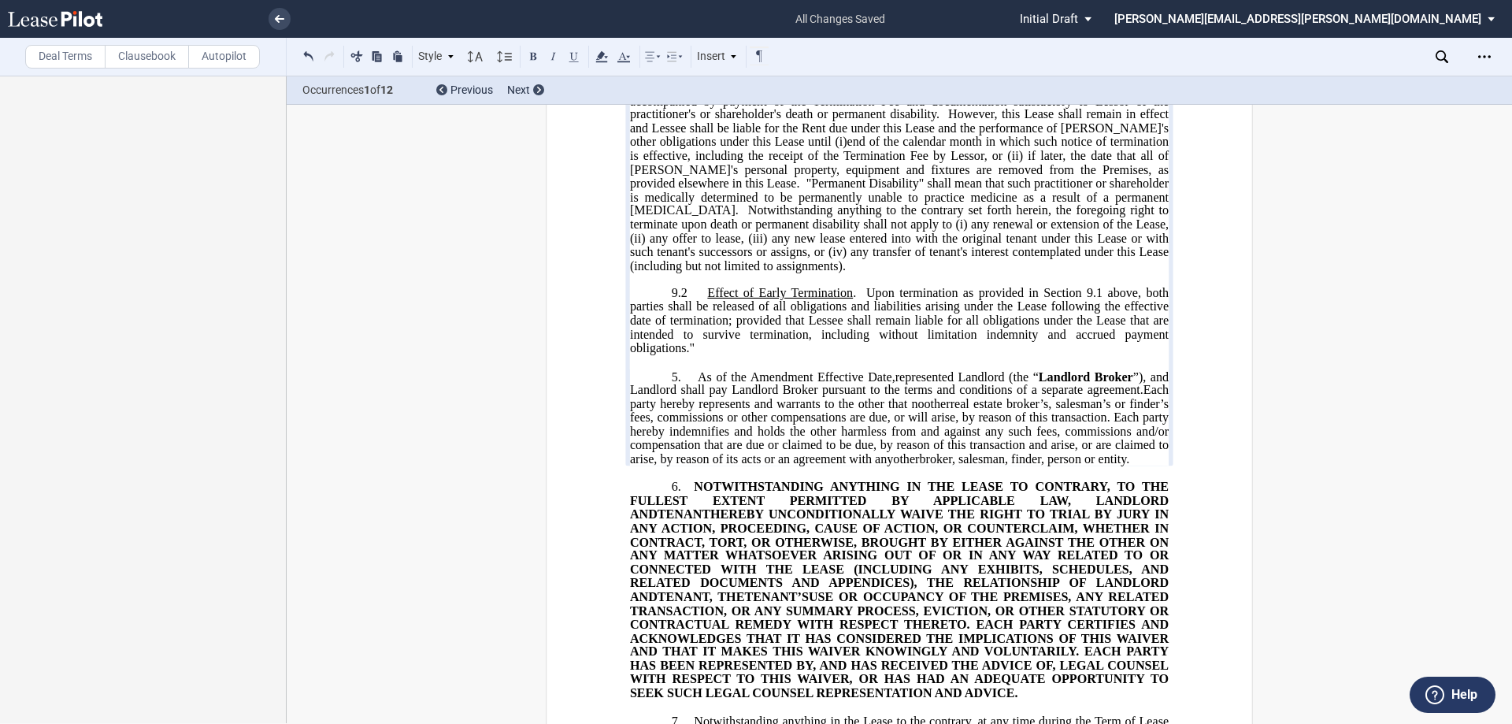
scroll to position [630, 0]
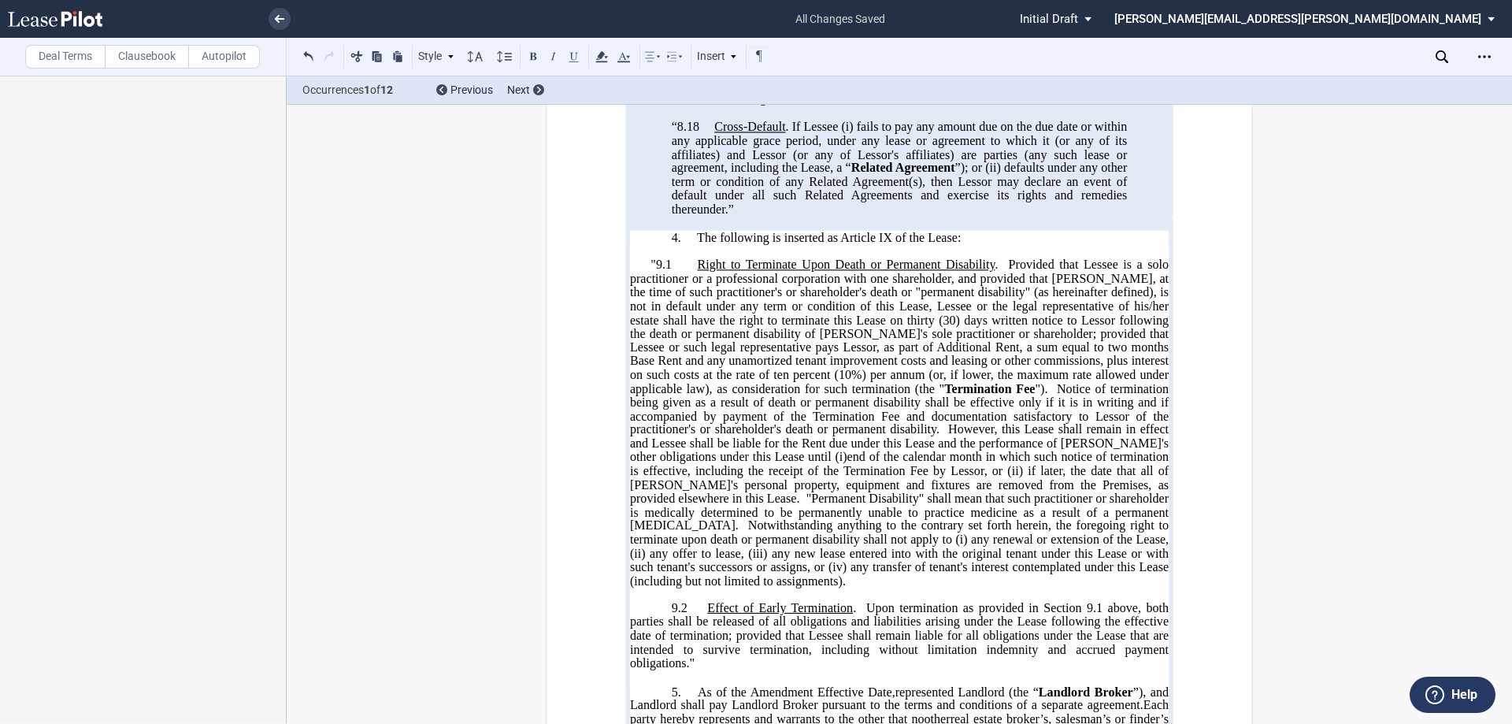
click at [635, 306] on p "﻿"9.1 Right to Terminate Upon Death or Permanent Disability . Provided that Les…" at bounding box center [899, 422] width 539 height 329
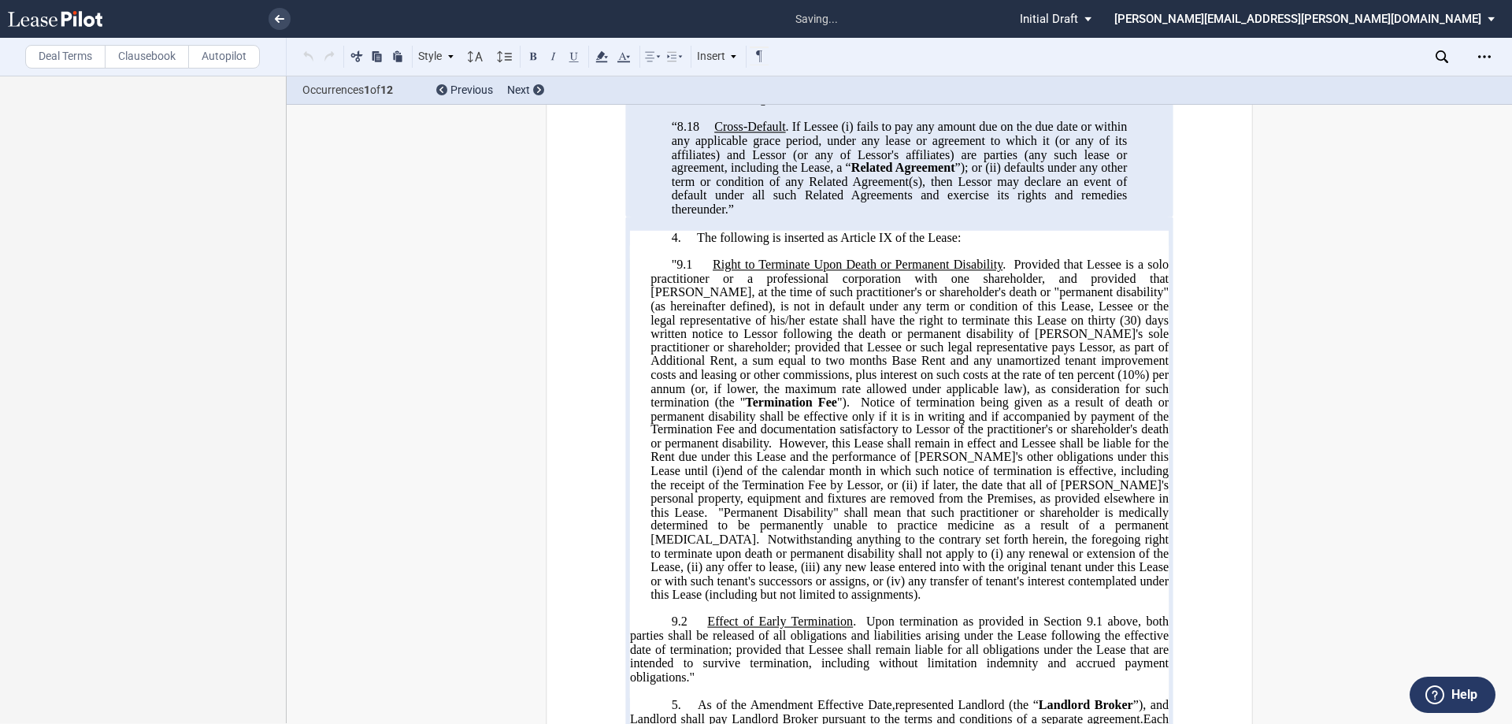
click at [666, 646] on p "﻿9.2 Effect of Early Termination . Upon termination as provided in Section 9.1 …" at bounding box center [899, 650] width 539 height 69
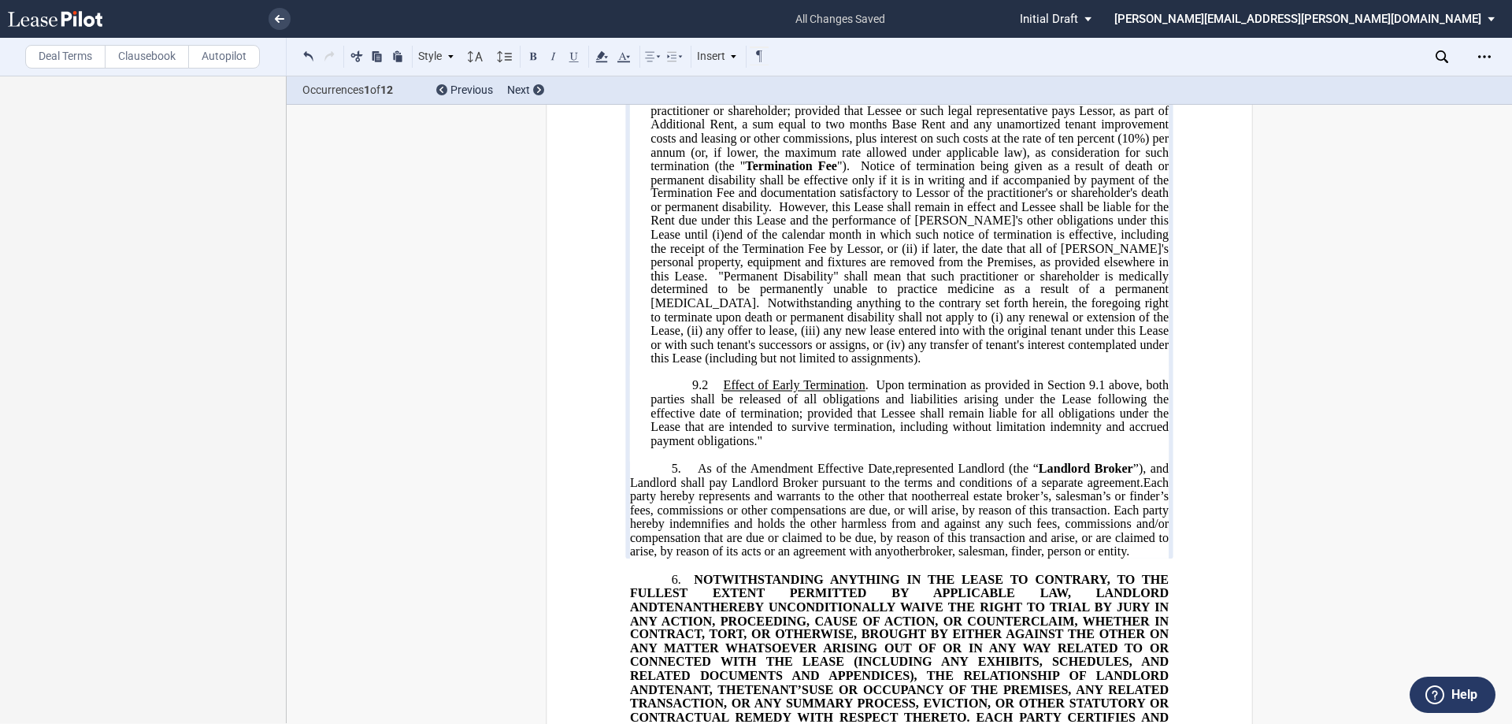
click at [644, 424] on ins "Right to Terminate Upon Death or Permanent Disability . Provided that Tenant is…" at bounding box center [899, 413] width 539 height 96
click at [673, 58] on use at bounding box center [674, 56] width 15 height 9
click at [754, 310] on span ""Permanent Disability" shall mean that such practitioner or shareholder is medi…" at bounding box center [911, 289] width 521 height 41
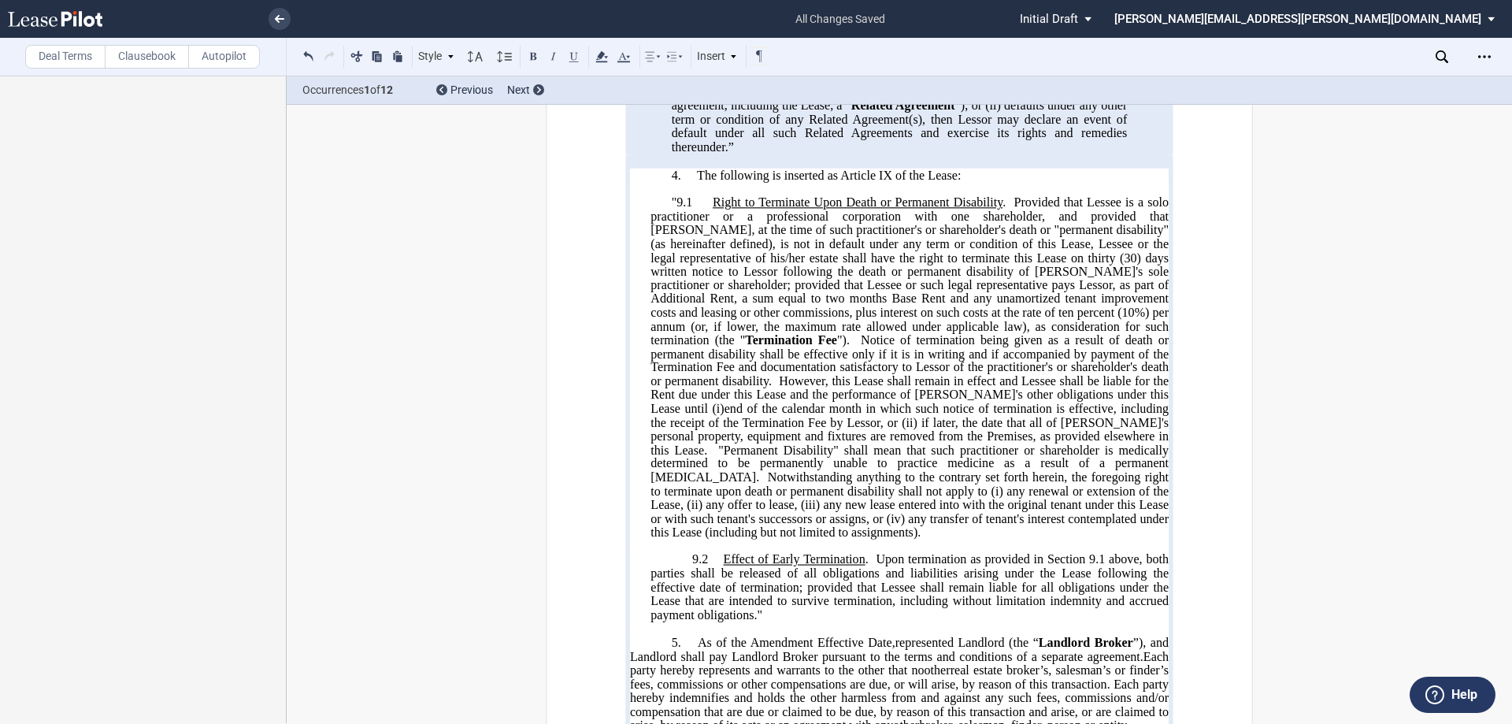
scroll to position [713, 0]
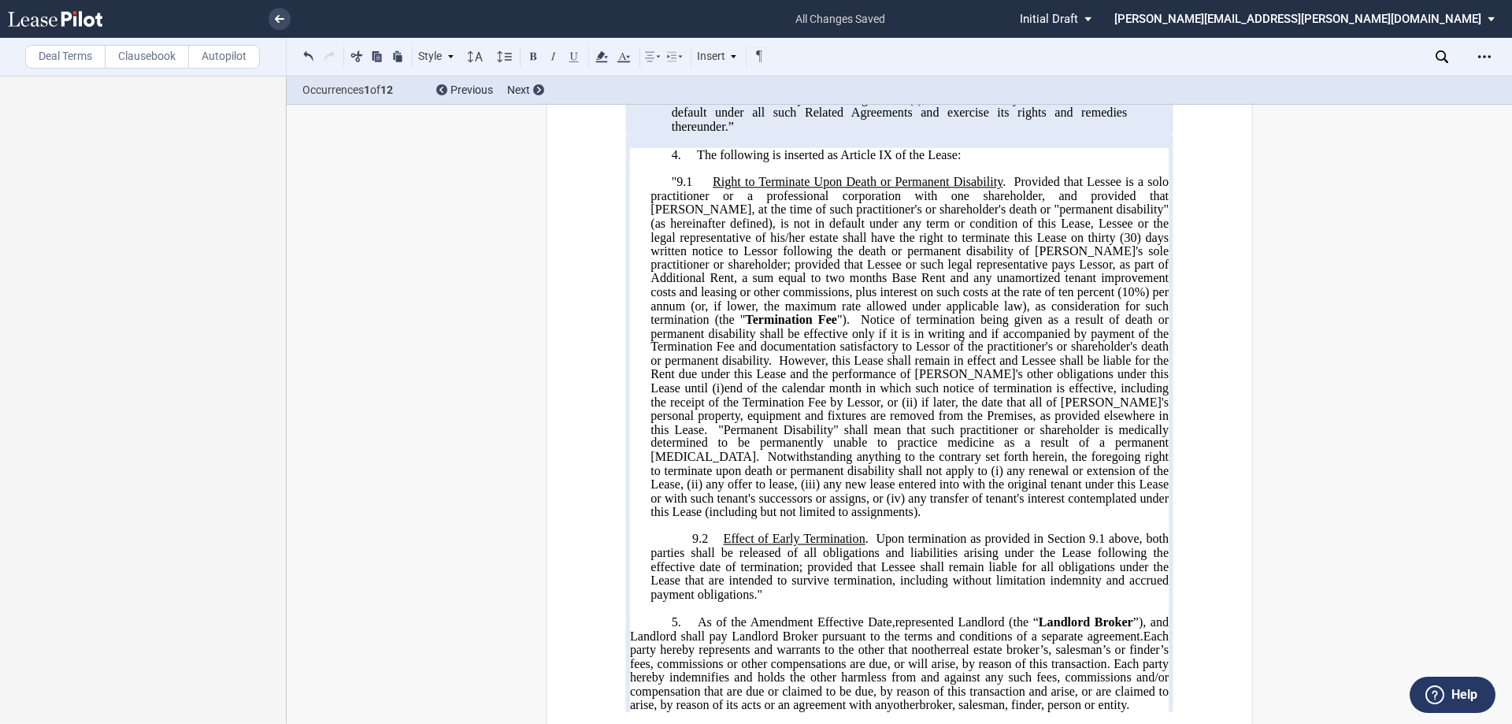
click at [77, 53] on label "Deal Terms" at bounding box center [65, 57] width 80 height 24
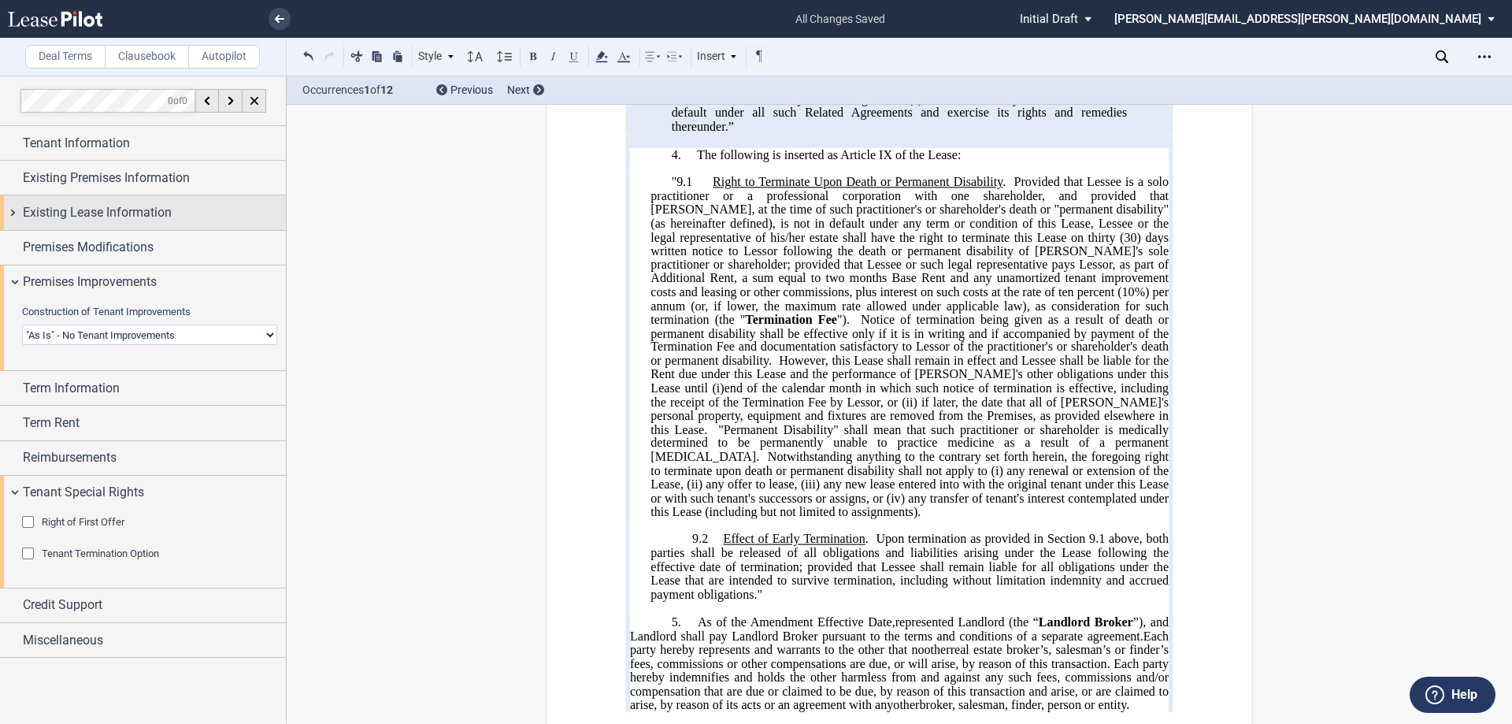
click at [83, 214] on span "Existing Lease Information" at bounding box center [97, 212] width 149 height 19
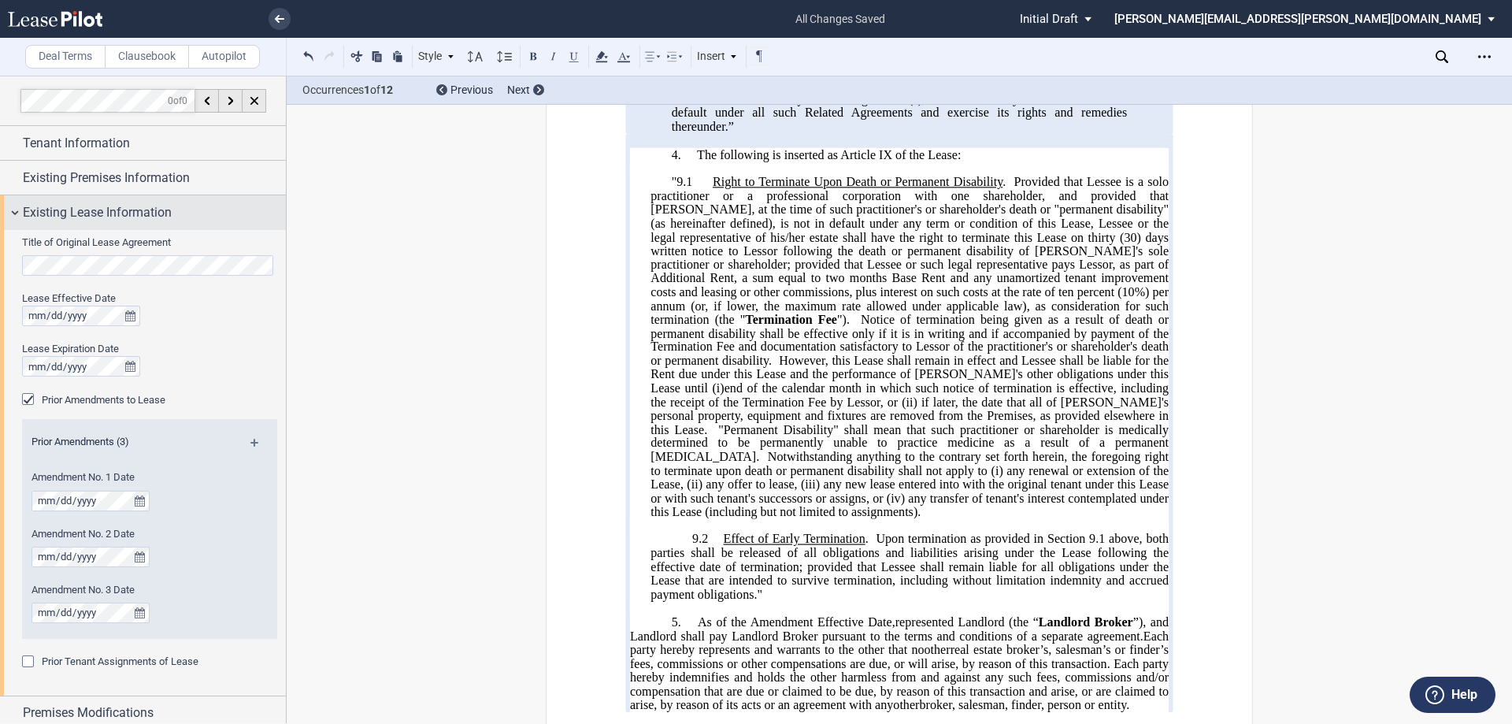
click at [107, 203] on span "Existing Lease Information" at bounding box center [97, 212] width 149 height 19
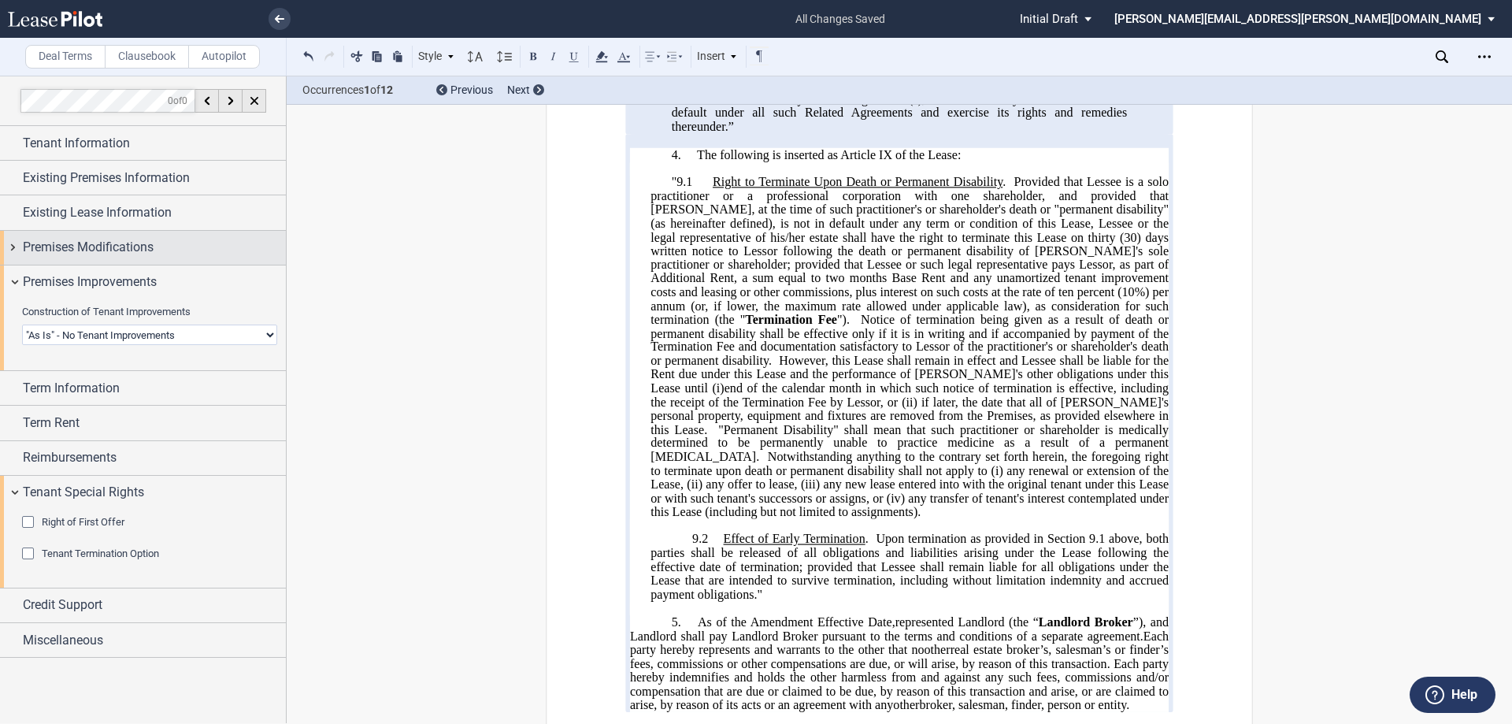
click at [115, 252] on span "Premises Modifications" at bounding box center [88, 247] width 131 height 19
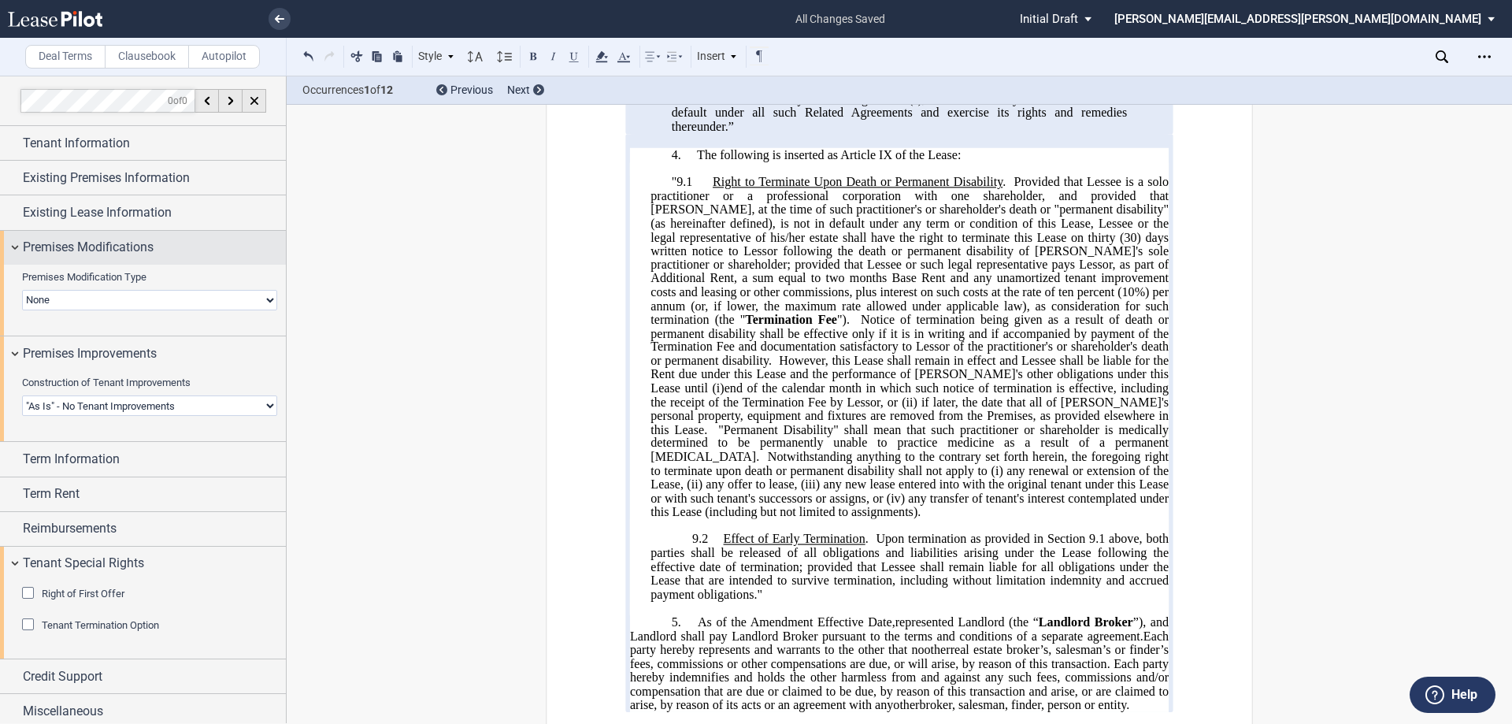
click at [115, 252] on span "Premises Modifications" at bounding box center [88, 247] width 131 height 19
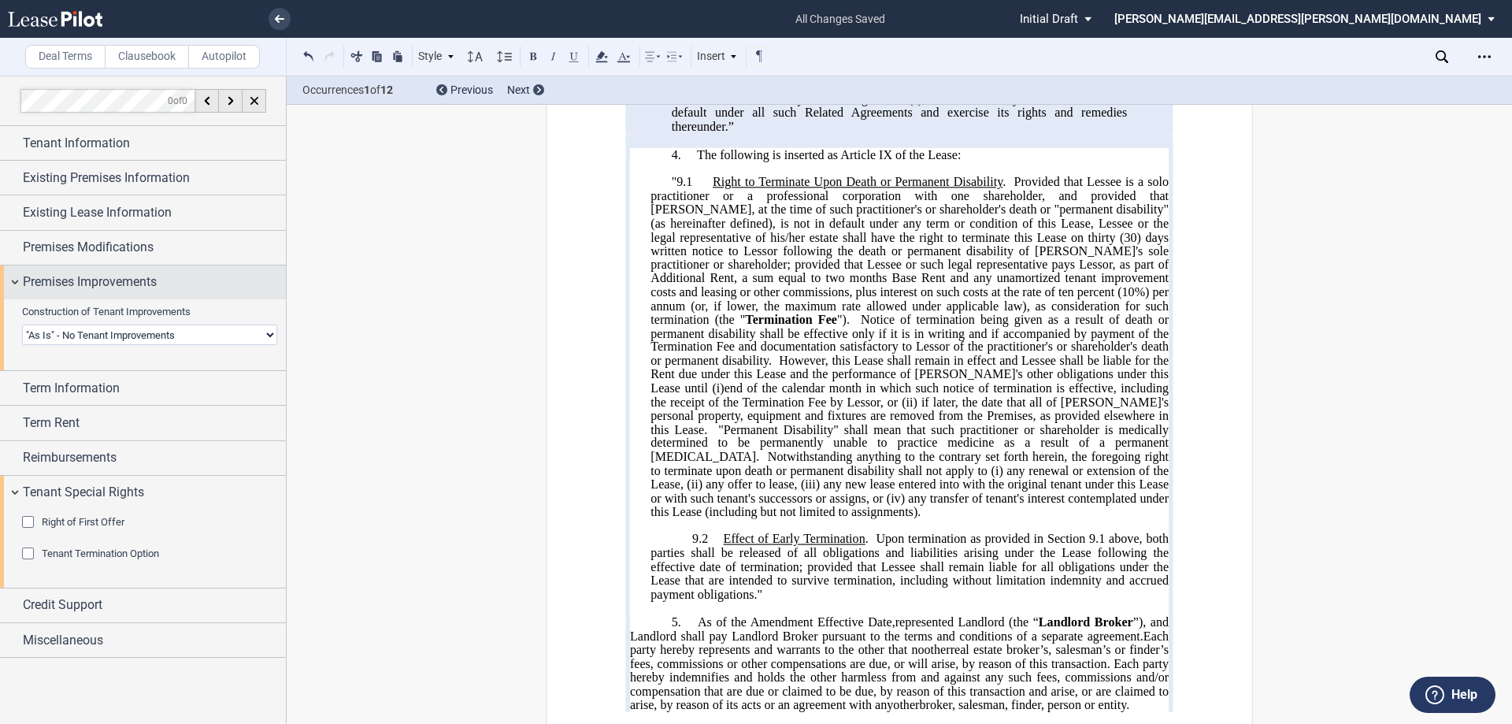
click at [98, 290] on span "Premises Improvements" at bounding box center [90, 282] width 134 height 19
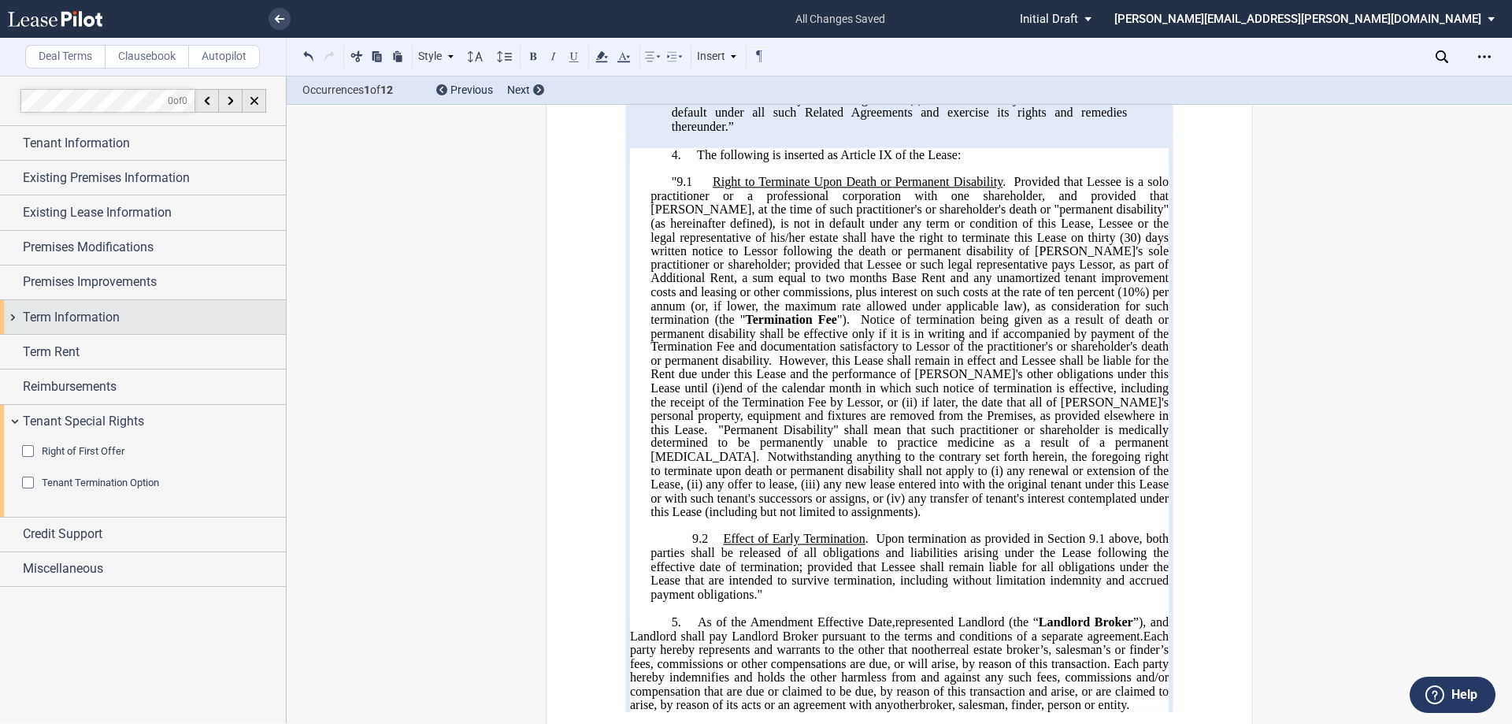
click at [82, 317] on span "Term Information" at bounding box center [71, 317] width 97 height 19
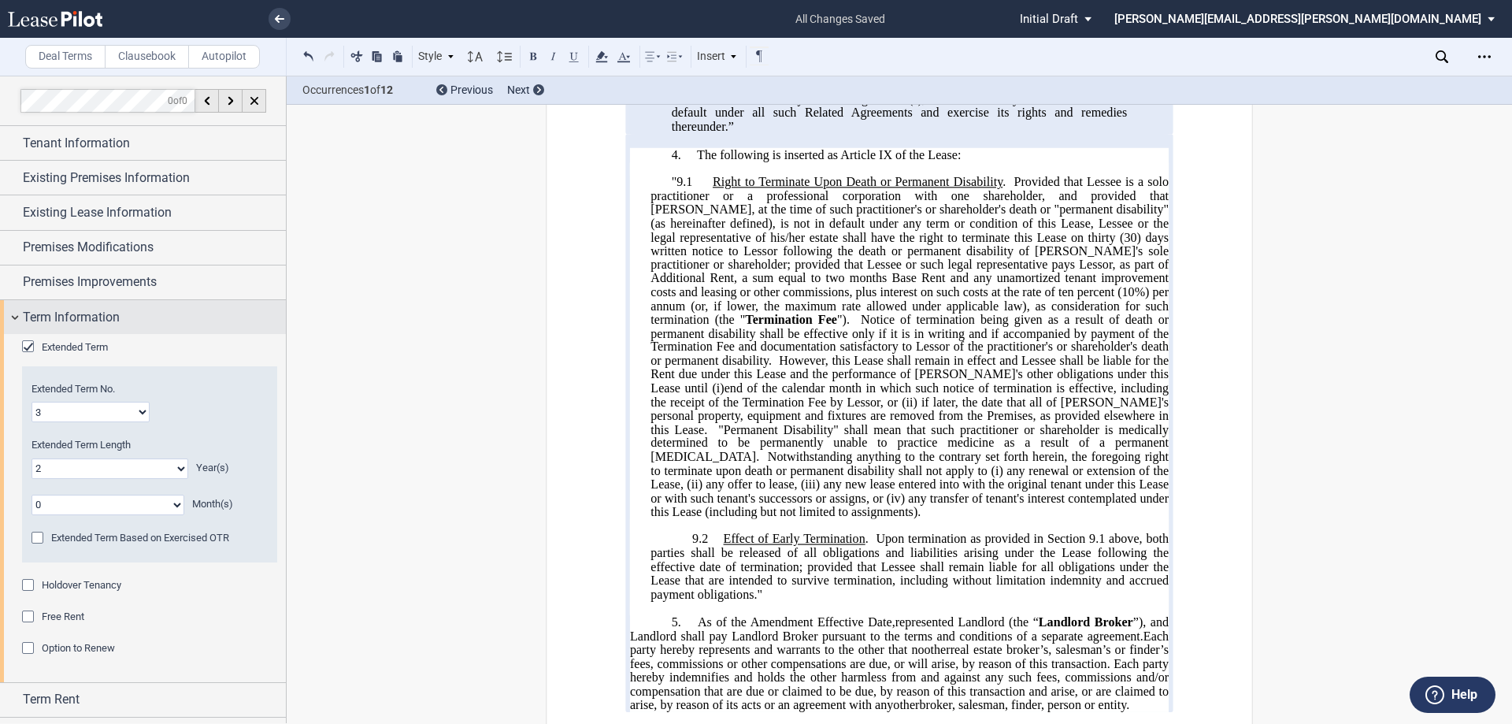
click at [84, 317] on span "Term Information" at bounding box center [71, 317] width 97 height 19
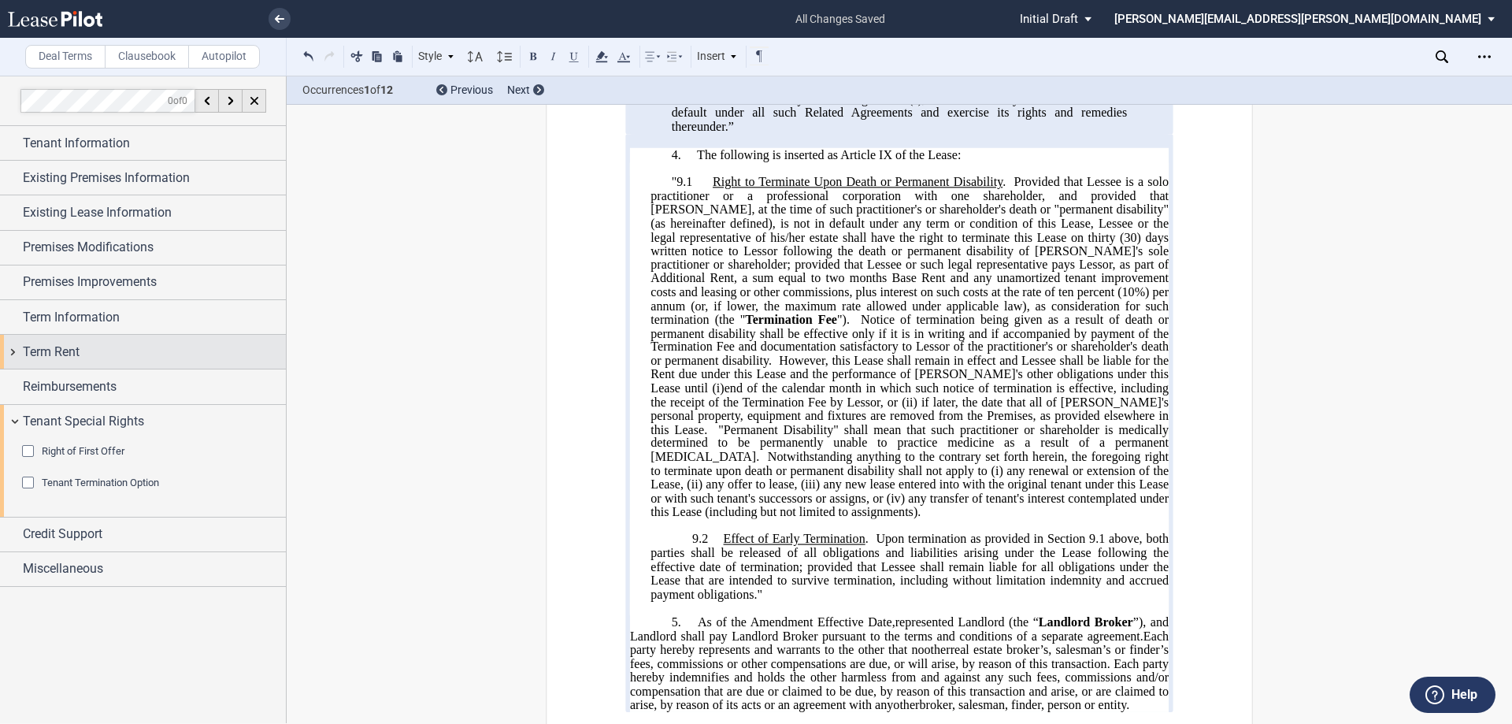
click at [83, 351] on div "Term Rent" at bounding box center [154, 352] width 263 height 19
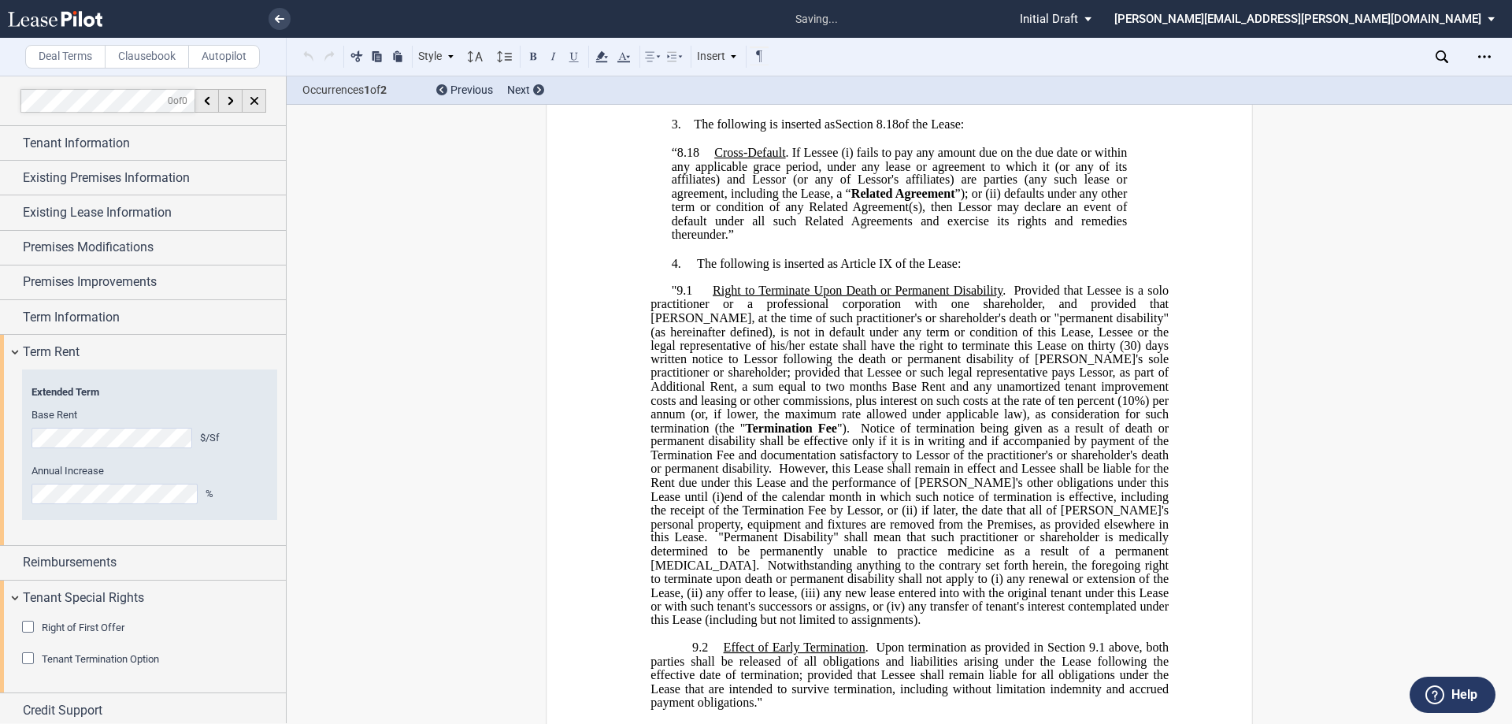
scroll to position [336, 0]
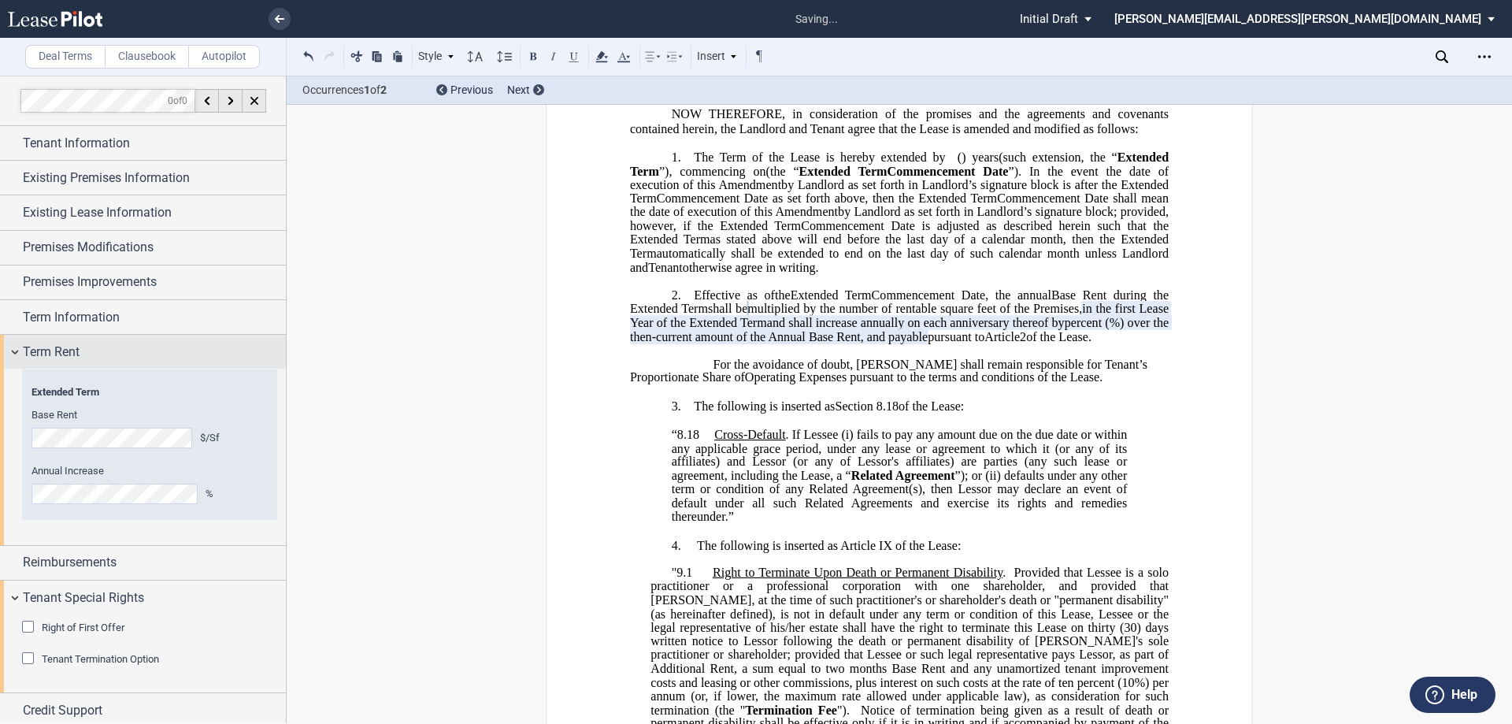
click at [44, 355] on span "Term Rent" at bounding box center [51, 352] width 57 height 19
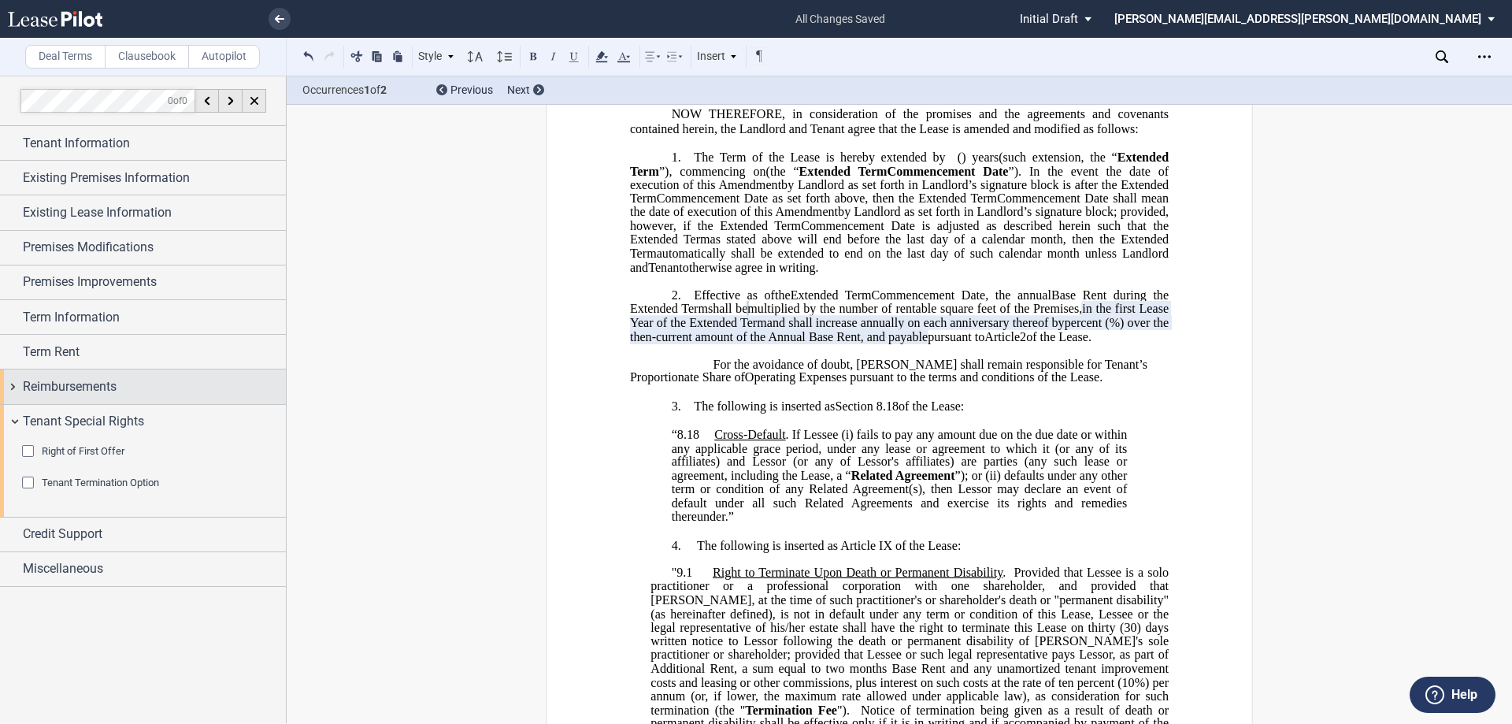
click at [93, 386] on span "Reimbursements" at bounding box center [70, 386] width 94 height 19
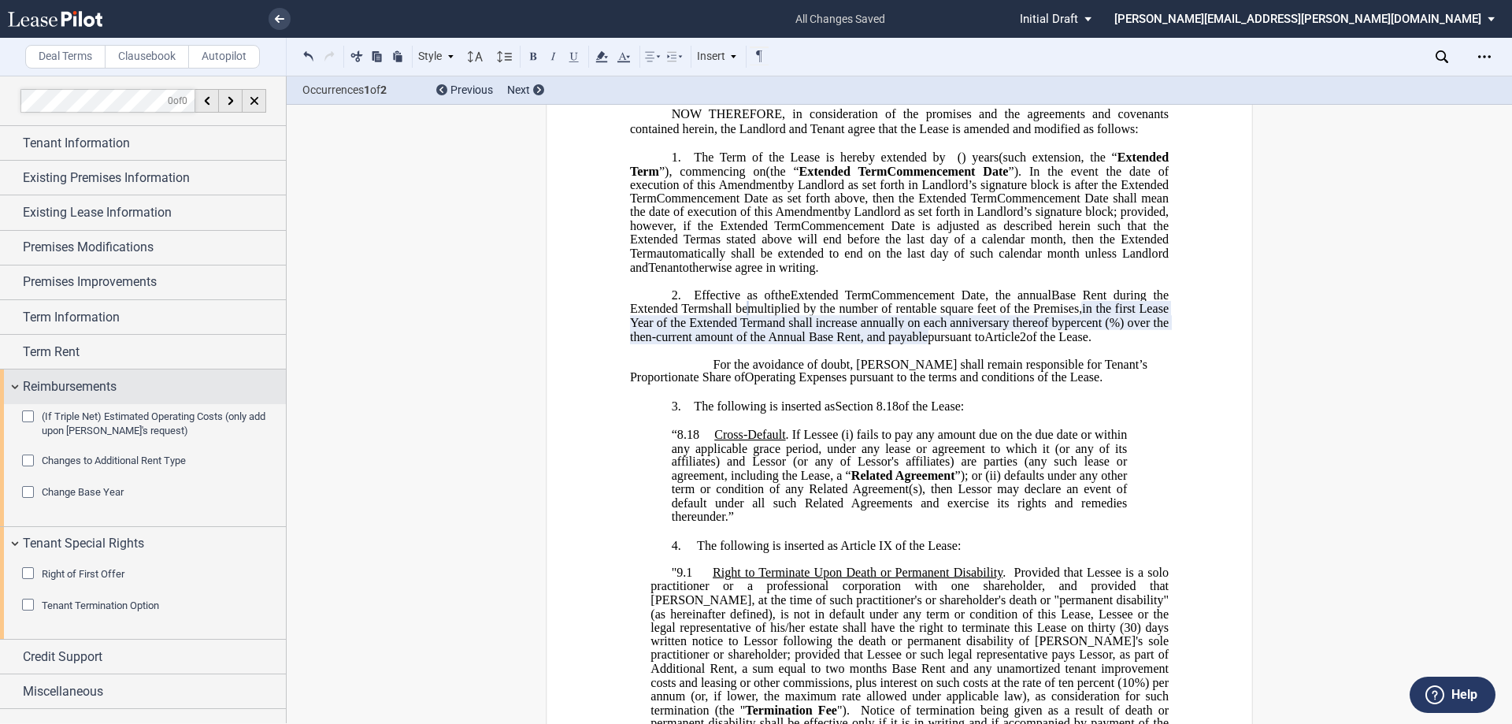
click at [95, 382] on span "Reimbursements" at bounding box center [70, 386] width 94 height 19
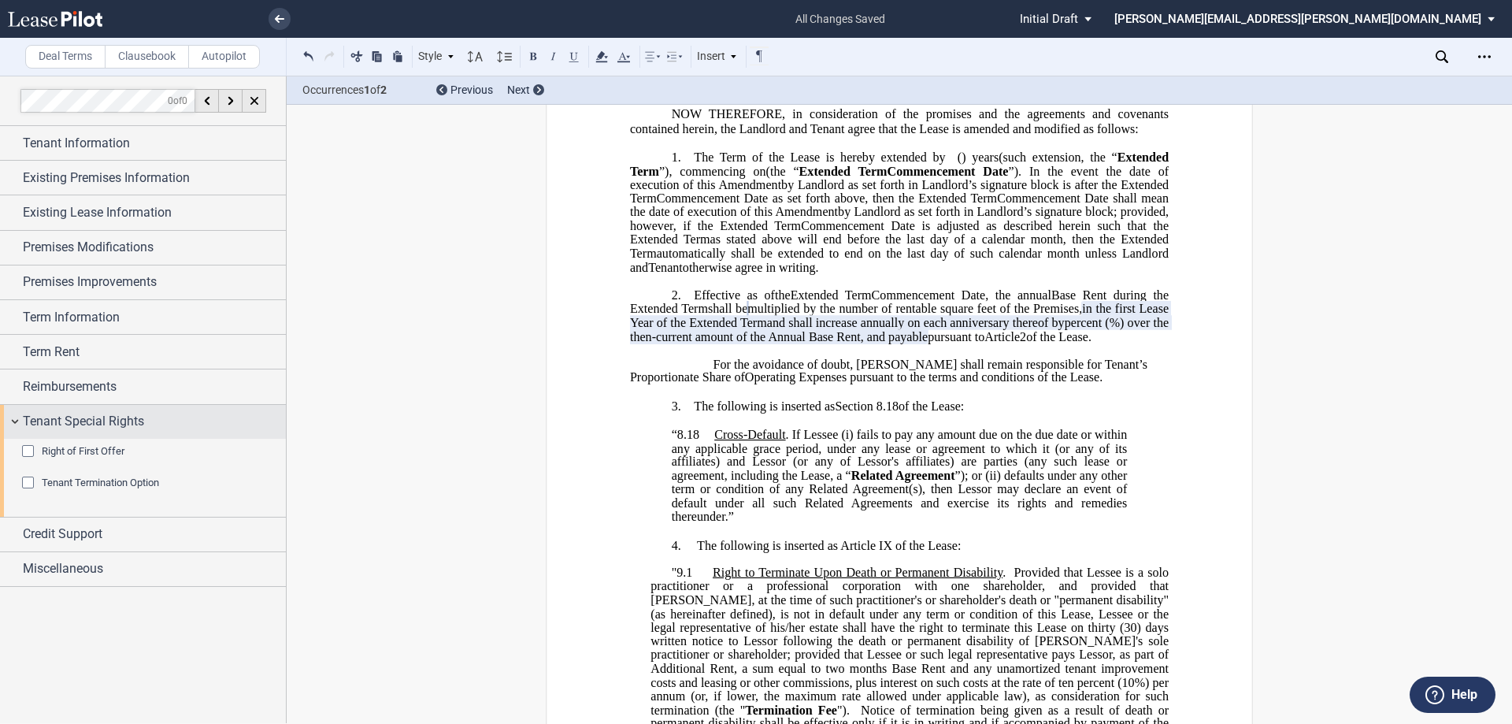
click at [43, 410] on div "Tenant Special Rights" at bounding box center [143, 422] width 286 height 34
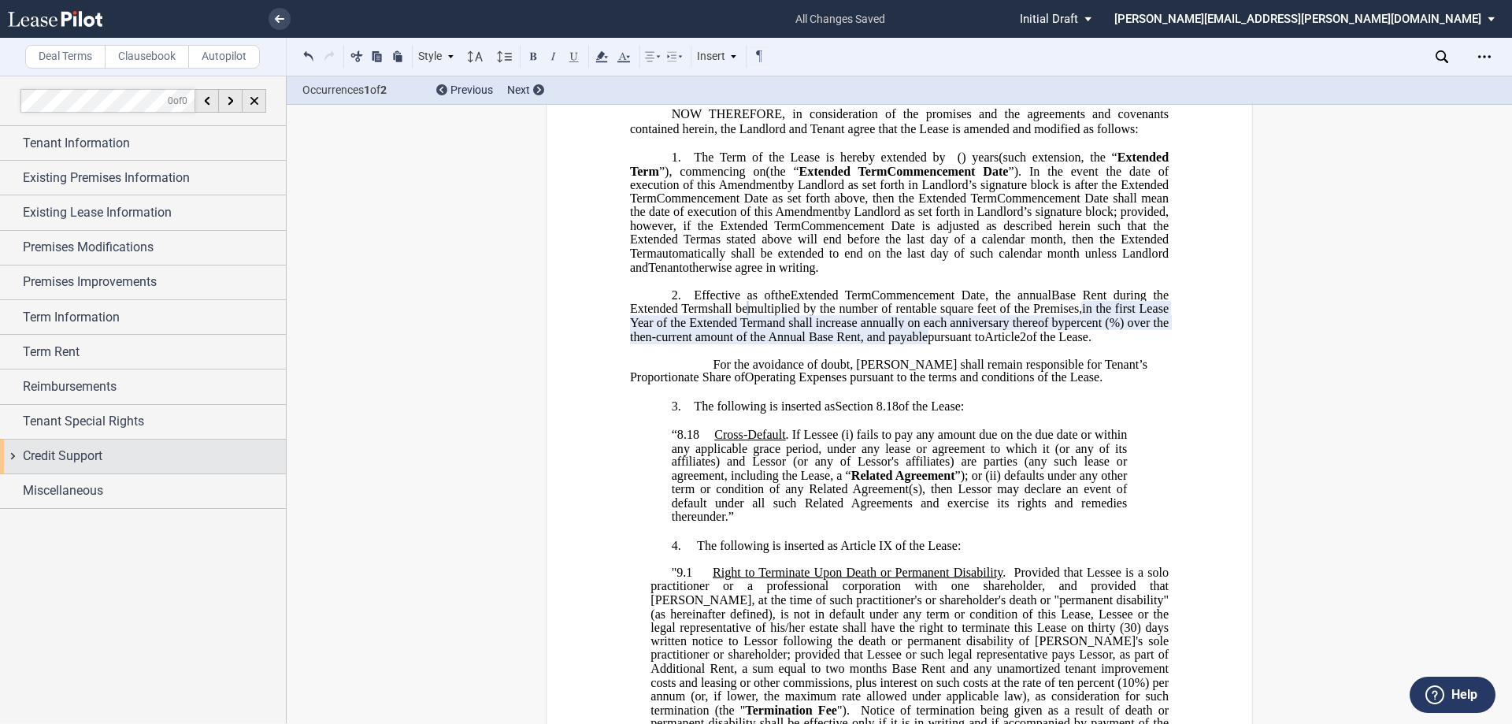
click at [78, 451] on span "Credit Support" at bounding box center [63, 456] width 80 height 19
click at [87, 455] on span "Credit Support" at bounding box center [63, 456] width 80 height 19
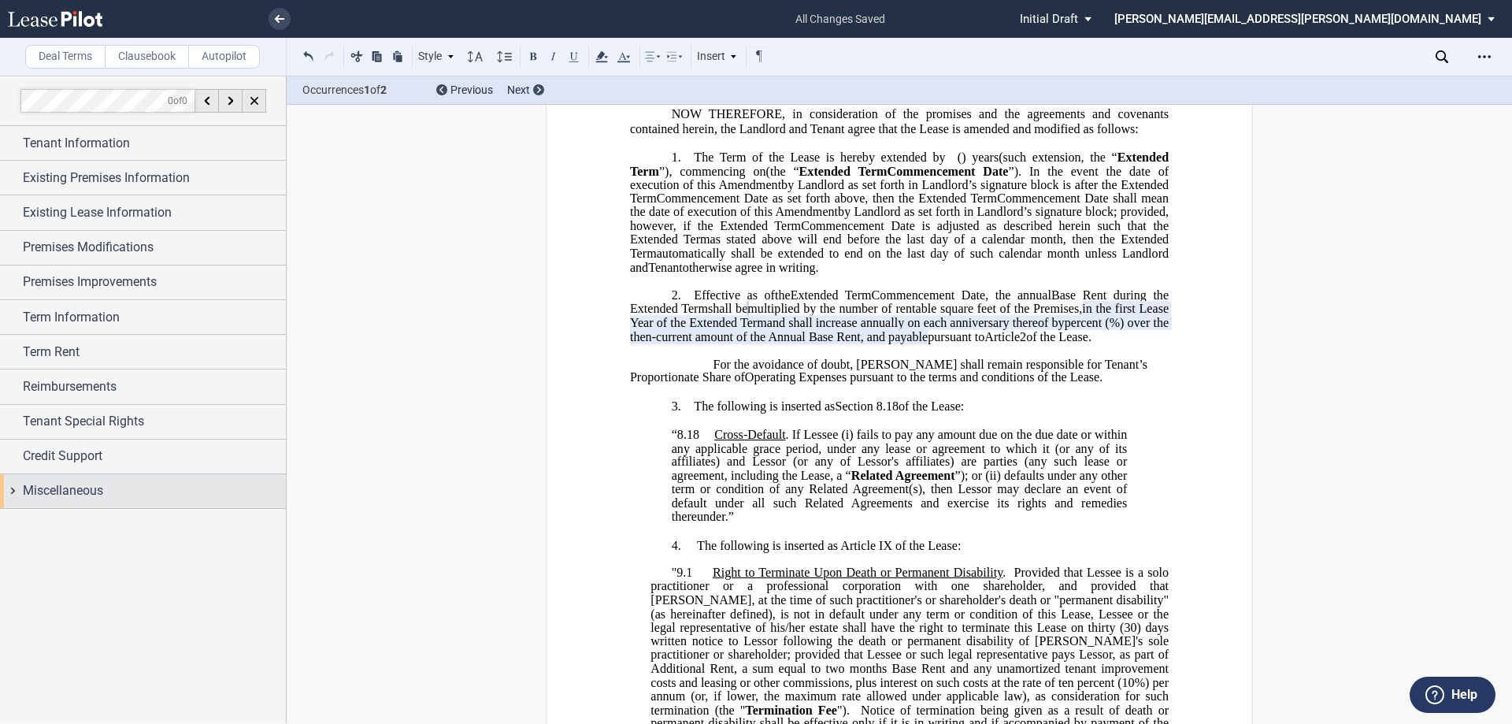
click at [72, 490] on span "Miscellaneous" at bounding box center [63, 490] width 80 height 19
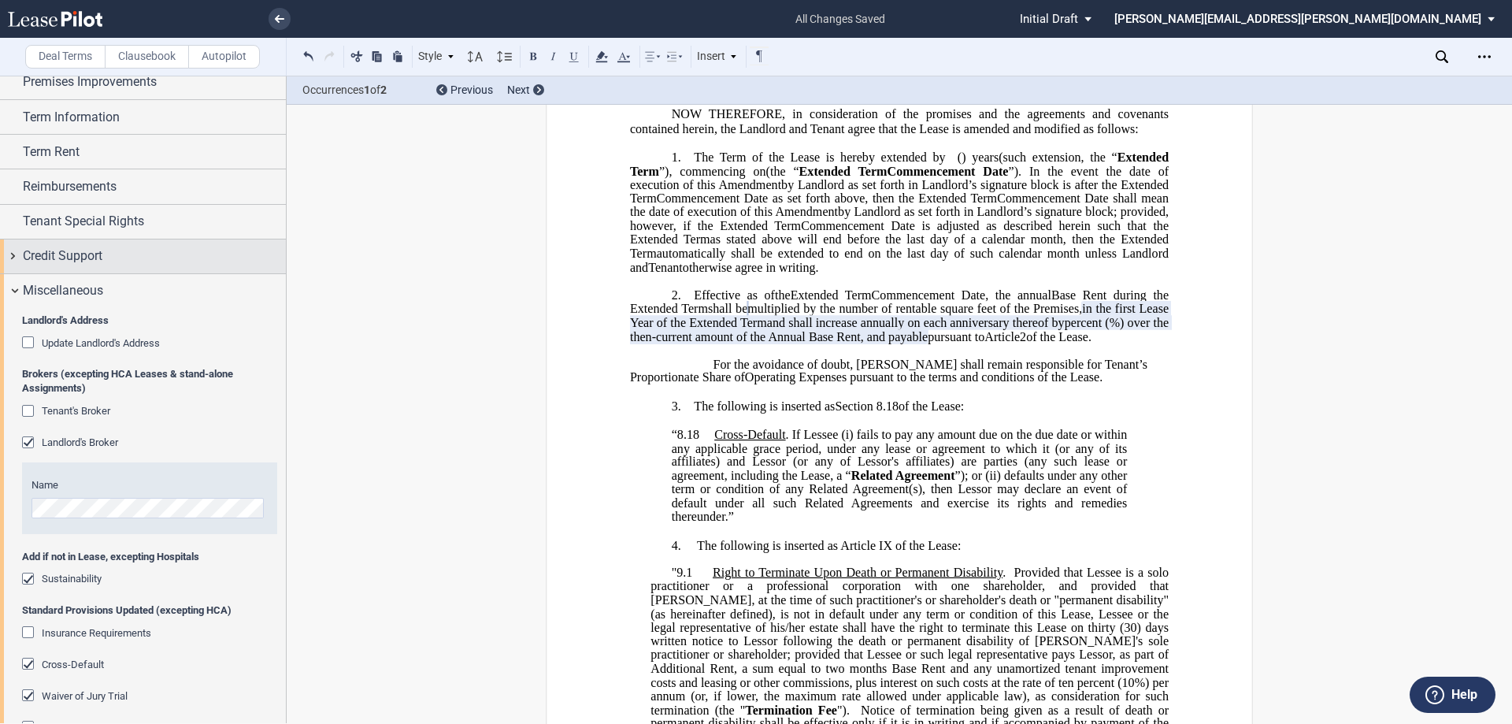
scroll to position [199, 0]
click at [92, 340] on span "Update Landlord's Address" at bounding box center [101, 344] width 118 height 12
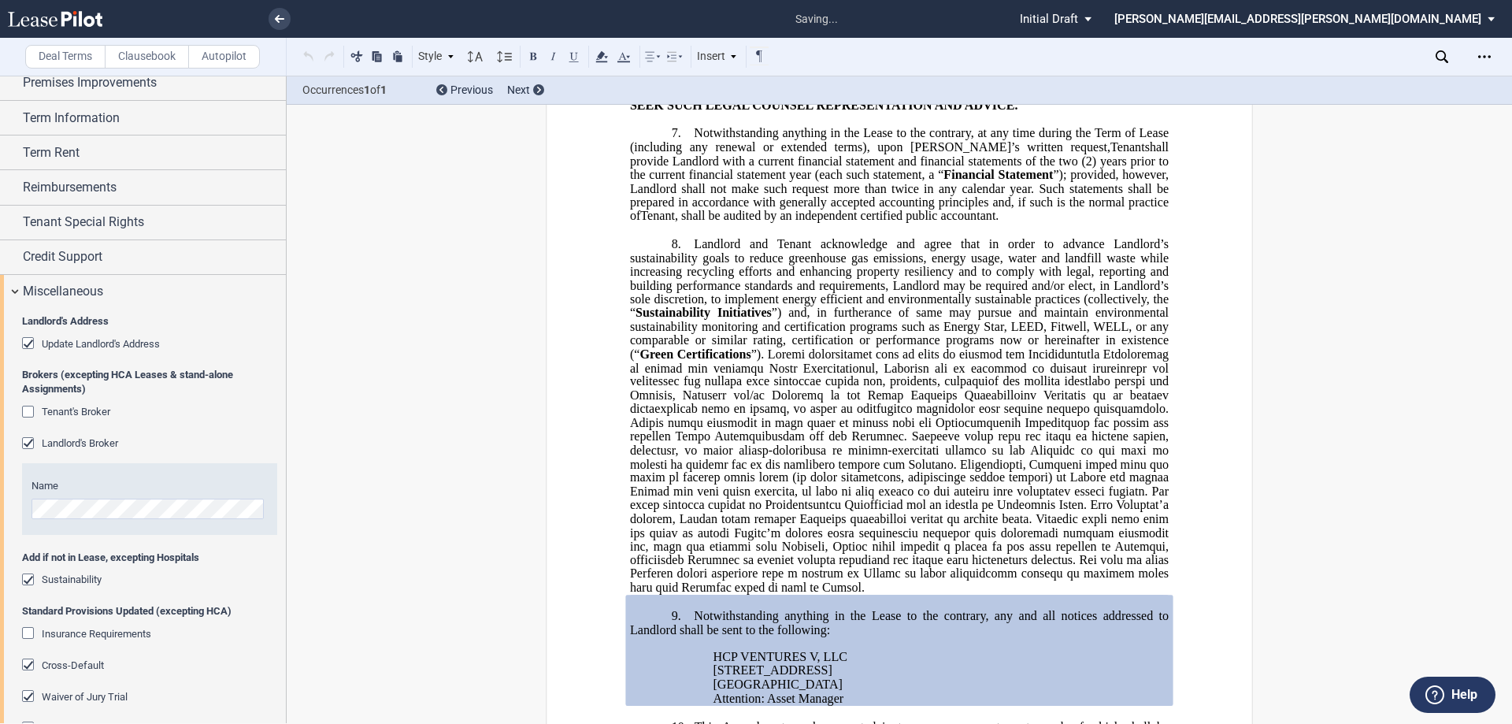
scroll to position [1897, 0]
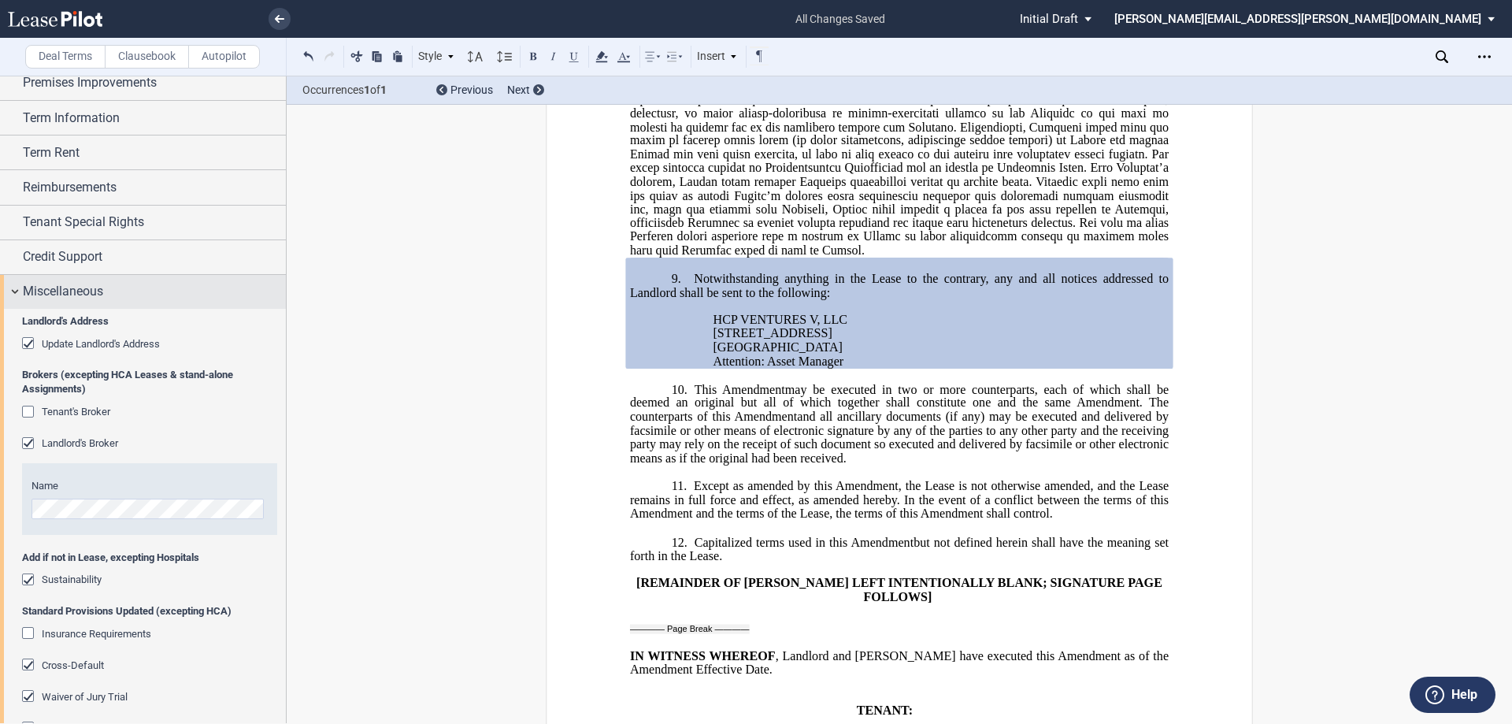
click at [72, 283] on span "Miscellaneous" at bounding box center [63, 291] width 80 height 19
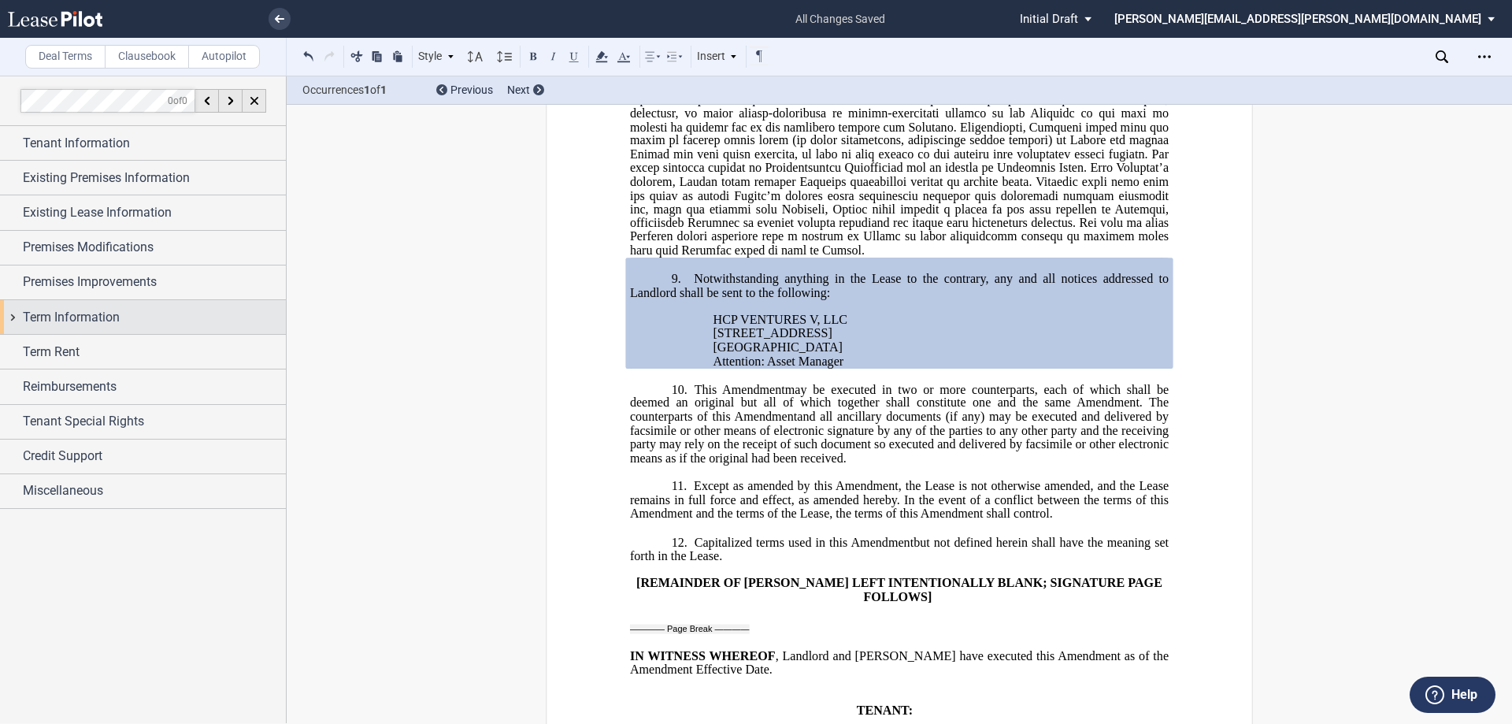
click at [102, 315] on span "Term Information" at bounding box center [71, 317] width 97 height 19
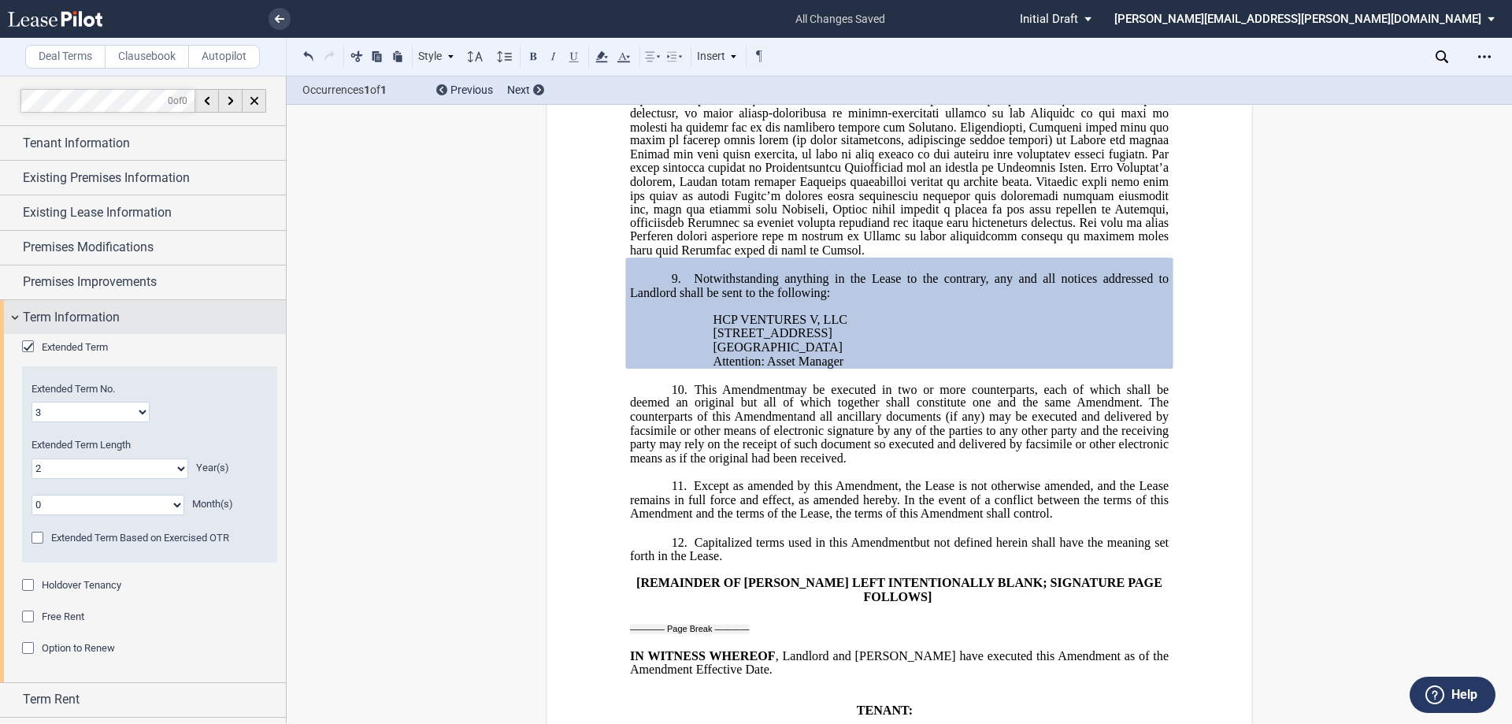
click at [102, 315] on span "Term Information" at bounding box center [71, 317] width 97 height 19
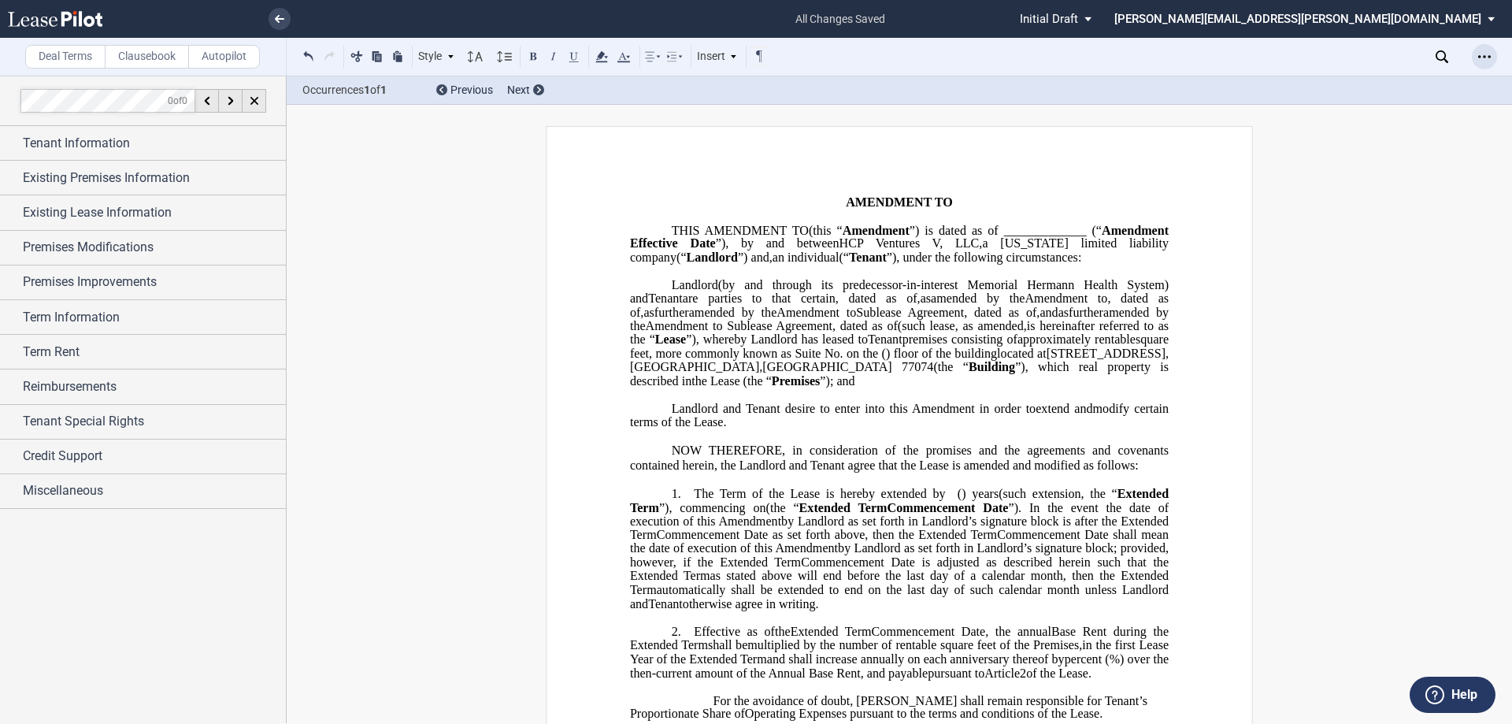
click at [754, 60] on icon "Open Lease options menu" at bounding box center [1484, 56] width 13 height 13
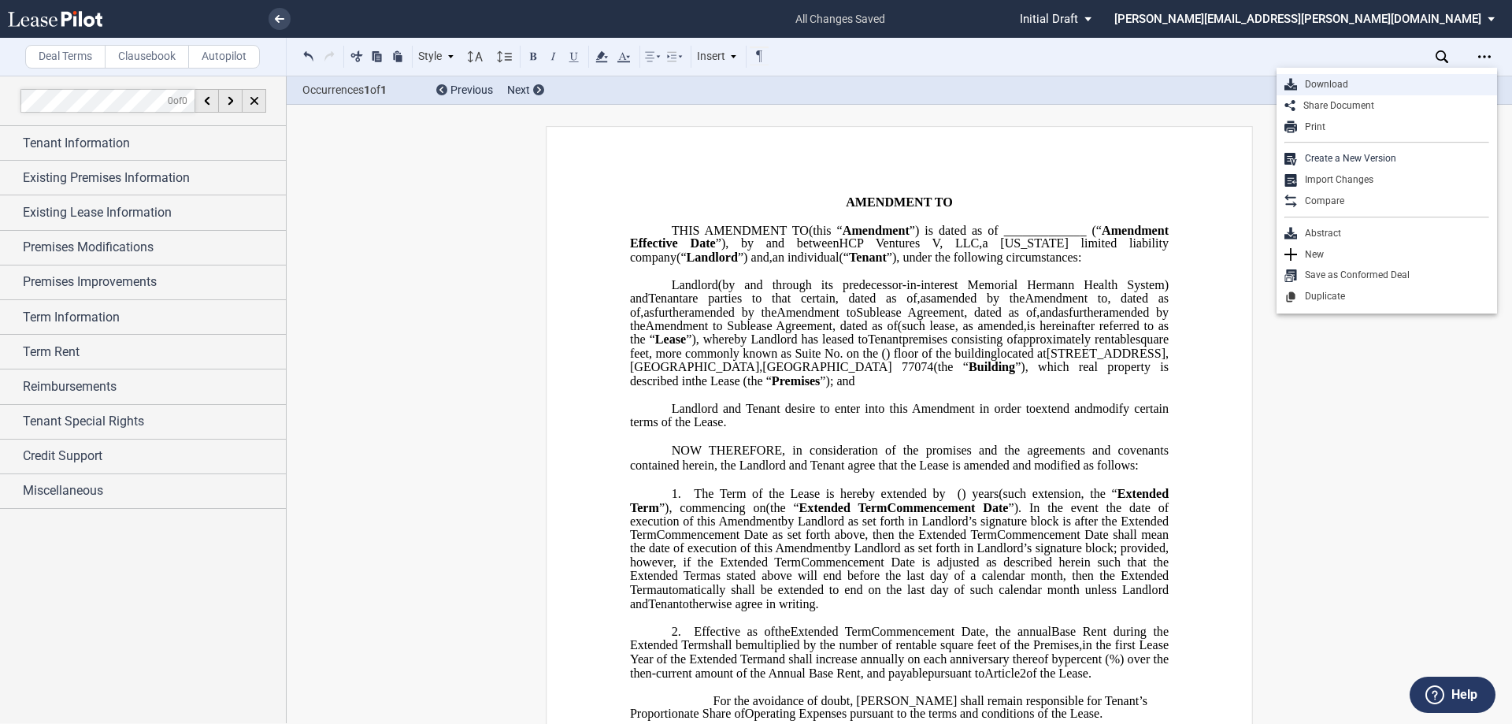
click at [754, 84] on div "Download" at bounding box center [1393, 84] width 192 height 13
